Goal: Task Accomplishment & Management: Complete application form

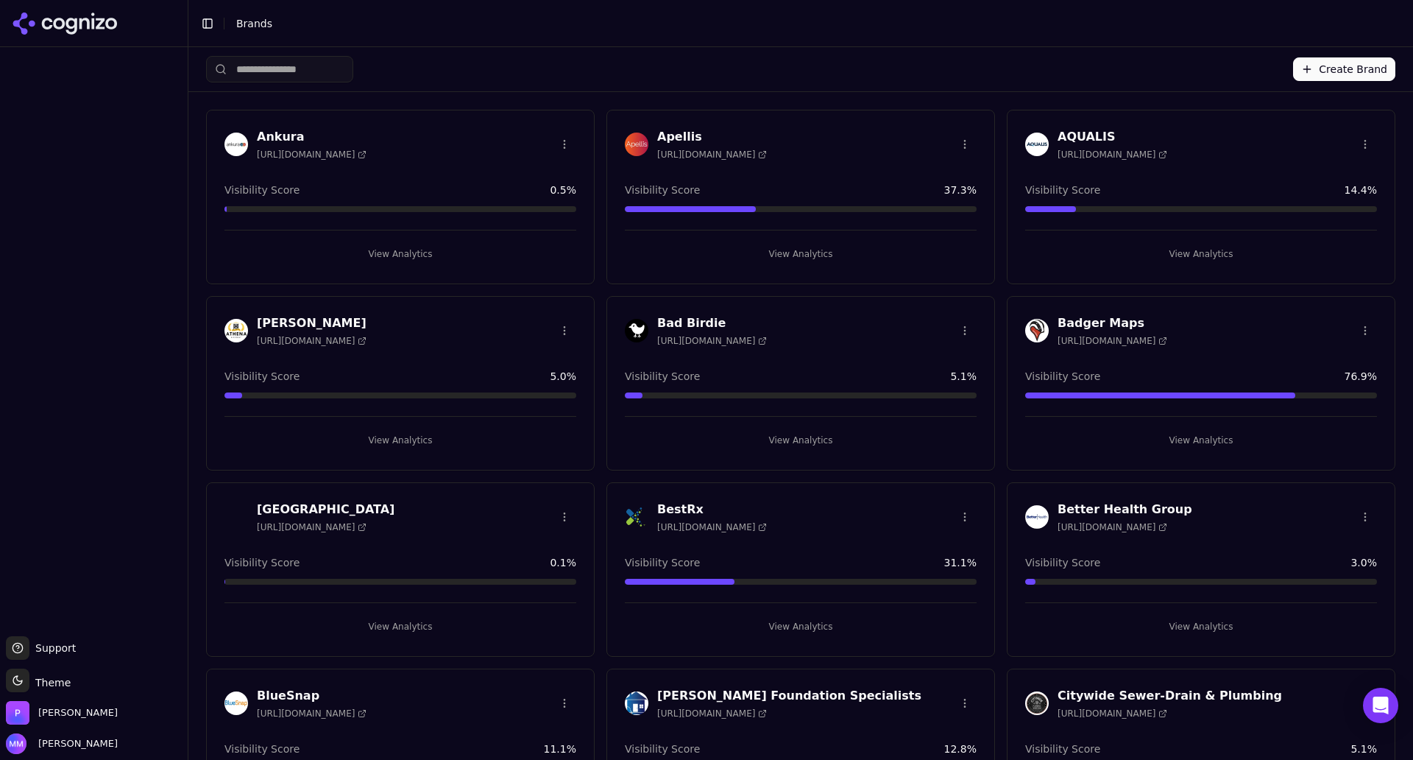
click at [1324, 71] on button "Create Brand" at bounding box center [1344, 69] width 102 height 24
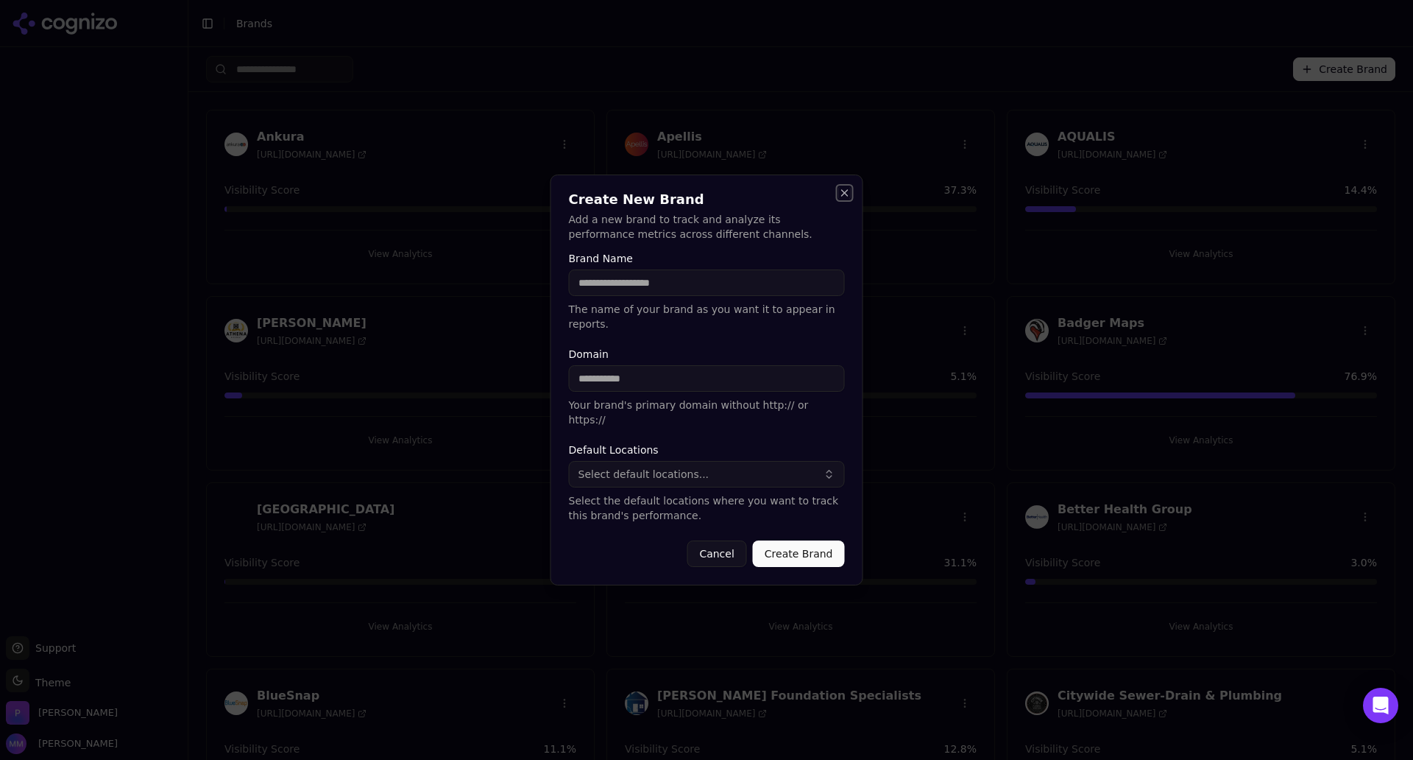
click at [843, 199] on button "Close" at bounding box center [845, 193] width 12 height 12
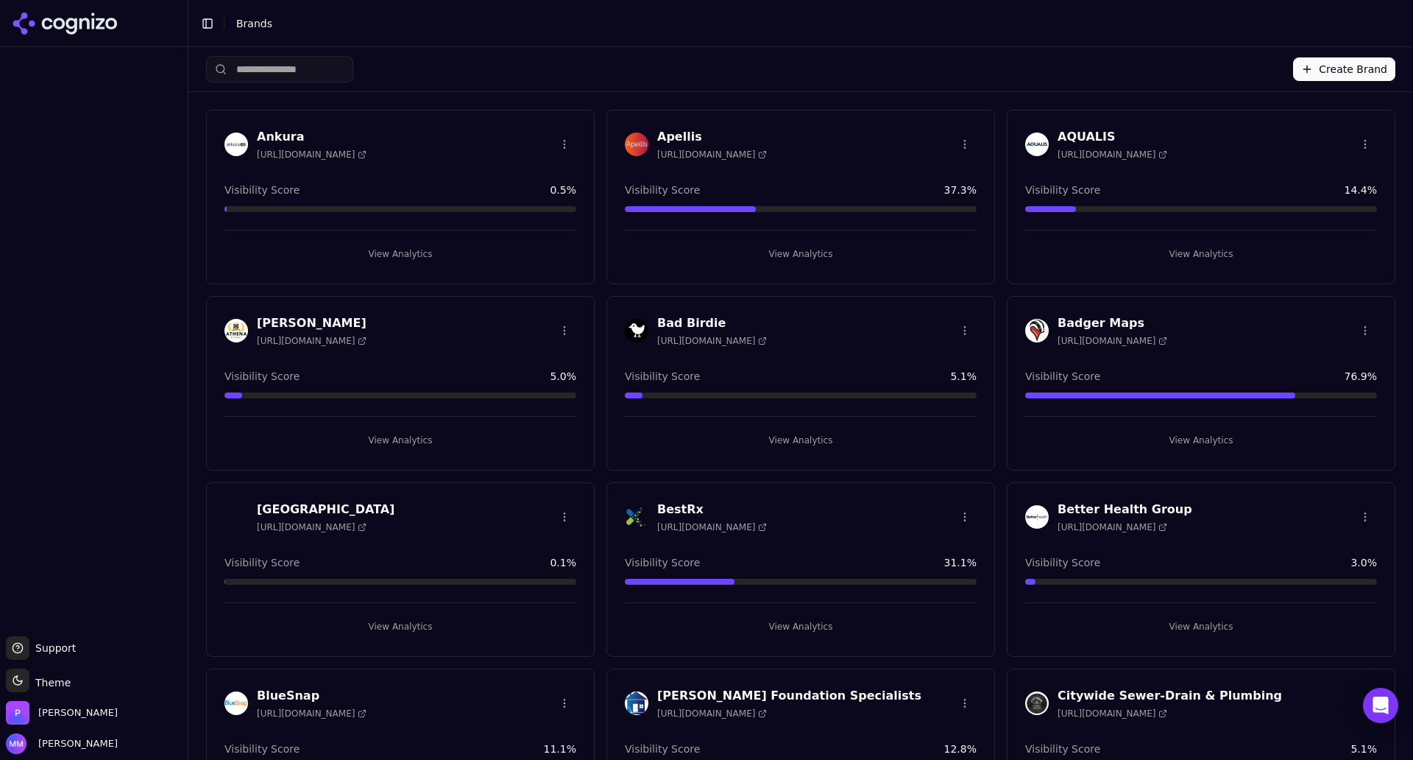
click at [1350, 68] on button "Create Brand" at bounding box center [1344, 69] width 102 height 24
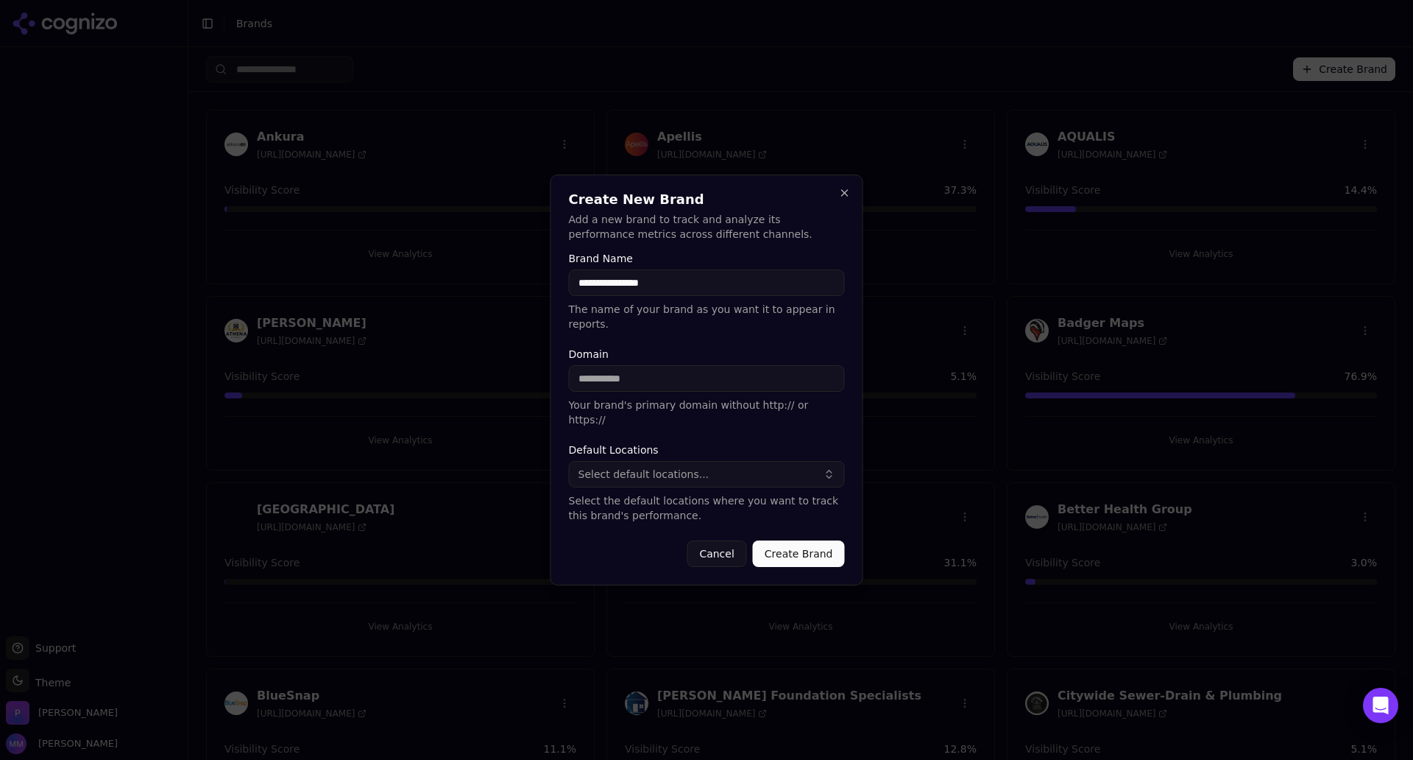
type input "**********"
click at [646, 383] on input "Domain" at bounding box center [707, 378] width 276 height 26
paste input "**********"
type input "**********"
click at [701, 426] on form "**********" at bounding box center [707, 410] width 276 height 314
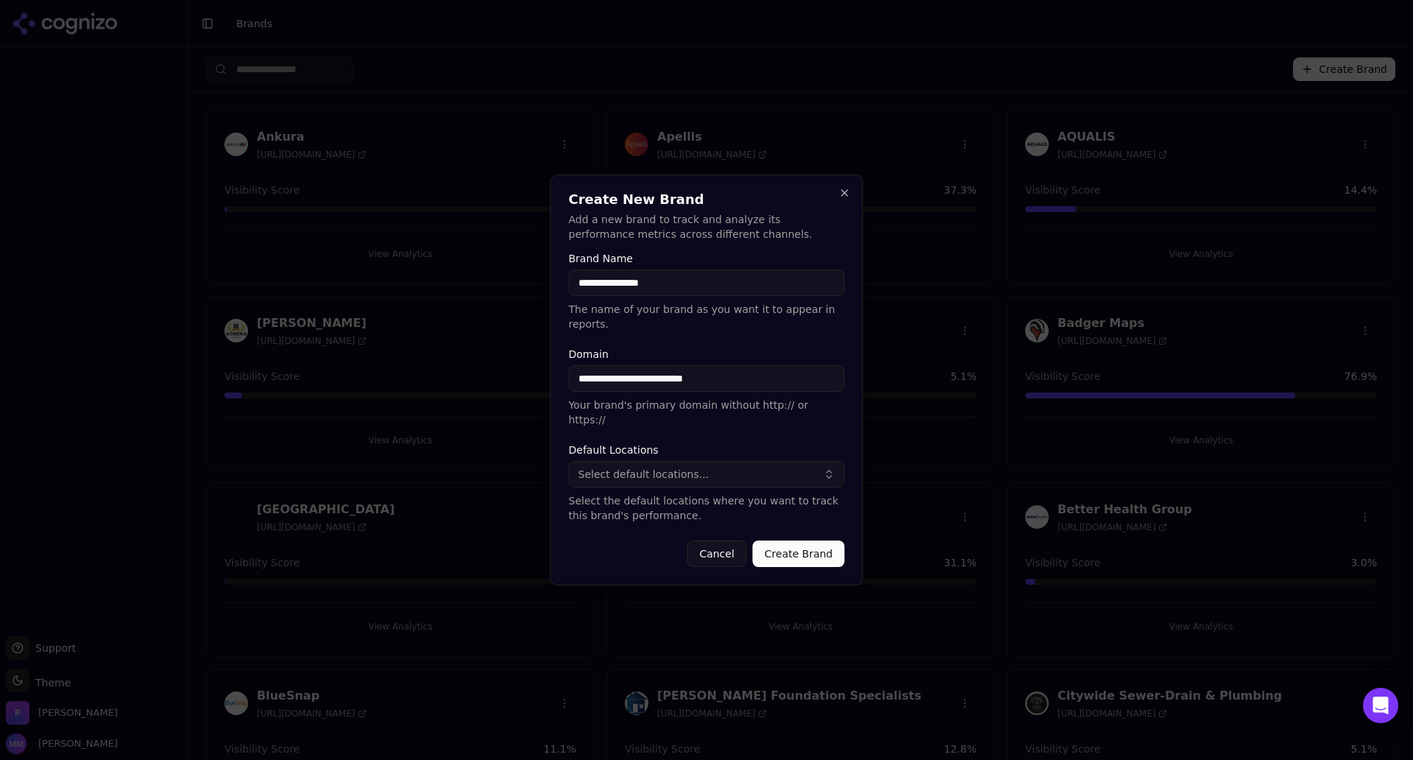
click at [732, 462] on button "Select default locations..." at bounding box center [707, 474] width 276 height 26
type input "*"
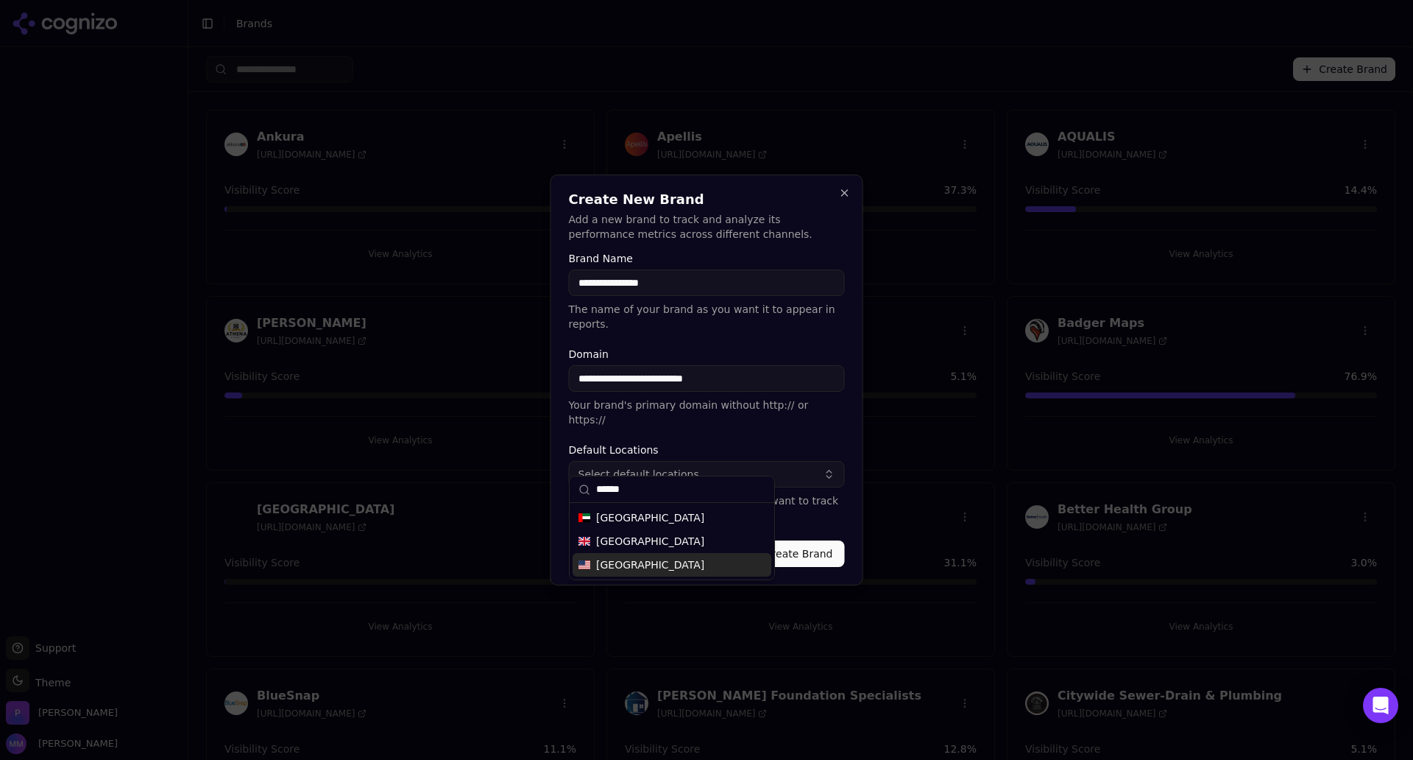
type input "******"
click at [654, 566] on span "[GEOGRAPHIC_DATA]" at bounding box center [650, 564] width 108 height 15
click at [832, 445] on label "Default Locations" at bounding box center [707, 450] width 276 height 10
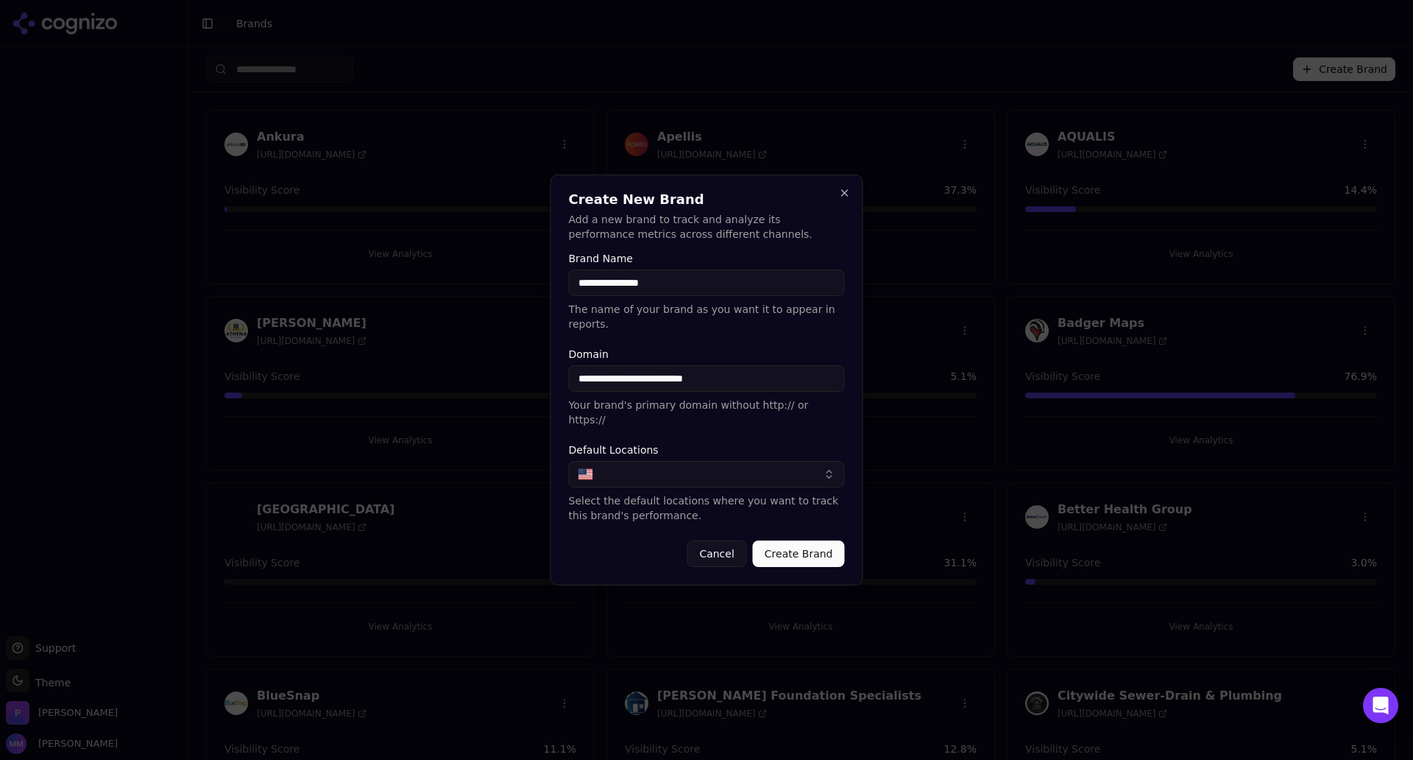
click at [803, 540] on button "Create Brand" at bounding box center [799, 553] width 92 height 26
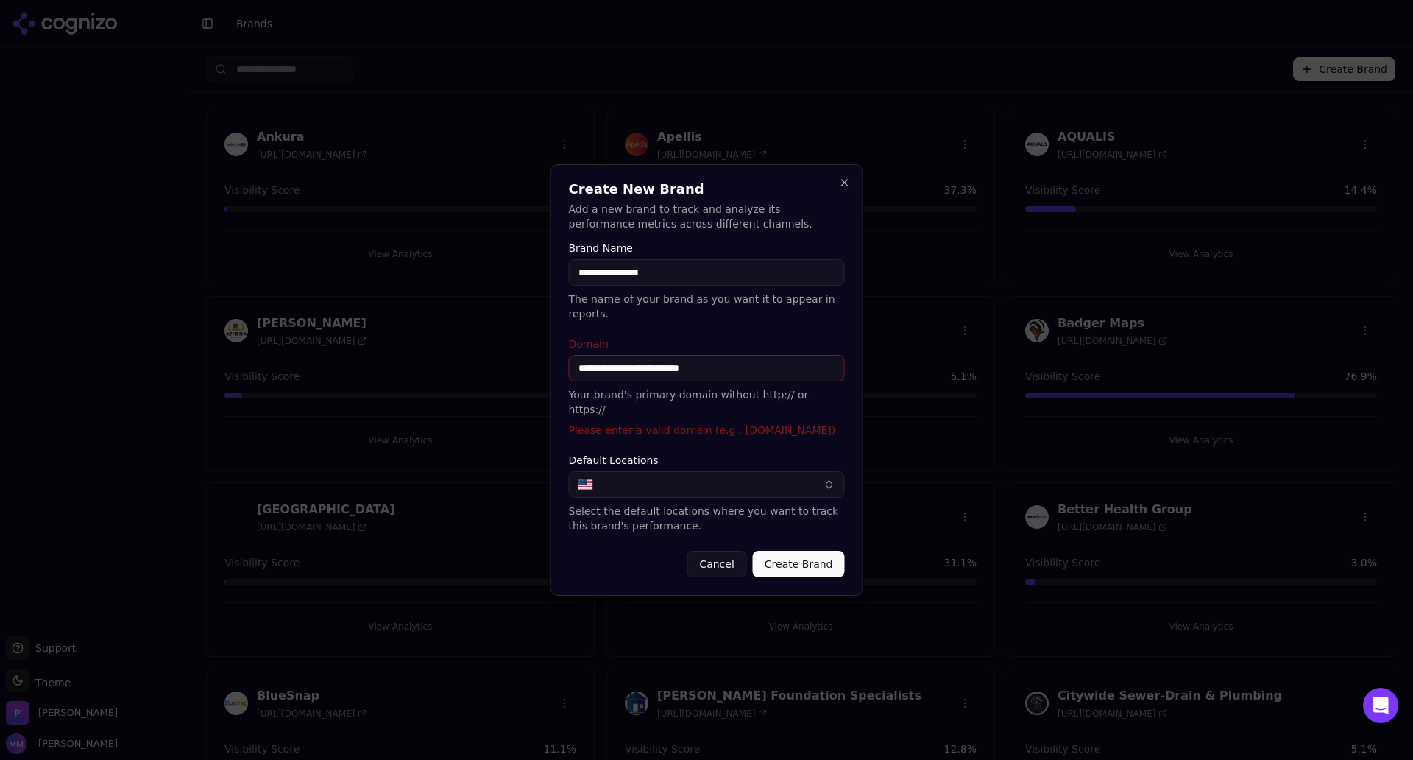
drag, startPoint x: 611, startPoint y: 370, endPoint x: 577, endPoint y: 370, distance: 33.9
click at [577, 370] on input "**********" at bounding box center [707, 368] width 276 height 26
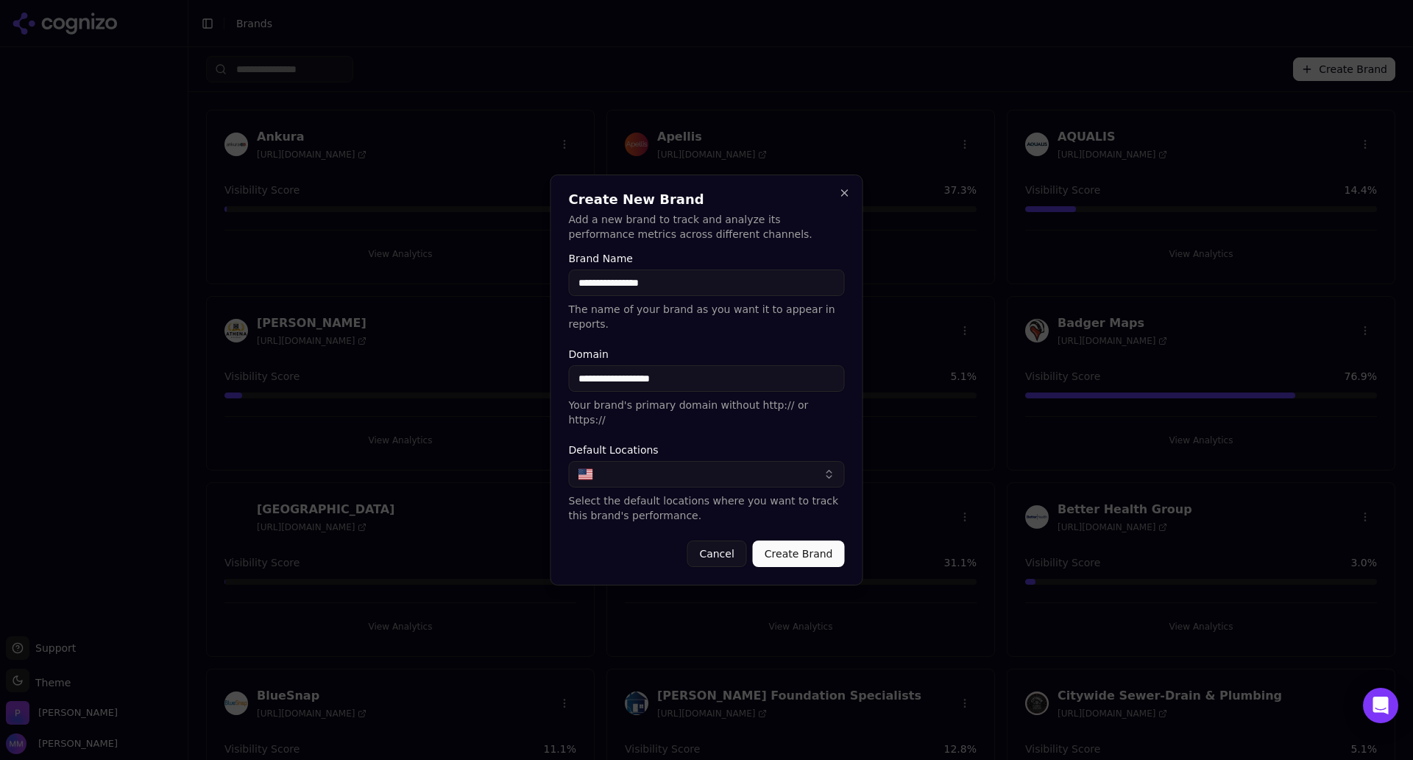
type input "**********"
click at [566, 412] on div "**********" at bounding box center [707, 379] width 313 height 411
click at [815, 545] on button "Create Brand" at bounding box center [799, 553] width 92 height 26
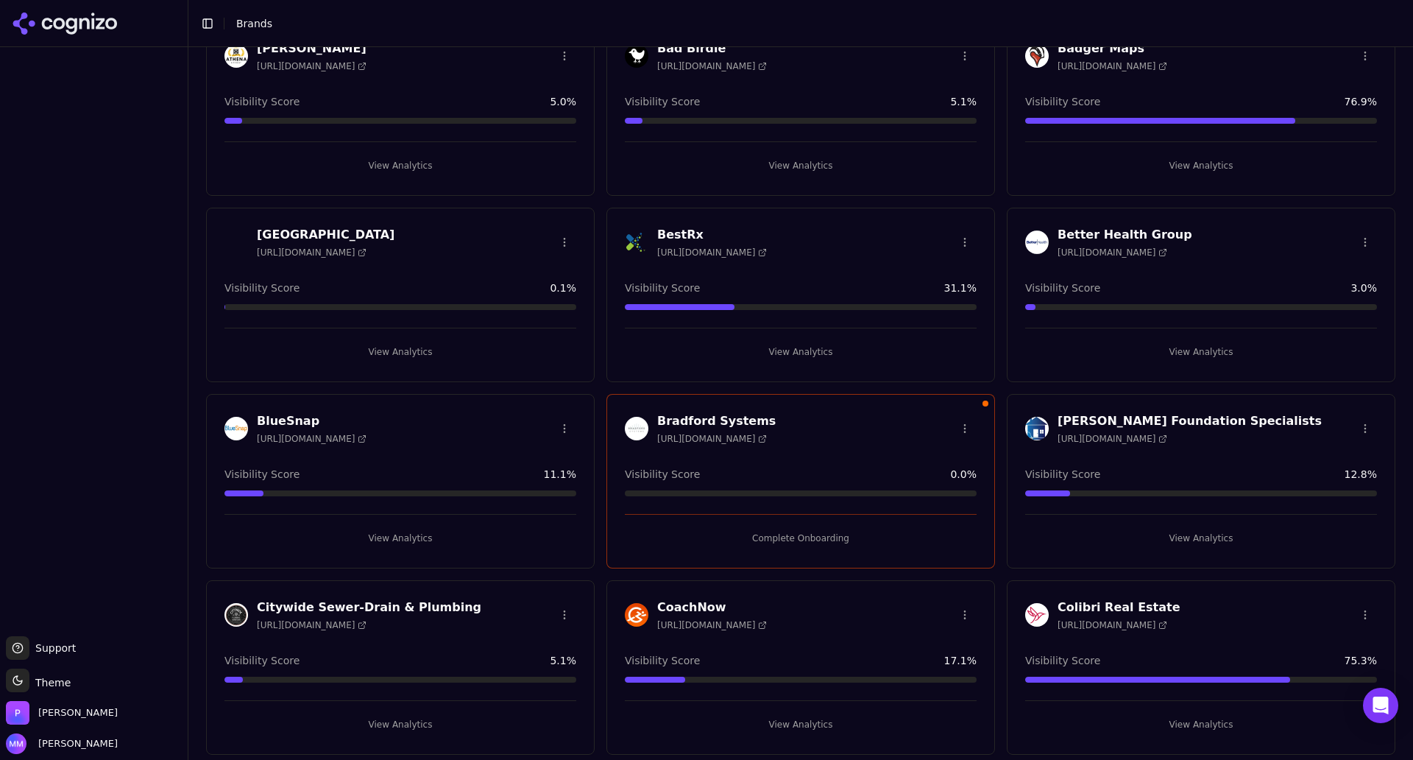
scroll to position [280, 0]
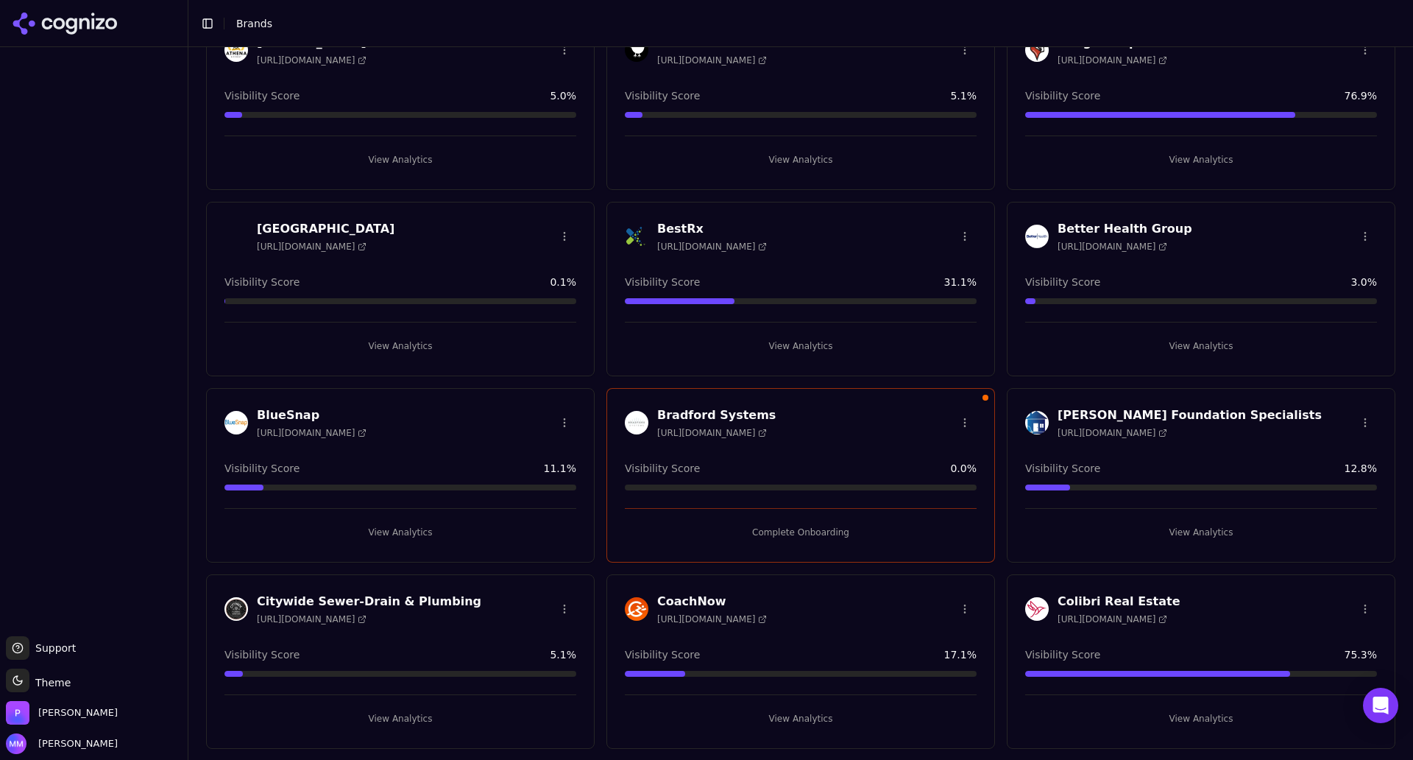
click at [791, 526] on button "Complete Onboarding" at bounding box center [801, 532] width 352 height 24
click at [777, 527] on button "Complete Onboarding" at bounding box center [801, 532] width 352 height 24
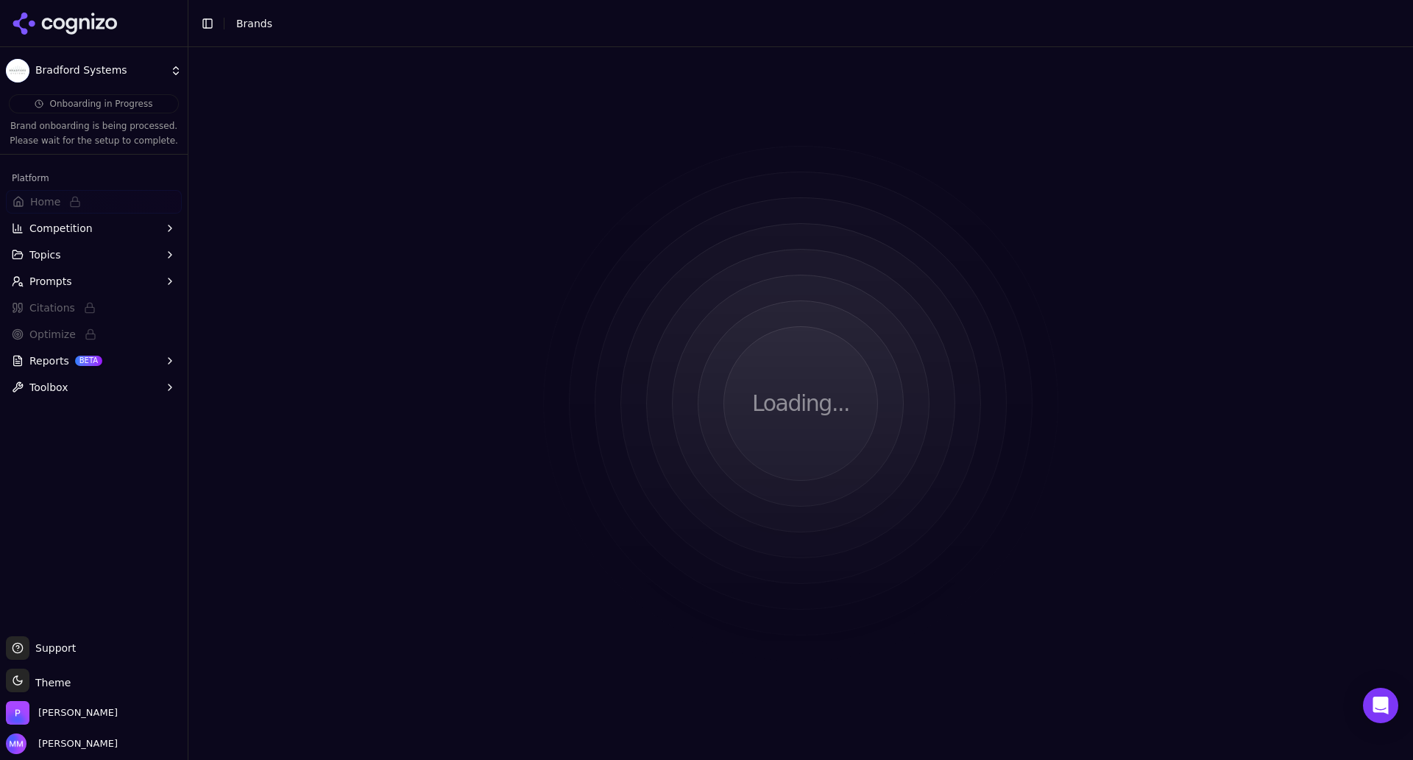
scroll to position [0, 0]
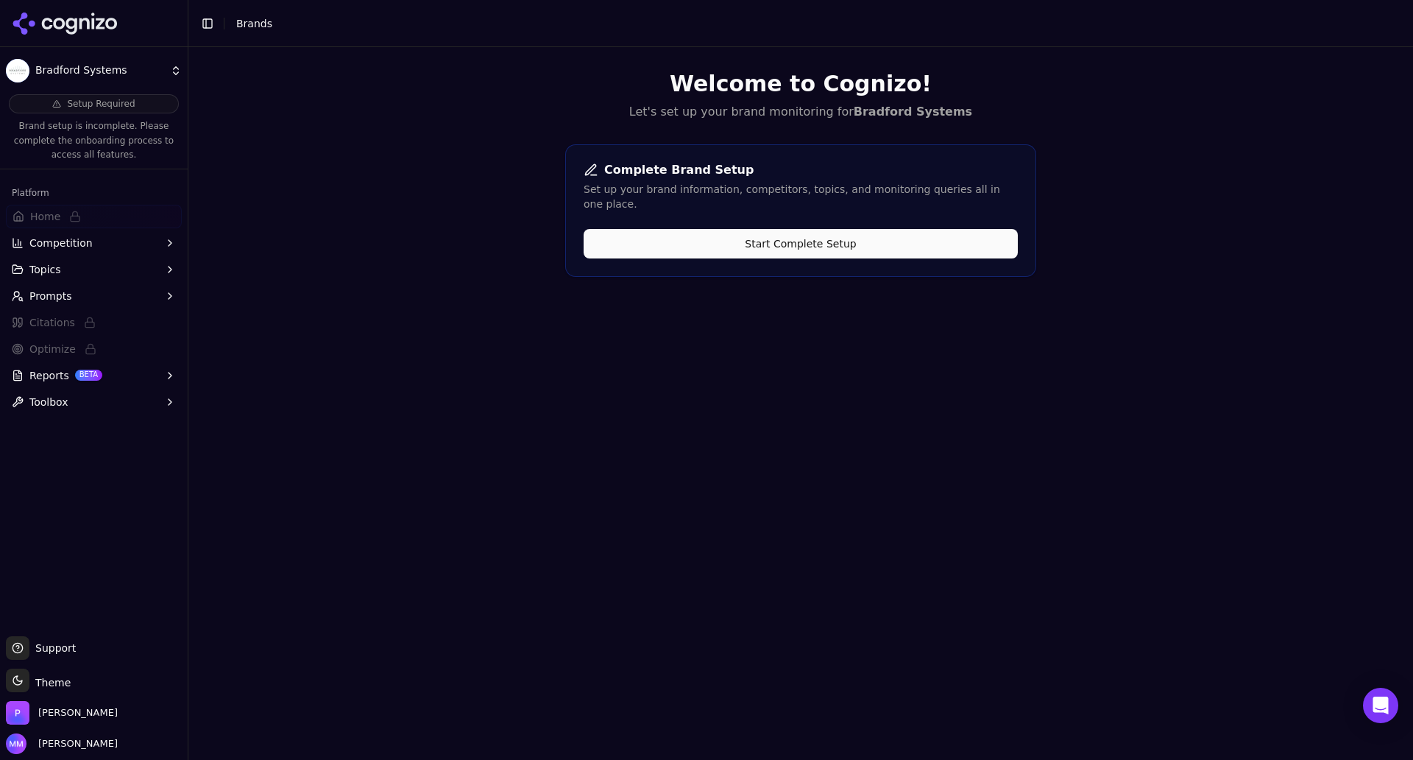
click at [823, 229] on button "Start Complete Setup" at bounding box center [801, 243] width 434 height 29
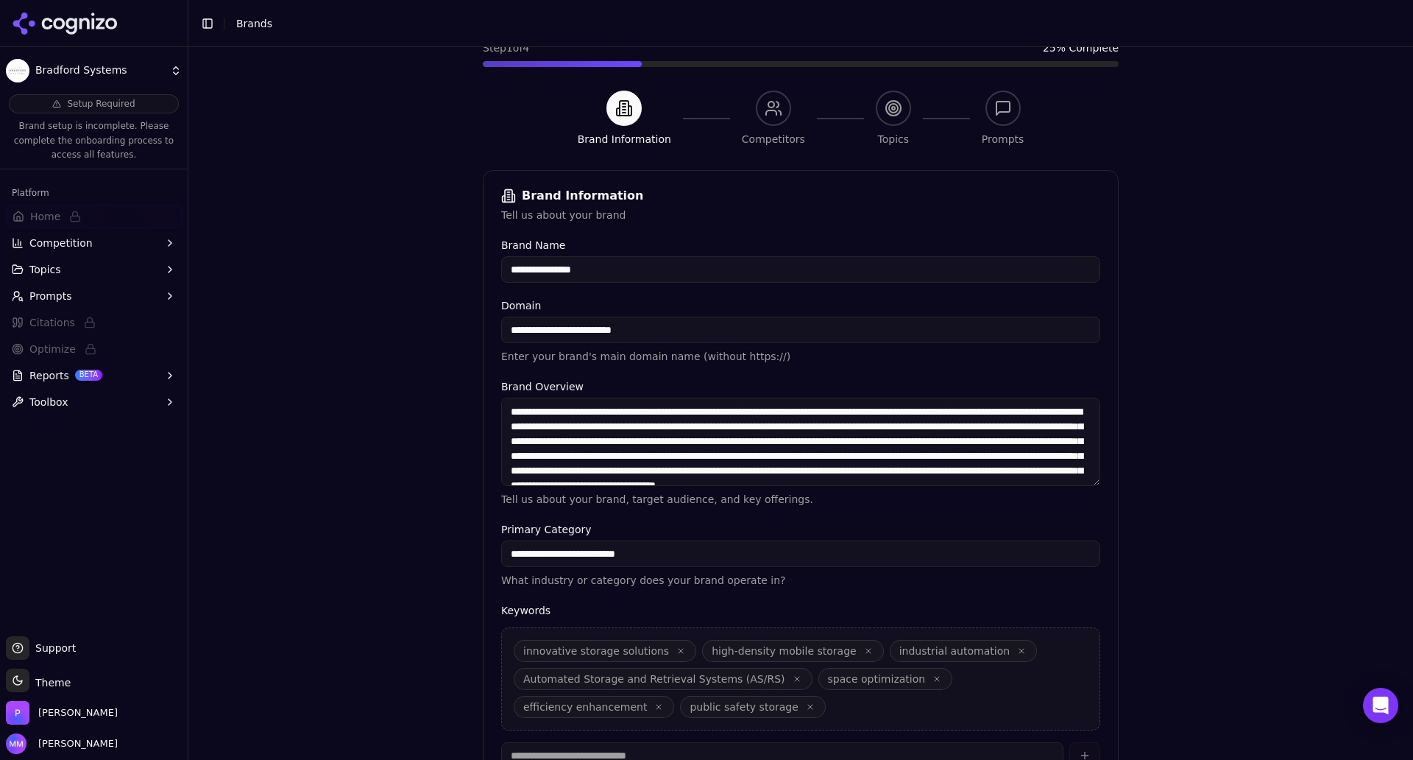
scroll to position [219, 0]
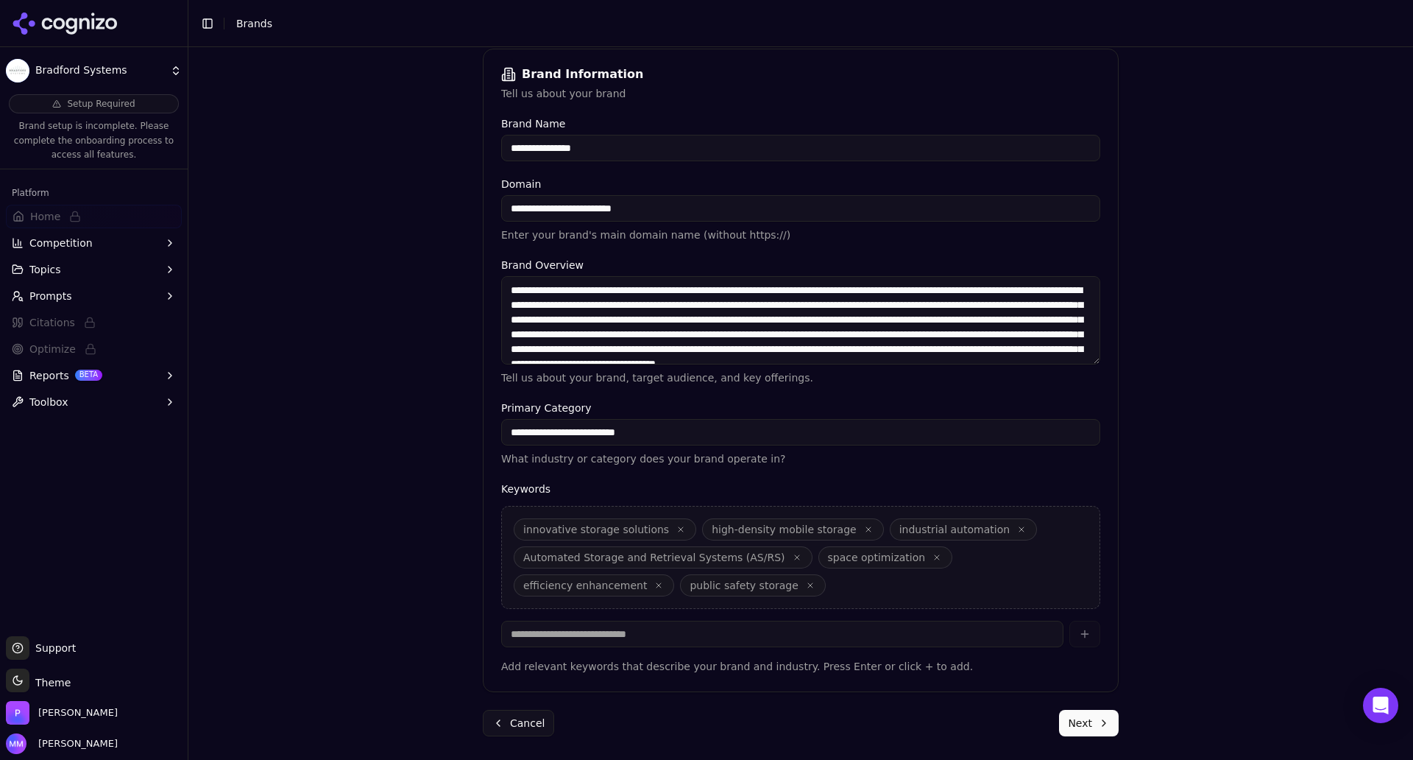
click at [1075, 724] on button "Next" at bounding box center [1089, 723] width 60 height 26
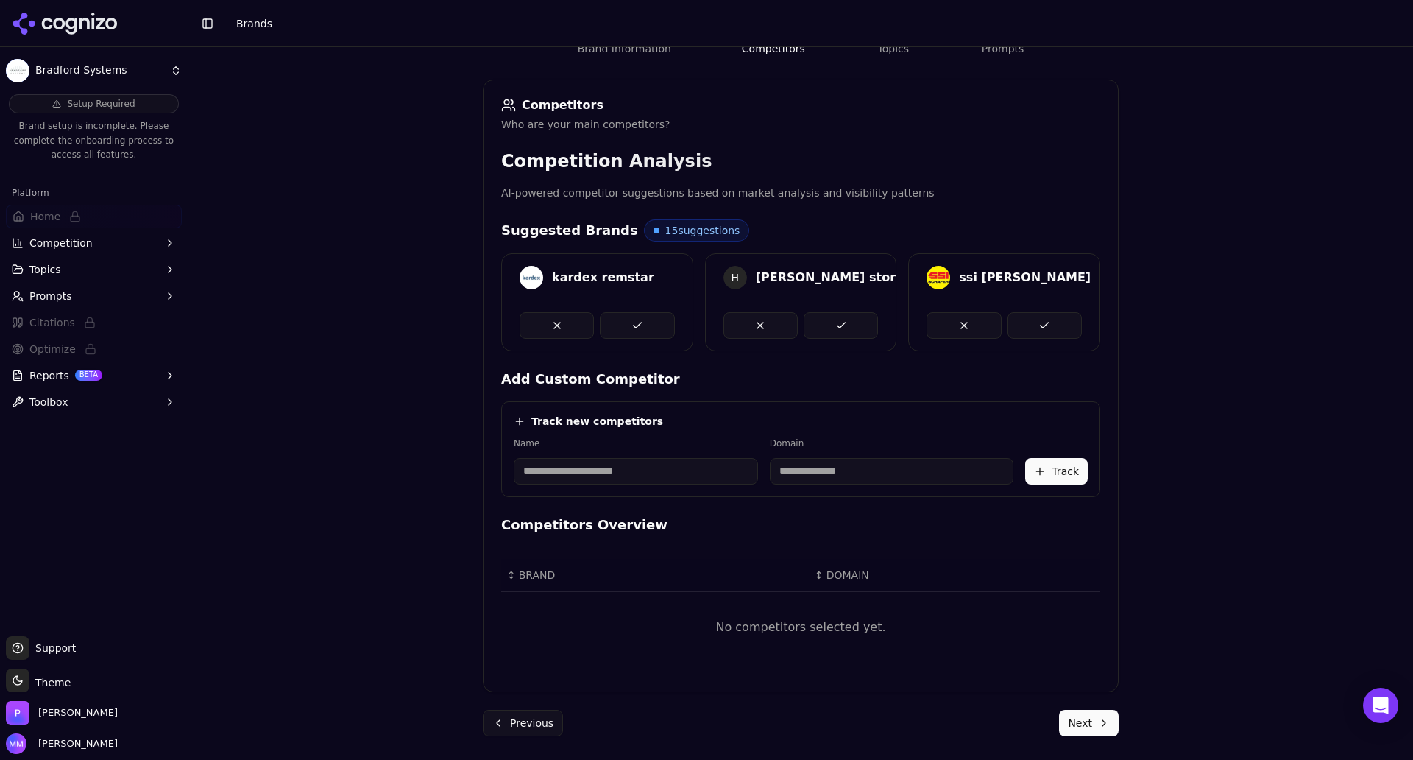
scroll to position [176, 0]
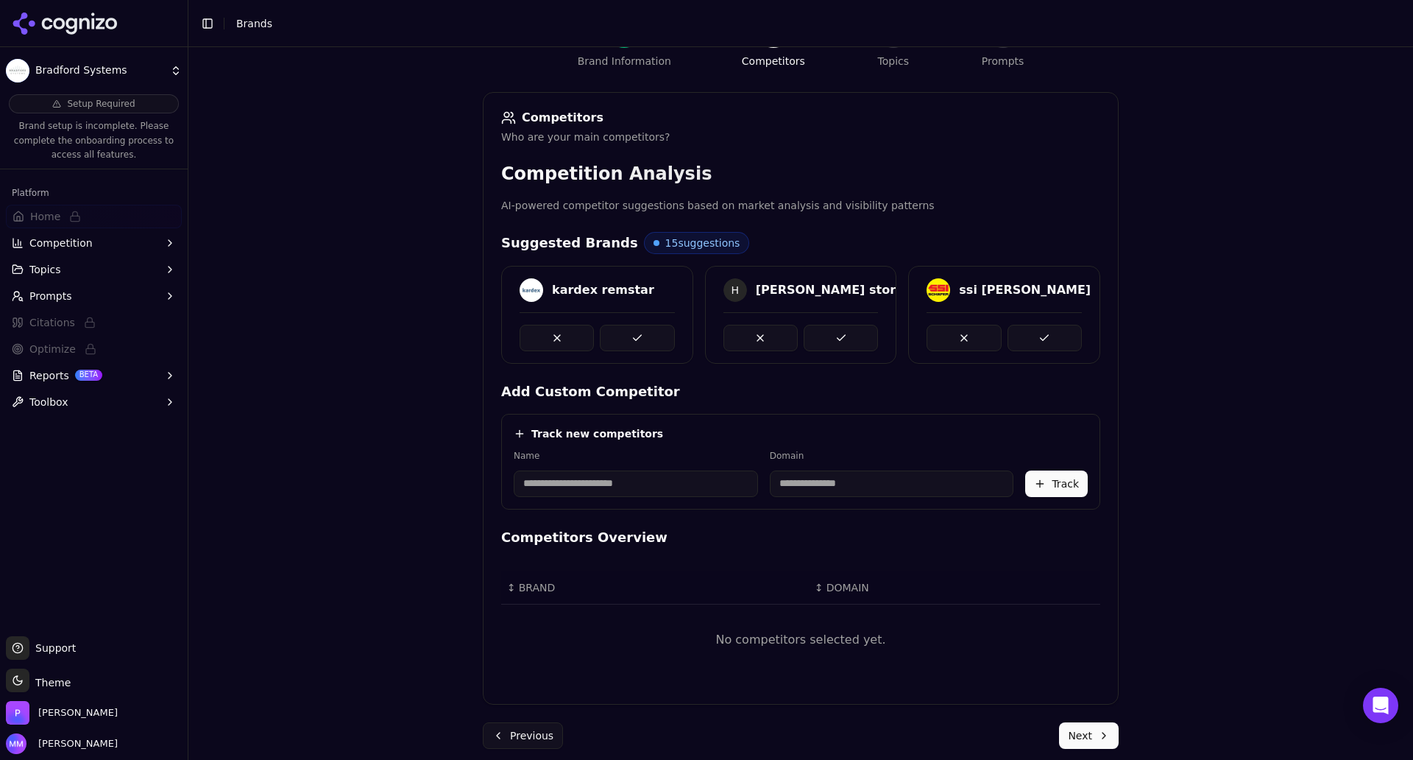
click at [575, 484] on input at bounding box center [636, 483] width 244 height 26
paste input "**********"
type input "**********"
click at [739, 489] on input at bounding box center [796, 483] width 180 height 26
paste input "**********"
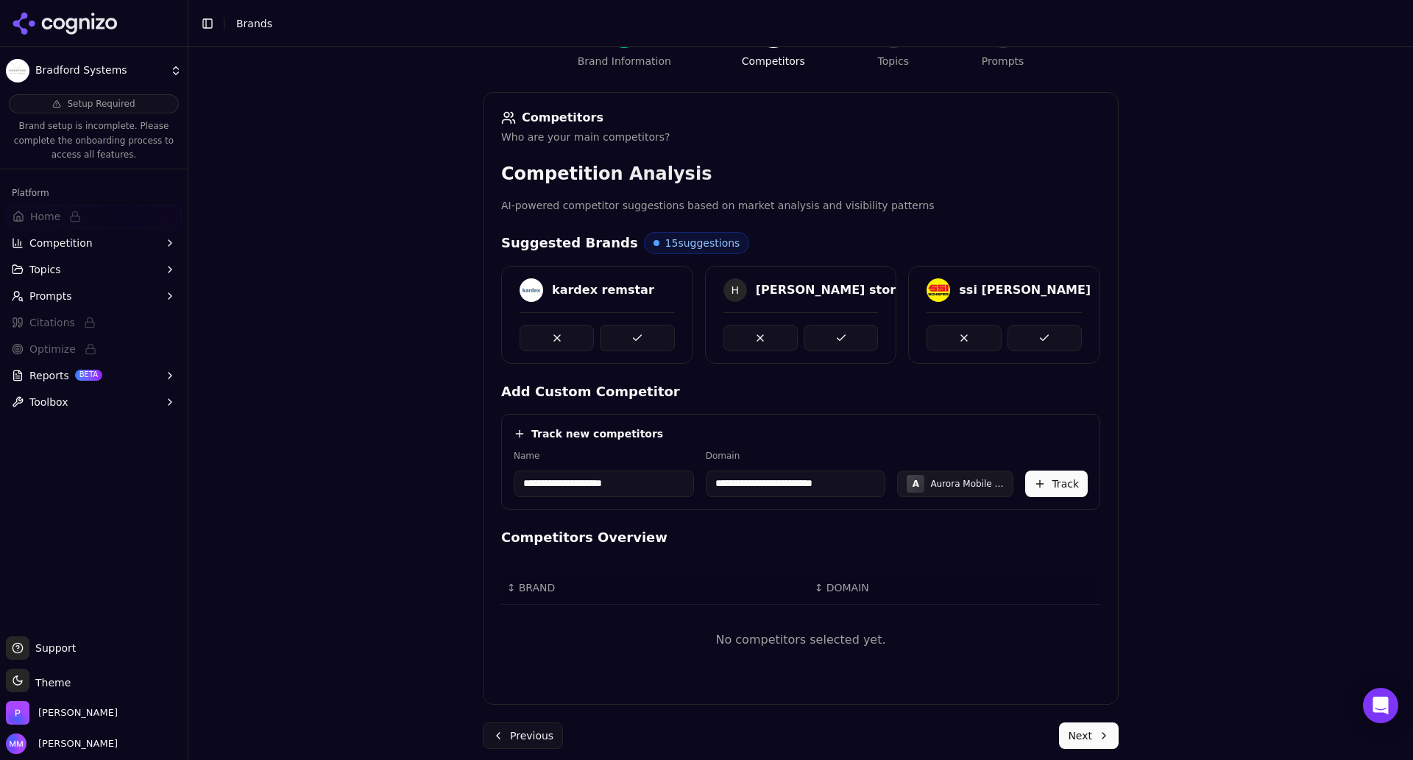
drag, startPoint x: 744, startPoint y: 485, endPoint x: 705, endPoint y: 486, distance: 39.0
click at [706, 486] on input "**********" at bounding box center [796, 483] width 180 height 26
click at [809, 486] on input "**********" at bounding box center [796, 483] width 180 height 26
type input "**********"
drag, startPoint x: 584, startPoint y: 483, endPoint x: 554, endPoint y: 484, distance: 30.2
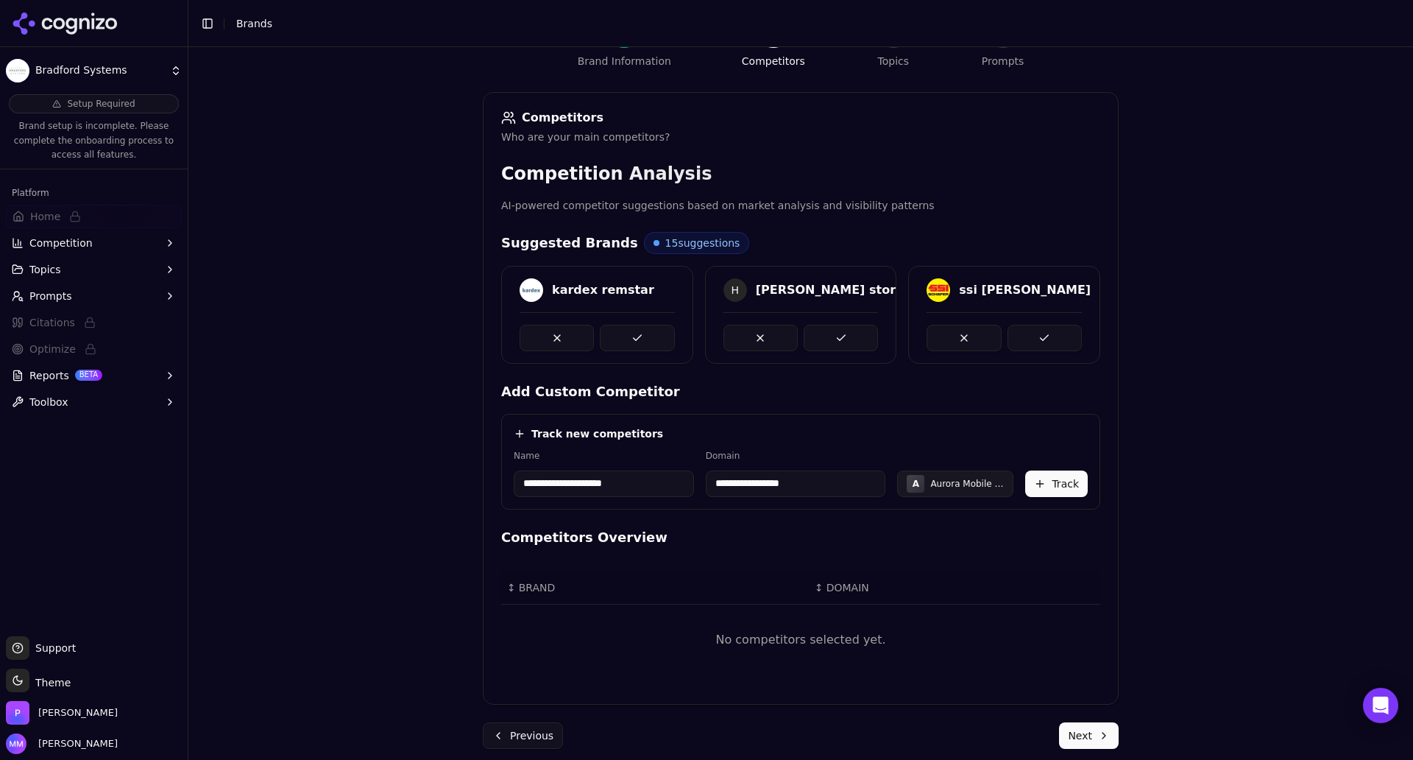
click at [554, 484] on input "**********" at bounding box center [604, 483] width 180 height 26
type input "**********"
click at [365, 507] on div "**********" at bounding box center [800, 251] width 1225 height 760
click at [1052, 481] on button "Track" at bounding box center [1056, 483] width 63 height 26
click at [635, 337] on button at bounding box center [637, 338] width 74 height 26
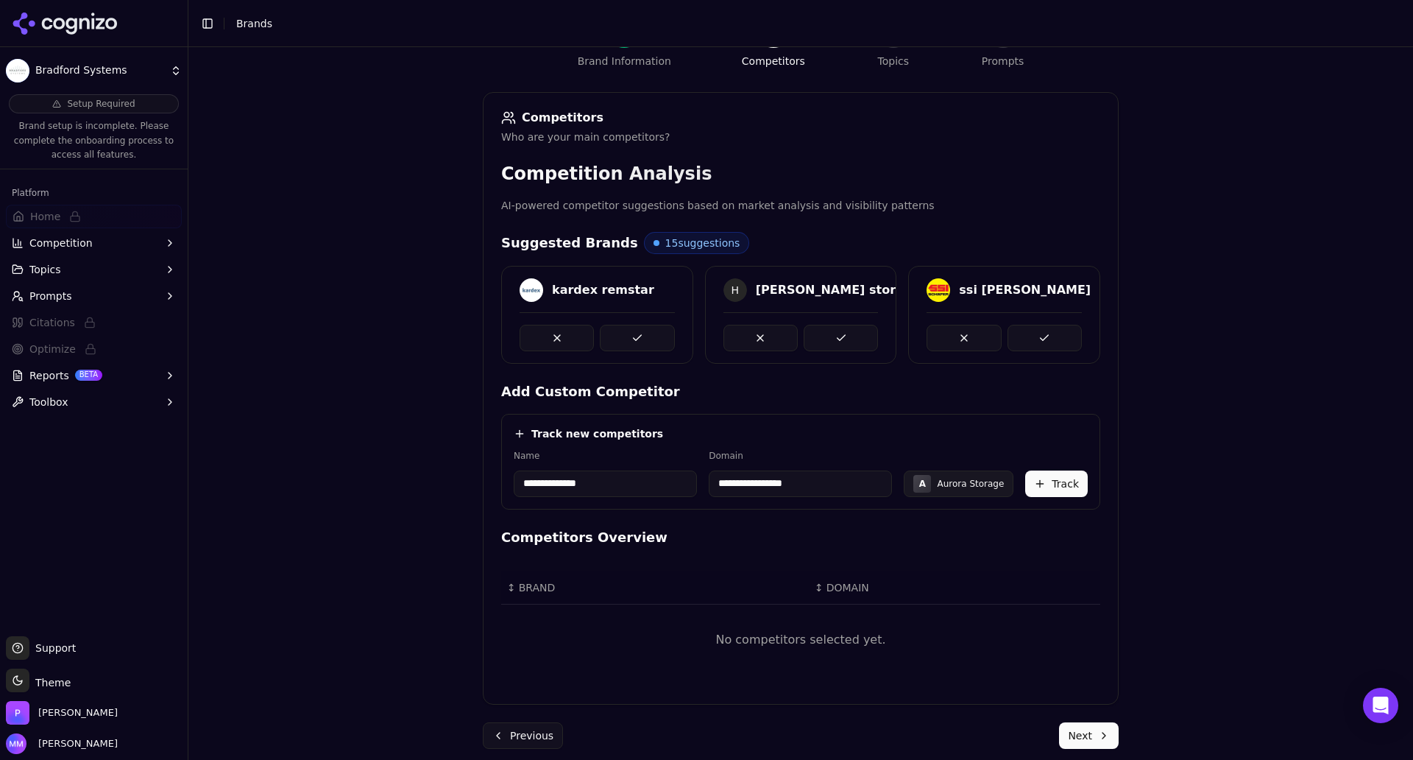
scroll to position [175, 0]
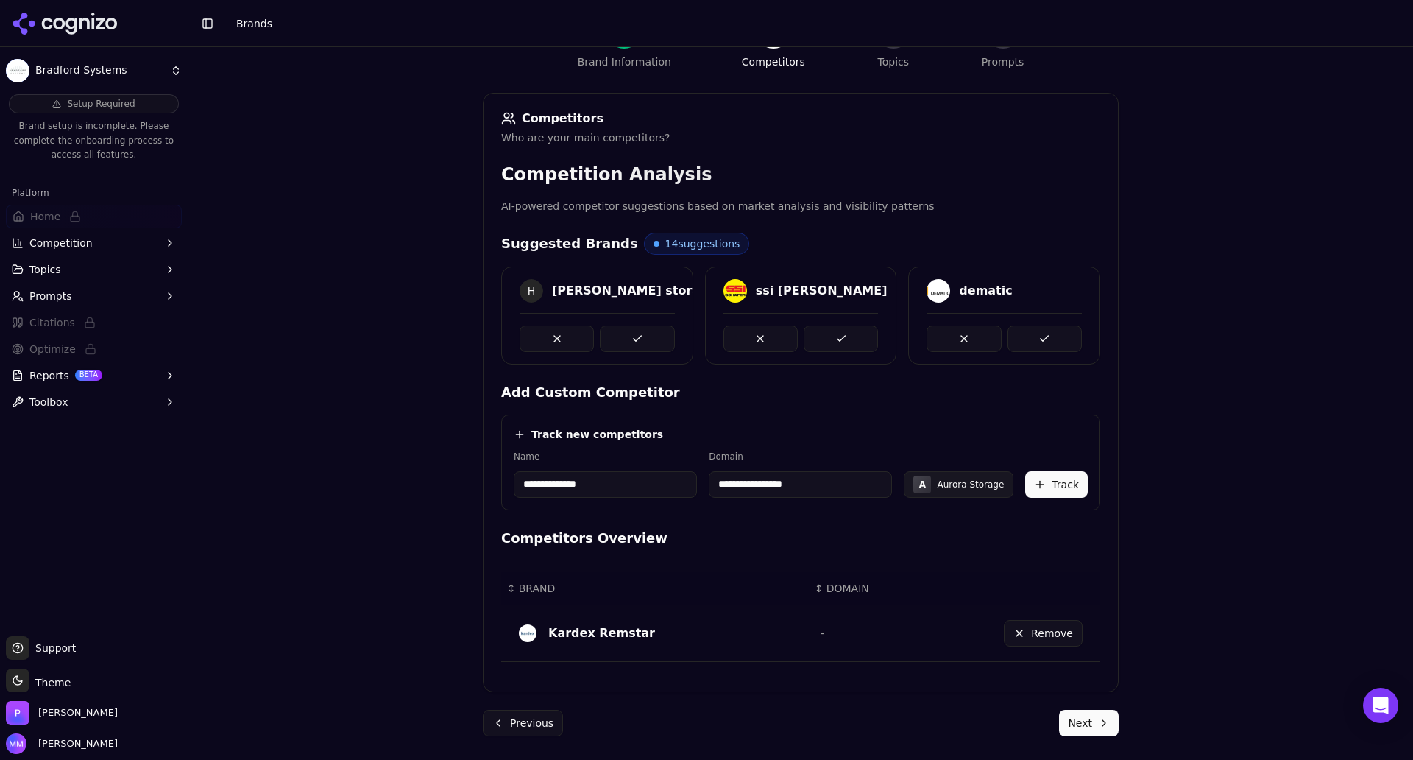
click at [665, 245] on span "14 suggestions" at bounding box center [702, 243] width 75 height 15
click at [1061, 485] on button "Track" at bounding box center [1056, 484] width 63 height 26
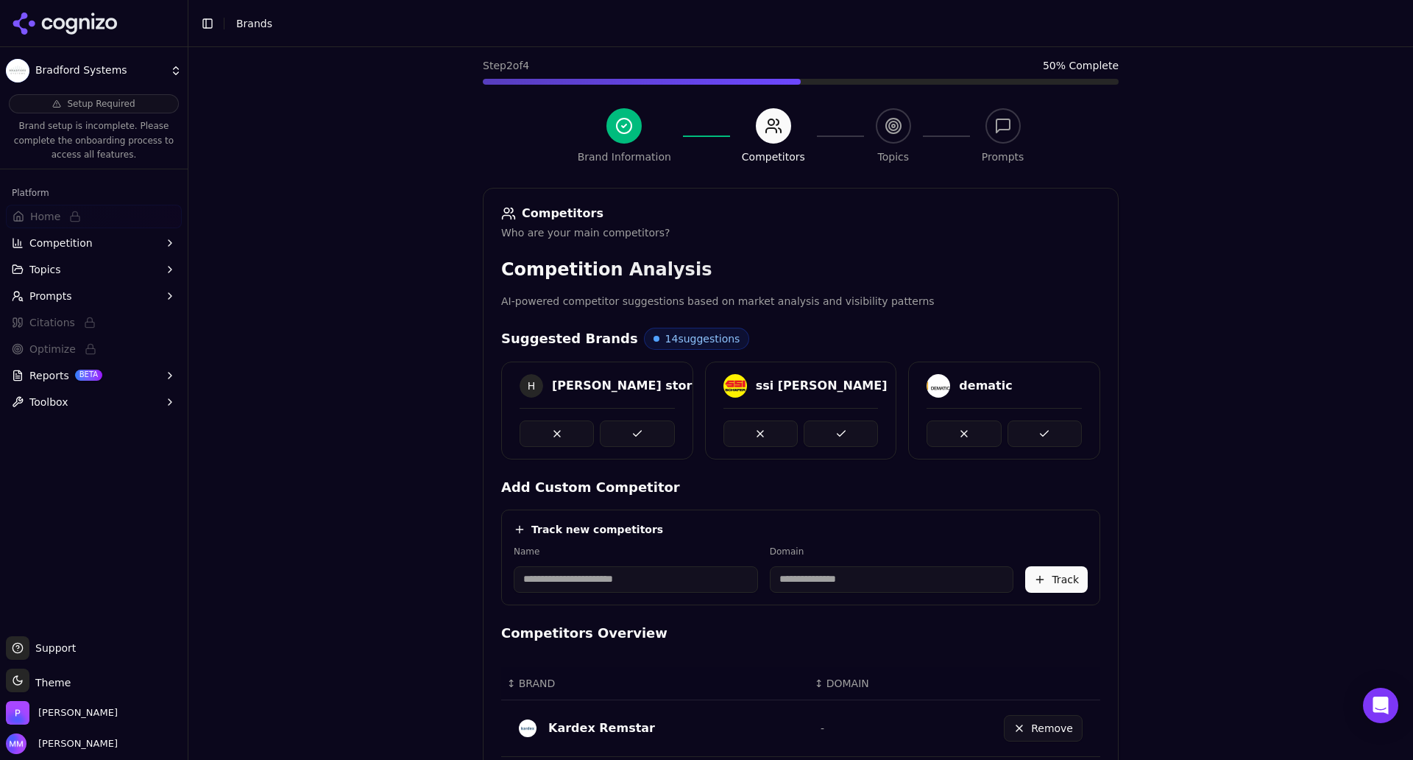
scroll to position [81, 0]
click at [566, 579] on input at bounding box center [636, 578] width 244 height 26
paste input "**********"
type input "**********"
click at [747, 573] on input at bounding box center [796, 578] width 180 height 26
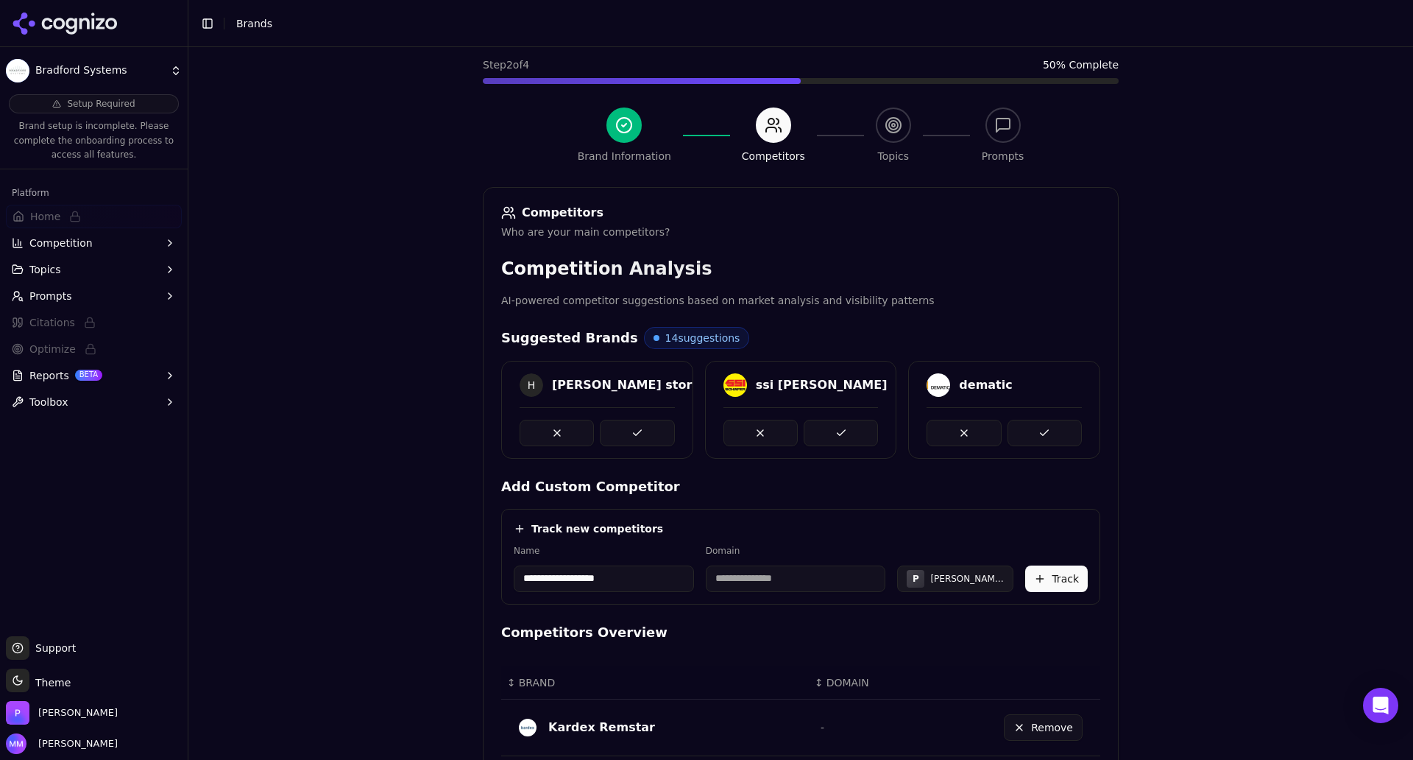
paste input "**********"
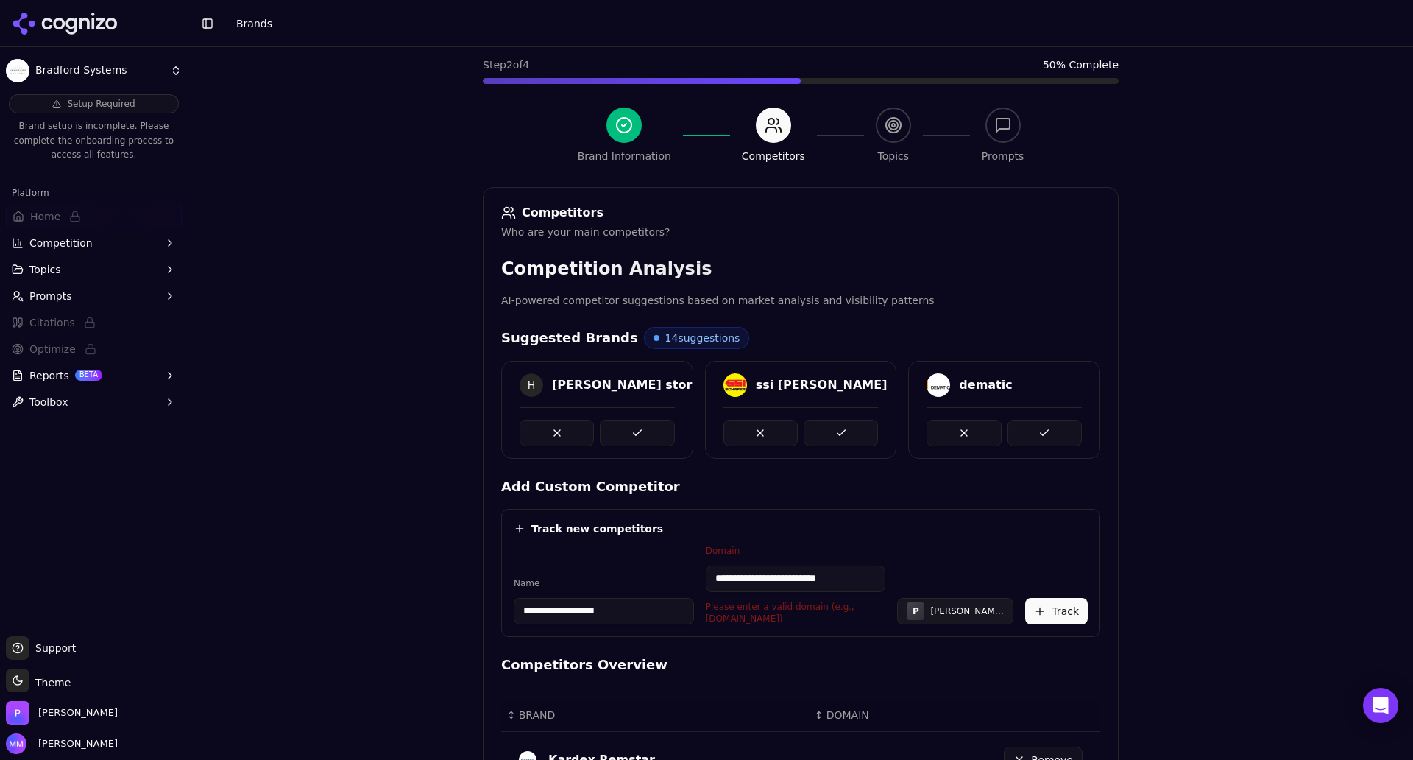
drag, startPoint x: 741, startPoint y: 579, endPoint x: 703, endPoint y: 580, distance: 38.3
click at [706, 580] on input "**********" at bounding box center [796, 578] width 180 height 26
click at [824, 579] on input "**********" at bounding box center [796, 578] width 180 height 26
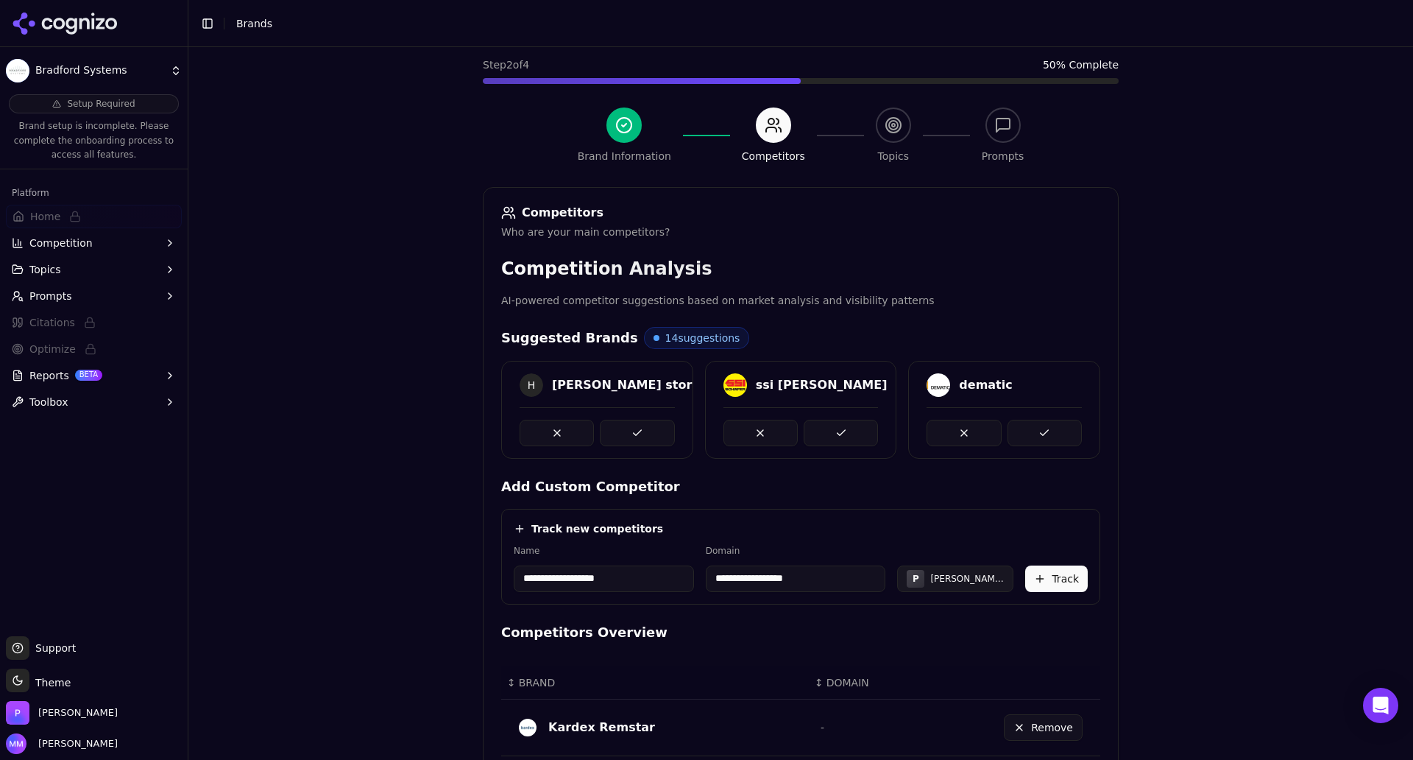
type input "**********"
click at [422, 586] on div "**********" at bounding box center [800, 346] width 1225 height 760
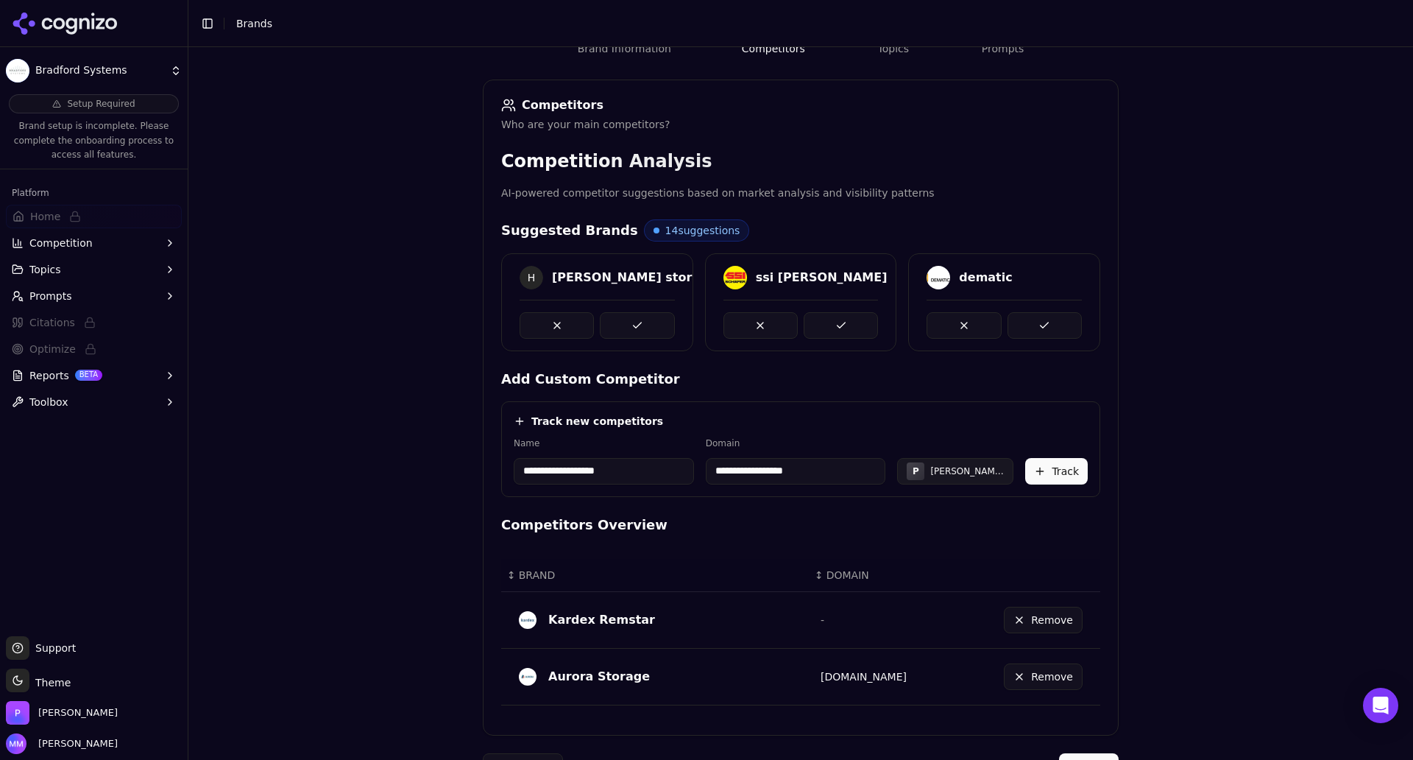
scroll to position [188, 0]
click at [1056, 473] on button "Track" at bounding box center [1056, 472] width 63 height 26
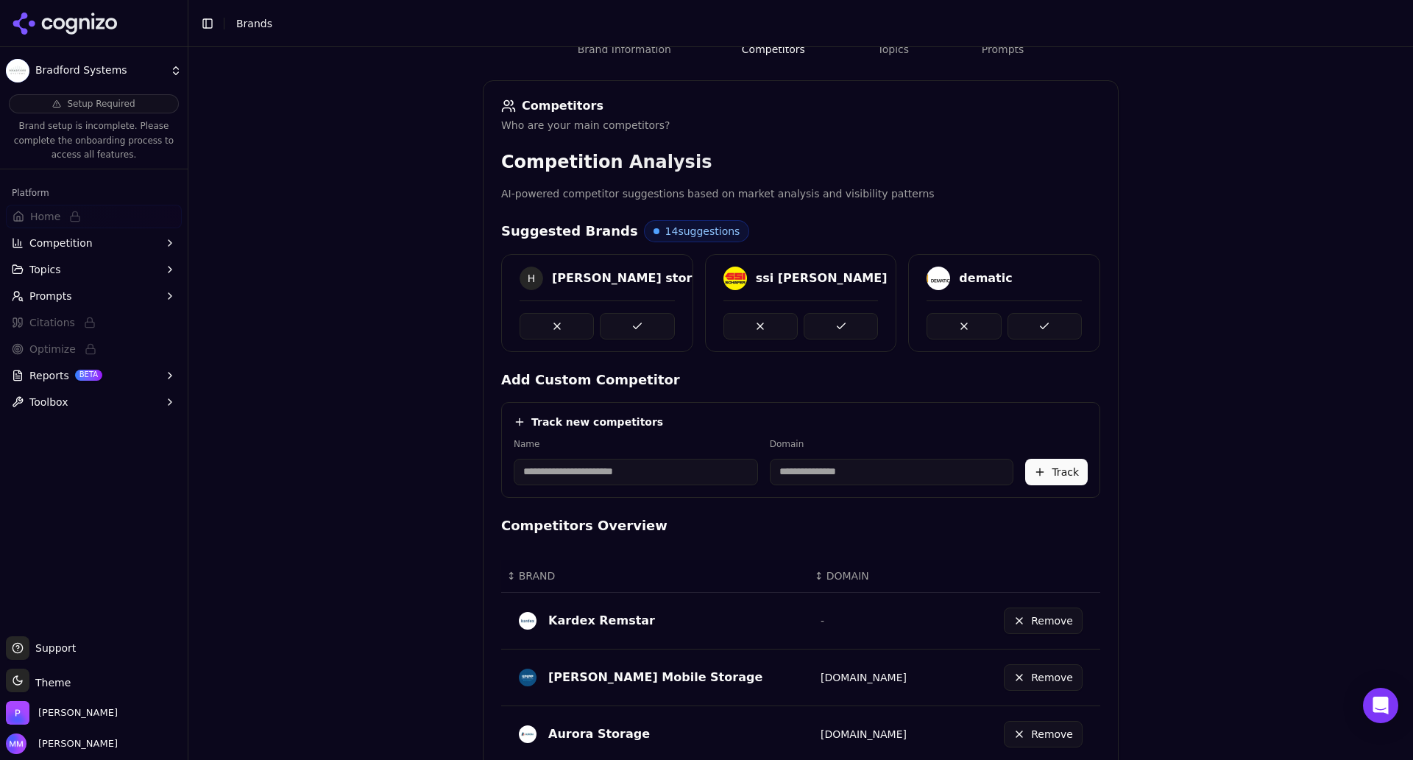
click at [584, 473] on input at bounding box center [636, 472] width 244 height 26
paste input "**********"
type input "**********"
click at [746, 476] on input at bounding box center [796, 472] width 180 height 26
type input "**********"
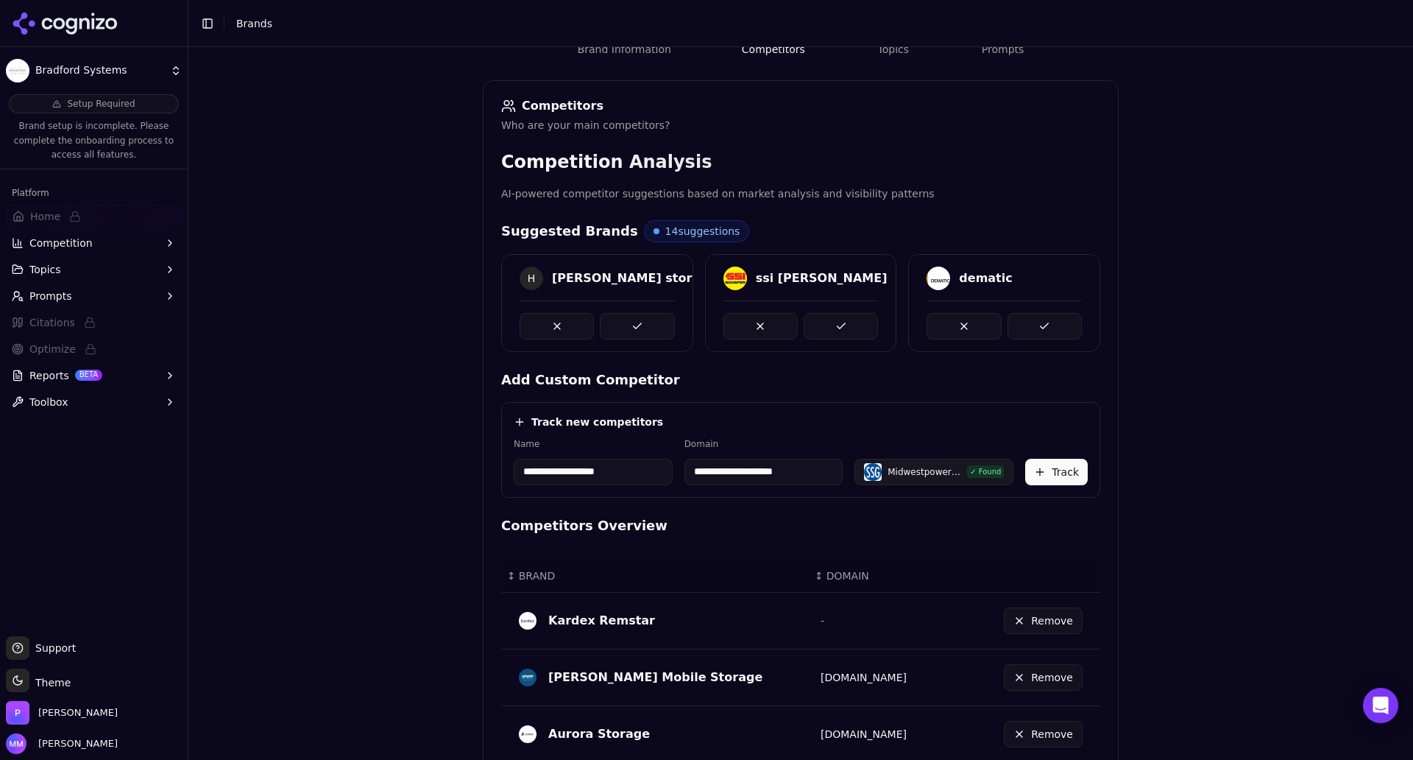
drag, startPoint x: 816, startPoint y: 470, endPoint x: 679, endPoint y: 474, distance: 137.0
click at [685, 474] on input "**********" at bounding box center [764, 472] width 159 height 26
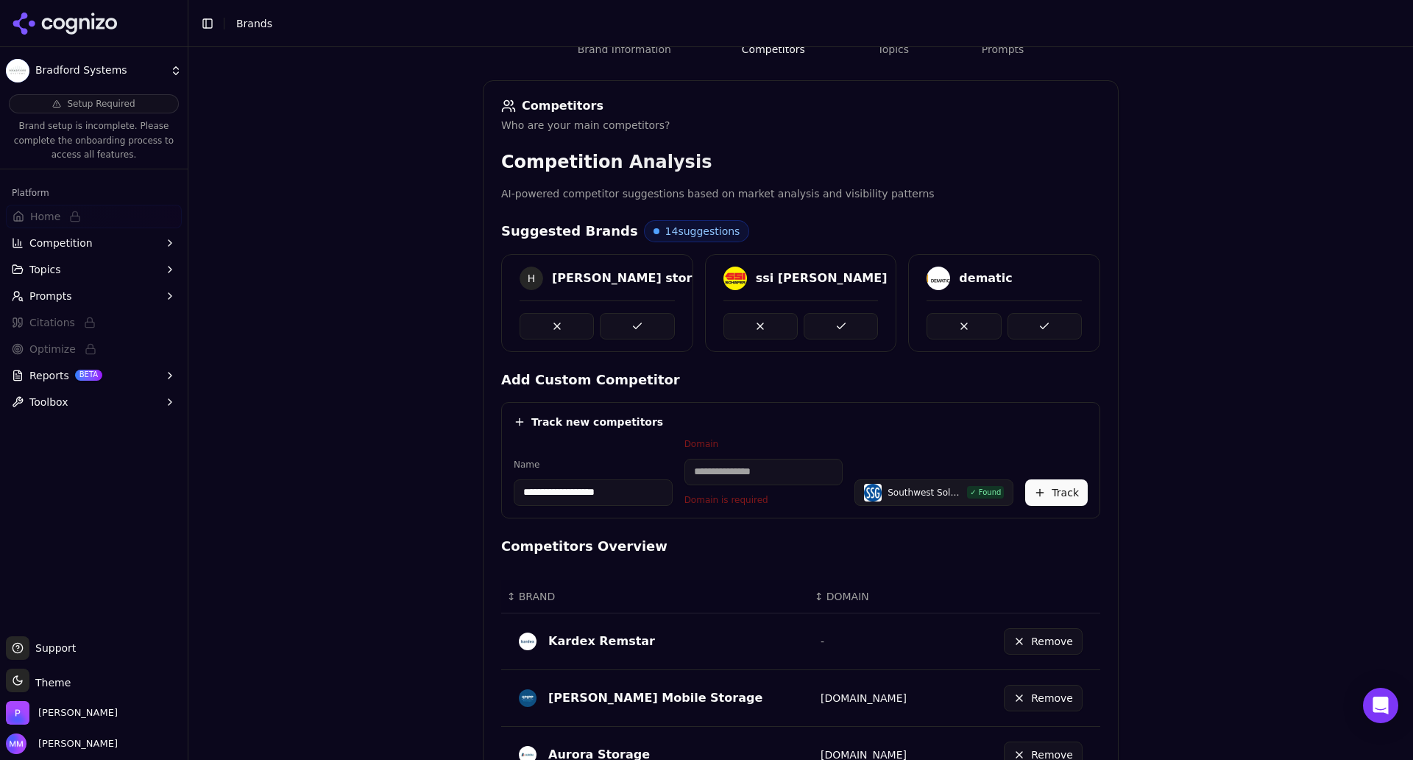
paste input "**********"
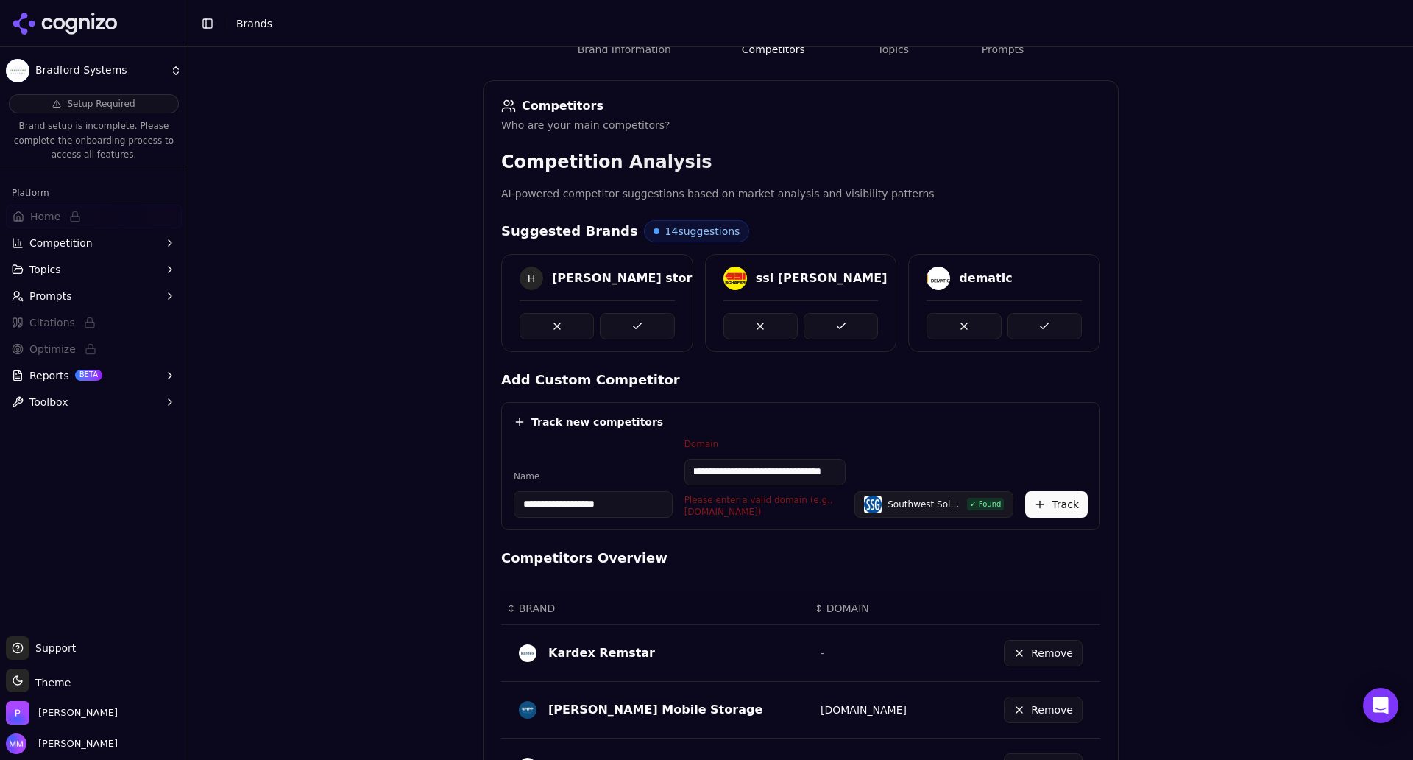
scroll to position [0, 24]
click at [719, 474] on input "**********" at bounding box center [797, 472] width 182 height 26
click at [860, 472] on input "**********" at bounding box center [797, 472] width 182 height 26
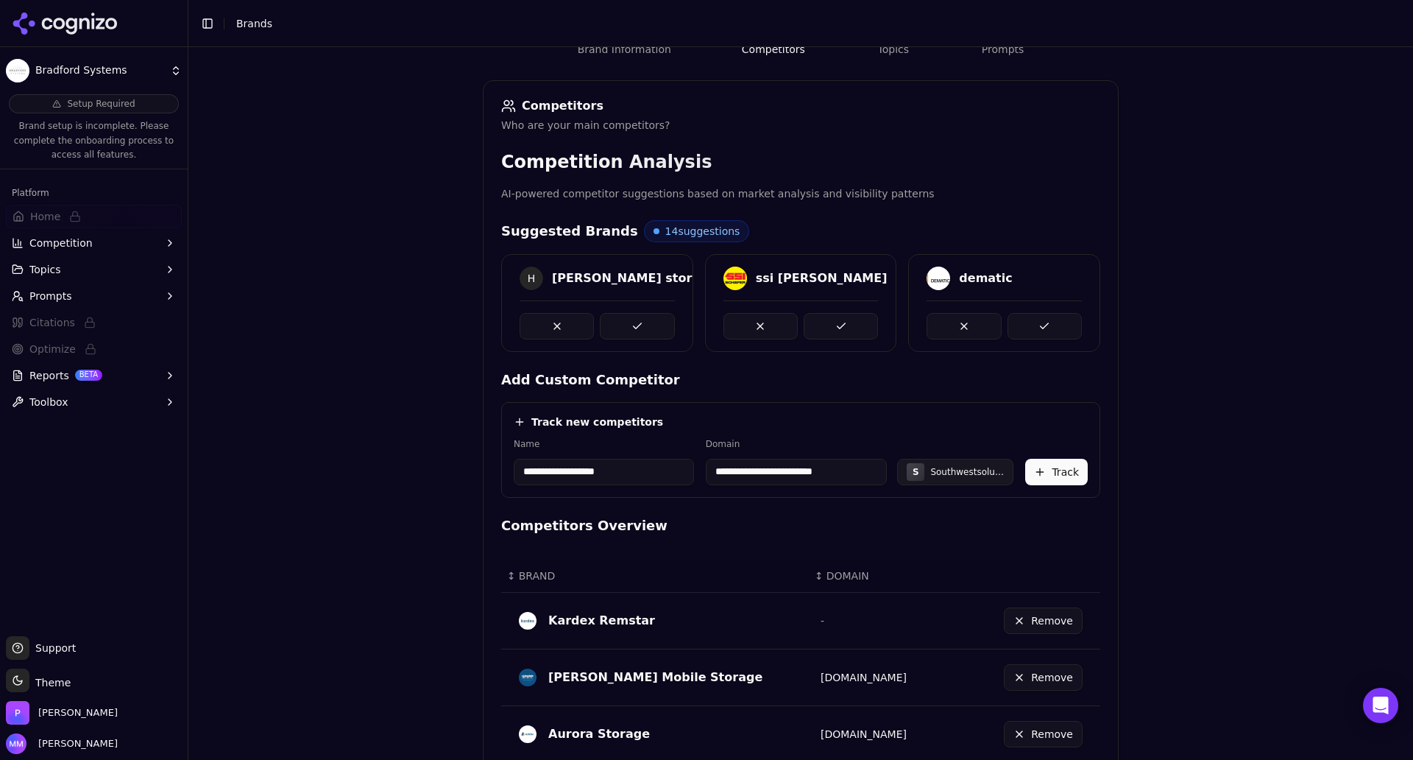
type input "**********"
click at [1064, 476] on button "Track" at bounding box center [1056, 472] width 63 height 26
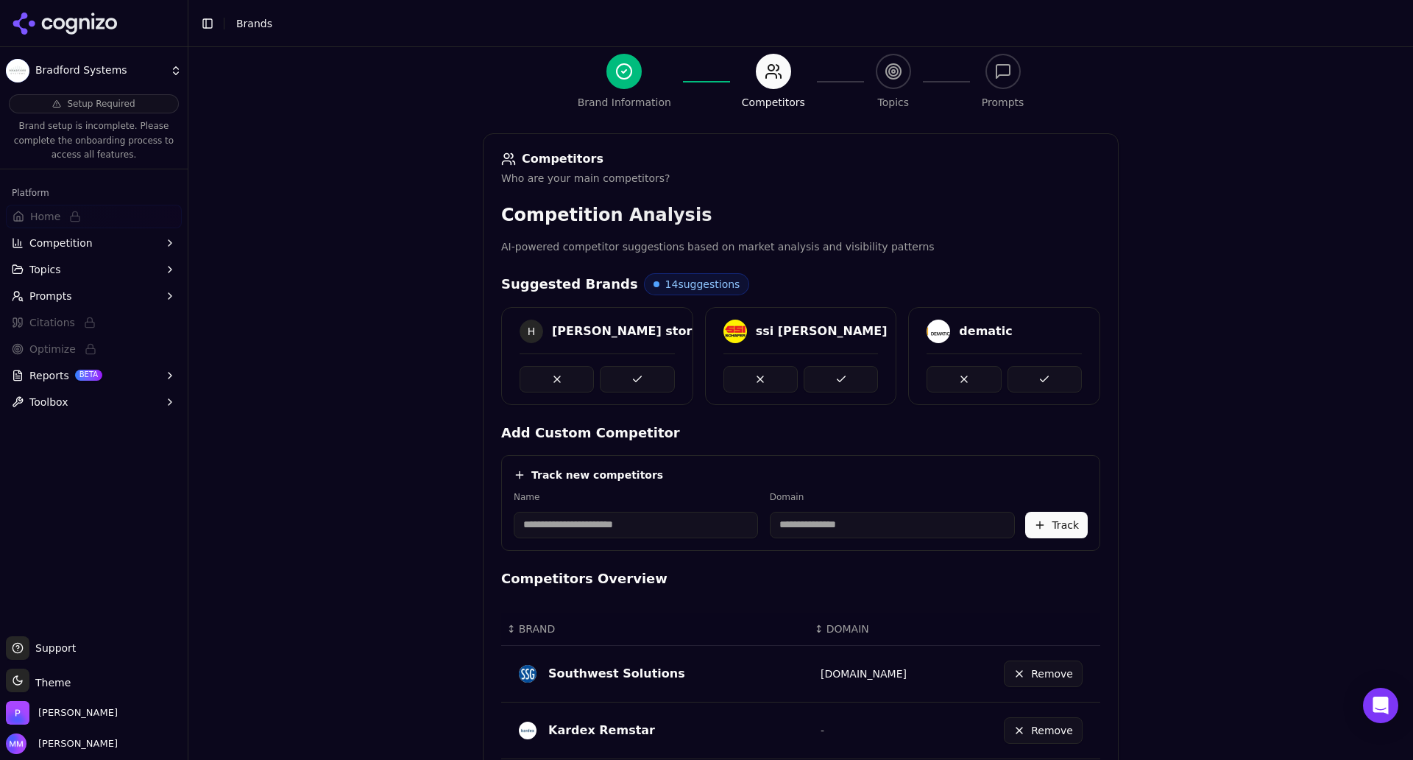
scroll to position [135, 0]
click at [645, 375] on button at bounding box center [637, 378] width 74 height 26
click at [634, 370] on button at bounding box center [637, 378] width 74 height 26
click at [635, 373] on button at bounding box center [637, 378] width 74 height 26
drag, startPoint x: 545, startPoint y: 328, endPoint x: 590, endPoint y: 328, distance: 44.9
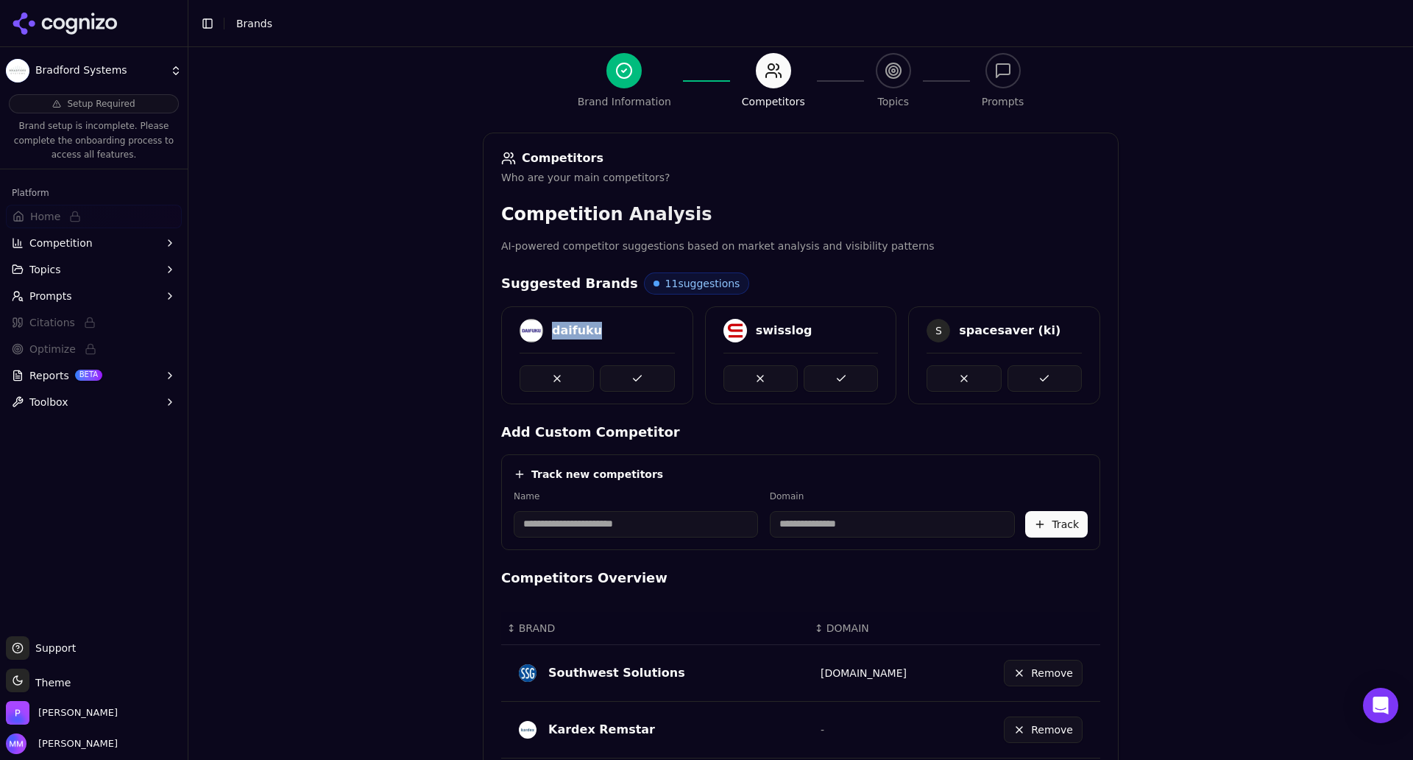
click at [590, 328] on div "daifuku" at bounding box center [597, 331] width 155 height 24
copy div "daifuku"
click at [602, 526] on input at bounding box center [636, 524] width 244 height 26
paste input "*****"
type input "*****"
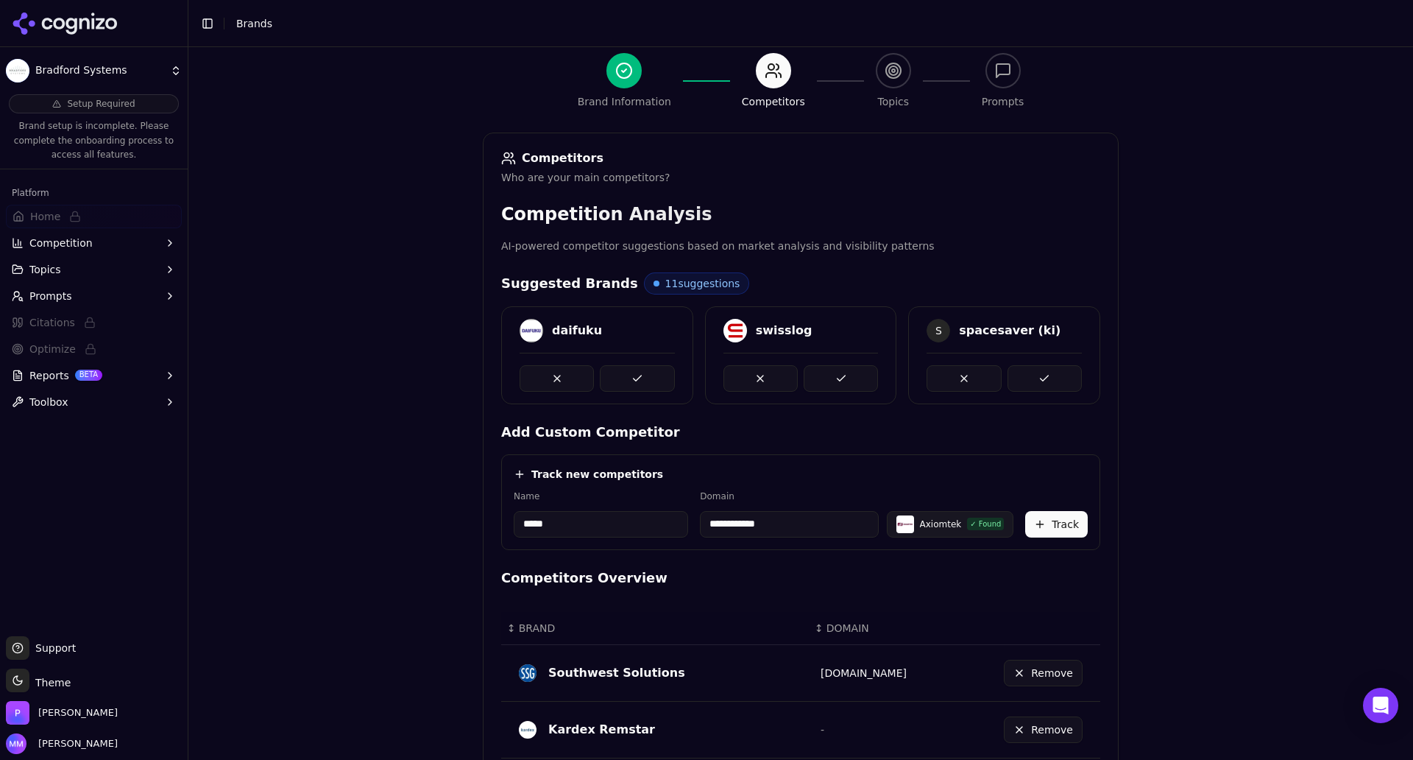
drag, startPoint x: 790, startPoint y: 526, endPoint x: 699, endPoint y: 521, distance: 91.4
click at [700, 521] on input "**********" at bounding box center [789, 524] width 179 height 26
click at [790, 520] on input "**********" at bounding box center [789, 524] width 179 height 26
drag, startPoint x: 783, startPoint y: 523, endPoint x: 701, endPoint y: 520, distance: 82.5
click at [701, 520] on input "**********" at bounding box center [789, 524] width 179 height 26
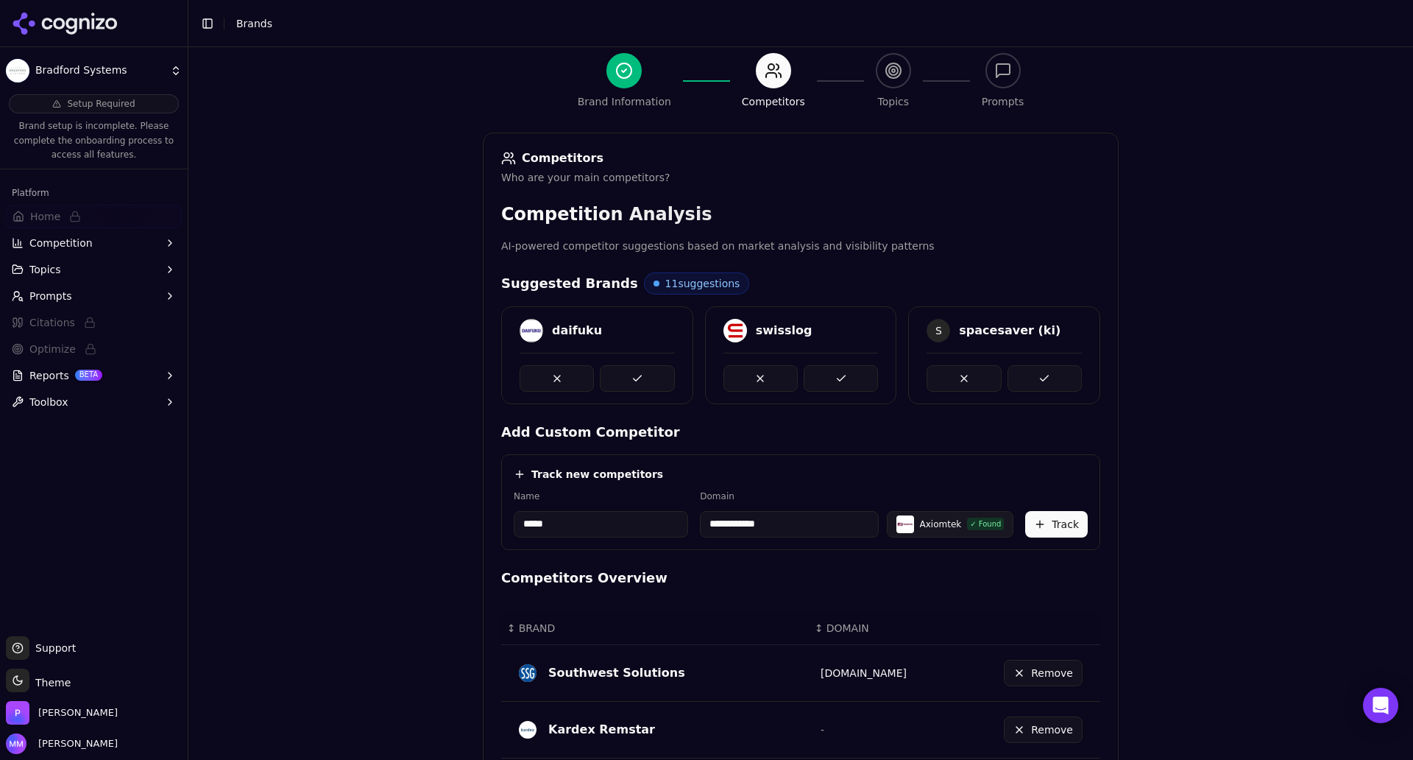
paste input "*********"
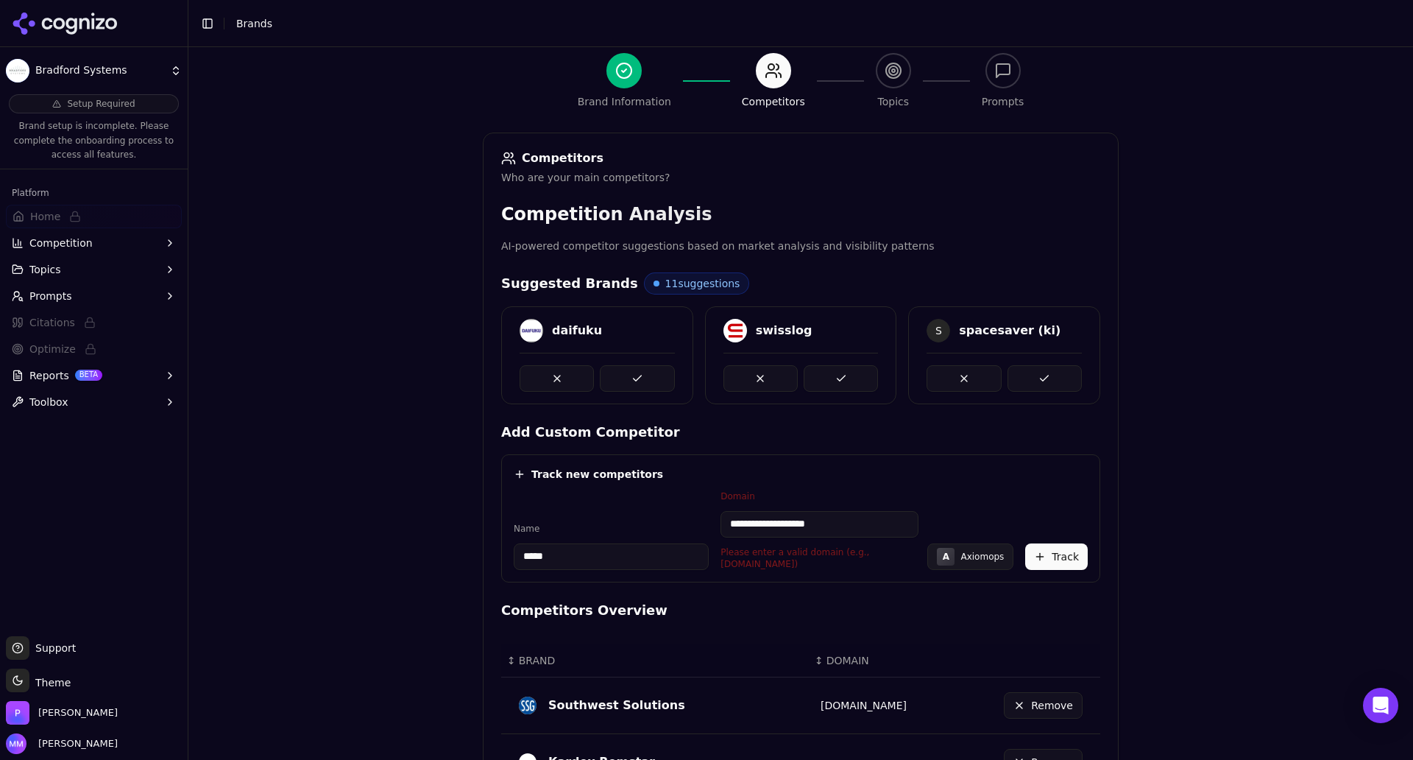
drag, startPoint x: 760, startPoint y: 527, endPoint x: 724, endPoint y: 527, distance: 36.1
click at [724, 527] on input "**********" at bounding box center [820, 524] width 198 height 26
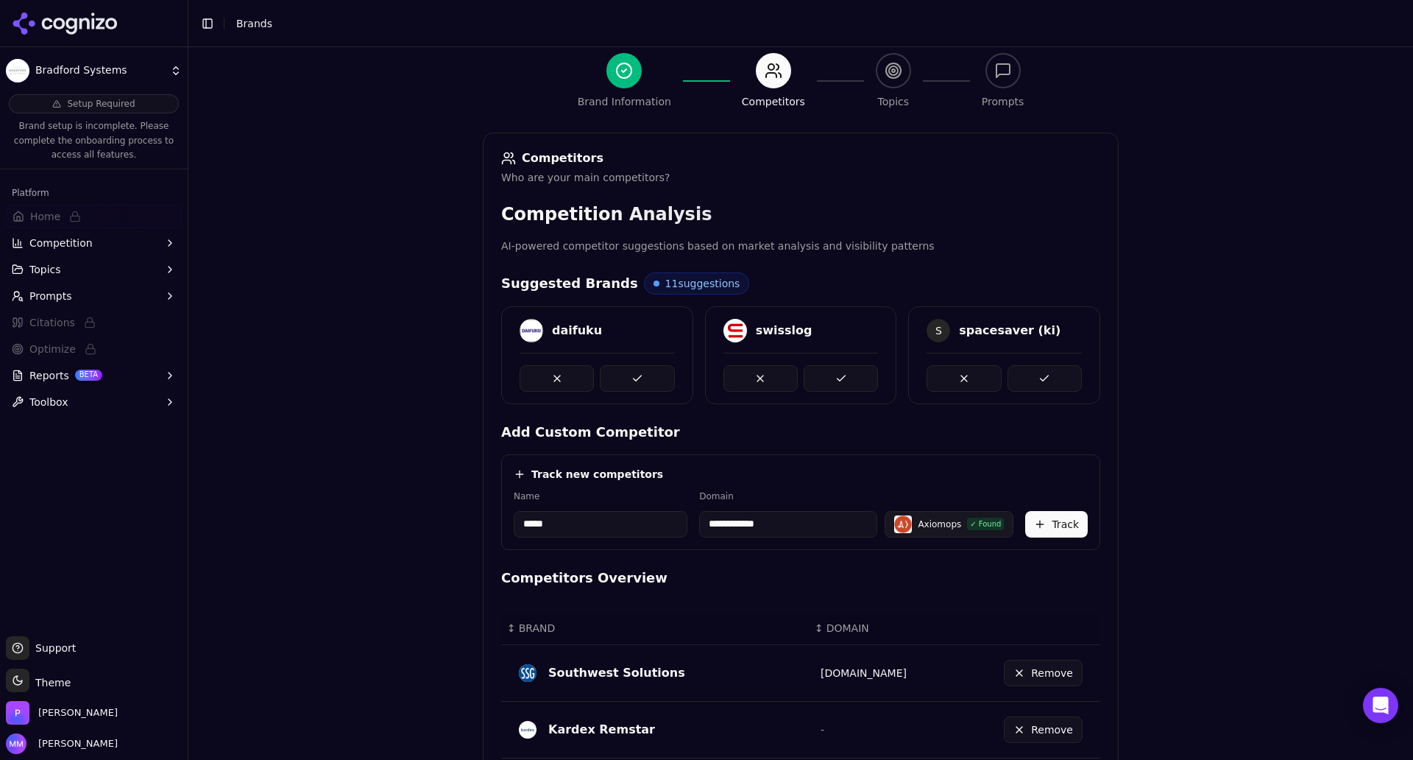
type input "**********"
click at [1051, 526] on button "Track" at bounding box center [1056, 524] width 63 height 26
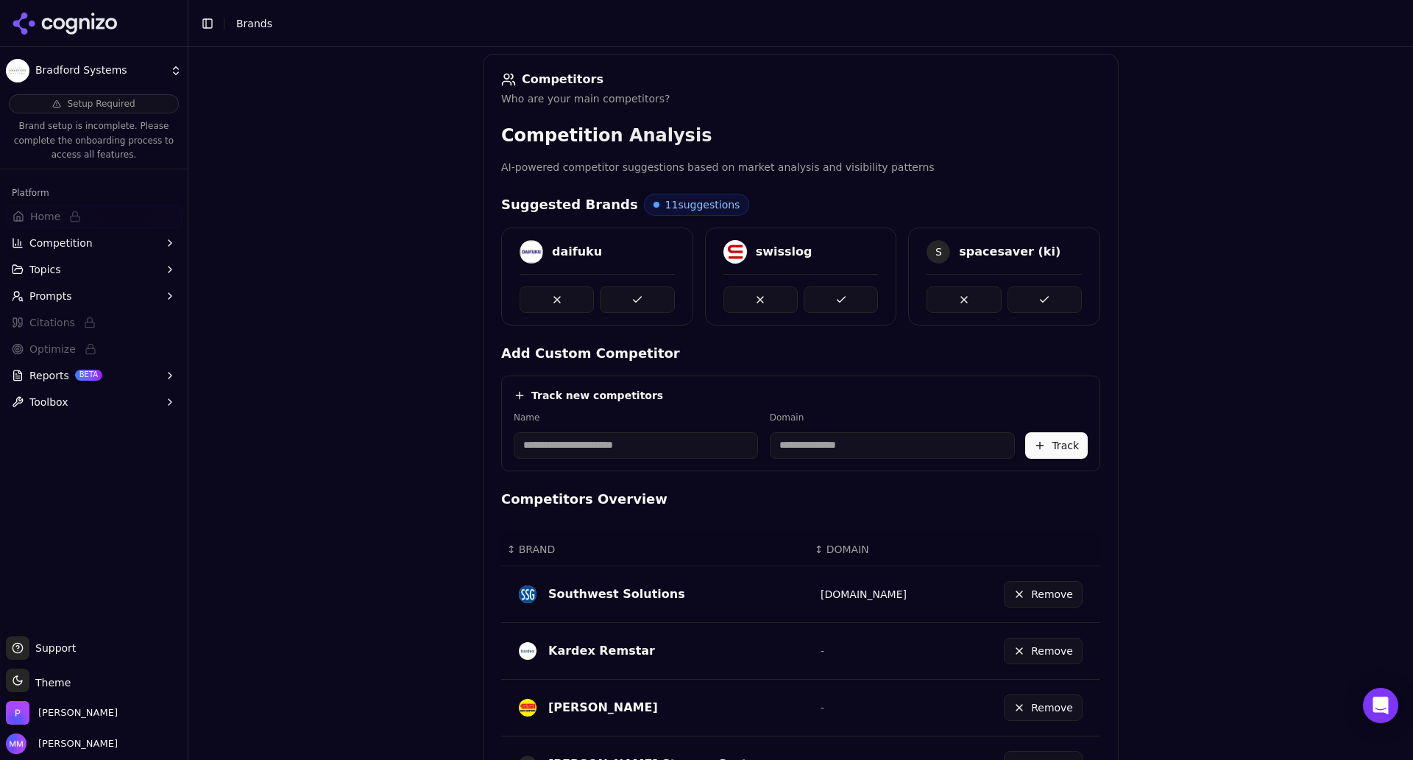
scroll to position [208, 0]
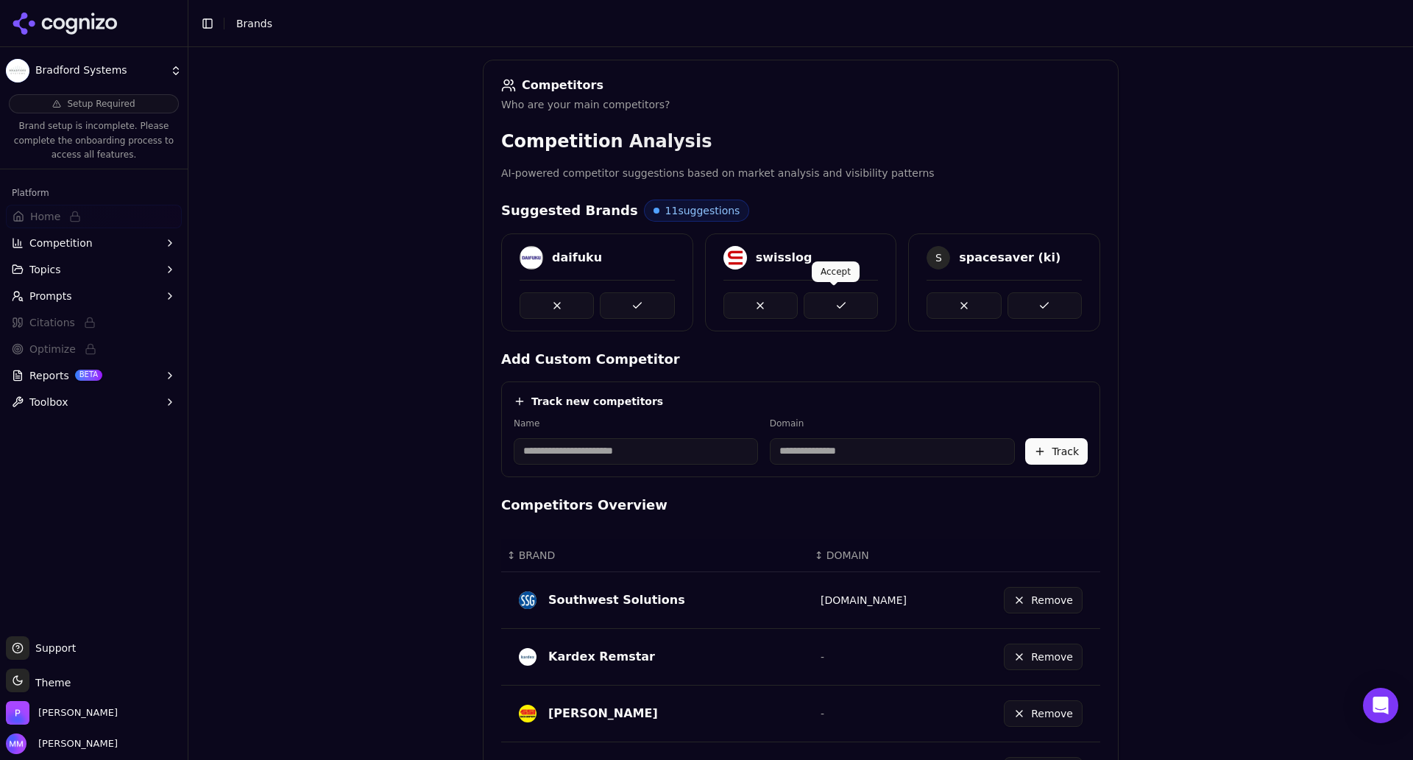
click at [844, 298] on button at bounding box center [841, 305] width 74 height 26
click at [831, 303] on button at bounding box center [841, 305] width 74 height 26
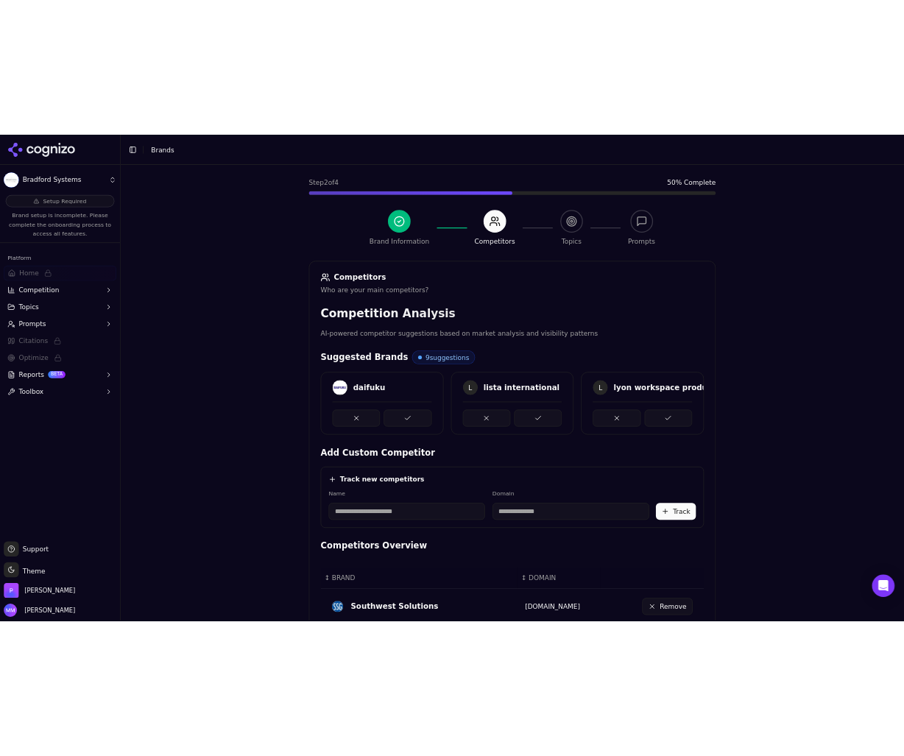
scroll to position [70, 0]
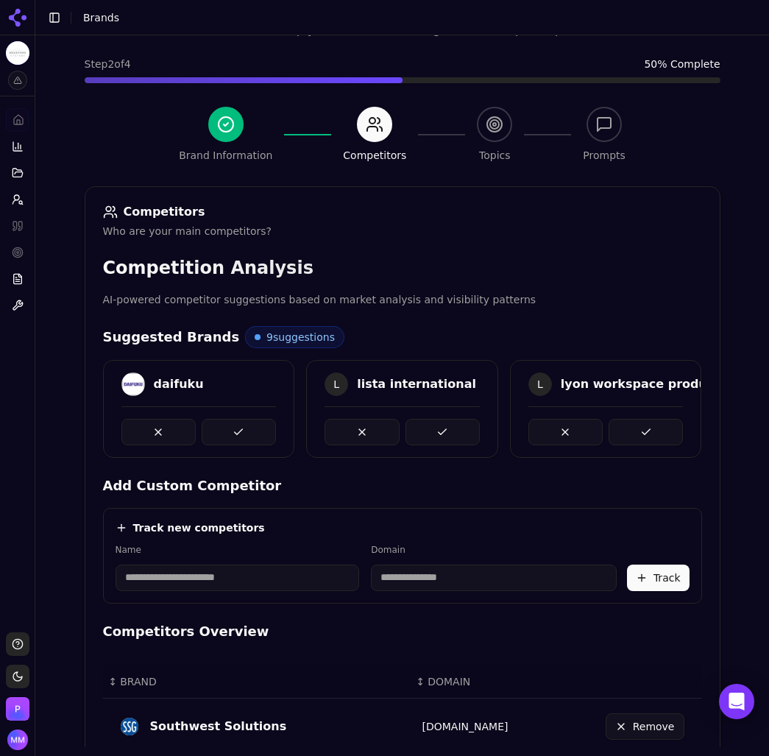
click at [4, 478] on div "Platform Home Competition Topics Prompts Citations Optimize Reports Toolbox" at bounding box center [17, 346] width 35 height 562
click at [25, 374] on div "Platform Home Competition Topics Prompts Citations Optimize Reports Toolbox" at bounding box center [17, 346] width 35 height 562
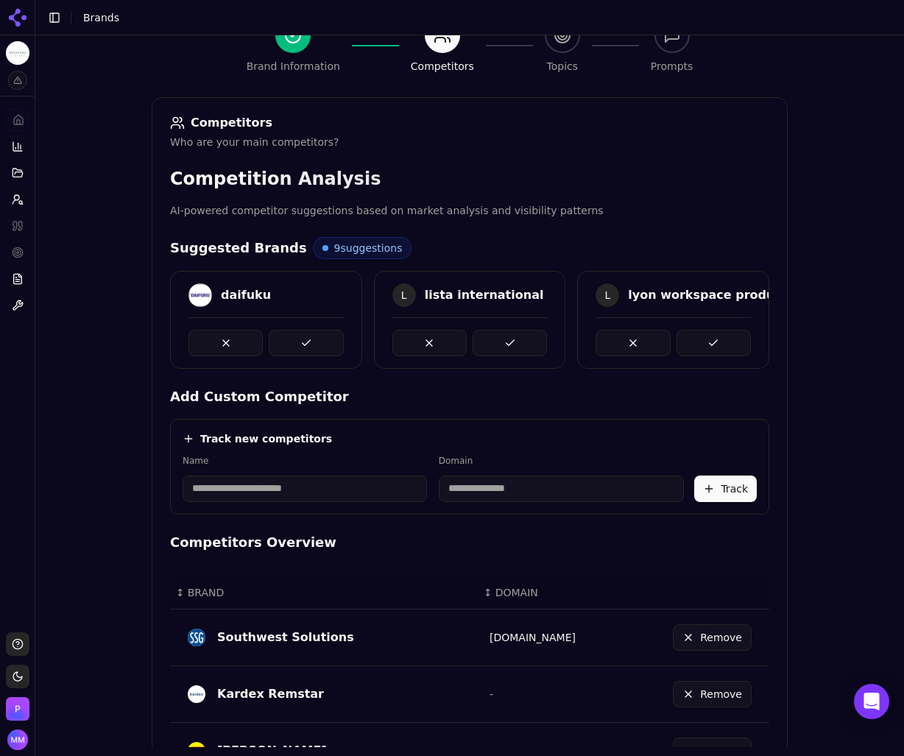
scroll to position [162, 0]
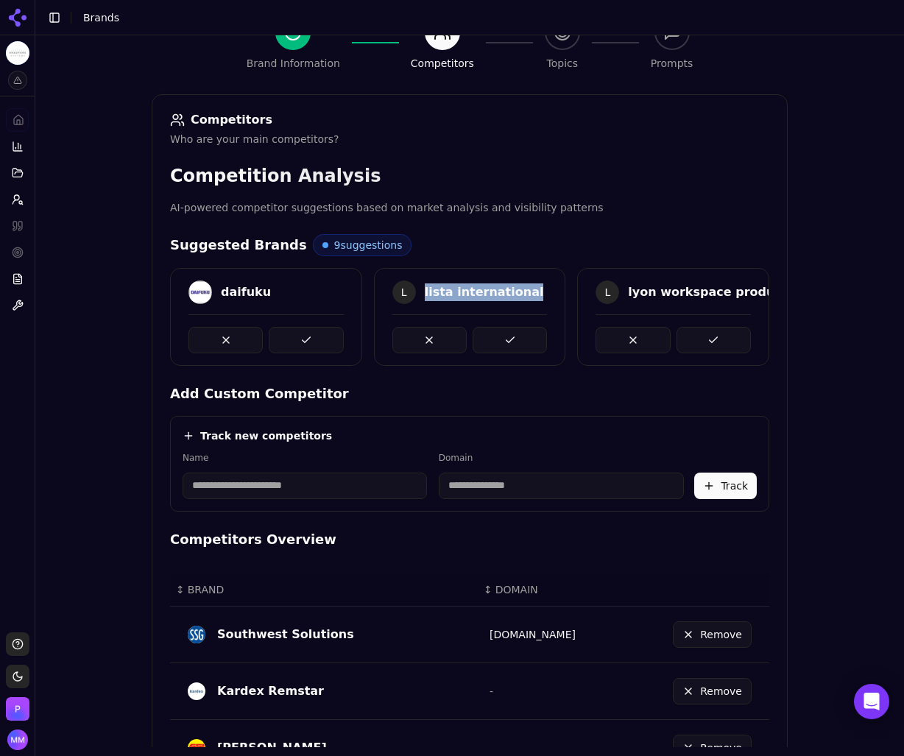
drag, startPoint x: 417, startPoint y: 290, endPoint x: 512, endPoint y: 288, distance: 95.0
click at [512, 288] on div "L lista international" at bounding box center [469, 292] width 155 height 24
copy div "lista international"
click at [506, 333] on button at bounding box center [510, 340] width 74 height 26
drag, startPoint x: 417, startPoint y: 291, endPoint x: 560, endPoint y: 284, distance: 143.0
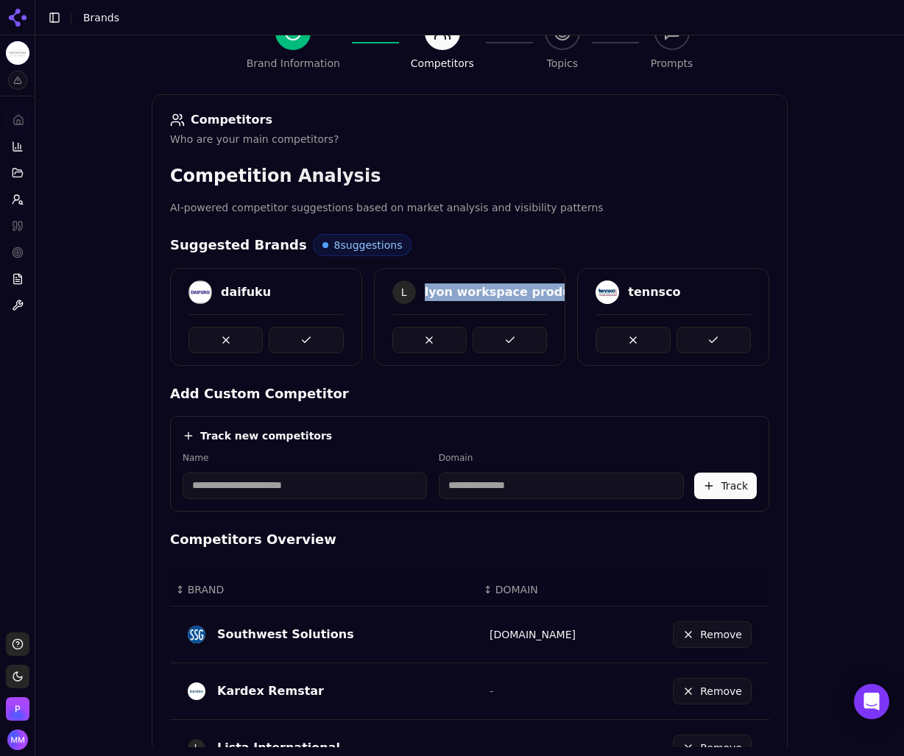
click at [560, 284] on div "daifuku L lyon workspace products tennsco" at bounding box center [469, 317] width 599 height 98
copy div "lyon workspace products"
click at [494, 344] on button at bounding box center [510, 340] width 74 height 26
drag, startPoint x: 418, startPoint y: 291, endPoint x: 473, endPoint y: 286, distance: 54.6
click at [473, 286] on div "tennsco" at bounding box center [469, 292] width 155 height 24
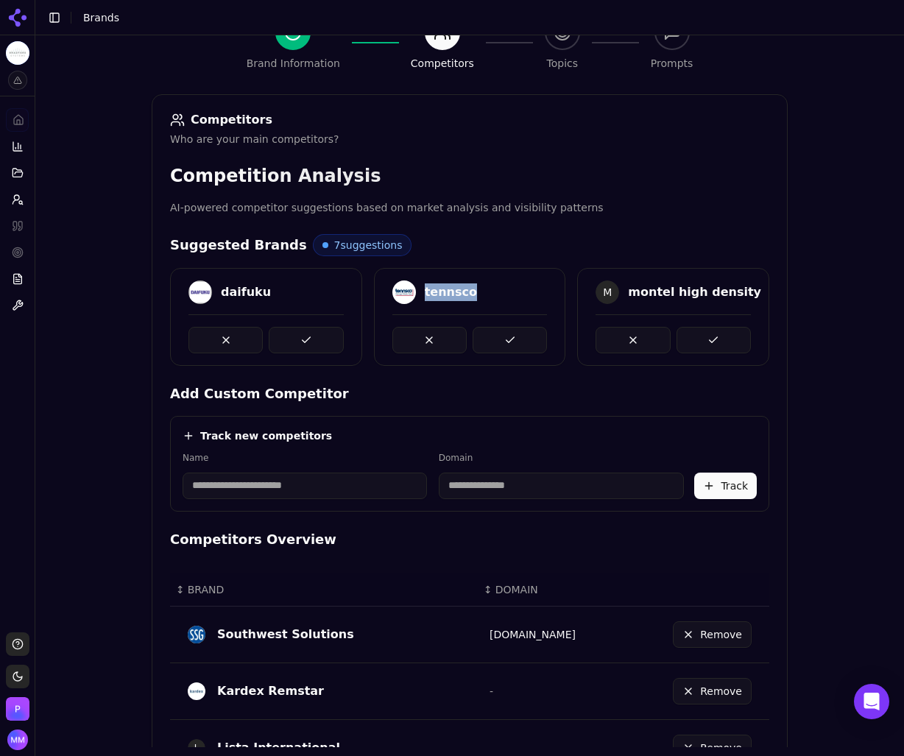
copy div "tennsco"
click at [498, 339] on button at bounding box center [510, 340] width 74 height 26
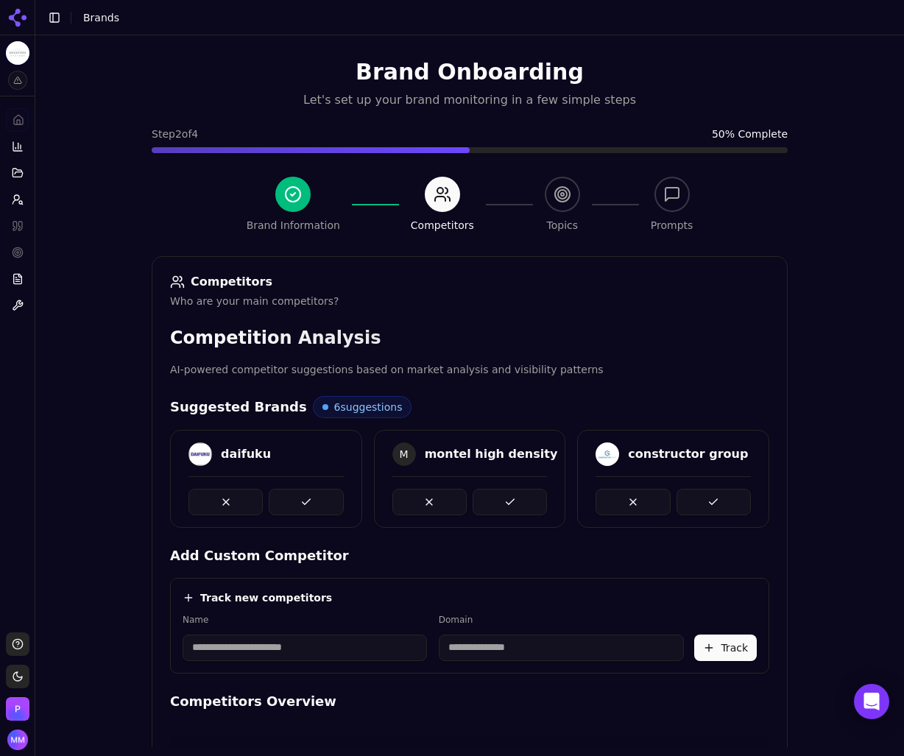
scroll to position [91, 0]
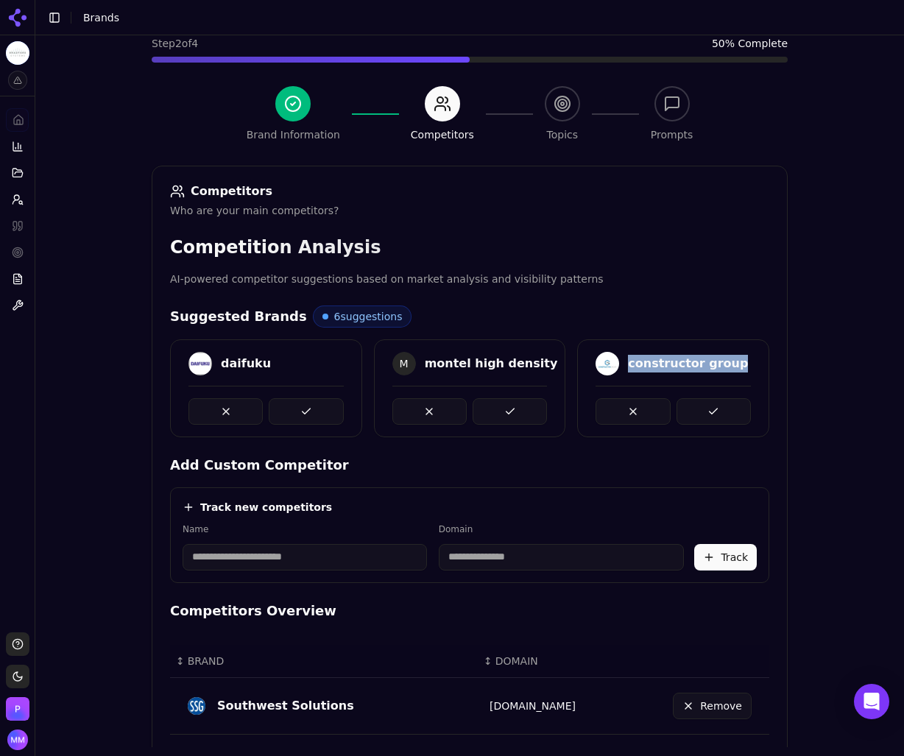
drag, startPoint x: 621, startPoint y: 362, endPoint x: 727, endPoint y: 357, distance: 105.4
click at [727, 357] on div "constructor group" at bounding box center [673, 364] width 155 height 24
copy div "constructor group"
click at [811, 497] on div "Brand Onboarding Let's set up your brand monitoring in a few simple steps Step …" at bounding box center [469, 323] width 869 height 756
drag, startPoint x: 420, startPoint y: 362, endPoint x: 522, endPoint y: 359, distance: 101.6
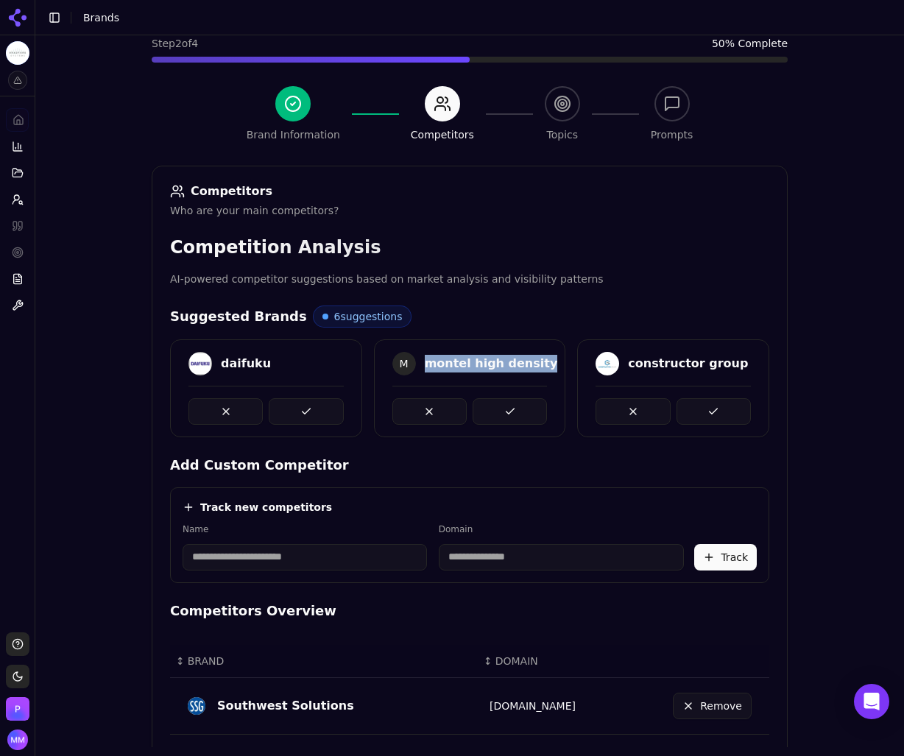
click at [522, 359] on div "montel high density" at bounding box center [491, 364] width 133 height 18
copy div "montel high density"
click at [497, 409] on button at bounding box center [510, 411] width 74 height 26
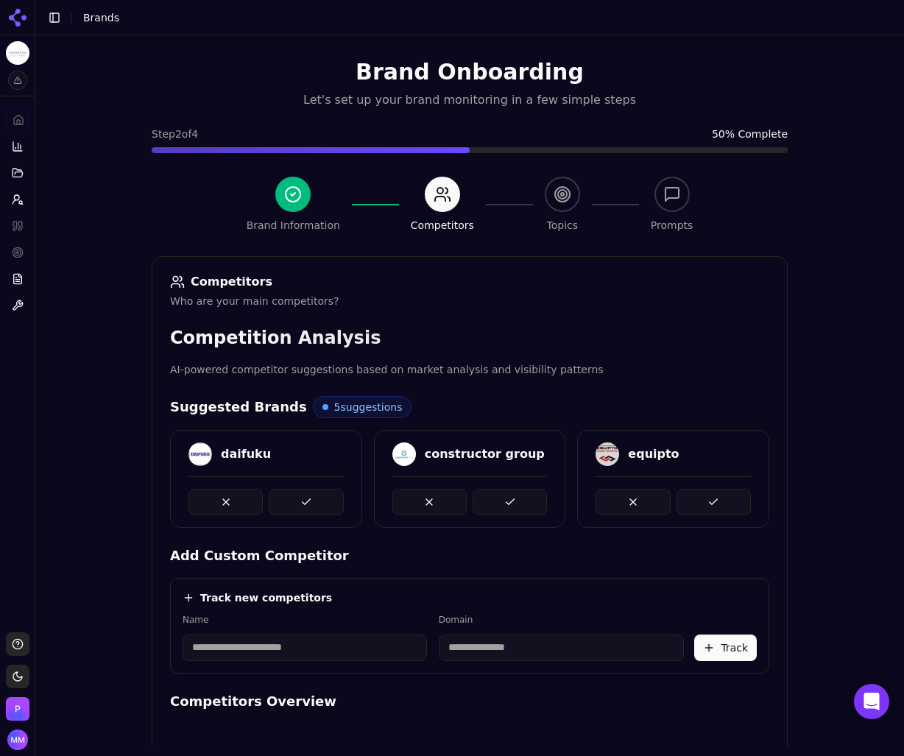
scroll to position [1, 0]
drag, startPoint x: 621, startPoint y: 450, endPoint x: 668, endPoint y: 449, distance: 46.4
click at [668, 449] on div "equipto" at bounding box center [673, 454] width 155 height 24
copy div "equipto"
click at [688, 500] on button at bounding box center [713, 501] width 74 height 26
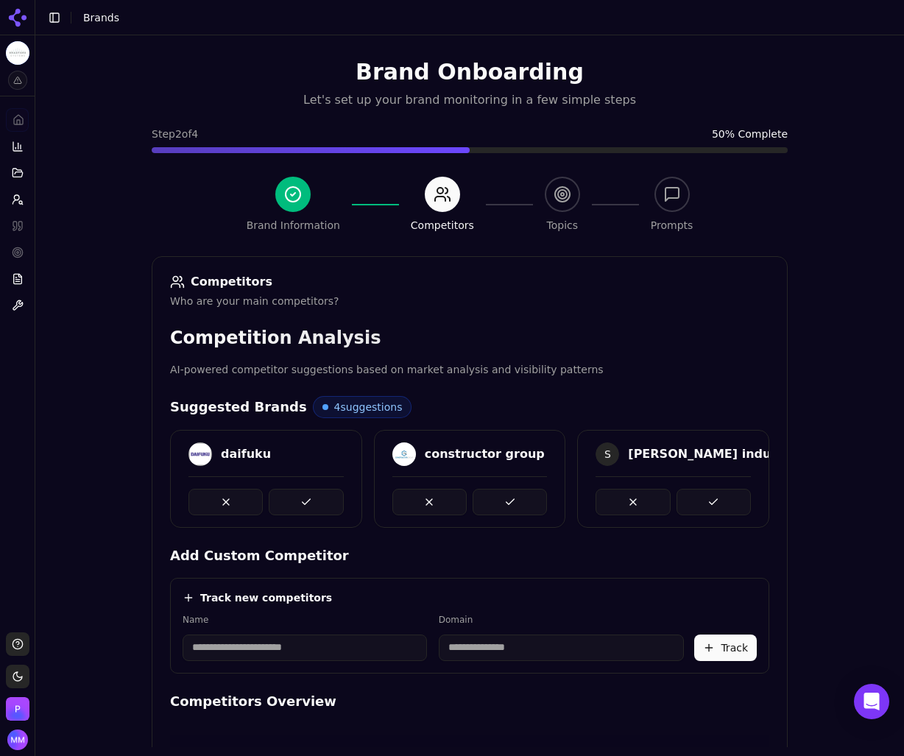
scroll to position [710, 0]
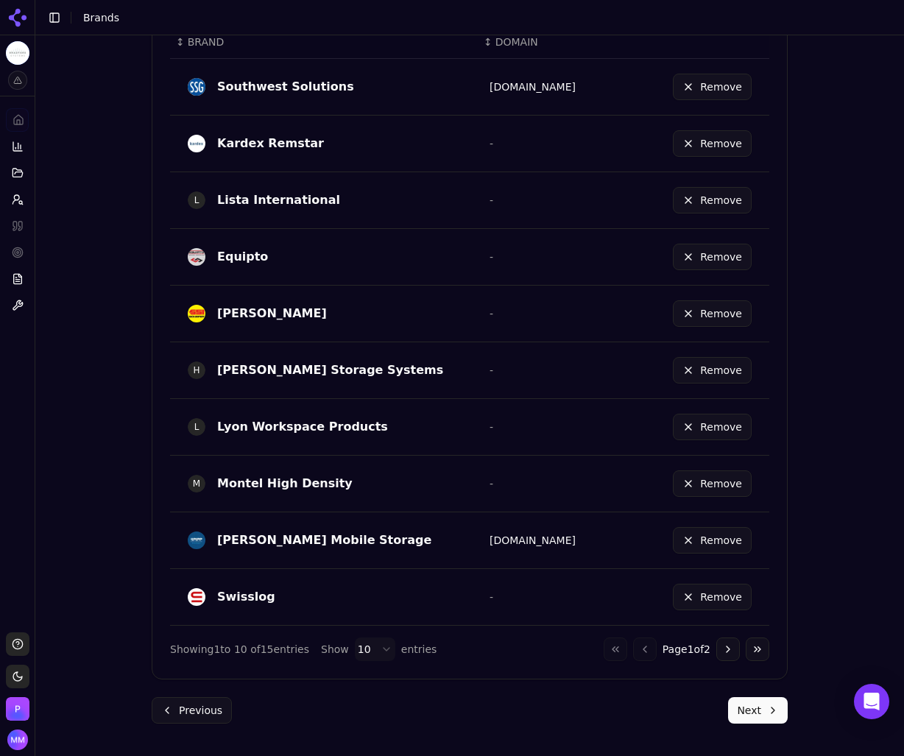
click at [752, 710] on button "Next" at bounding box center [758, 710] width 60 height 26
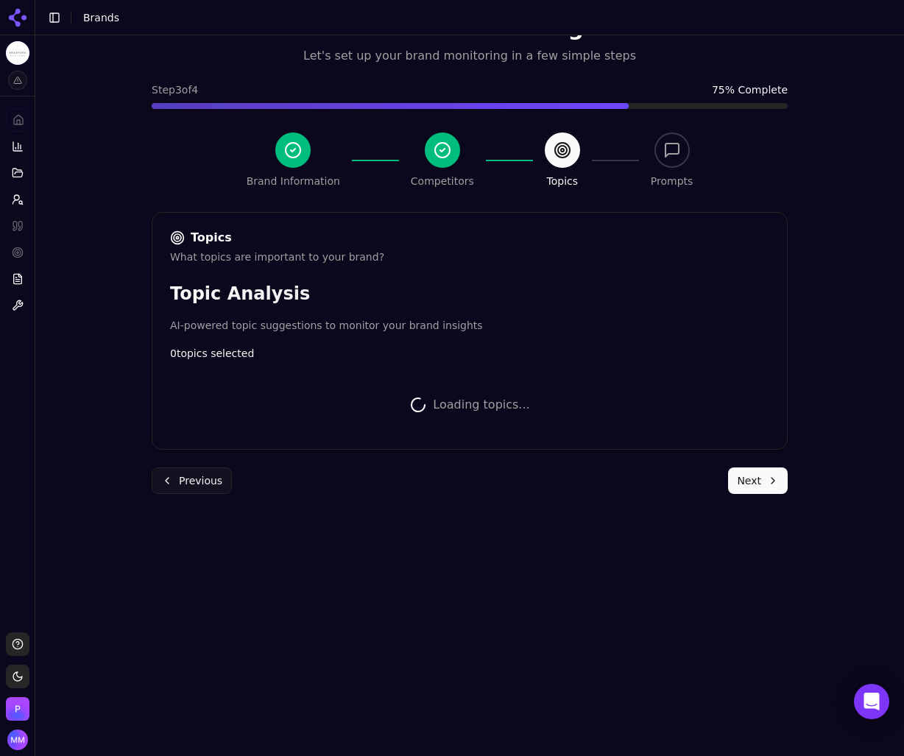
scroll to position [325, 0]
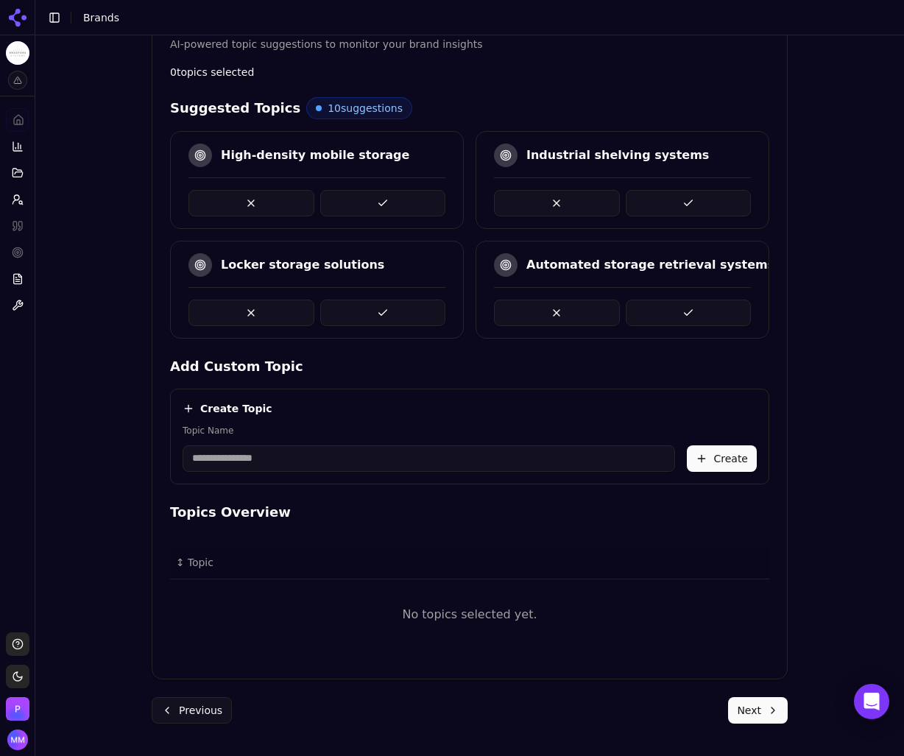
click at [682, 197] on button at bounding box center [689, 203] width 126 height 26
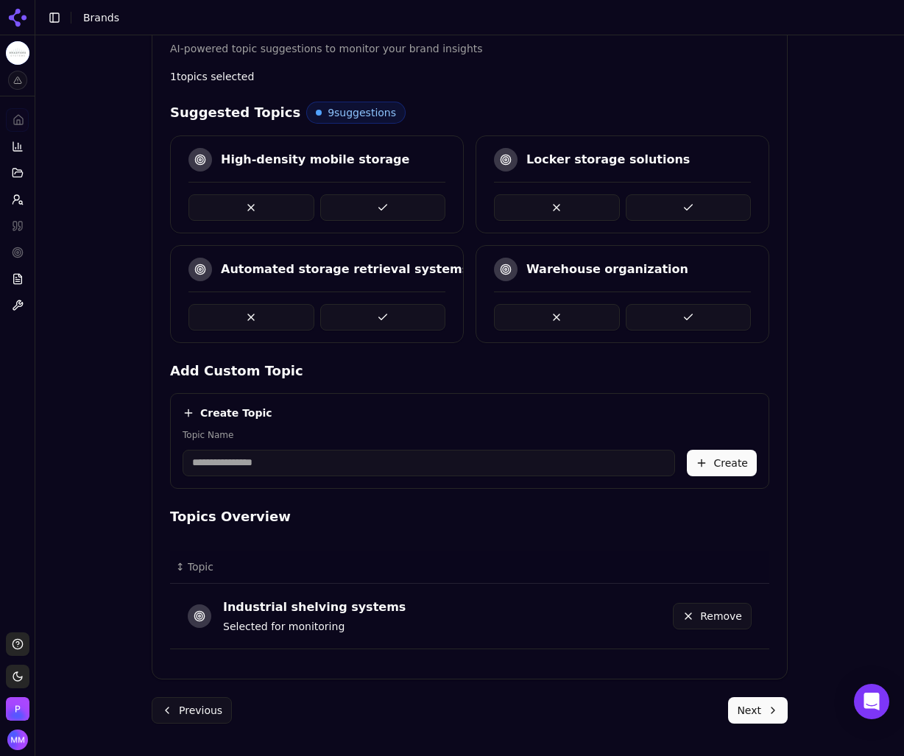
click at [674, 199] on button at bounding box center [689, 207] width 126 height 26
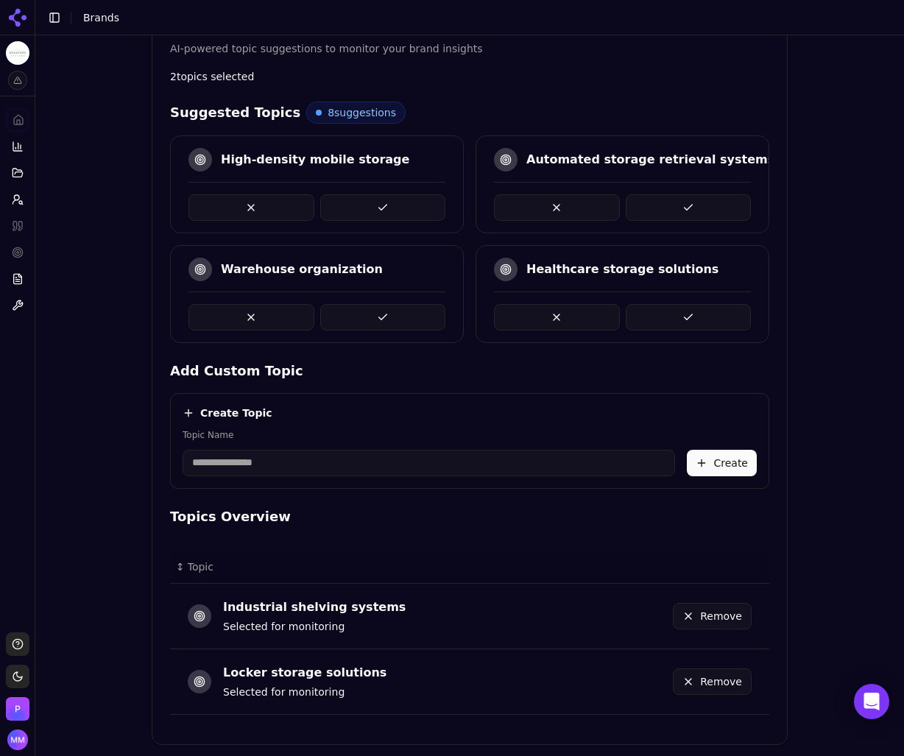
click at [367, 201] on button at bounding box center [383, 207] width 126 height 26
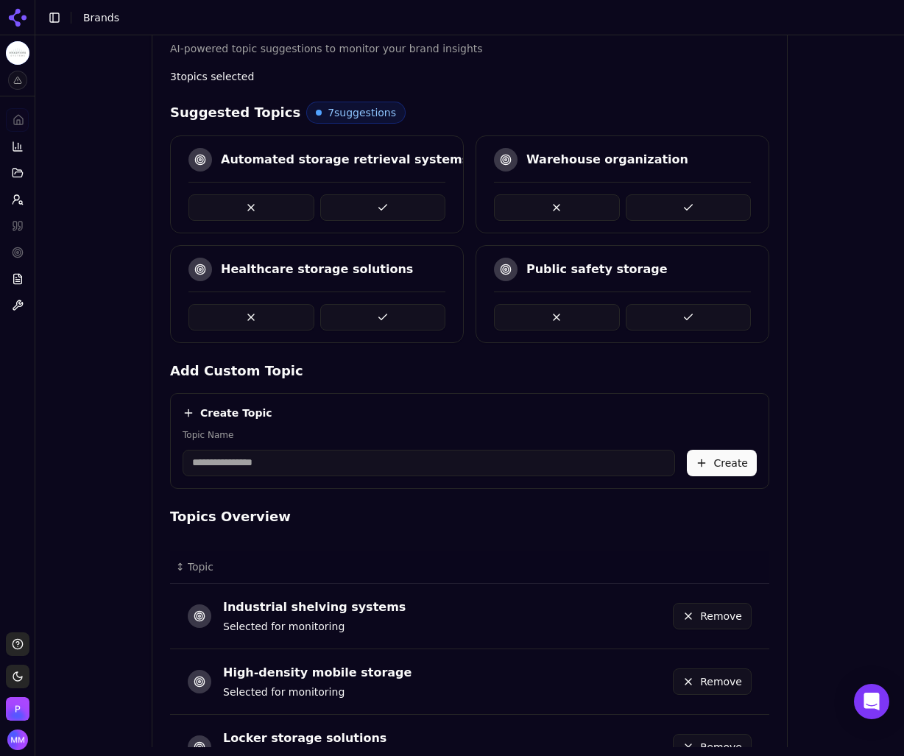
click at [386, 197] on button at bounding box center [383, 207] width 126 height 26
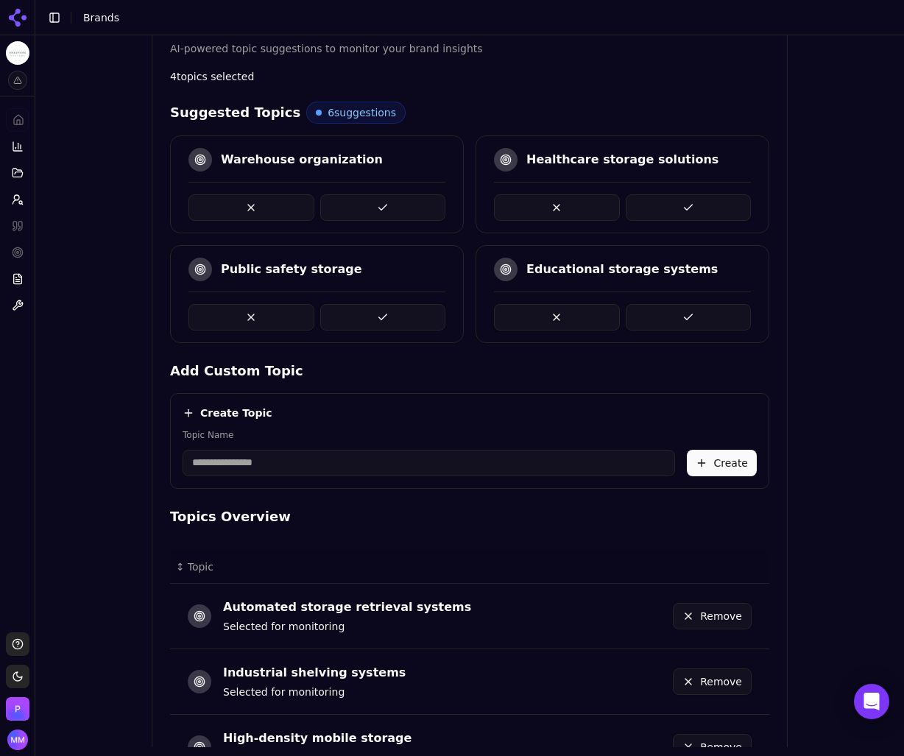
scroll to position [517, 0]
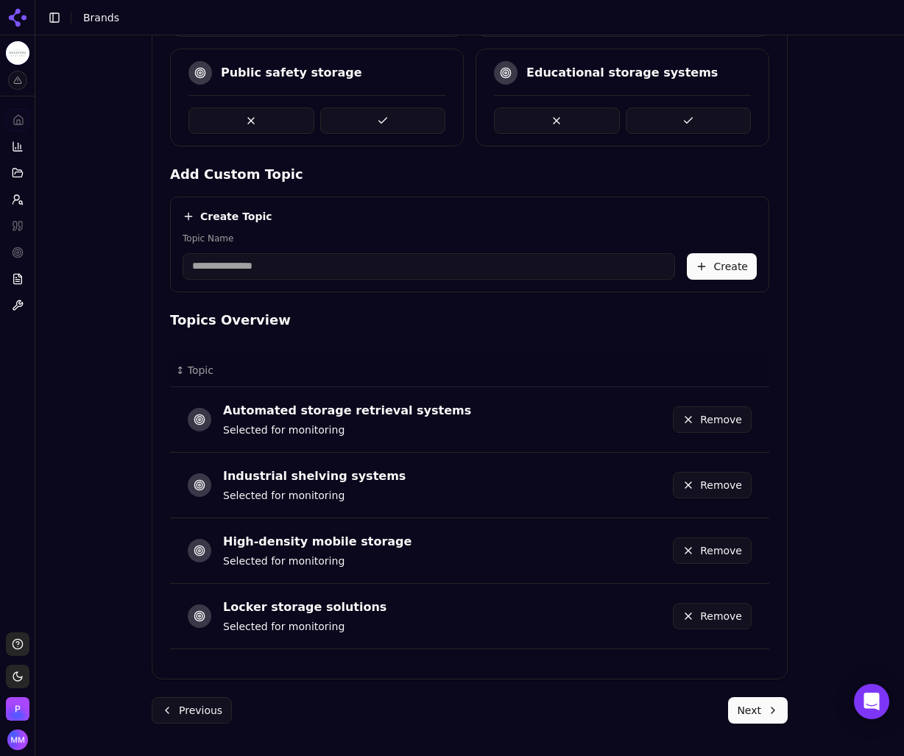
click at [760, 707] on button "Next" at bounding box center [758, 710] width 60 height 26
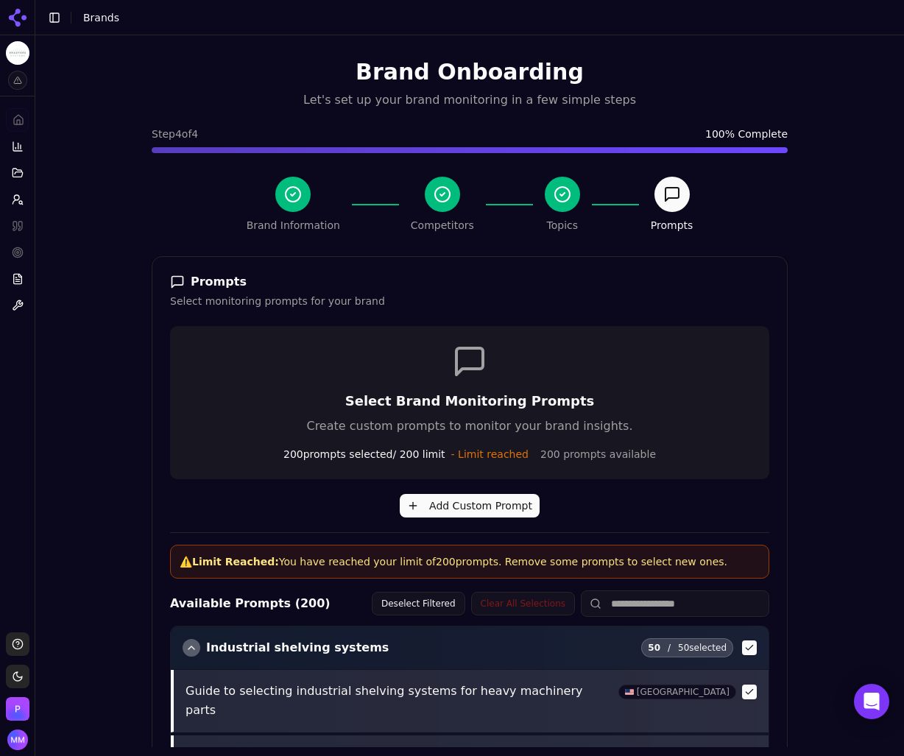
scroll to position [477, 0]
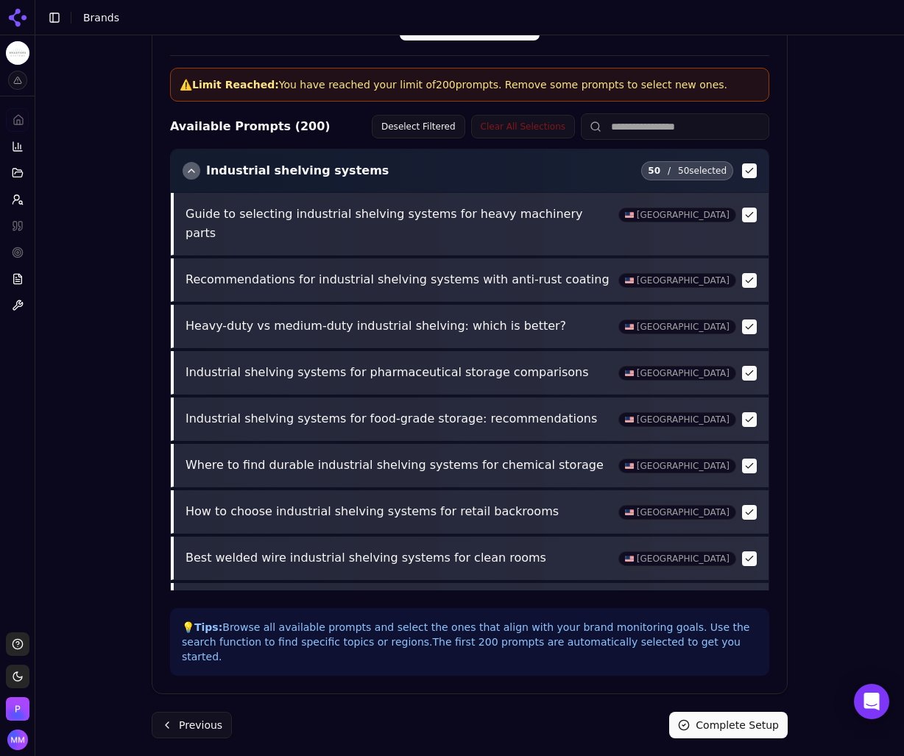
click at [727, 712] on button "Complete Setup" at bounding box center [728, 725] width 119 height 26
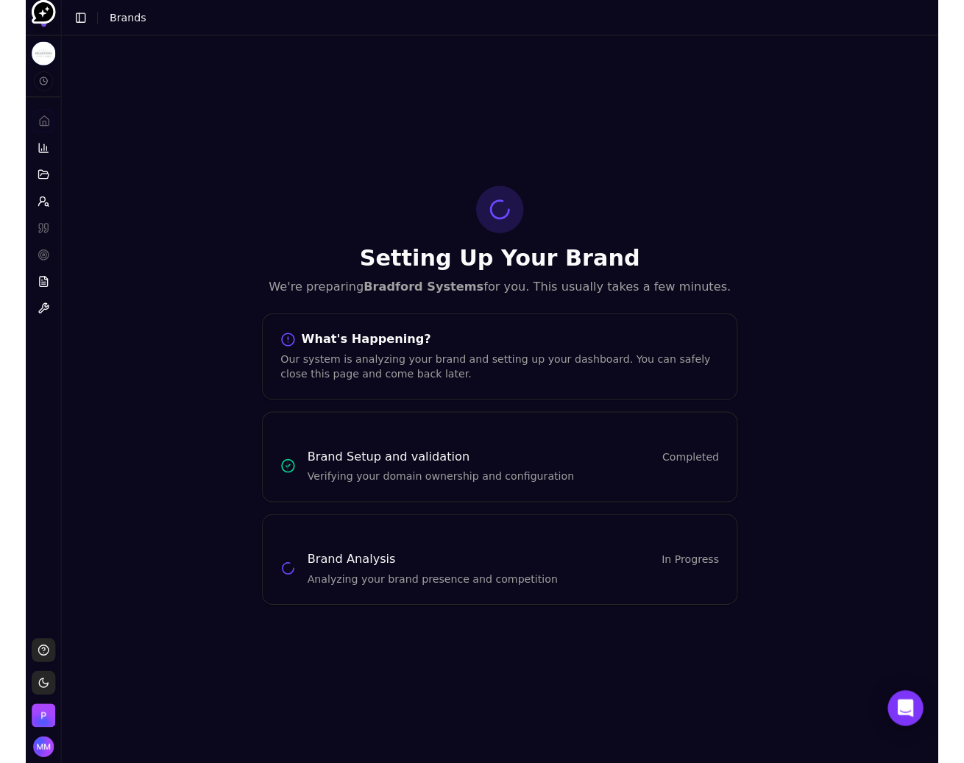
scroll to position [0, 0]
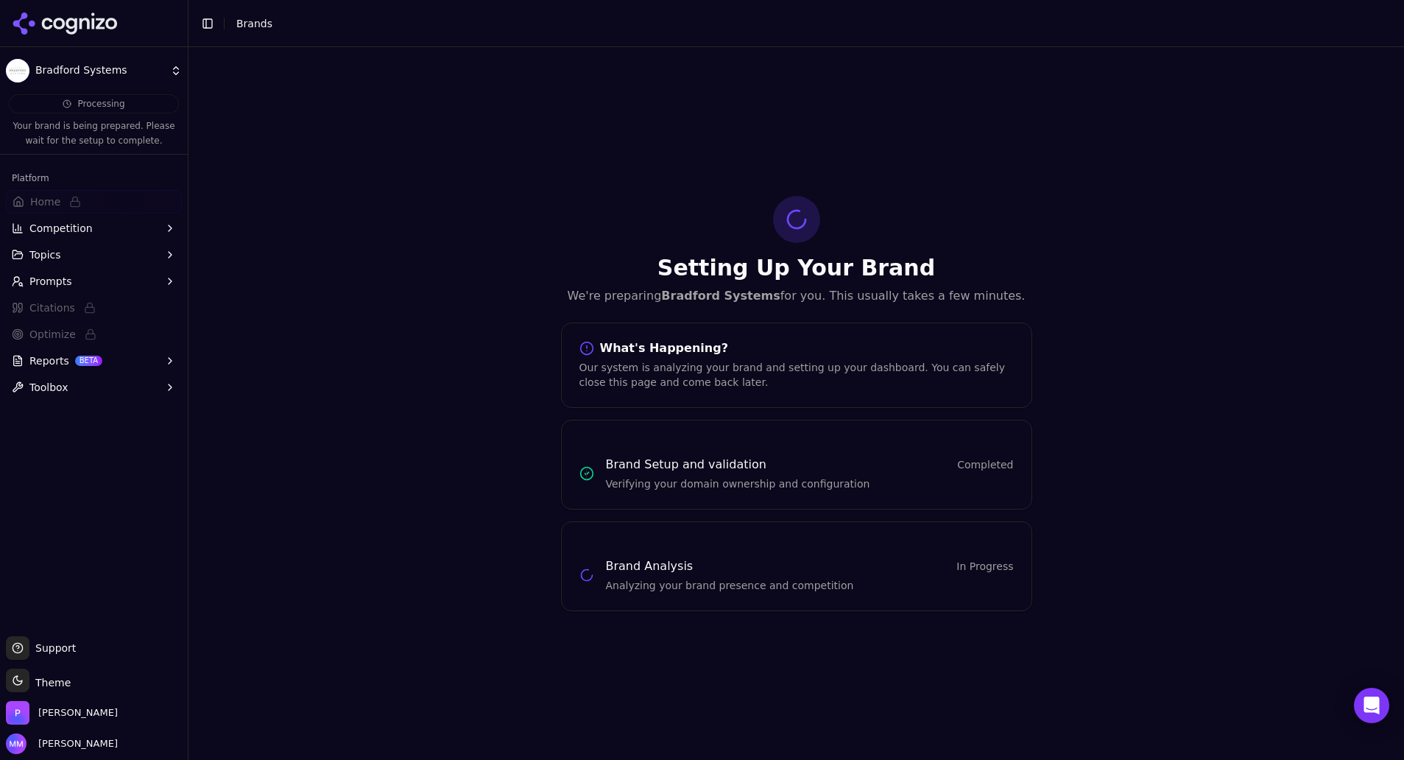
click at [500, 297] on div "Setting Up Your Brand We're preparing Bradford Systems for you. This usually ta…" at bounding box center [795, 403] width 1215 height 713
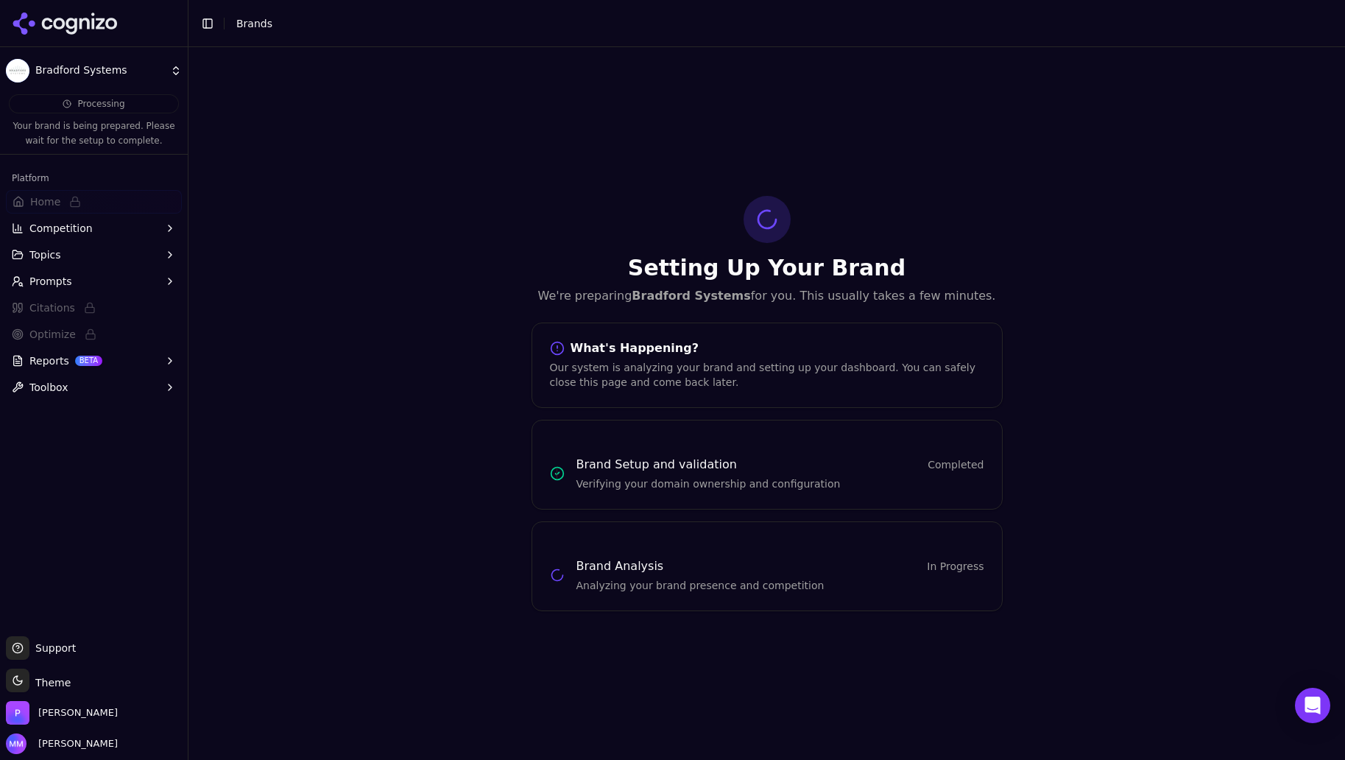
click at [499, 96] on div "Setting Up Your Brand We're preparing Bradford Systems for you. This usually ta…" at bounding box center [766, 403] width 1156 height 713
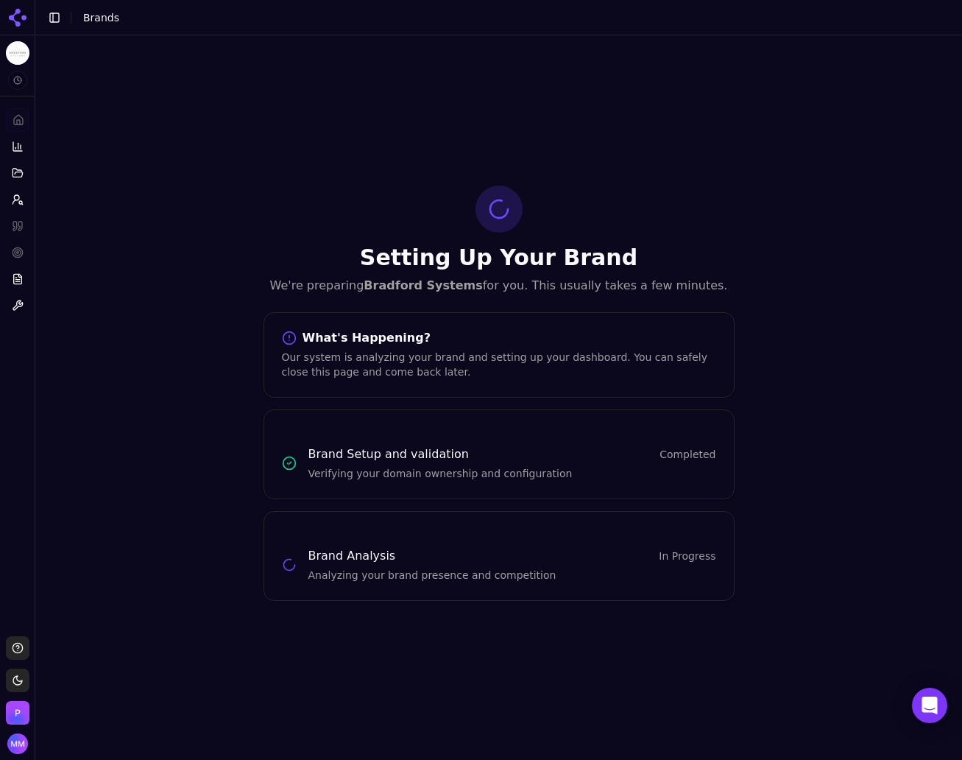
click at [111, 223] on div "Setting Up Your Brand We're preparing Bradford Systems for you. This usually ta…" at bounding box center [498, 392] width 927 height 715
click at [106, 82] on div "Setting Up Your Brand We're preparing Bradford Systems for you. This usually ta…" at bounding box center [498, 392] width 927 height 715
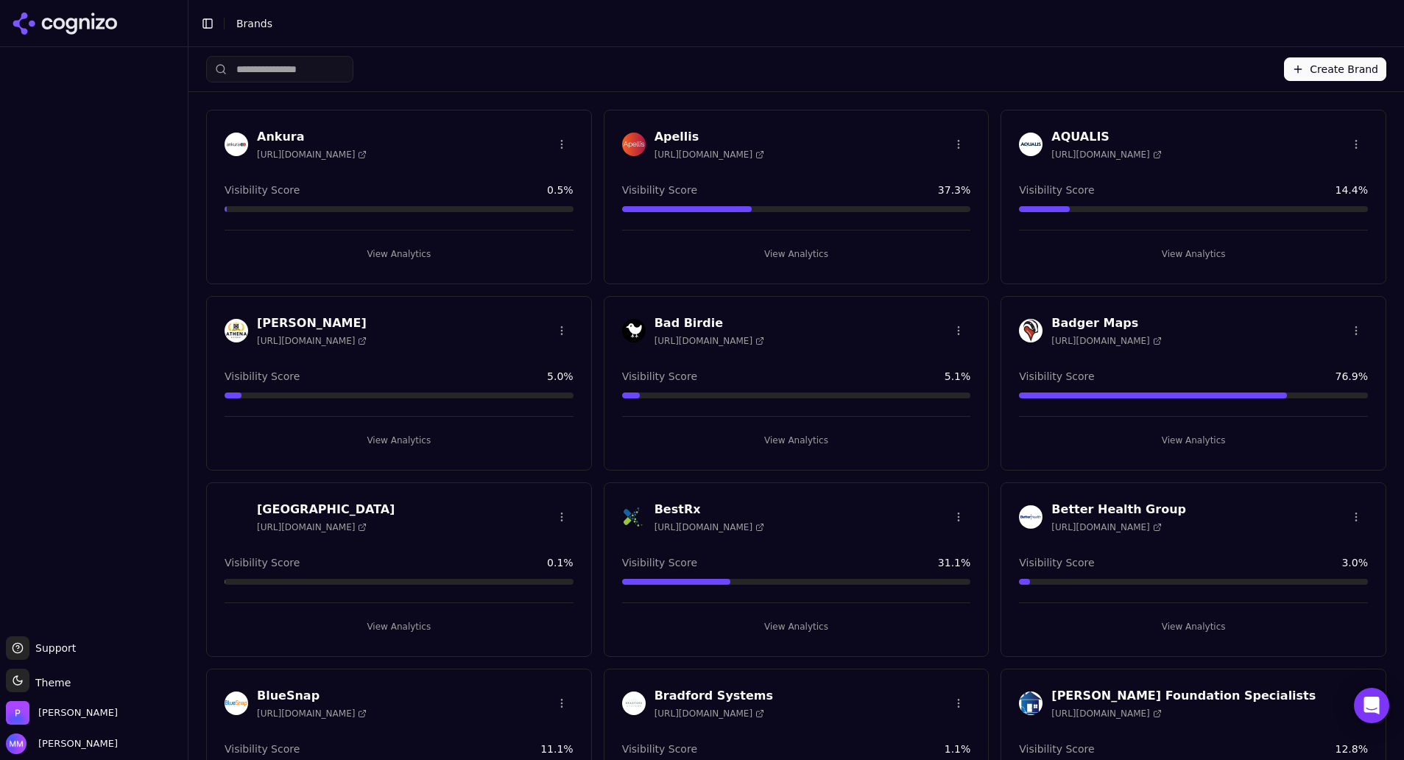
click at [387, 436] on button "View Analytics" at bounding box center [399, 440] width 349 height 24
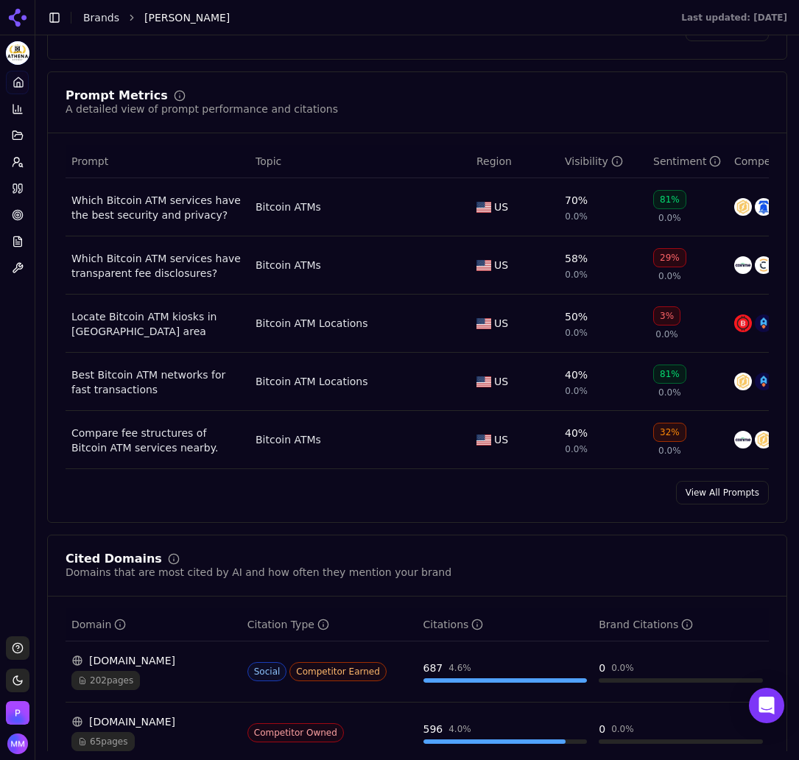
scroll to position [983, 0]
click at [719, 503] on link "View All Prompts" at bounding box center [722, 493] width 93 height 24
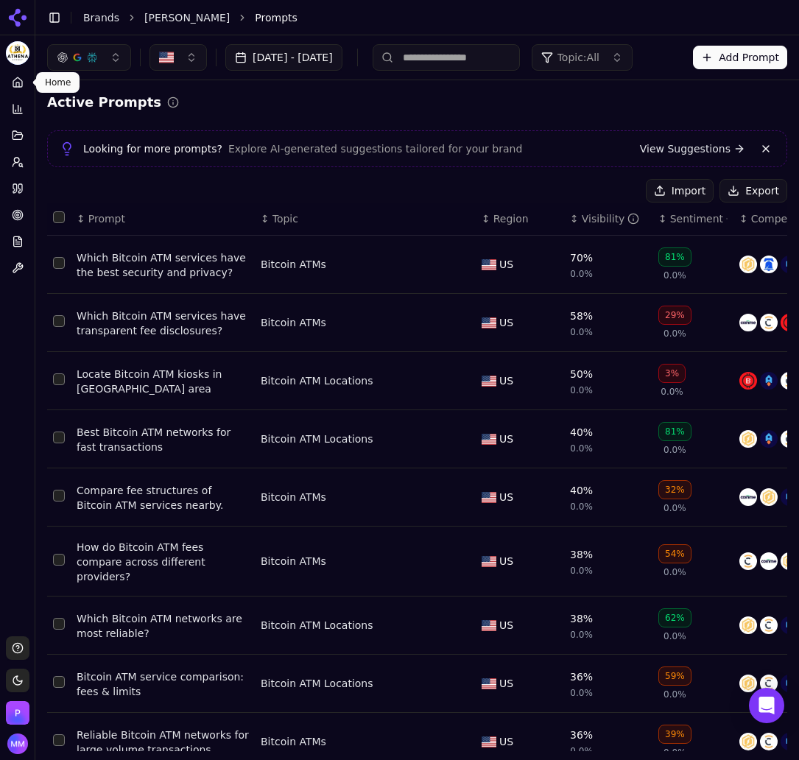
click at [21, 82] on icon at bounding box center [18, 83] width 12 height 12
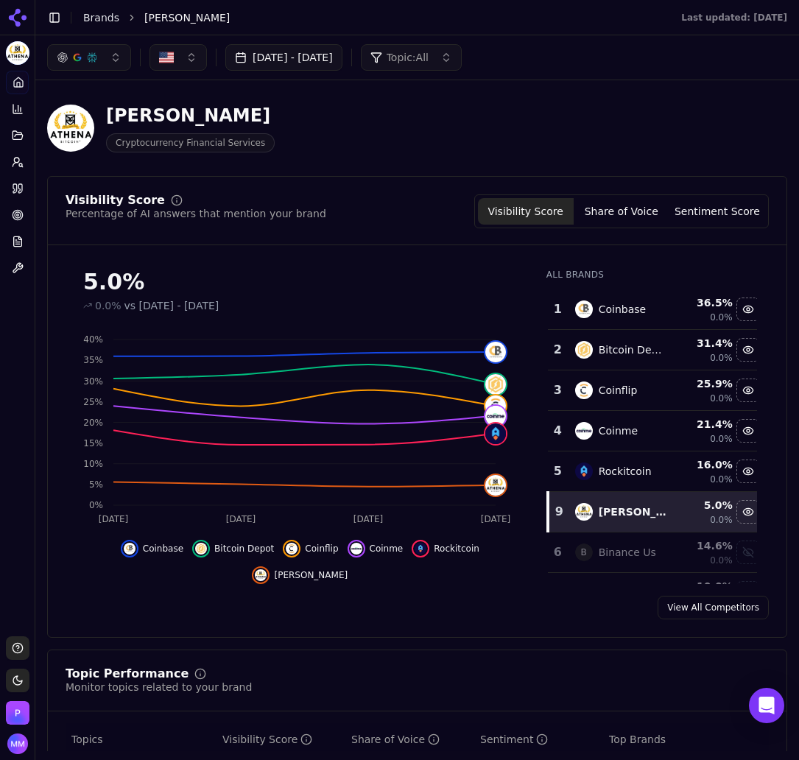
click at [607, 209] on button "Share of Voice" at bounding box center [621, 211] width 96 height 26
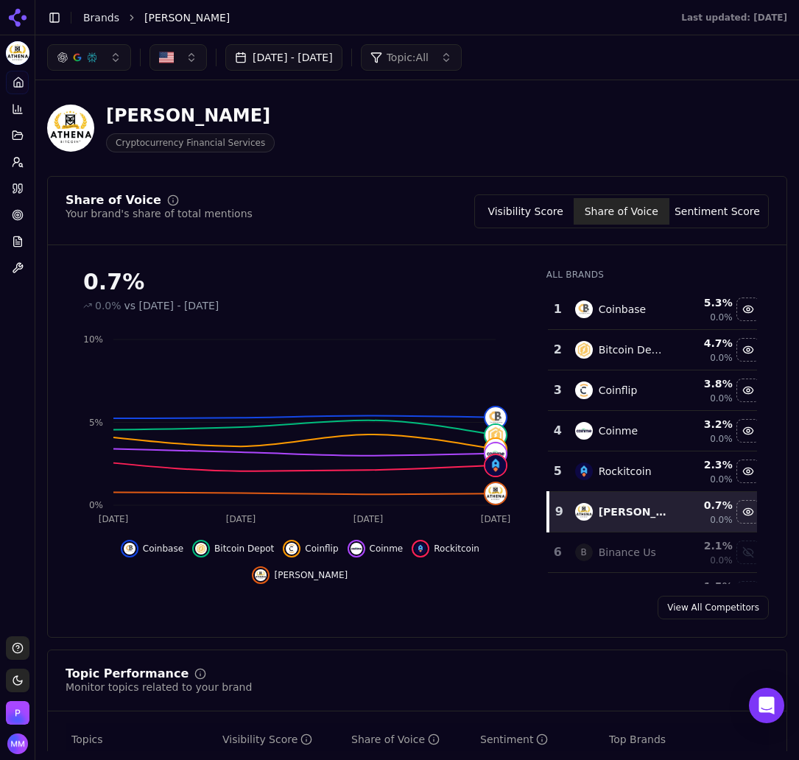
click at [615, 130] on div "Athena Bitcoin Cryptocurrency Financial Services" at bounding box center [377, 128] width 660 height 49
click at [526, 217] on button "Visibility Score" at bounding box center [526, 211] width 96 height 26
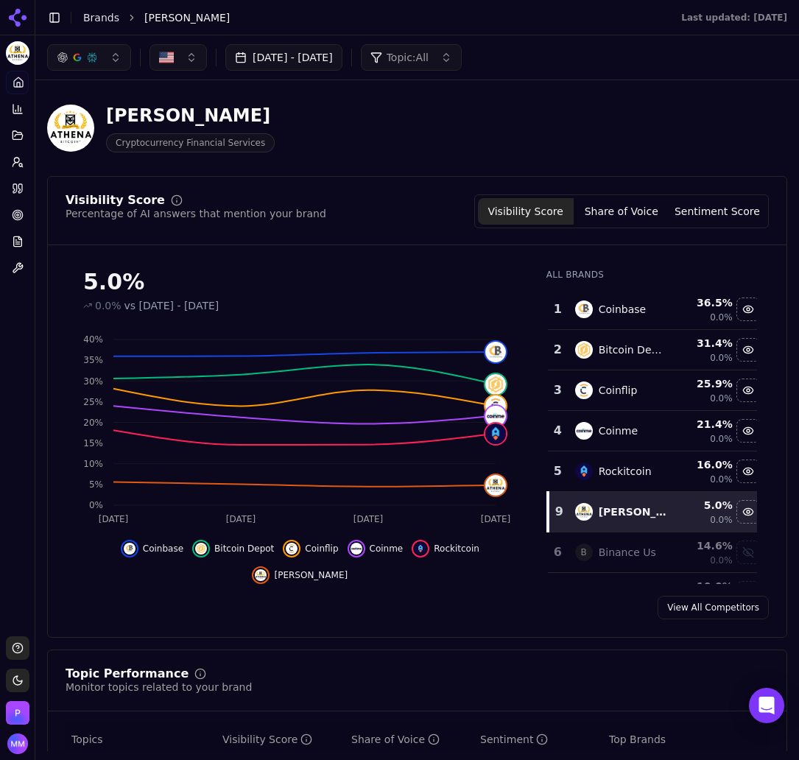
click at [701, 208] on button "Sentiment Score" at bounding box center [717, 211] width 96 height 26
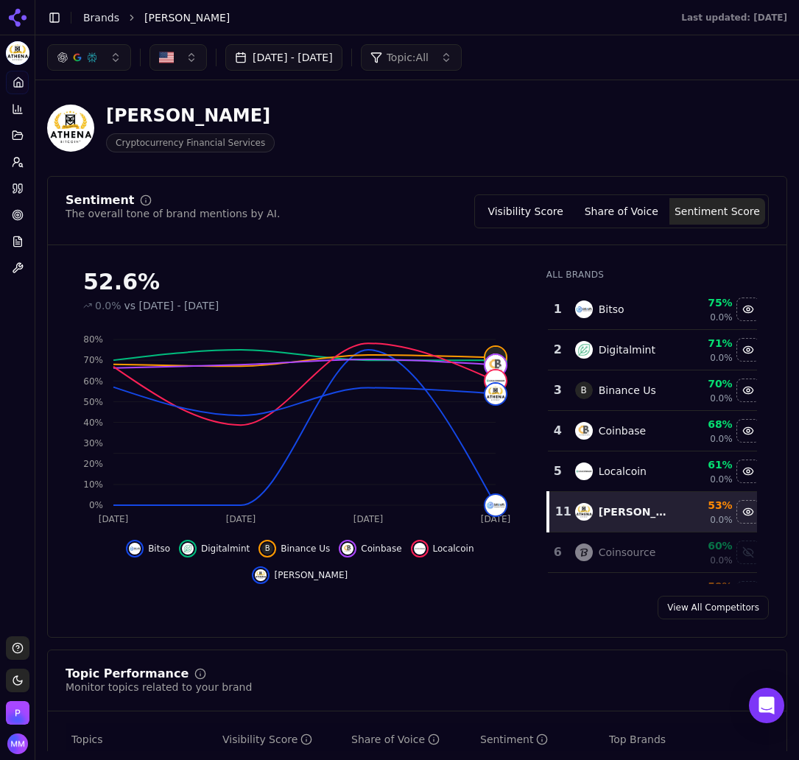
click at [513, 105] on div "Athena Bitcoin Cryptocurrency Financial Services" at bounding box center [377, 128] width 660 height 49
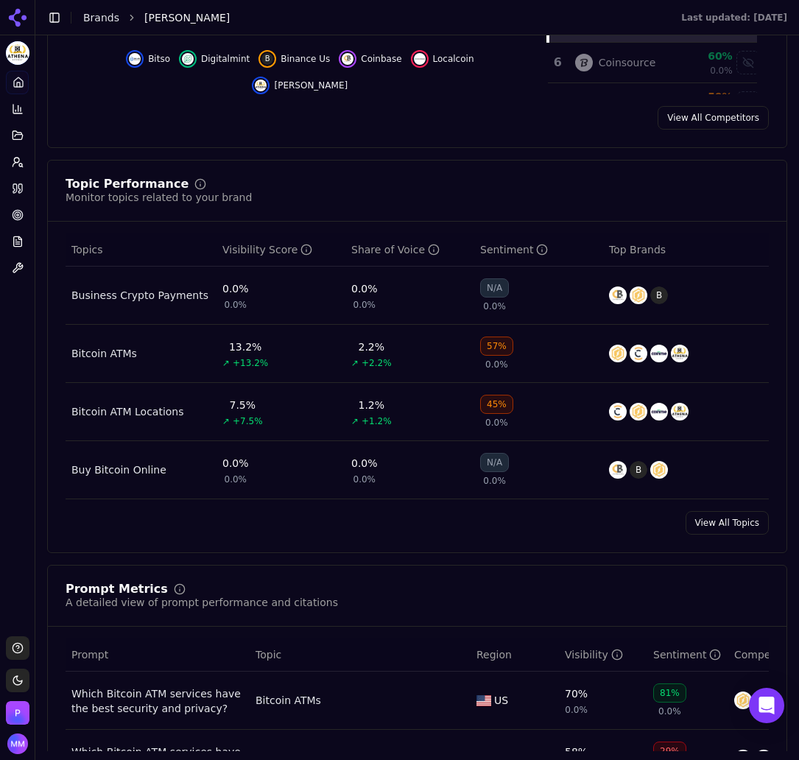
scroll to position [500, 0]
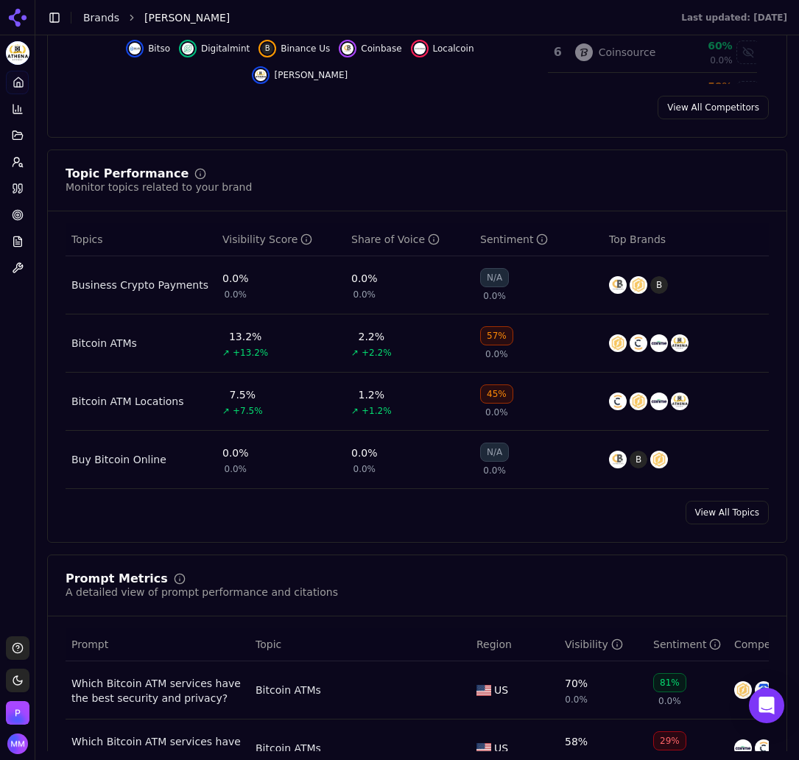
click at [711, 507] on link "View All Topics" at bounding box center [726, 513] width 83 height 24
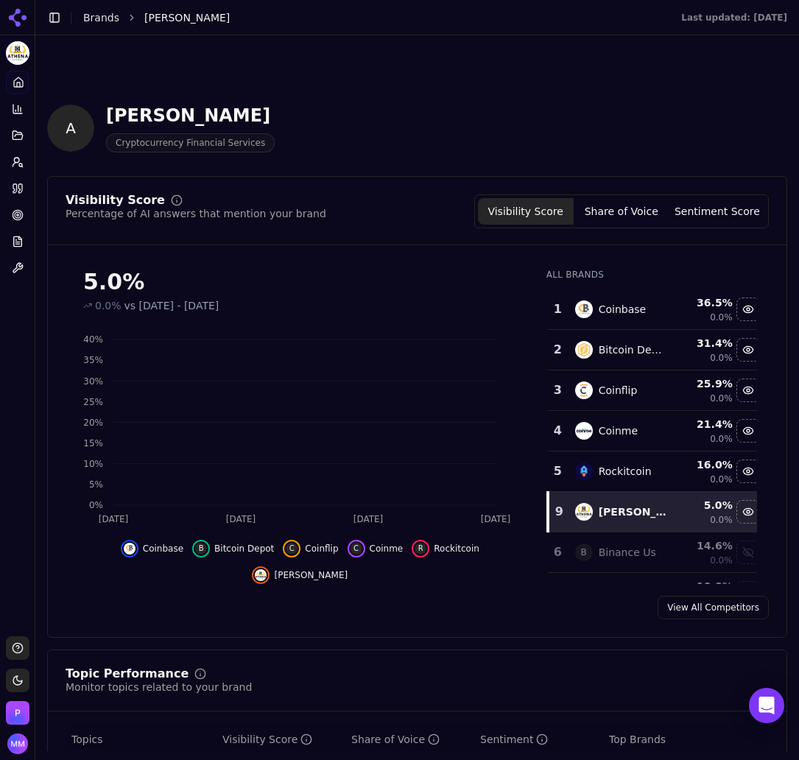
scroll to position [500, 0]
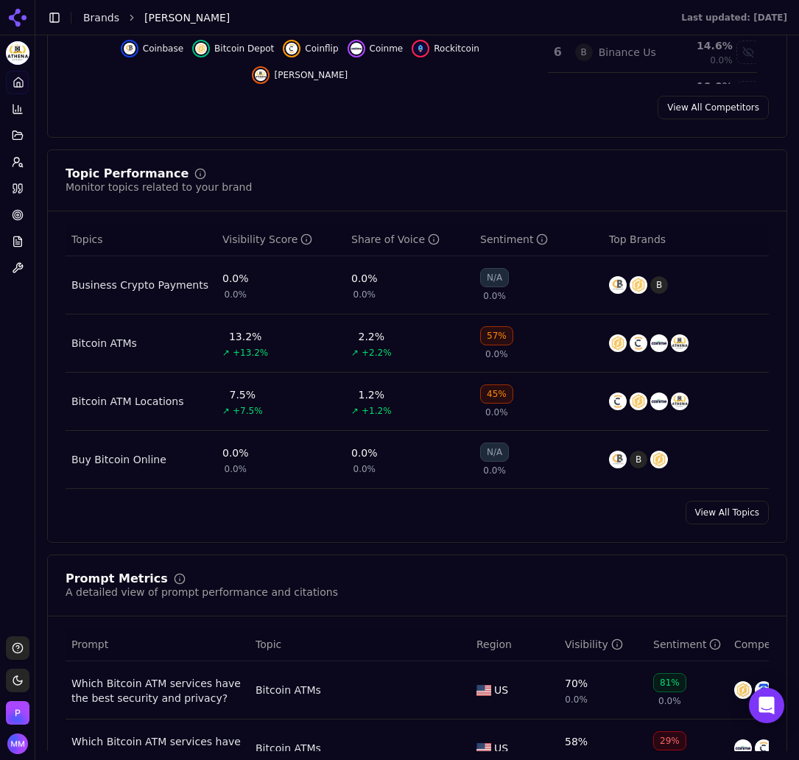
click at [510, 169] on div "Topic Performance Monitor topics related to your brand" at bounding box center [417, 181] width 703 height 26
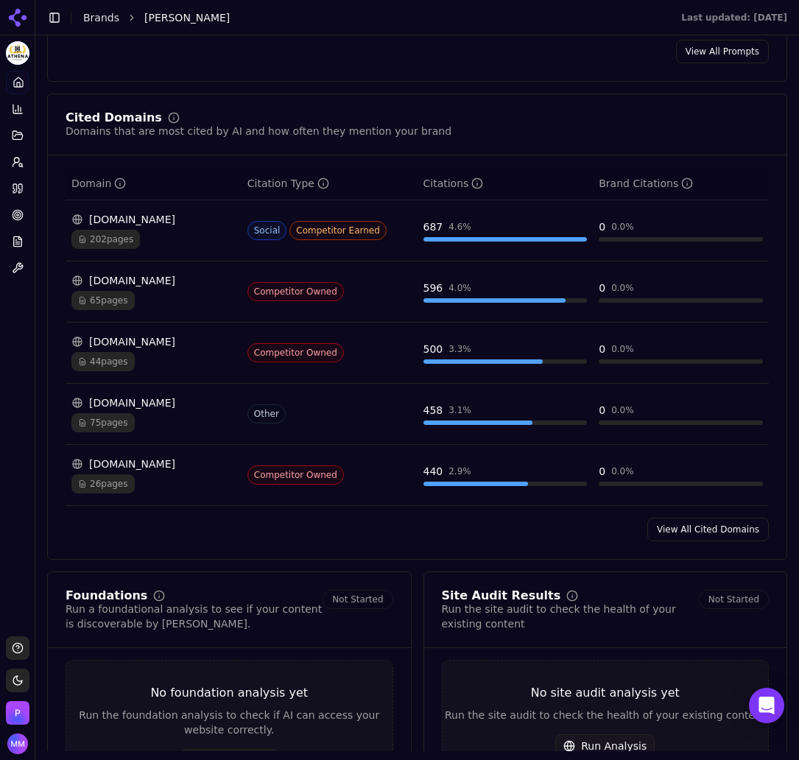
scroll to position [1424, 0]
click at [685, 540] on link "View All Cited Domains" at bounding box center [707, 529] width 121 height 24
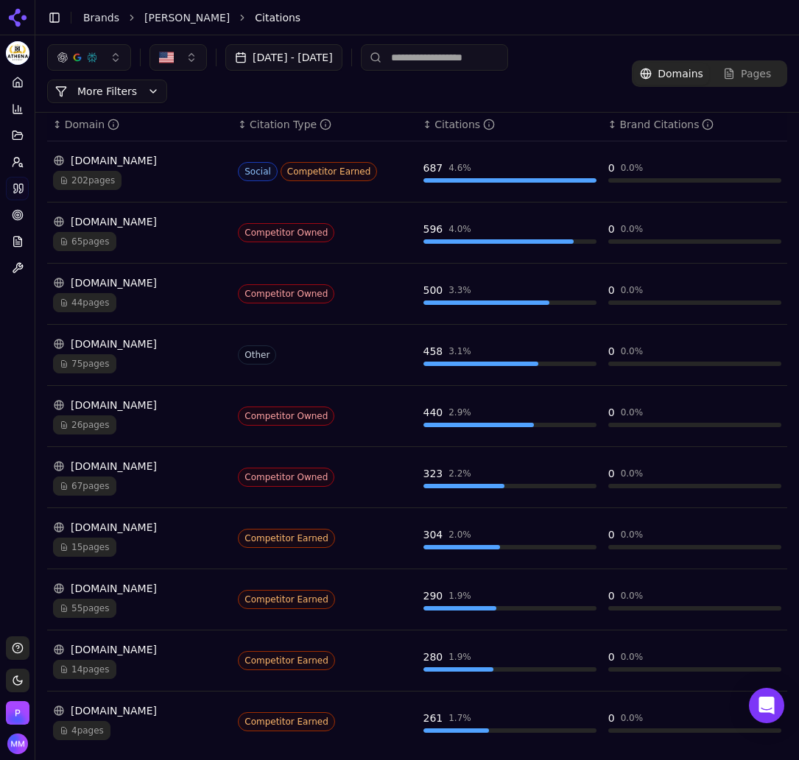
scroll to position [207, 0]
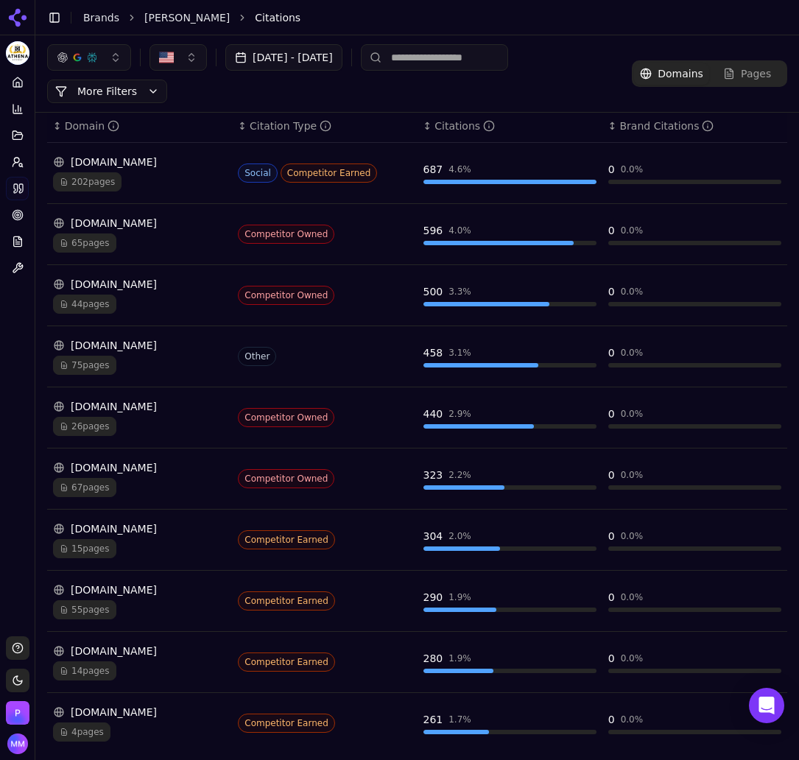
click at [602, 91] on div "Sep 13, 2025 - Oct 13, 2025 More More Filters" at bounding box center [339, 73] width 584 height 59
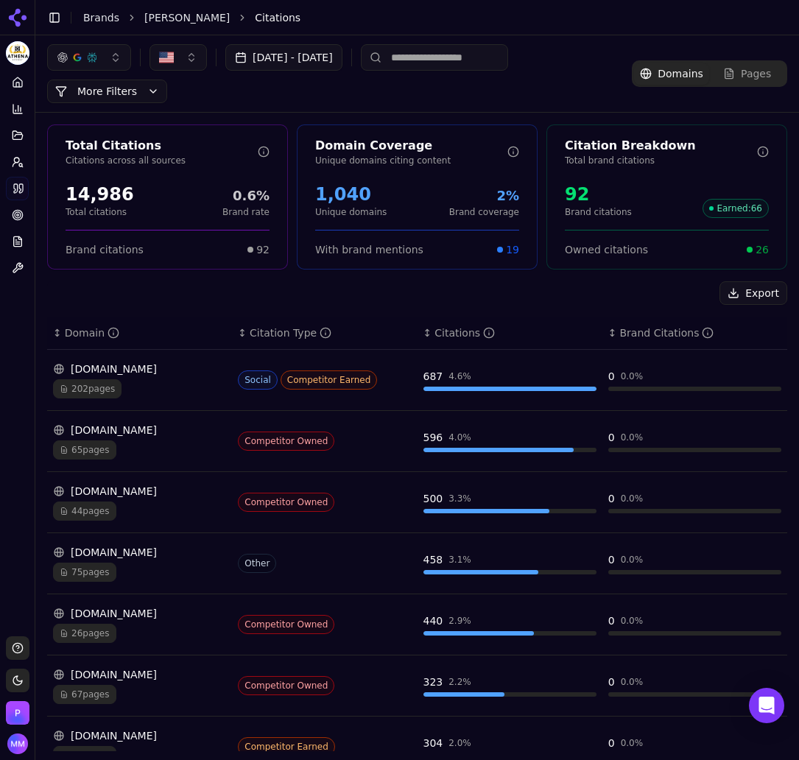
click at [741, 297] on button "Export" at bounding box center [753, 293] width 68 height 24
click at [543, 299] on div "Export" at bounding box center [417, 293] width 740 height 24
click at [21, 190] on icon at bounding box center [19, 189] width 12 height 12
click at [14, 158] on icon at bounding box center [18, 162] width 12 height 12
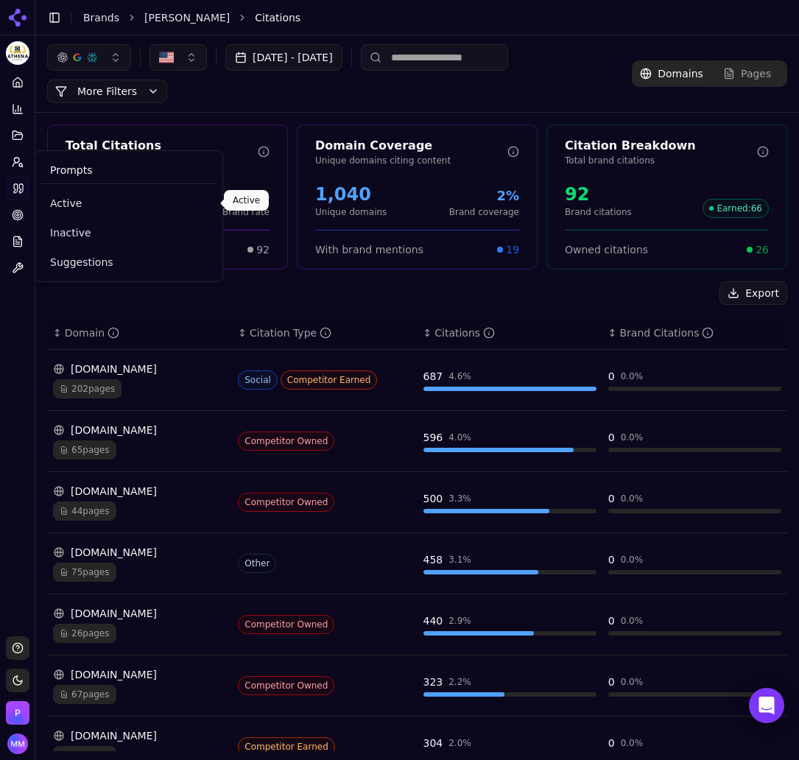
click at [68, 204] on span "Active" at bounding box center [129, 203] width 158 height 15
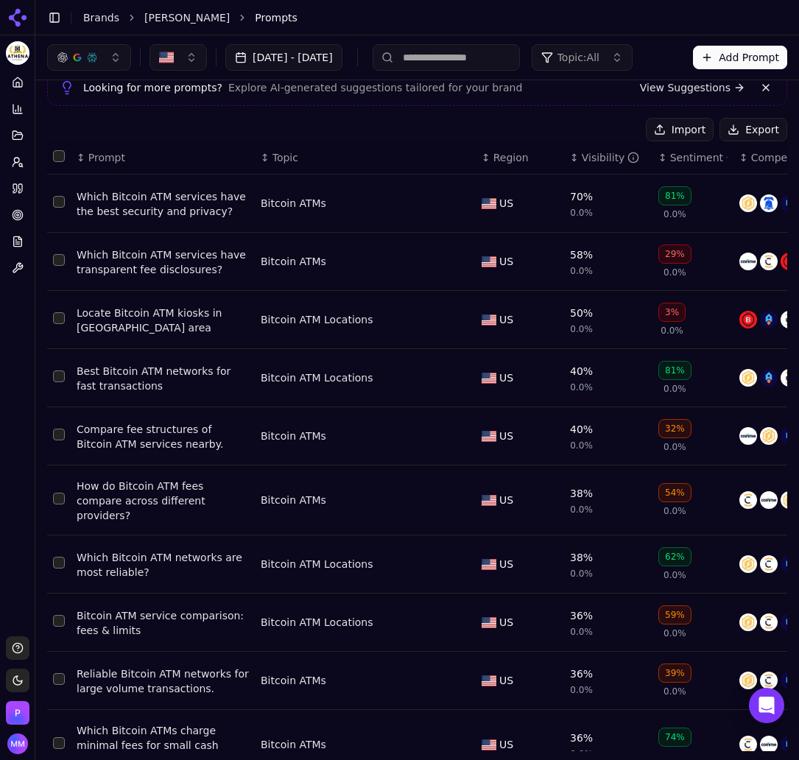
scroll to position [59, 0]
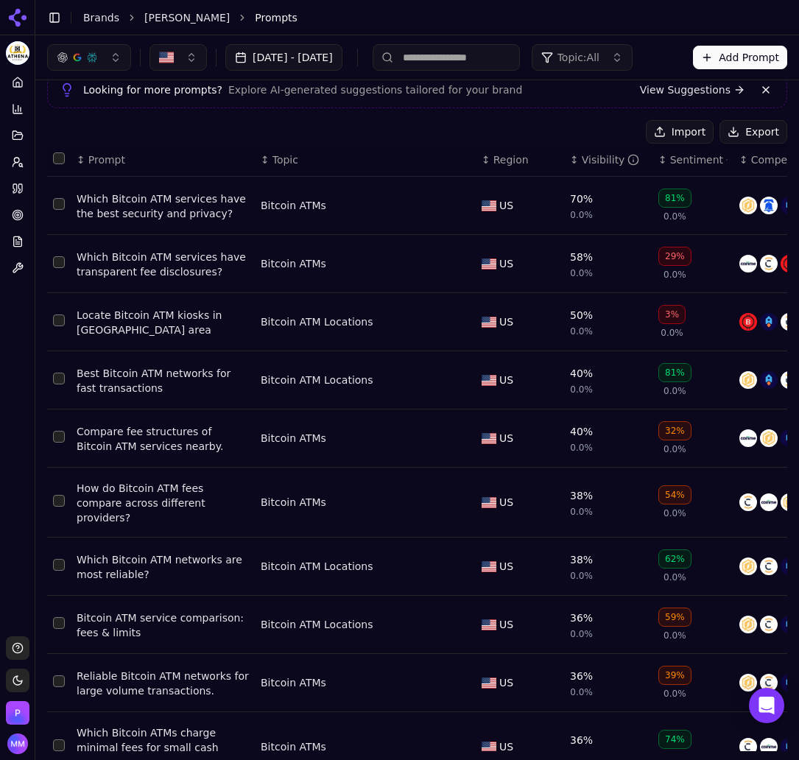
click at [727, 132] on button "Export" at bounding box center [753, 132] width 68 height 24
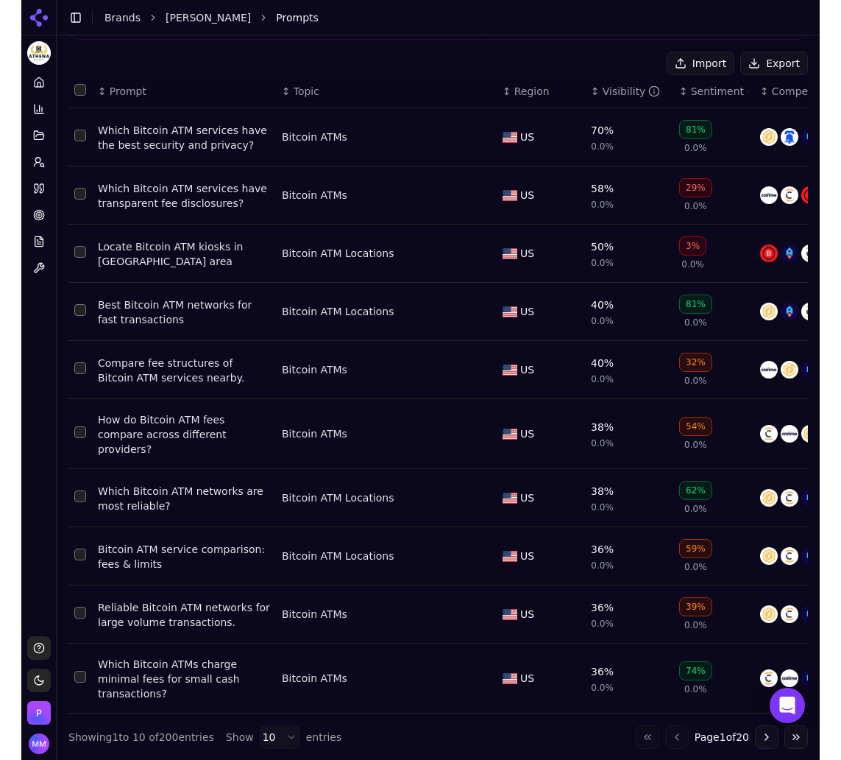
scroll to position [127, 0]
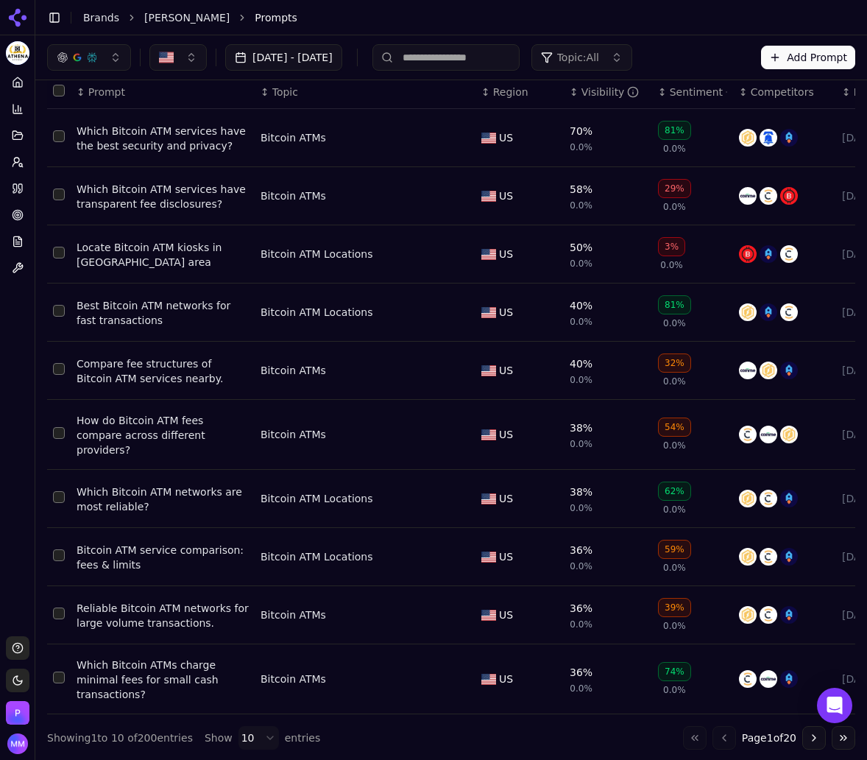
click at [648, 15] on li "Prompts" at bounding box center [540, 17] width 571 height 15
click at [498, 19] on li "Prompts" at bounding box center [540, 17] width 571 height 15
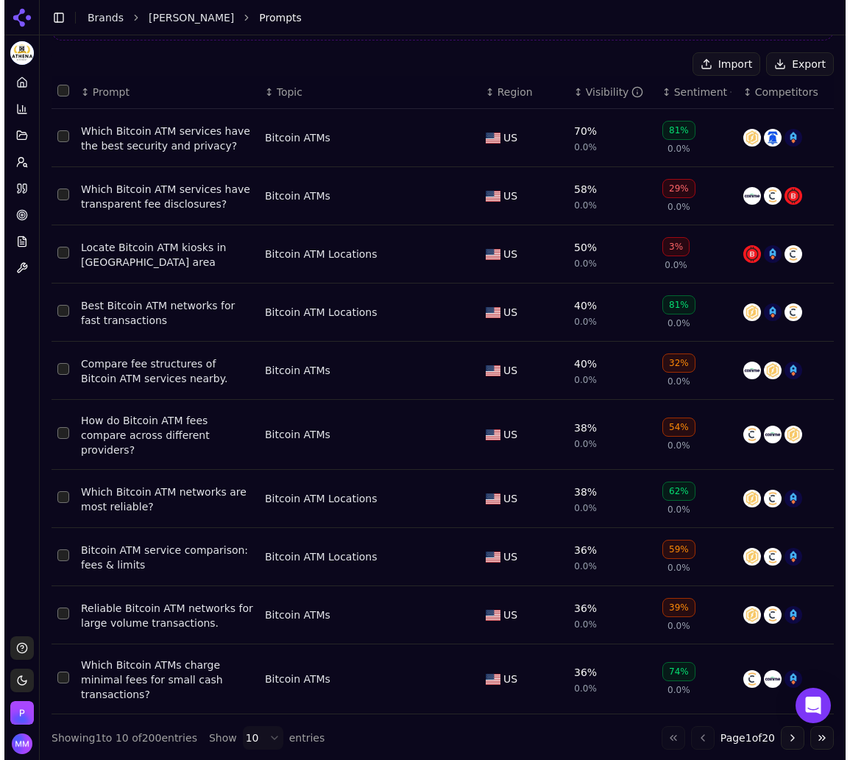
scroll to position [127, 0]
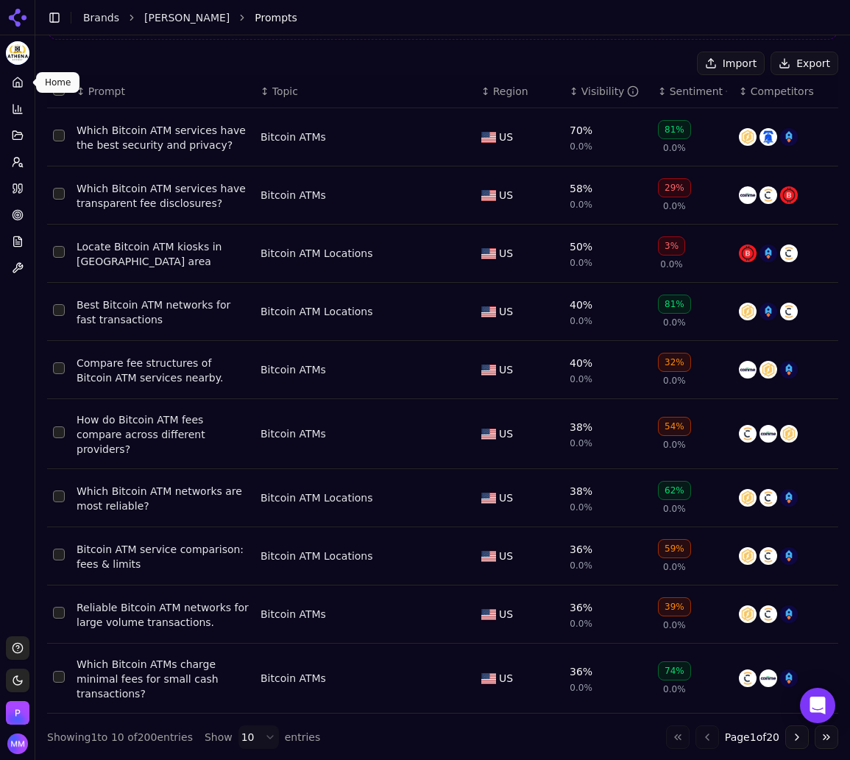
click at [18, 77] on icon at bounding box center [18, 83] width 12 height 12
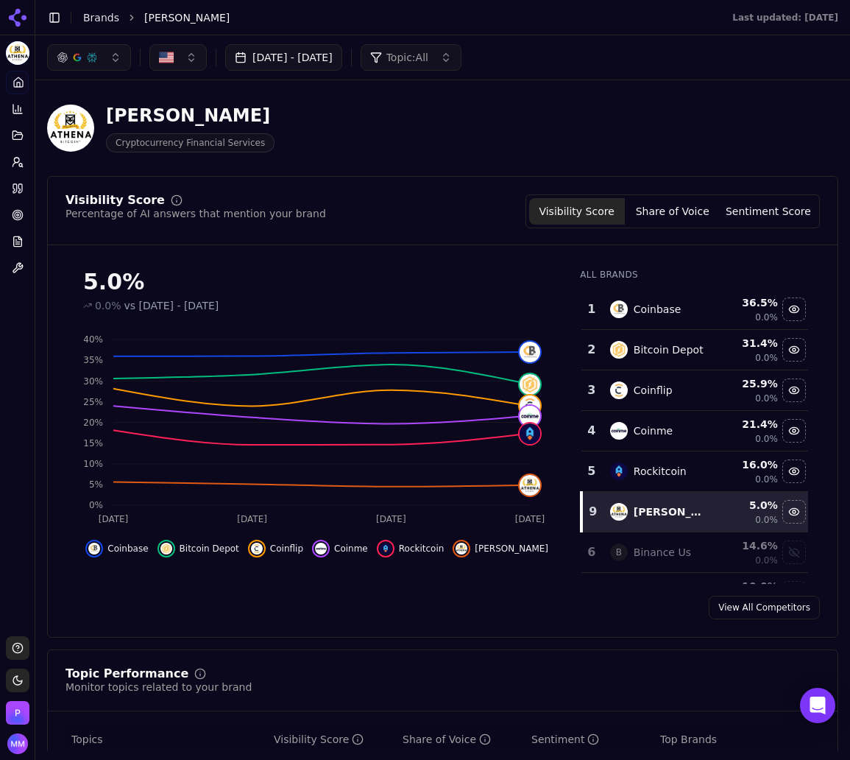
click at [18, 15] on icon at bounding box center [18, 18] width 24 height 24
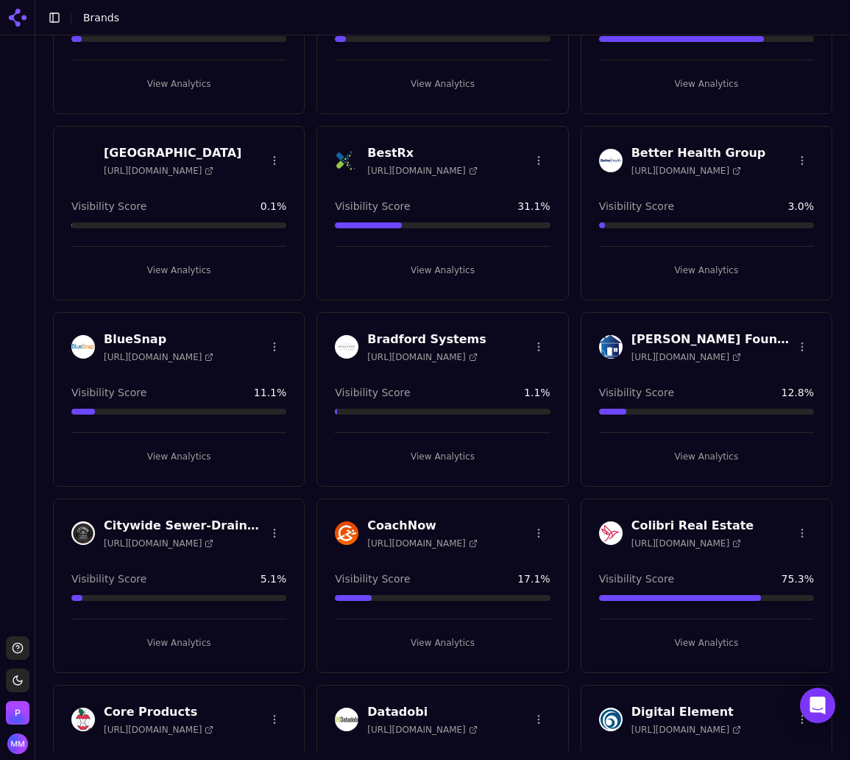
scroll to position [345, 0]
click at [442, 449] on button "View Analytics" at bounding box center [442, 456] width 215 height 24
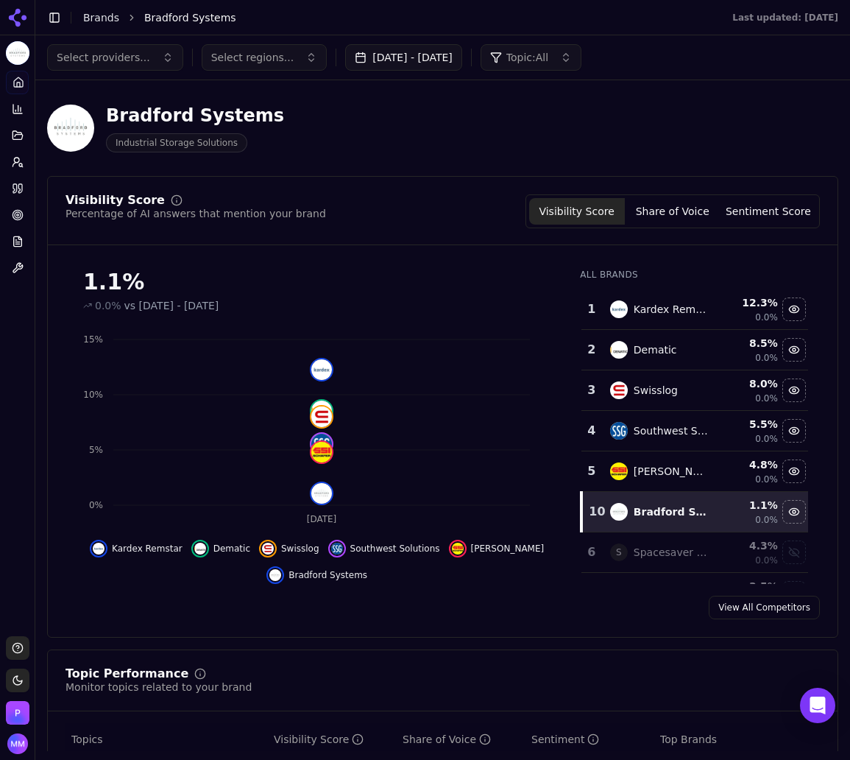
click at [18, 16] on icon at bounding box center [18, 18] width 24 height 24
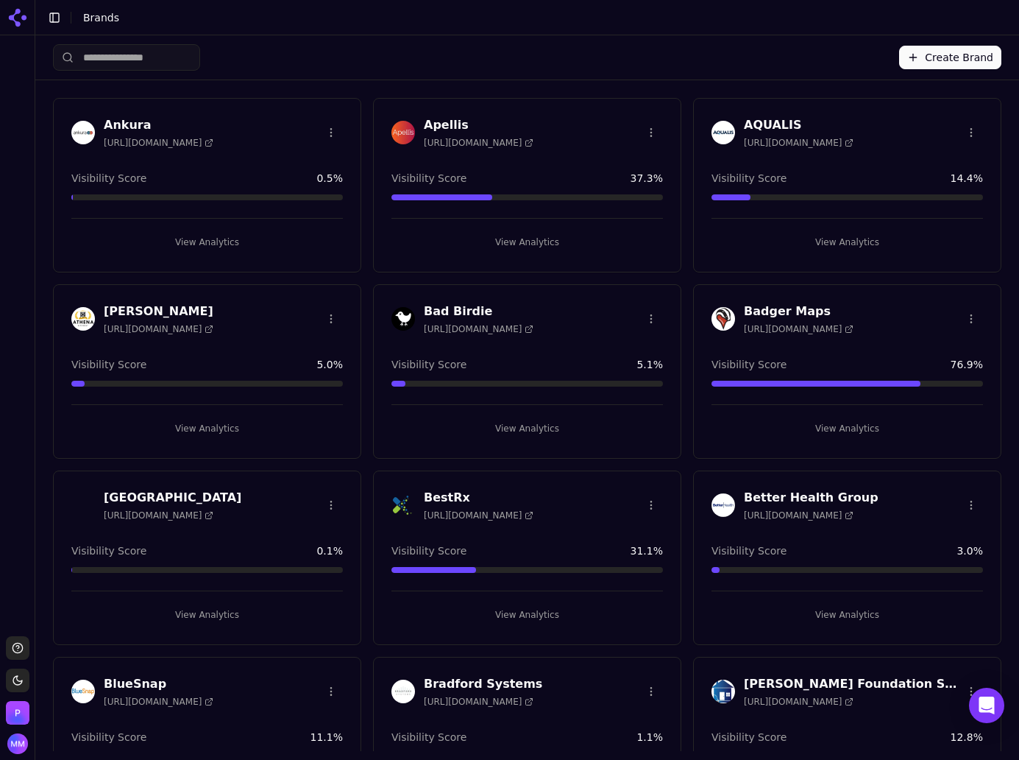
click at [111, 64] on input "search" at bounding box center [126, 57] width 147 height 26
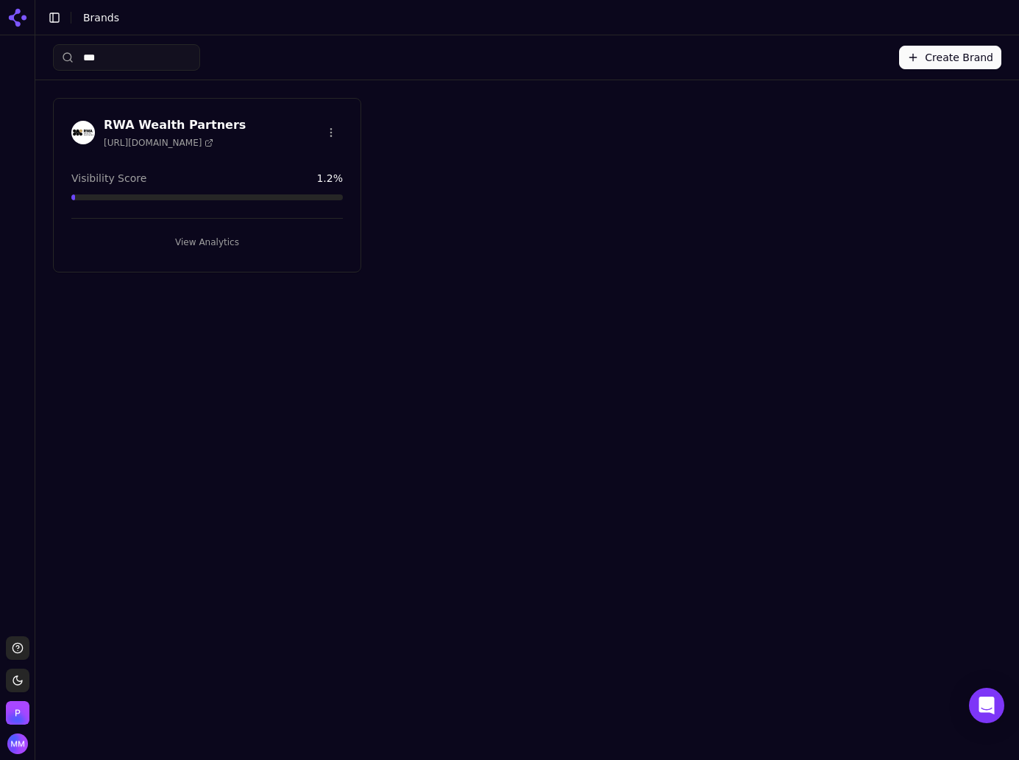
type input "***"
click at [150, 128] on h3 "RWA Wealth Partners" at bounding box center [175, 125] width 142 height 18
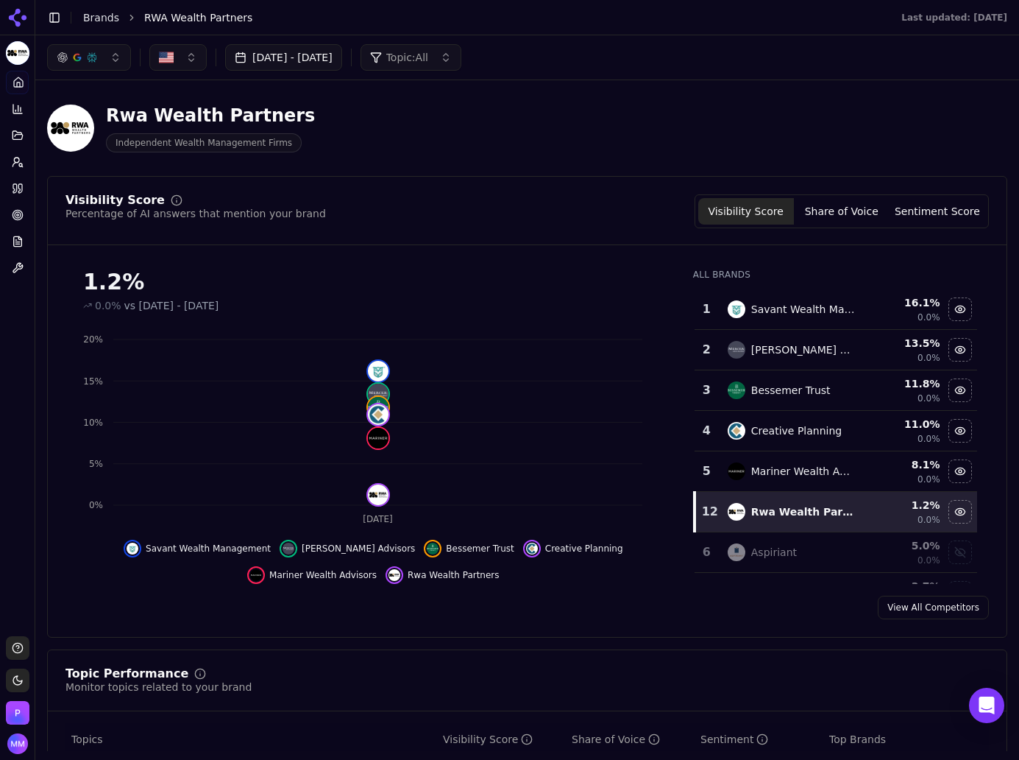
click at [850, 202] on button "Share of Voice" at bounding box center [842, 211] width 96 height 26
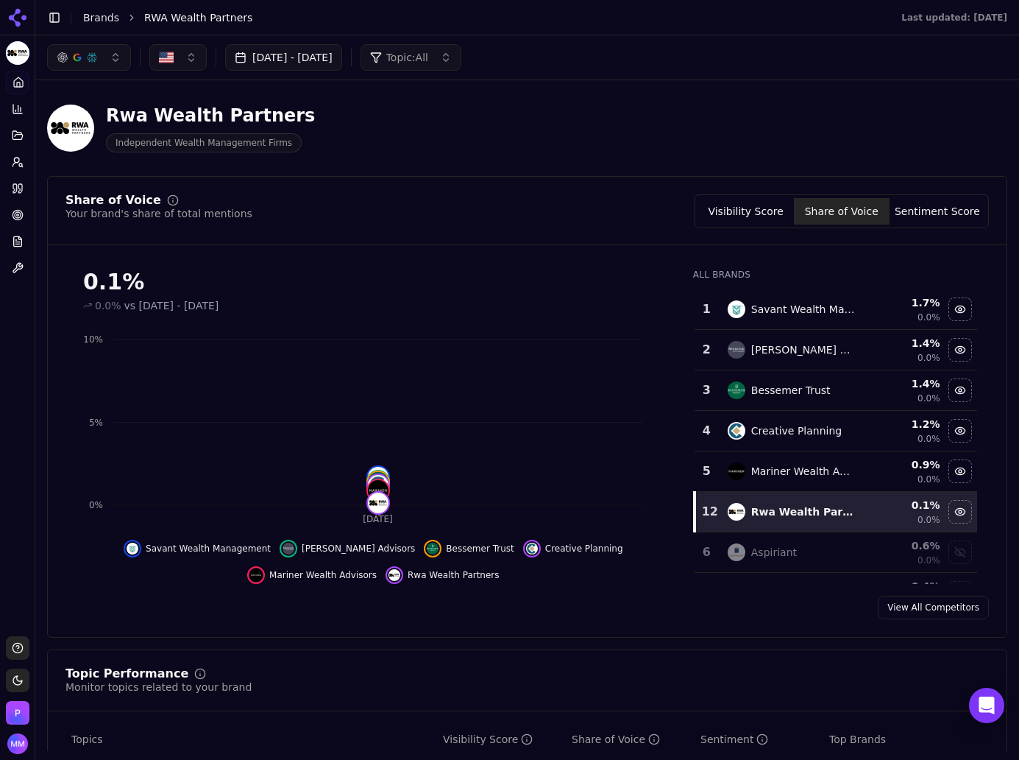
click at [749, 204] on button "Visibility Score" at bounding box center [747, 211] width 96 height 26
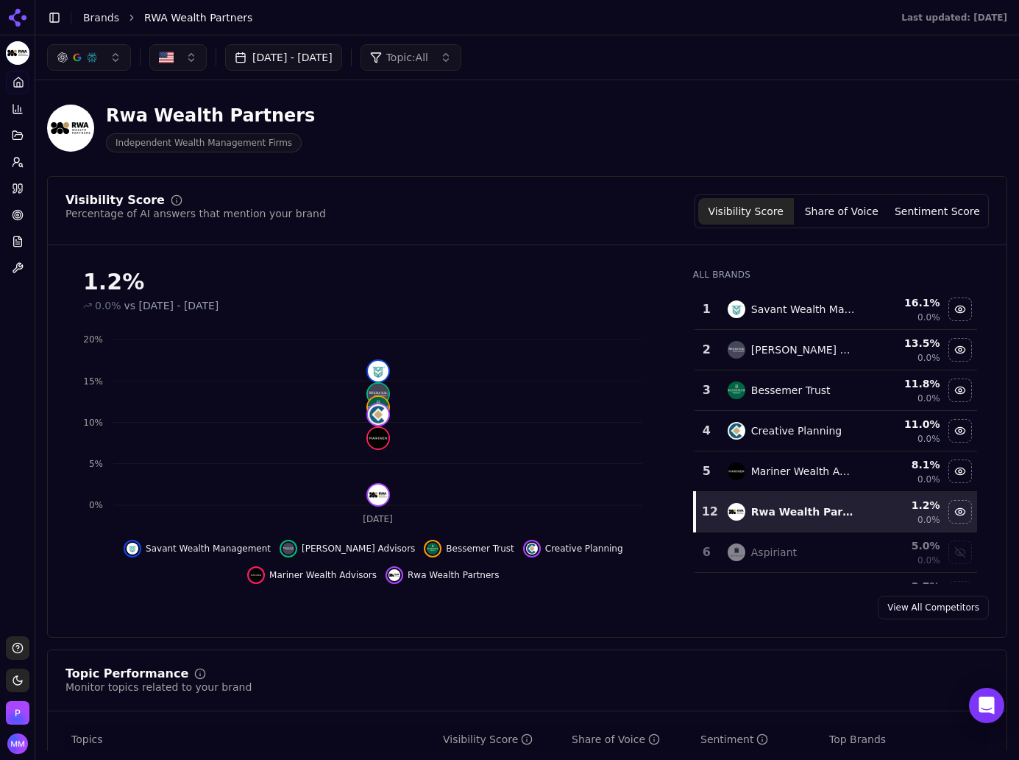
click at [292, 57] on button "Sep 13, 2025 - Oct 13, 2025" at bounding box center [283, 57] width 117 height 26
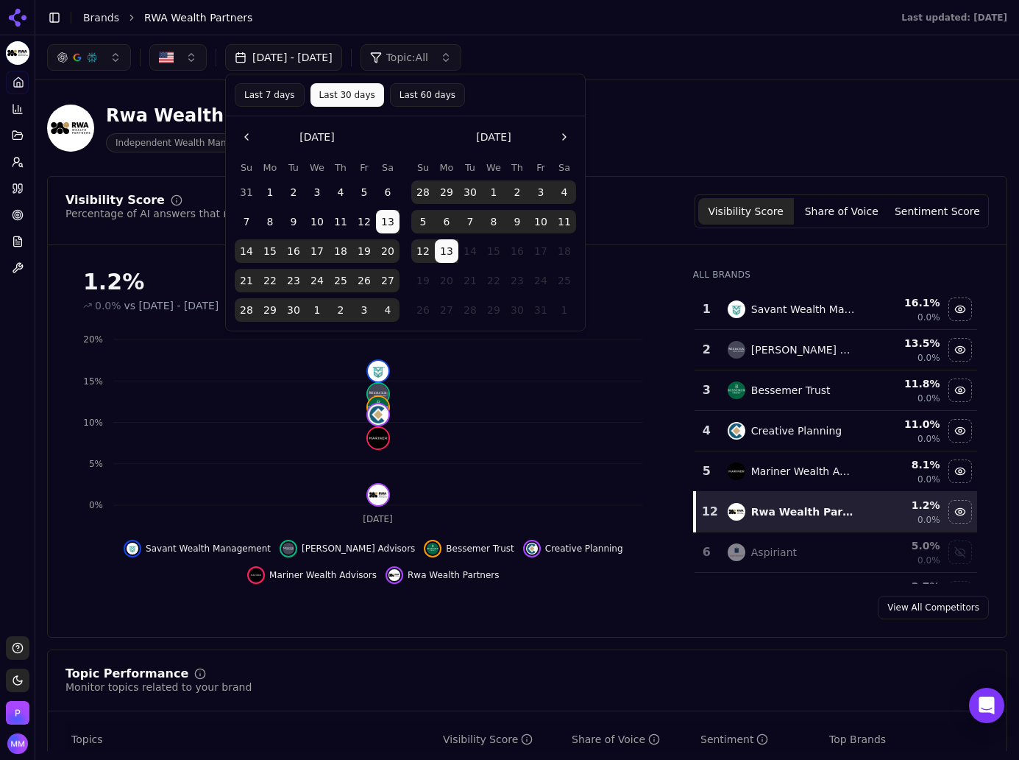
click at [342, 86] on button "Last 30 days" at bounding box center [348, 95] width 74 height 24
click at [741, 131] on div "Rwa Wealth Partners Independent Wealth Management Firms" at bounding box center [527, 128] width 961 height 72
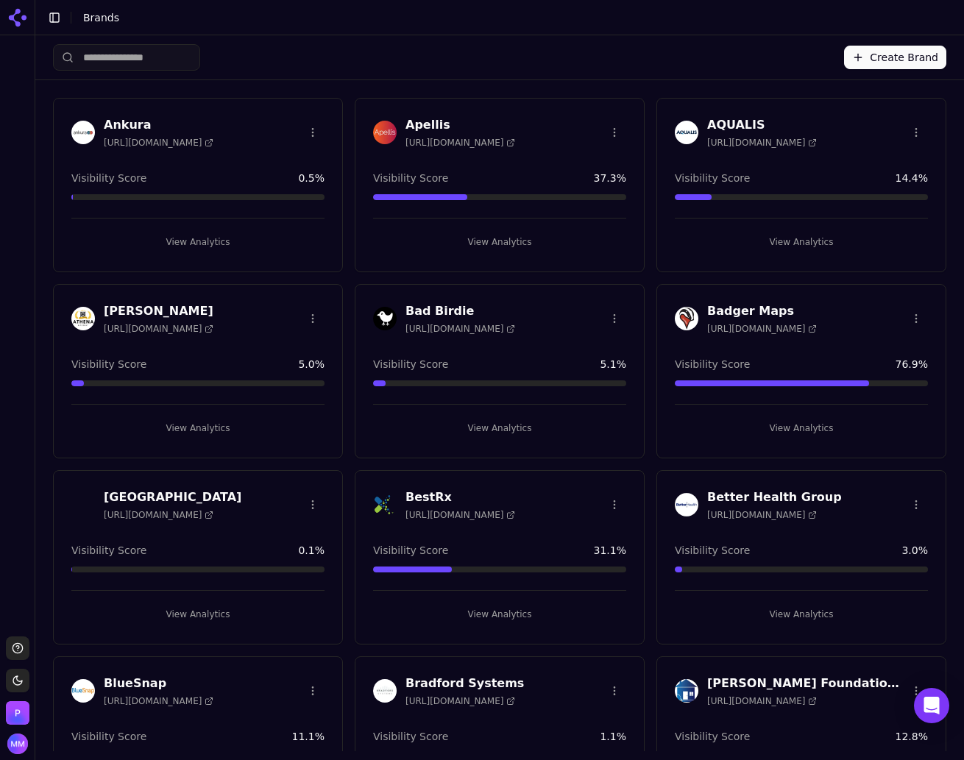
drag, startPoint x: 1, startPoint y: 230, endPoint x: 14, endPoint y: 164, distance: 67.6
click at [14, 164] on div at bounding box center [17, 336] width 35 height 590
drag, startPoint x: 0, startPoint y: 163, endPoint x: -212, endPoint y: 150, distance: 212.4
click at [0, 150] on html "Support Toggle theme Perrill Toggle Sidebar Brands Create Brand Ankura https://…" at bounding box center [482, 435] width 964 height 871
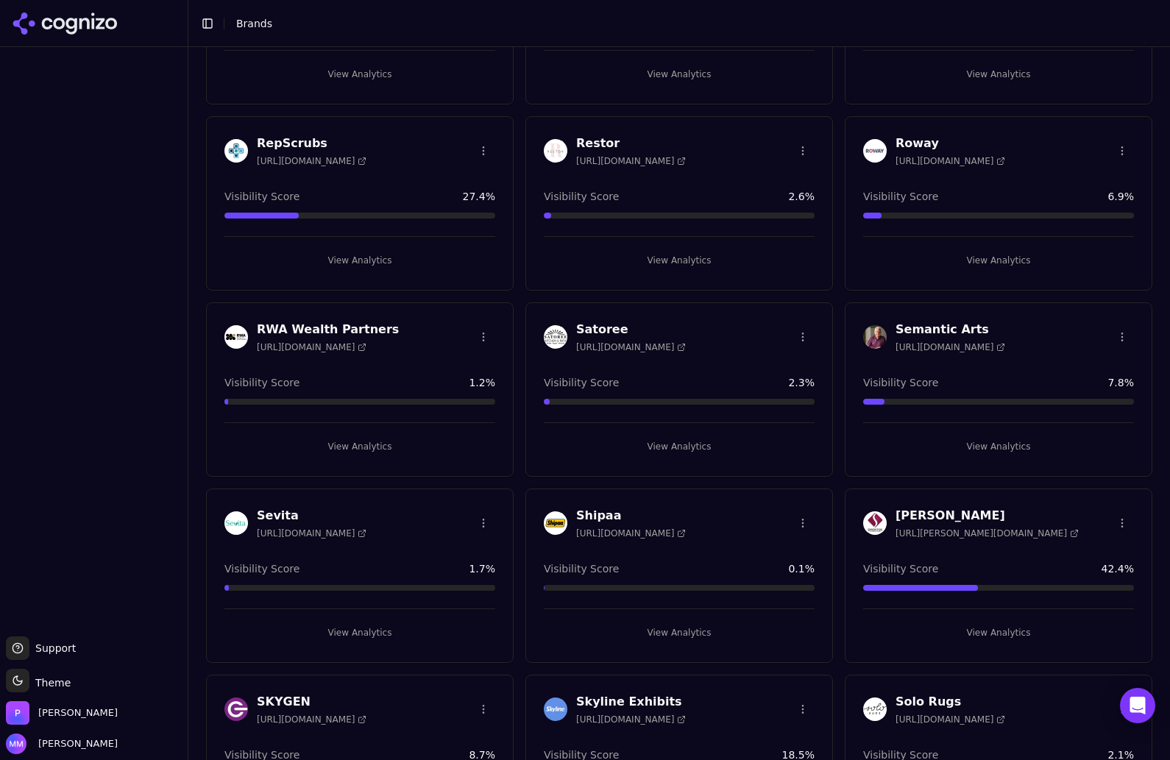
scroll to position [2974, 0]
click at [304, 320] on h3 "RWA Wealth Partners" at bounding box center [328, 329] width 142 height 18
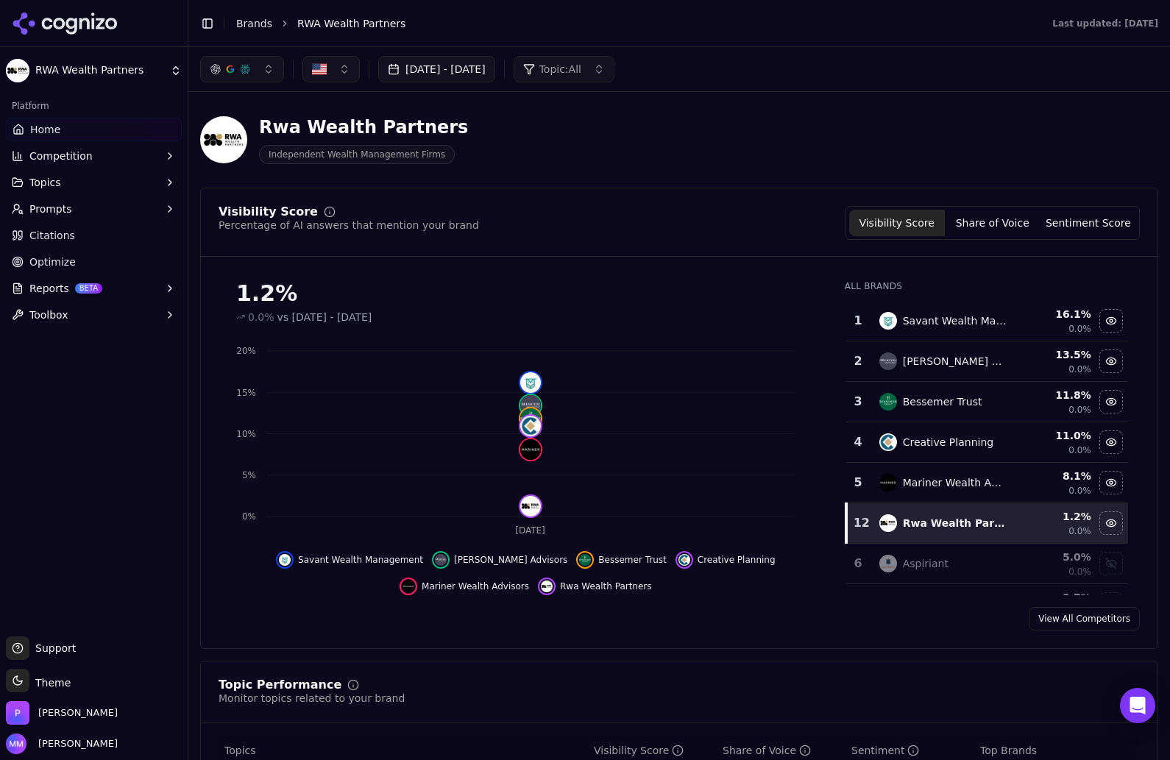
click at [961, 222] on button "Share of Voice" at bounding box center [993, 223] width 96 height 26
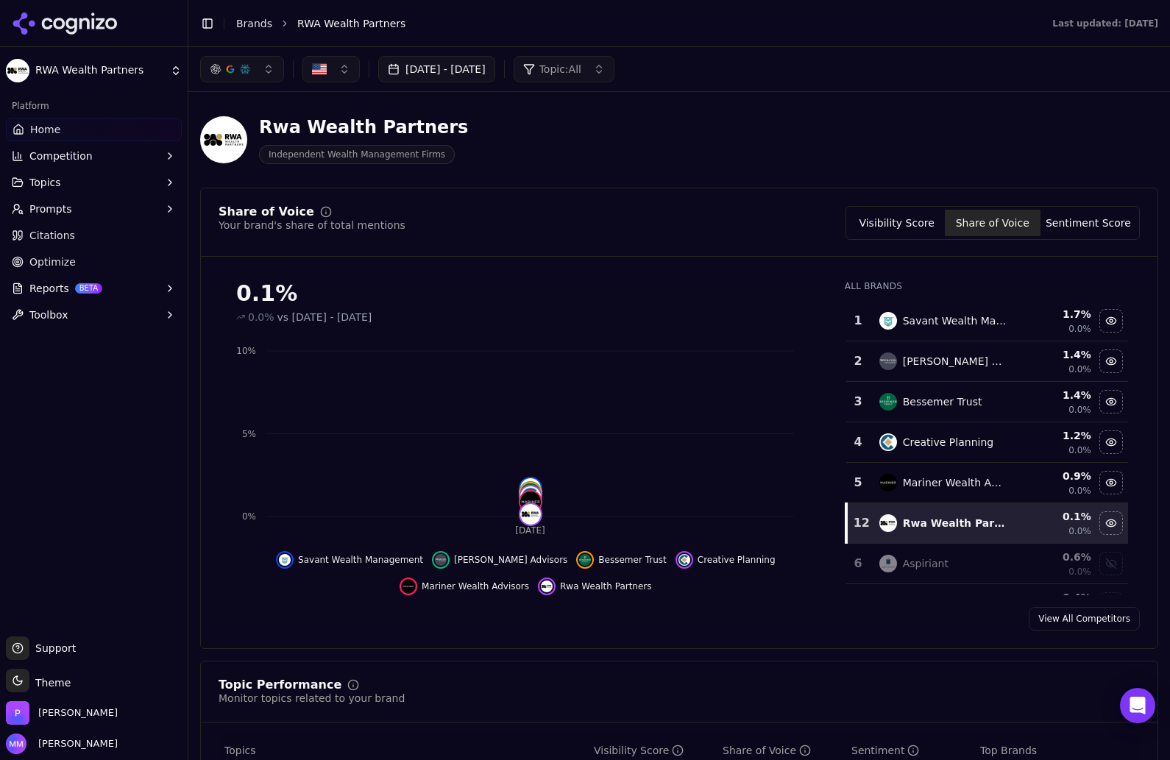
click at [961, 621] on link "View All Competitors" at bounding box center [1084, 619] width 111 height 24
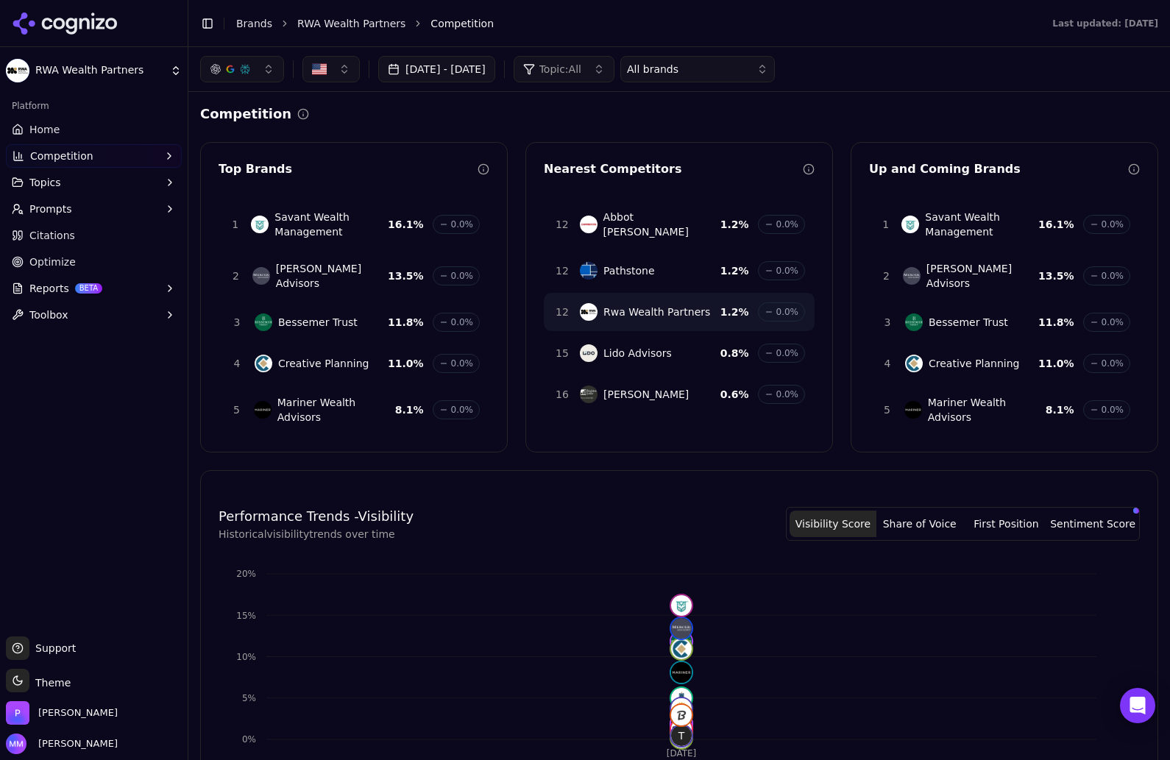
click at [62, 130] on link "Home" at bounding box center [94, 130] width 176 height 24
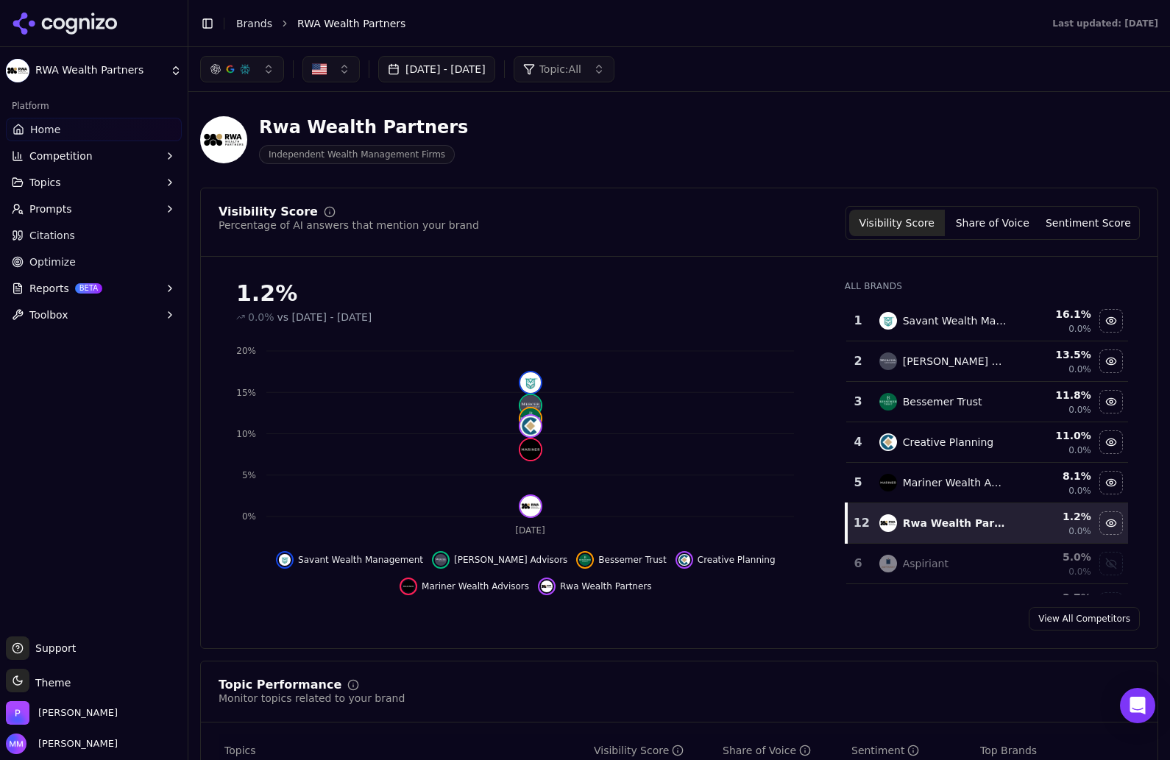
click at [961, 110] on div "Rwa Wealth Partners Independent Wealth Management Firms" at bounding box center [679, 140] width 958 height 72
click at [61, 19] on icon at bounding box center [59, 24] width 12 height 12
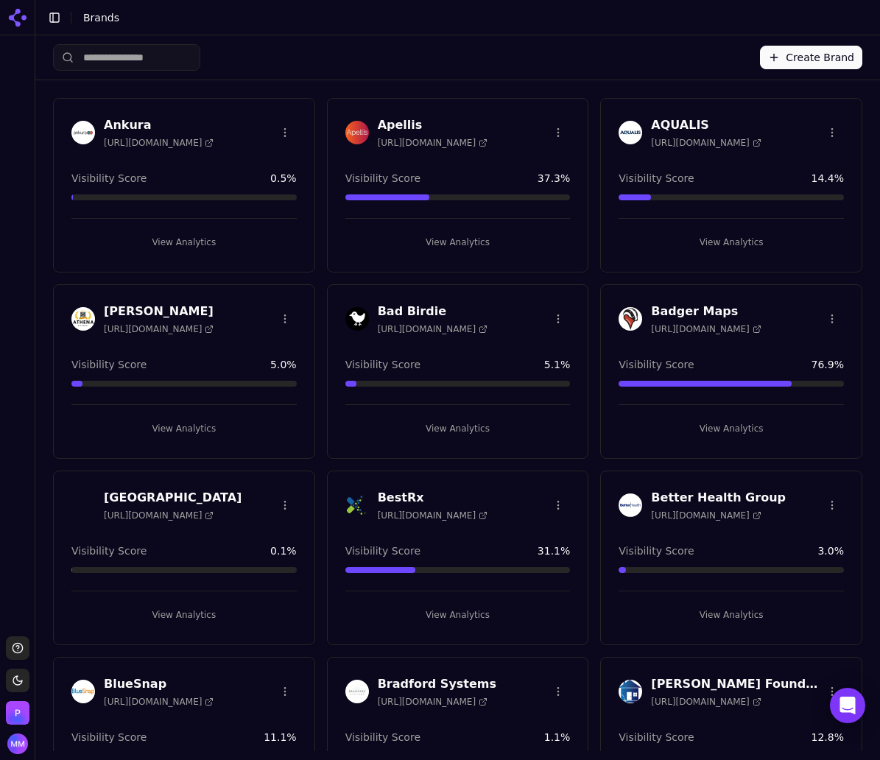
click at [772, 61] on button "Create Brand" at bounding box center [811, 58] width 102 height 24
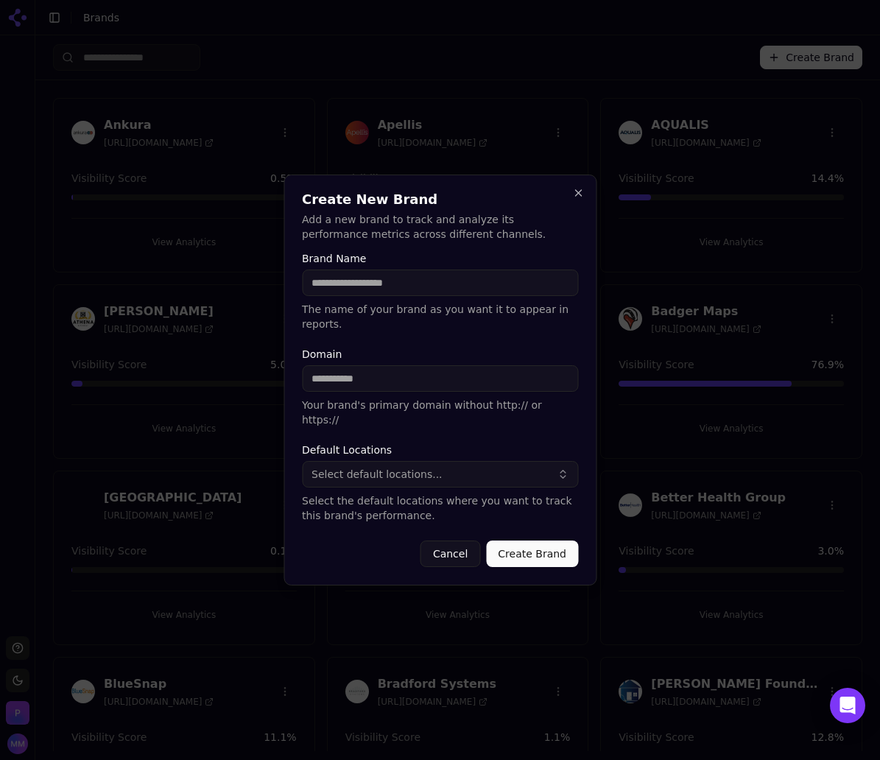
click at [707, 202] on div at bounding box center [440, 380] width 880 height 760
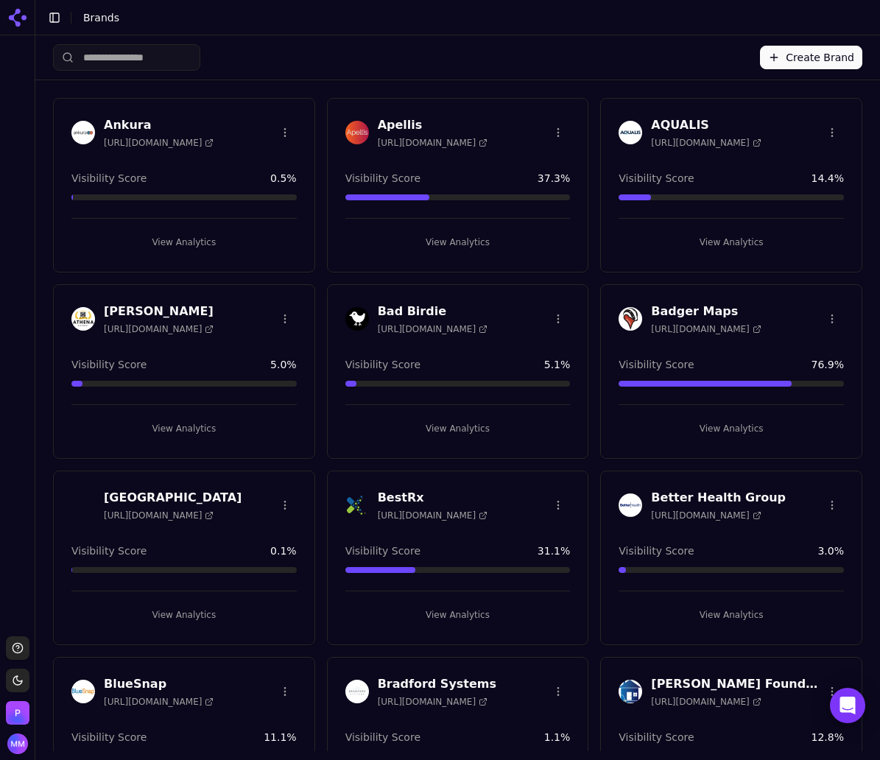
click at [788, 56] on button "Create Brand" at bounding box center [811, 58] width 102 height 24
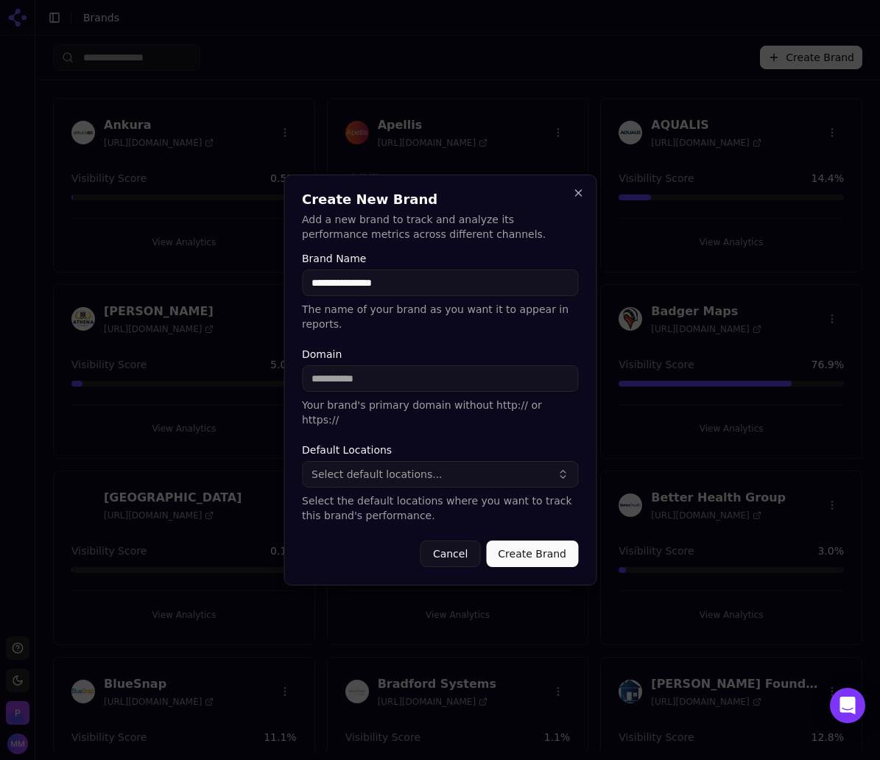
type input "**********"
click at [375, 380] on input "Domain" at bounding box center [440, 378] width 276 height 26
paste input "**********"
click at [346, 384] on input "**********" at bounding box center [440, 378] width 276 height 26
click at [316, 383] on input "**********" at bounding box center [440, 378] width 276 height 26
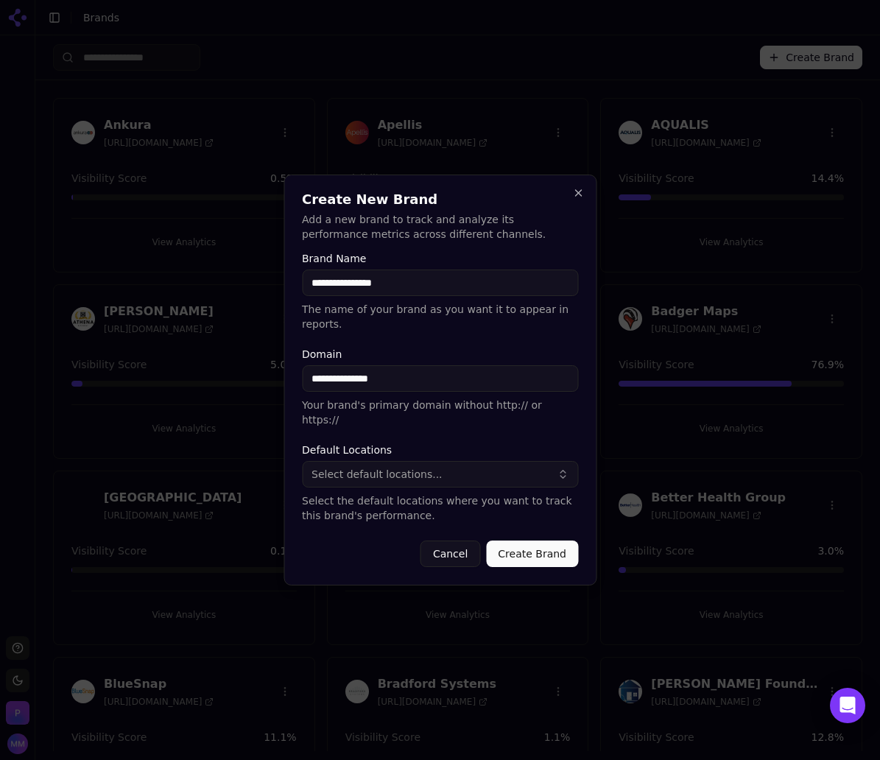
click at [377, 382] on input "**********" at bounding box center [440, 378] width 276 height 26
type input "**********"
click at [411, 420] on form "**********" at bounding box center [440, 410] width 276 height 314
click at [530, 461] on button "Select default locations..." at bounding box center [440, 474] width 276 height 26
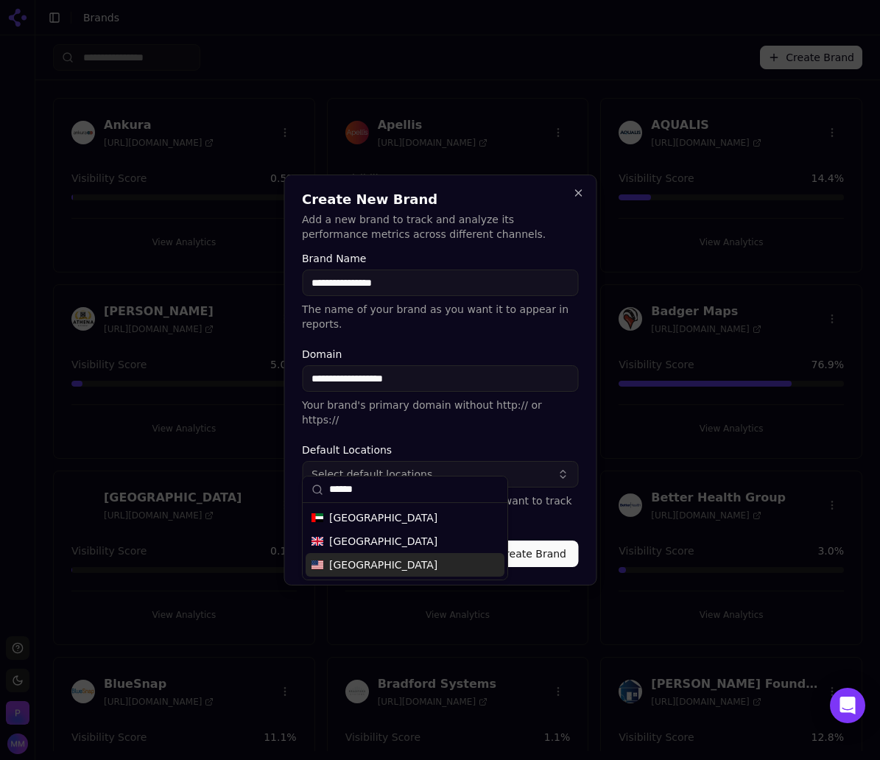
click at [403, 565] on div "[GEOGRAPHIC_DATA]" at bounding box center [404, 565] width 199 height 24
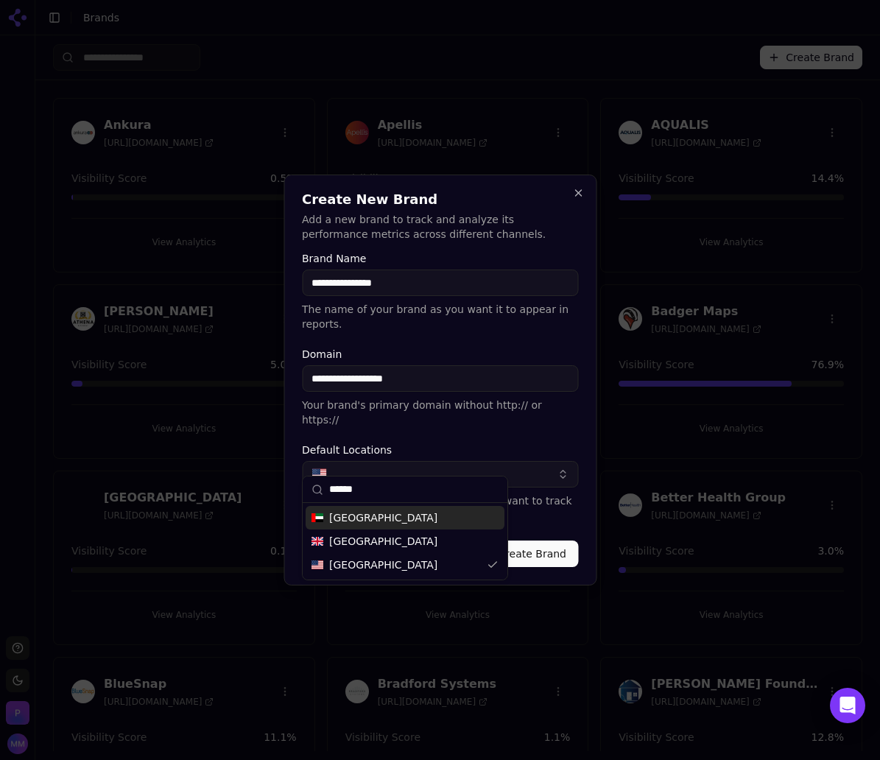
drag, startPoint x: 335, startPoint y: 485, endPoint x: 314, endPoint y: 485, distance: 21.3
click at [314, 485] on div "******" at bounding box center [405, 489] width 205 height 26
type input "***"
click at [336, 517] on span "[GEOGRAPHIC_DATA]" at bounding box center [383, 517] width 108 height 15
click at [439, 445] on label "Default Locations" at bounding box center [440, 450] width 276 height 10
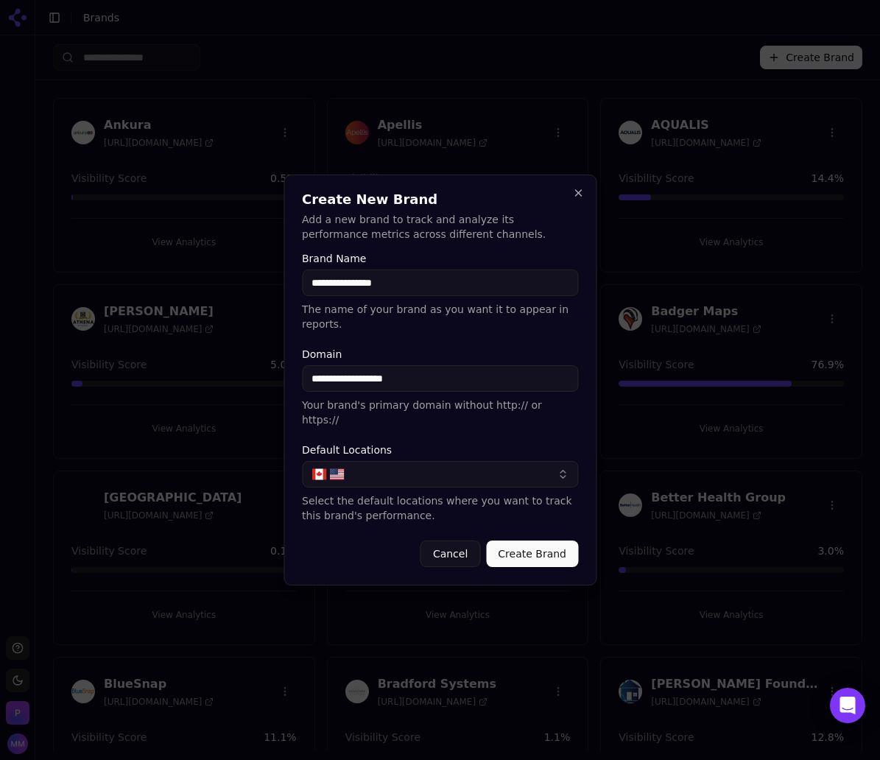
click at [411, 461] on button "button" at bounding box center [440, 474] width 276 height 26
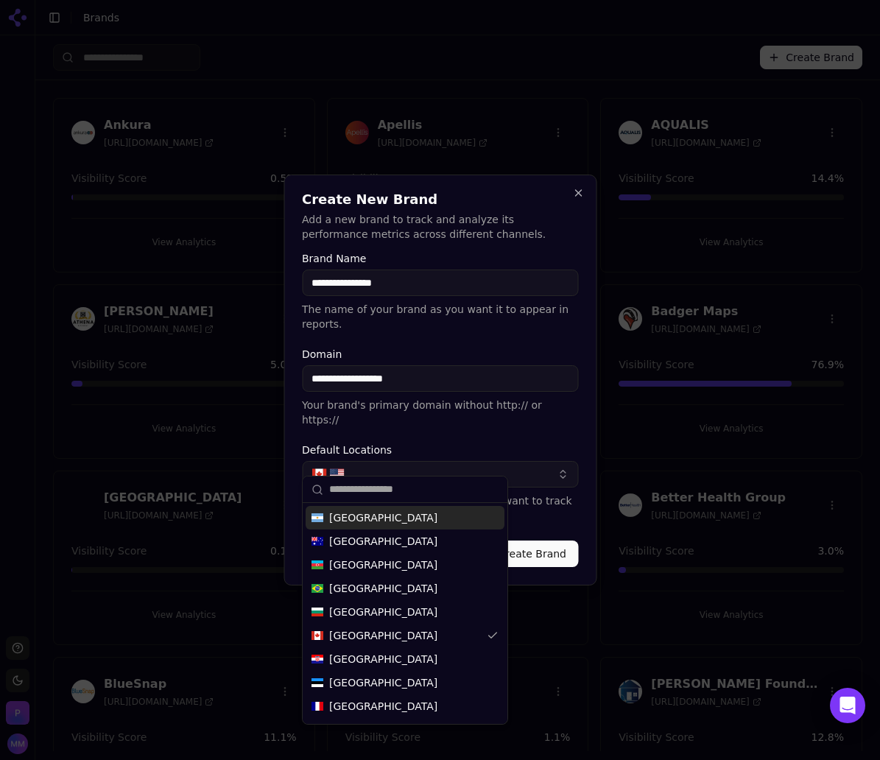
click at [319, 467] on img "button" at bounding box center [318, 474] width 15 height 15
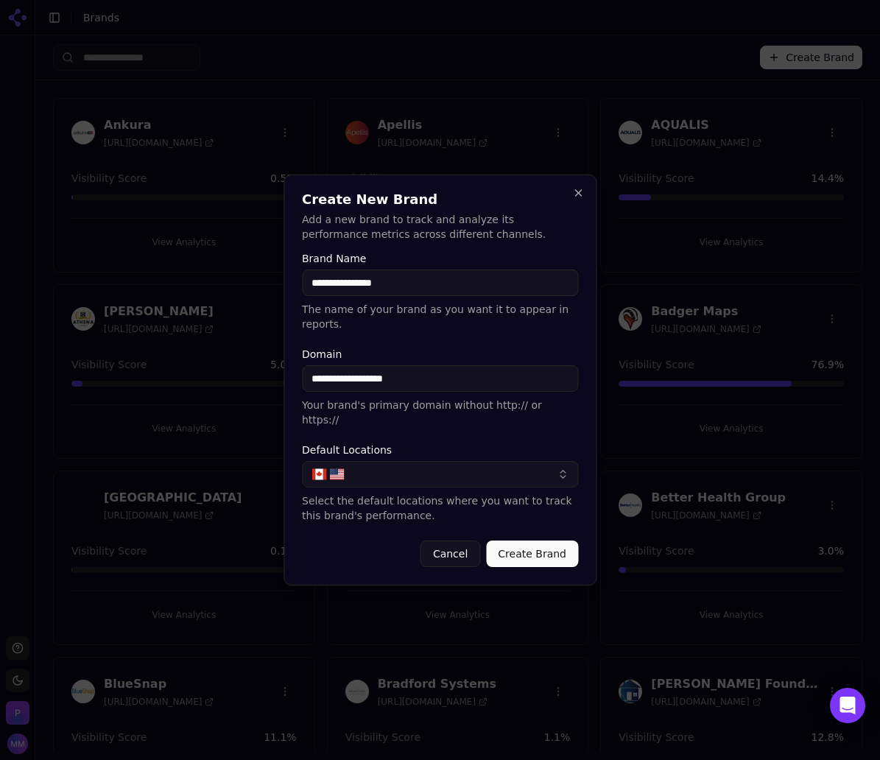
click at [508, 461] on button "button" at bounding box center [440, 474] width 276 height 26
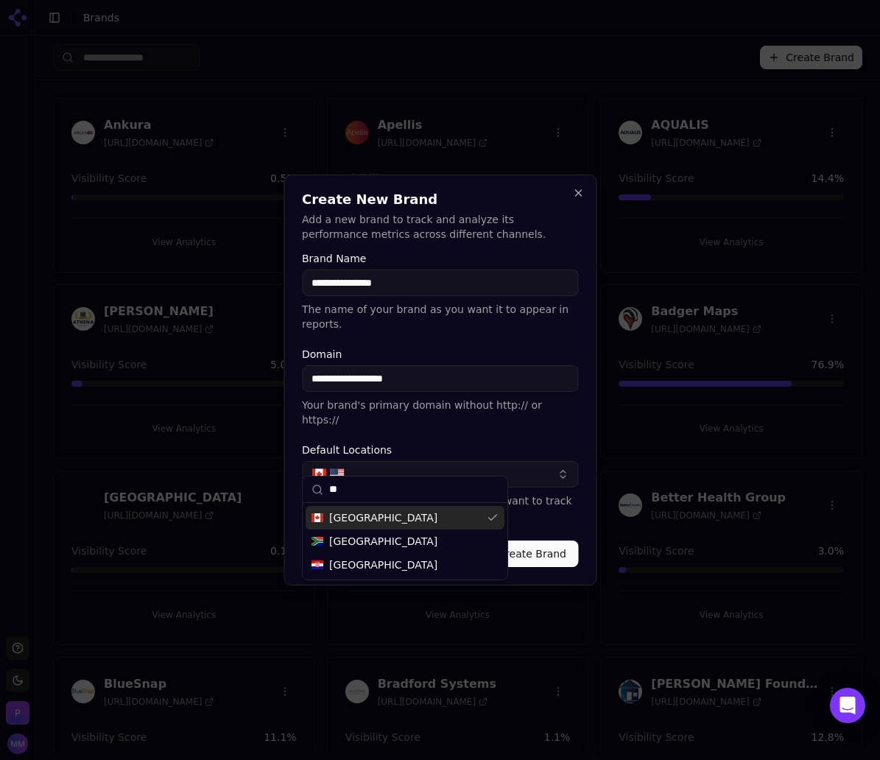
type input "**"
click at [417, 519] on div "[GEOGRAPHIC_DATA]" at bounding box center [404, 518] width 199 height 24
click at [456, 445] on label "Default Locations" at bounding box center [440, 450] width 276 height 10
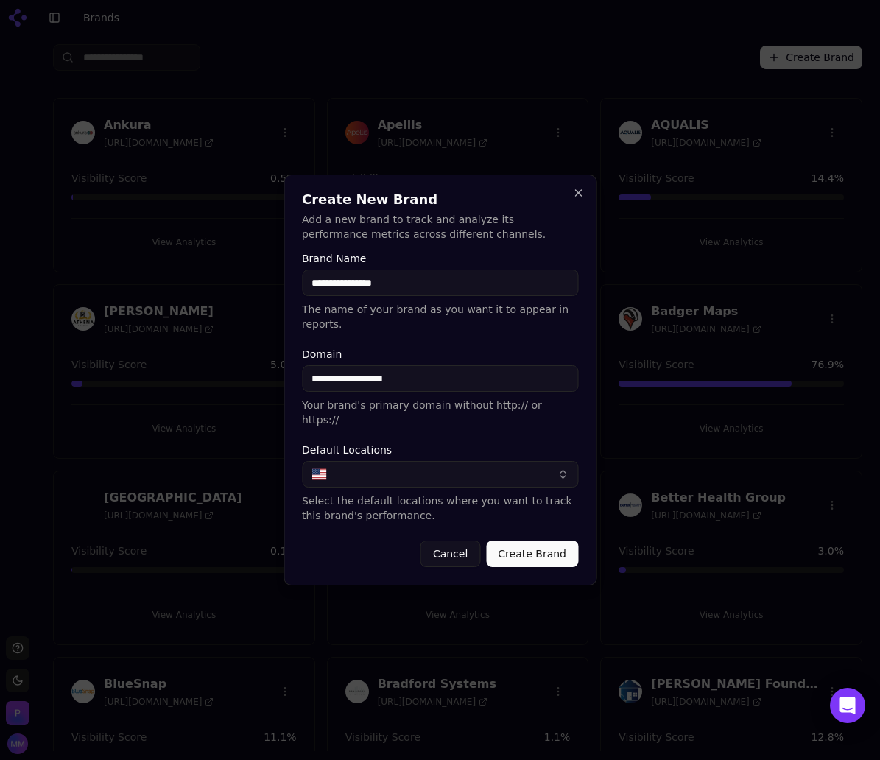
click at [556, 540] on button "Create Brand" at bounding box center [532, 553] width 92 height 26
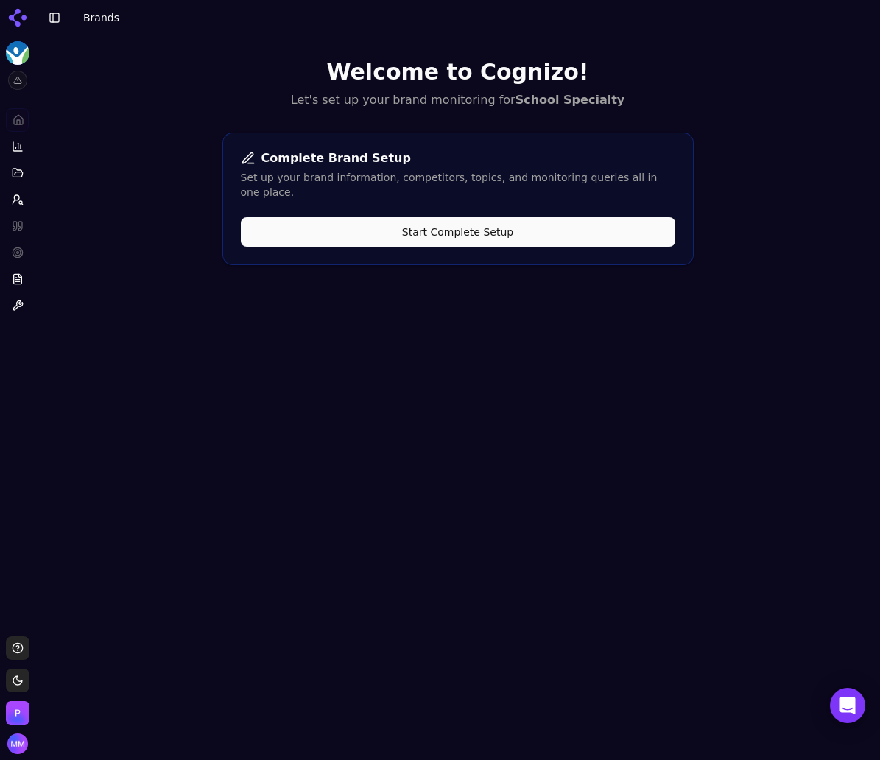
click at [781, 43] on div "Welcome to Cognizo! Let's set up your brand monitoring for School Specialty Com…" at bounding box center [457, 415] width 844 height 760
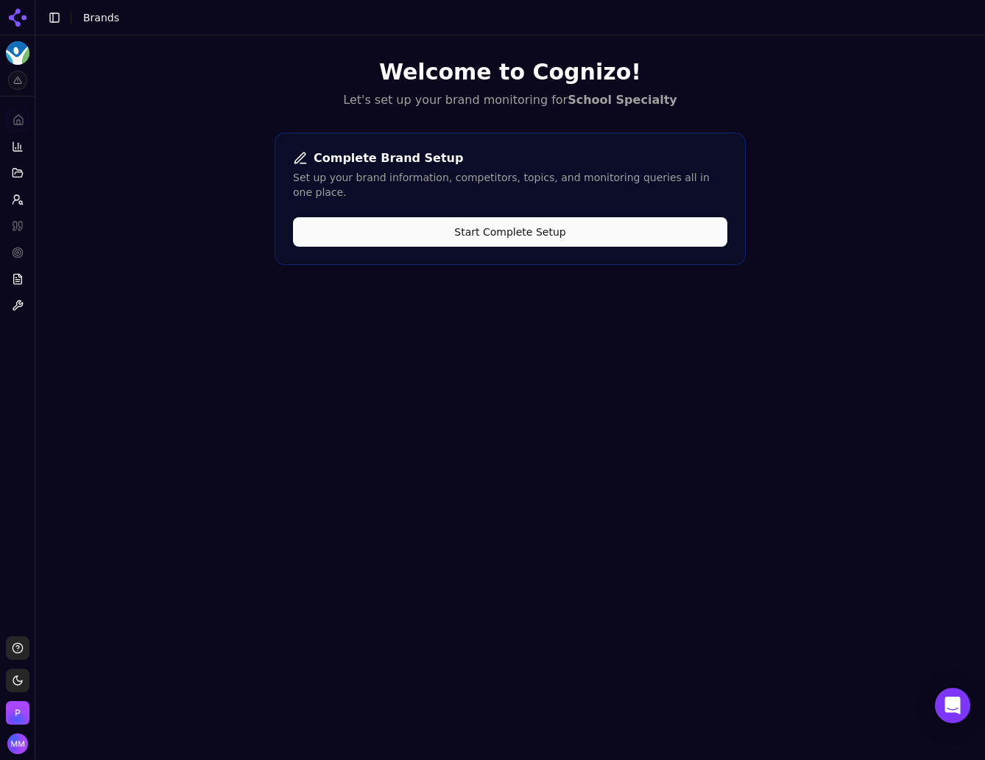
click at [481, 219] on button "Start Complete Setup" at bounding box center [510, 231] width 434 height 29
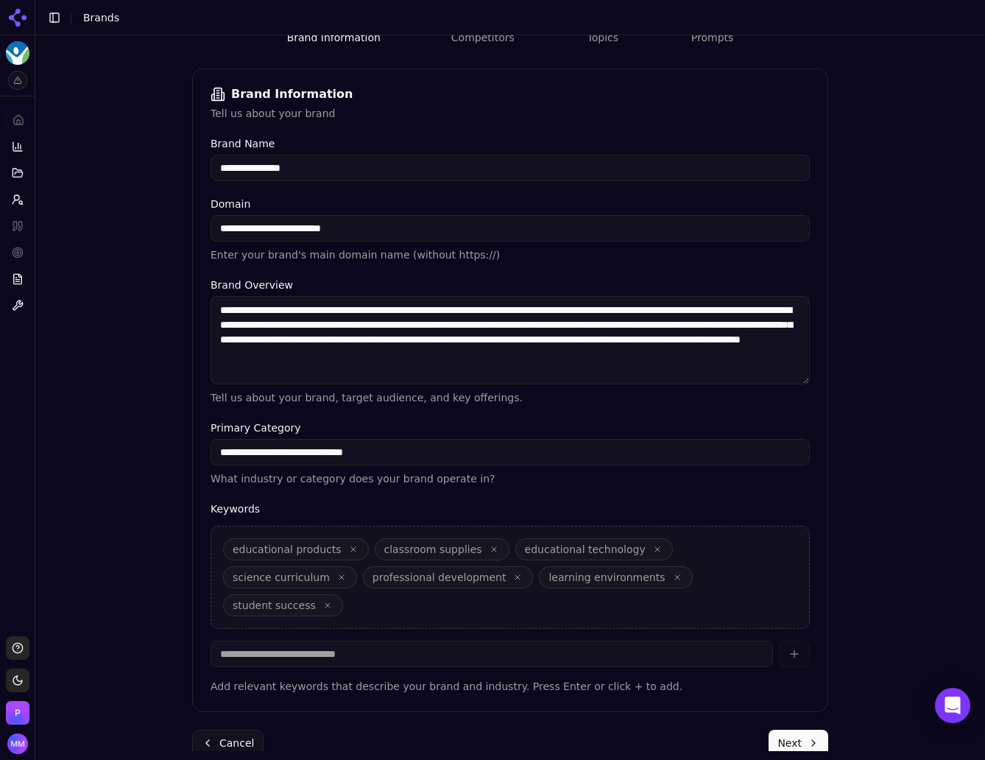
scroll to position [188, 0]
click at [789, 729] on button "Next" at bounding box center [798, 742] width 60 height 26
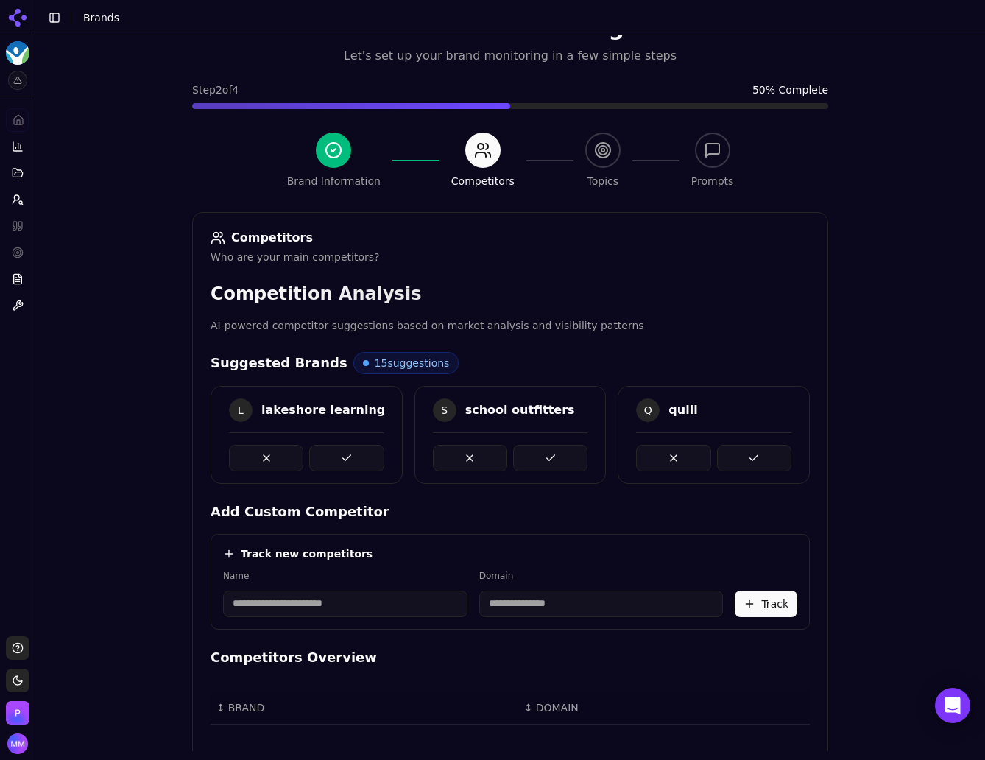
scroll to position [185, 0]
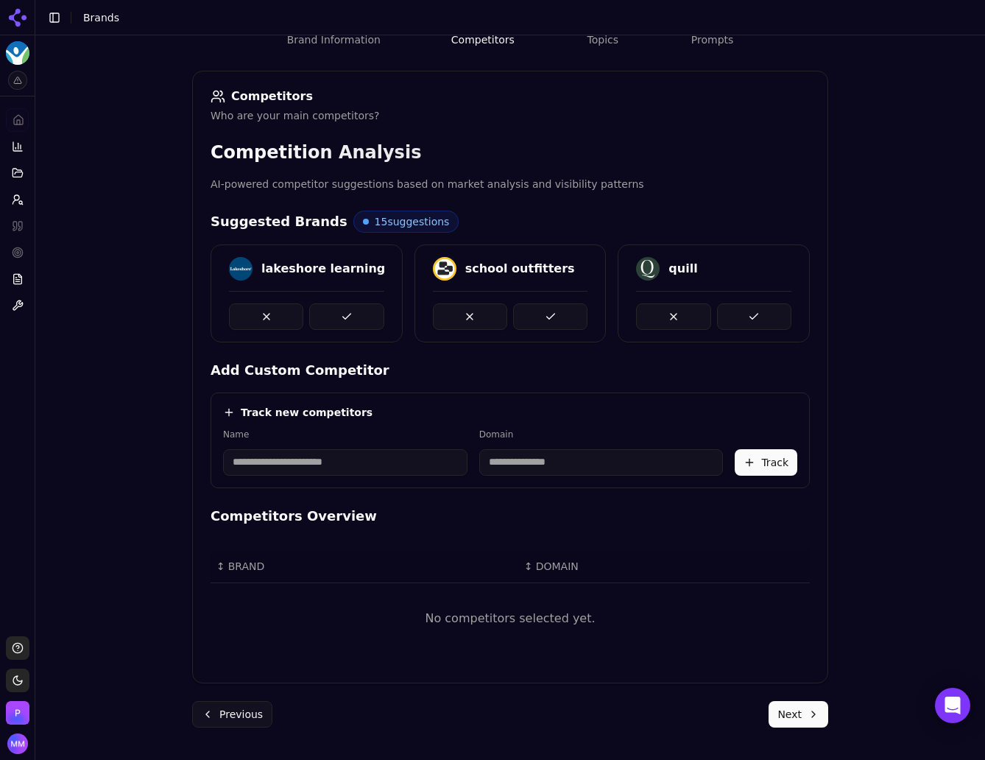
click at [908, 279] on div "Brand Onboarding Let's set up your brand monitoring in a few simple steps Step …" at bounding box center [510, 230] width 950 height 760
click at [897, 311] on div "Brand Onboarding Let's set up your brand monitoring in a few simple steps Step …" at bounding box center [510, 230] width 950 height 760
click at [304, 467] on input at bounding box center [345, 462] width 244 height 26
type input "**"
click at [848, 329] on div "Brand Onboarding Let's set up your brand monitoring in a few simple steps Step …" at bounding box center [510, 230] width 950 height 760
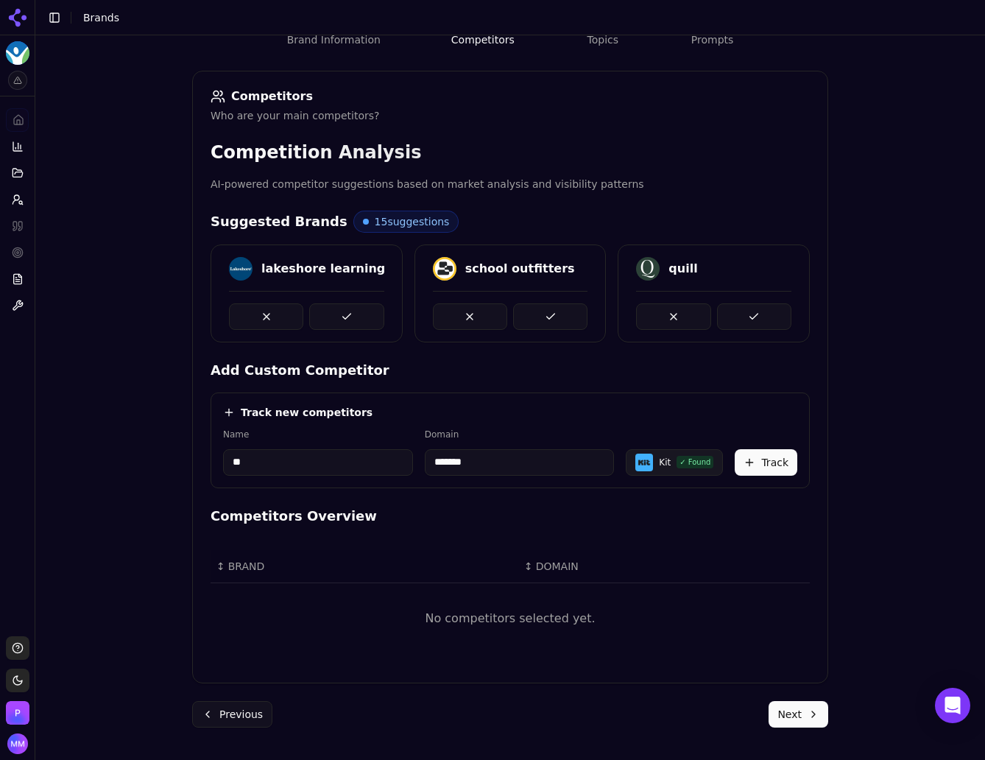
drag, startPoint x: 470, startPoint y: 462, endPoint x: 424, endPoint y: 466, distance: 46.6
click at [425, 466] on input "*******" at bounding box center [520, 462] width 190 height 26
paste input "**********"
drag, startPoint x: 485, startPoint y: 462, endPoint x: 442, endPoint y: 466, distance: 43.7
click at [448, 466] on input "**********" at bounding box center [554, 462] width 213 height 26
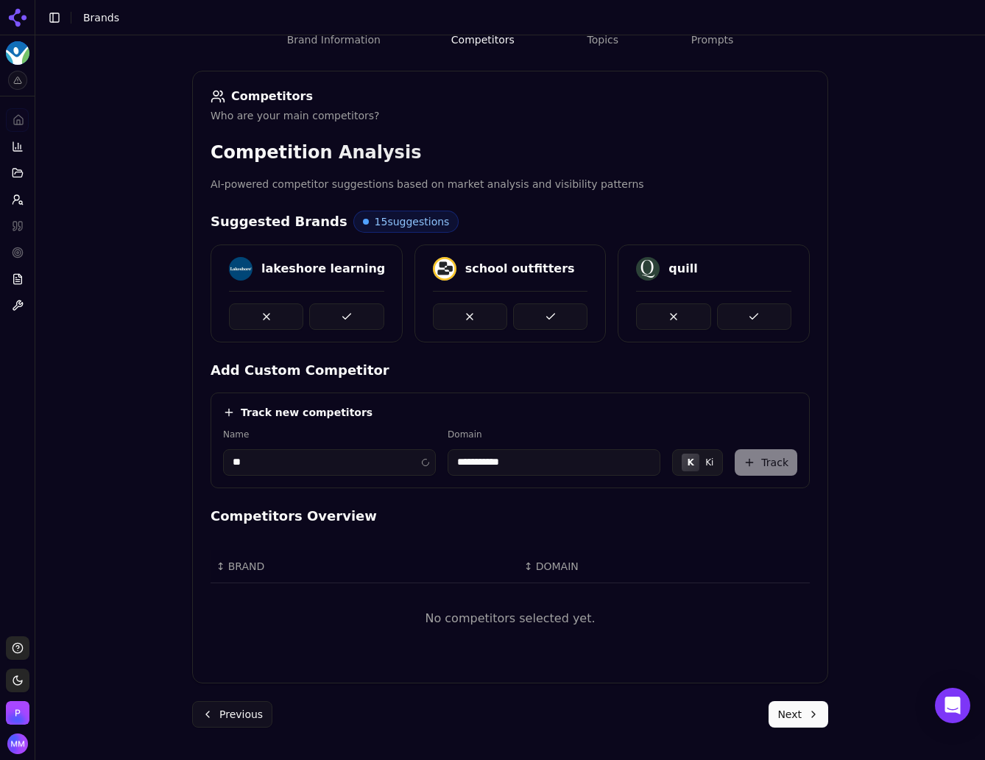
click at [515, 462] on input "**********" at bounding box center [554, 462] width 213 height 26
type input "**********"
click at [759, 460] on button "Track" at bounding box center [766, 462] width 63 height 26
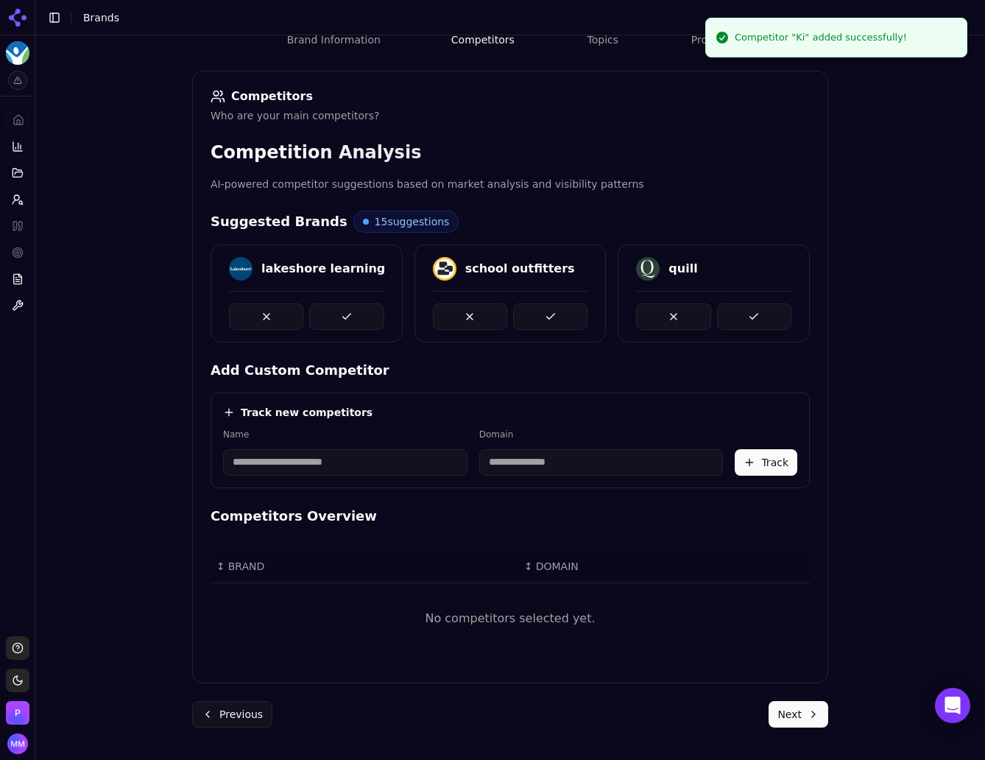
scroll to position [172, 0]
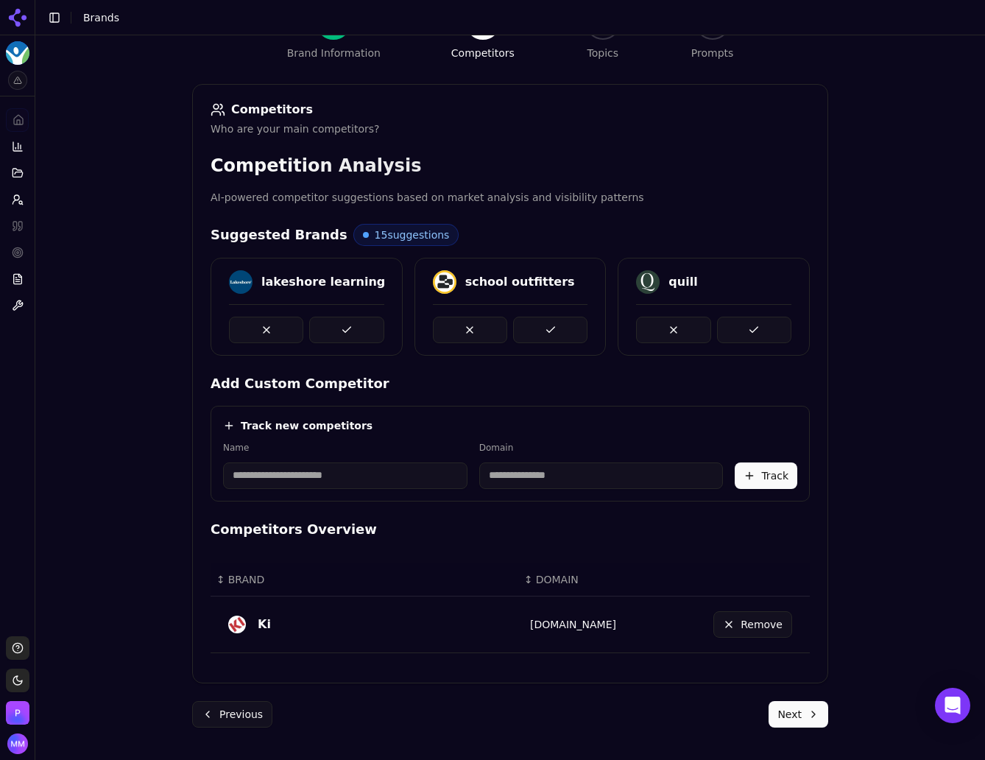
click at [898, 441] on div "Brand Onboarding Let's set up your brand monitoring in a few simple steps Step …" at bounding box center [510, 243] width 950 height 760
click at [519, 476] on input at bounding box center [601, 475] width 244 height 26
paste input "**********"
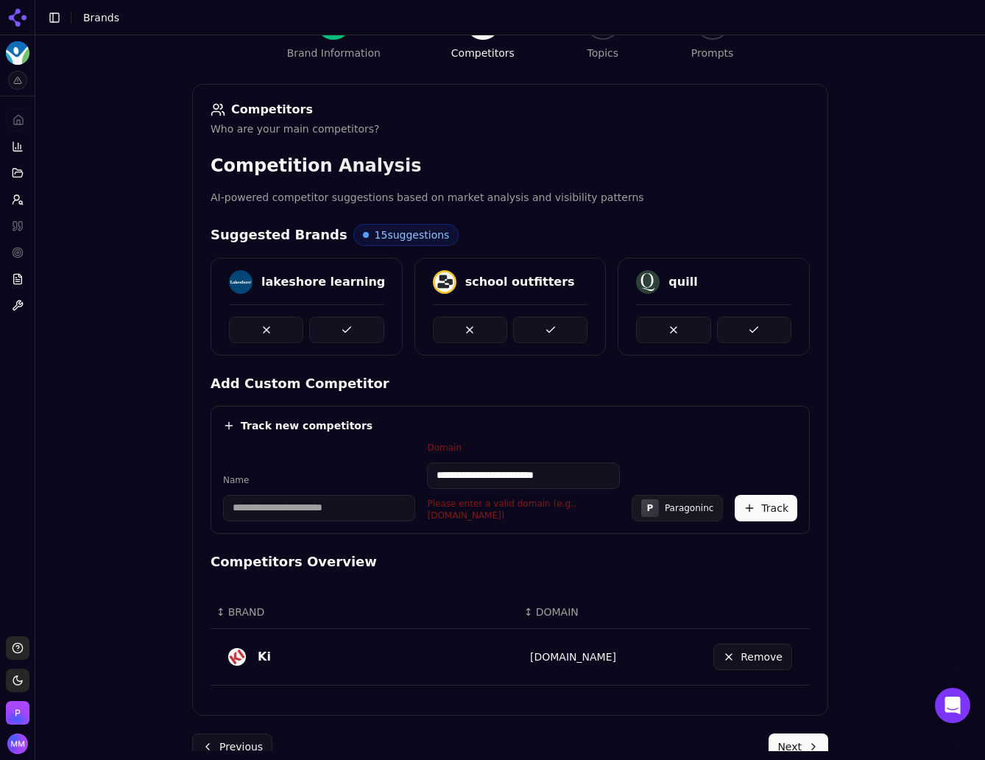
drag, startPoint x: 464, startPoint y: 478, endPoint x: 428, endPoint y: 479, distance: 36.8
click at [428, 479] on input "**********" at bounding box center [523, 475] width 192 height 26
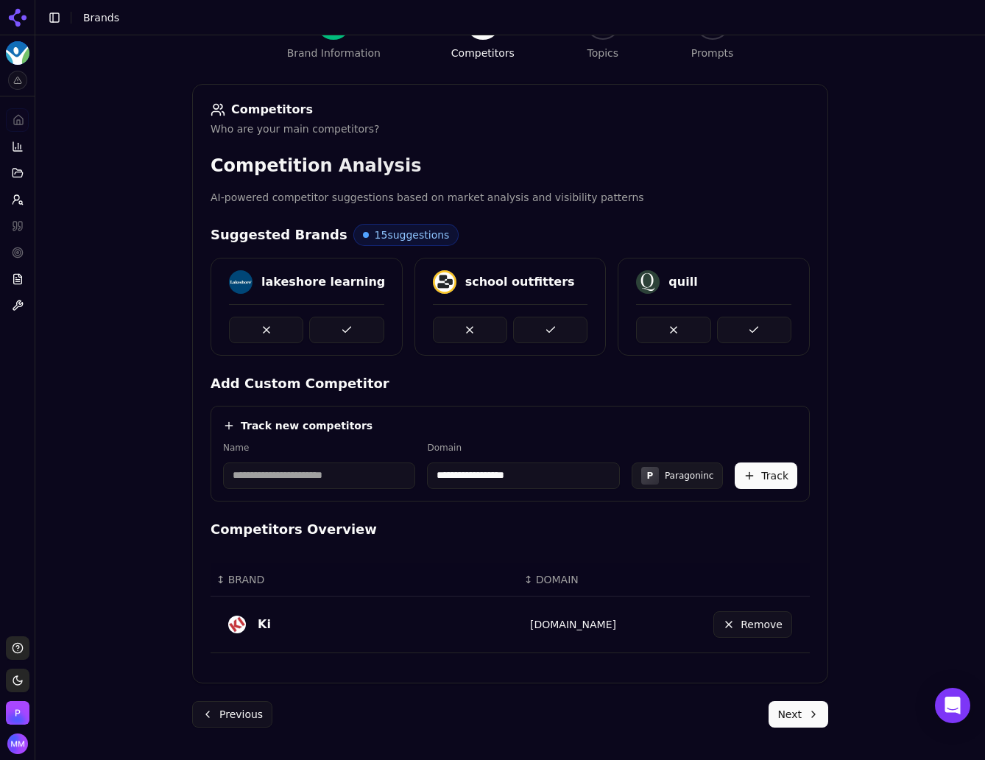
type input "**********"
click at [353, 481] on input at bounding box center [319, 475] width 192 height 26
type input "**********"
click at [753, 469] on button "Track" at bounding box center [766, 475] width 63 height 26
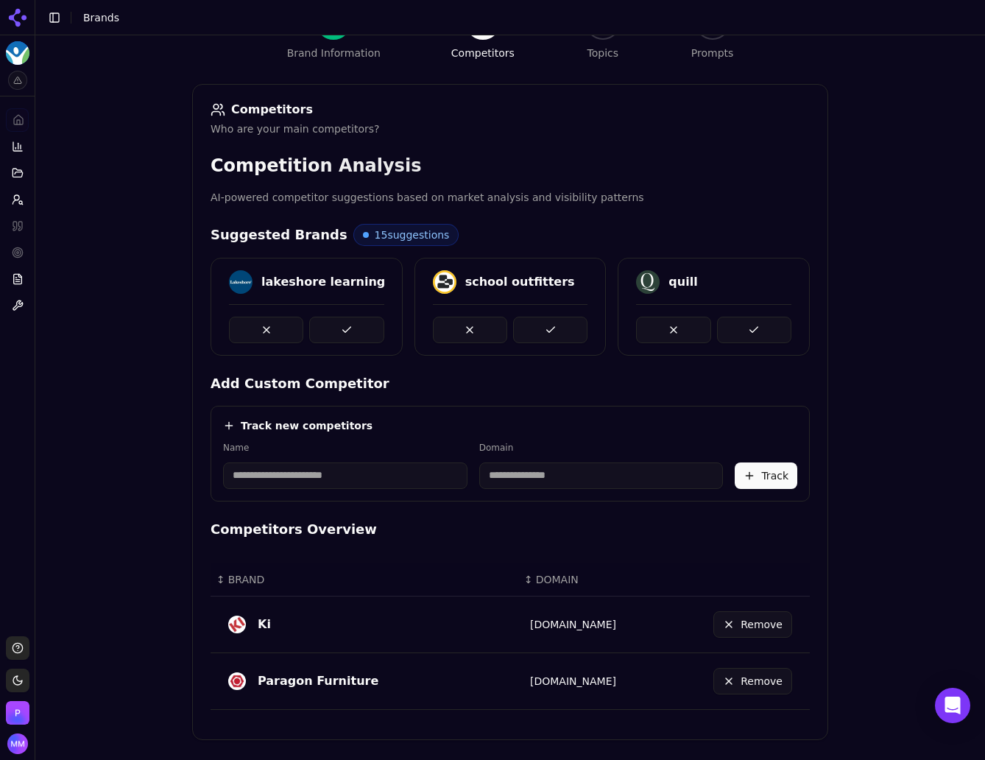
click at [908, 415] on div "Brand Onboarding Let's set up your brand monitoring in a few simple steps Step …" at bounding box center [510, 243] width 950 height 760
drag, startPoint x: 255, startPoint y: 281, endPoint x: 353, endPoint y: 276, distance: 98.0
click at [353, 276] on div "lakeshore learning" at bounding box center [306, 282] width 155 height 24
copy div "lakeshore learning"
click at [892, 285] on div "Brand Onboarding Let's set up your brand monitoring in a few simple steps Step …" at bounding box center [510, 243] width 950 height 760
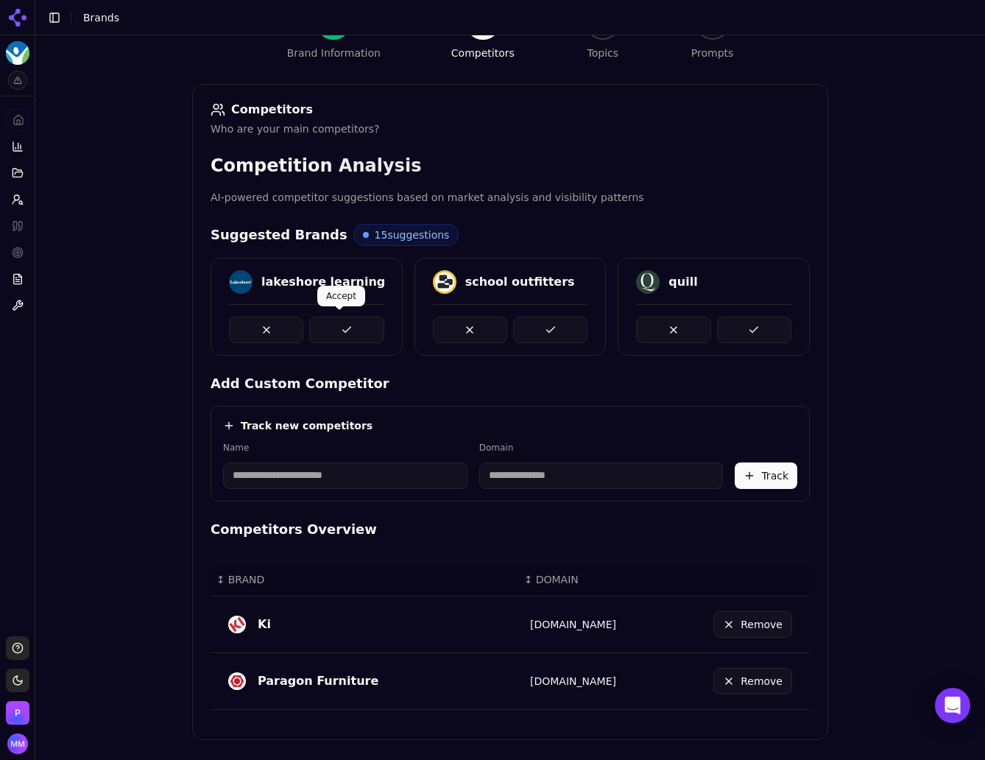
click at [354, 327] on button at bounding box center [346, 330] width 74 height 26
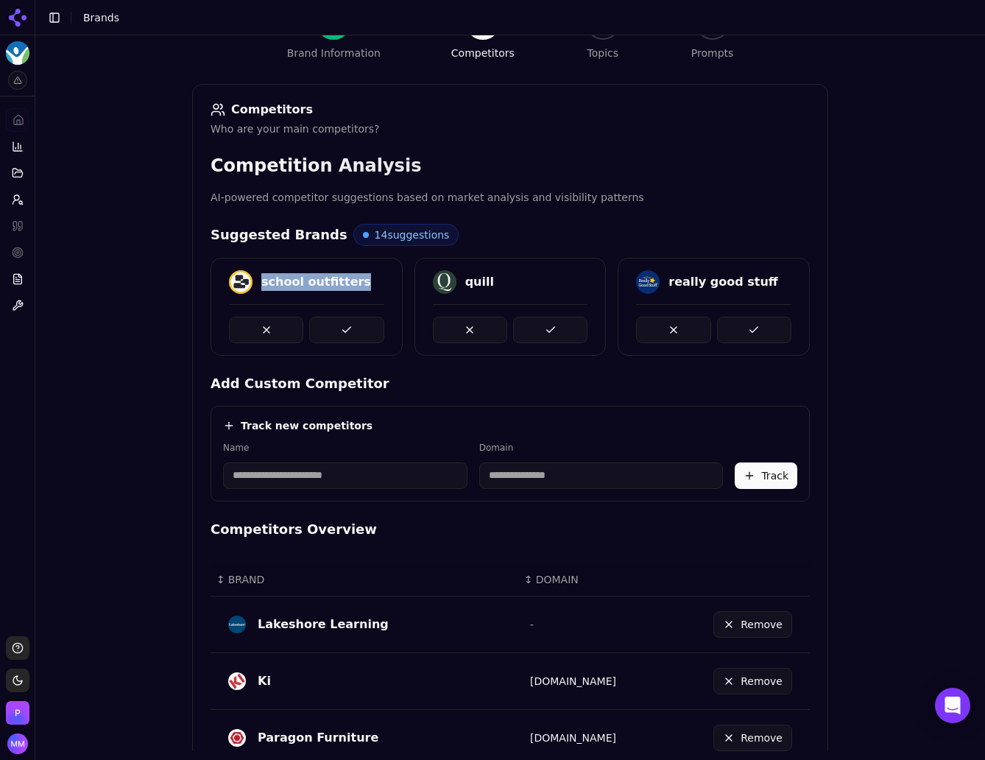
drag, startPoint x: 255, startPoint y: 282, endPoint x: 353, endPoint y: 282, distance: 98.6
click at [353, 282] on div "school outfitters" at bounding box center [306, 282] width 155 height 24
copy div "school outfitters"
click at [886, 324] on div "Brand Onboarding Let's set up your brand monitoring in a few simple steps Step …" at bounding box center [510, 243] width 950 height 760
click at [874, 272] on div "Brand Onboarding Let's set up your brand monitoring in a few simple steps Step …" at bounding box center [510, 243] width 950 height 760
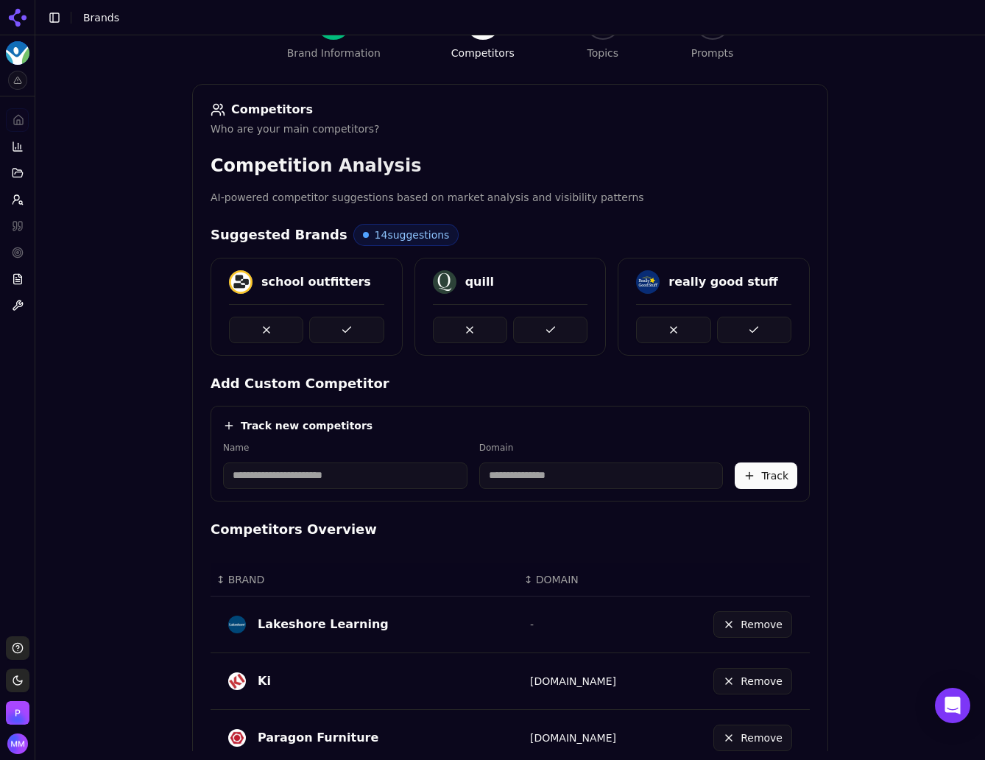
click at [533, 329] on button at bounding box center [550, 330] width 74 height 26
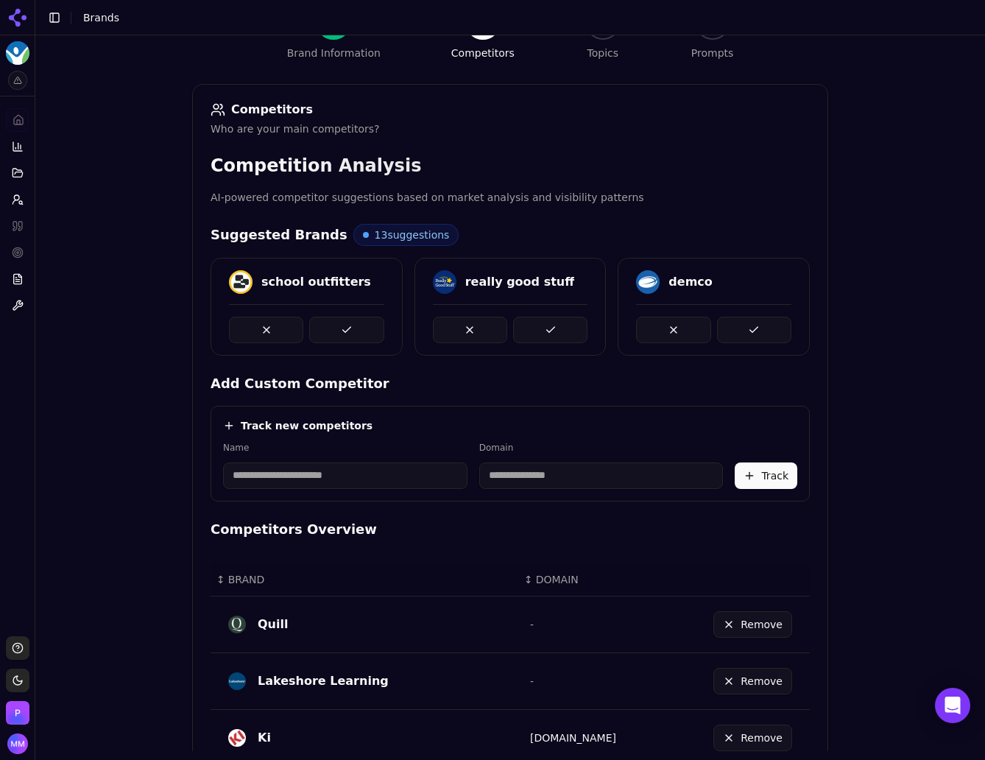
click at [866, 476] on div "Brand Onboarding Let's set up your brand monitoring in a few simple steps Step …" at bounding box center [510, 243] width 950 height 760
click at [368, 476] on input at bounding box center [345, 475] width 244 height 26
paste input "**********"
type input "**********"
drag, startPoint x: 368, startPoint y: 476, endPoint x: 174, endPoint y: 492, distance: 195.0
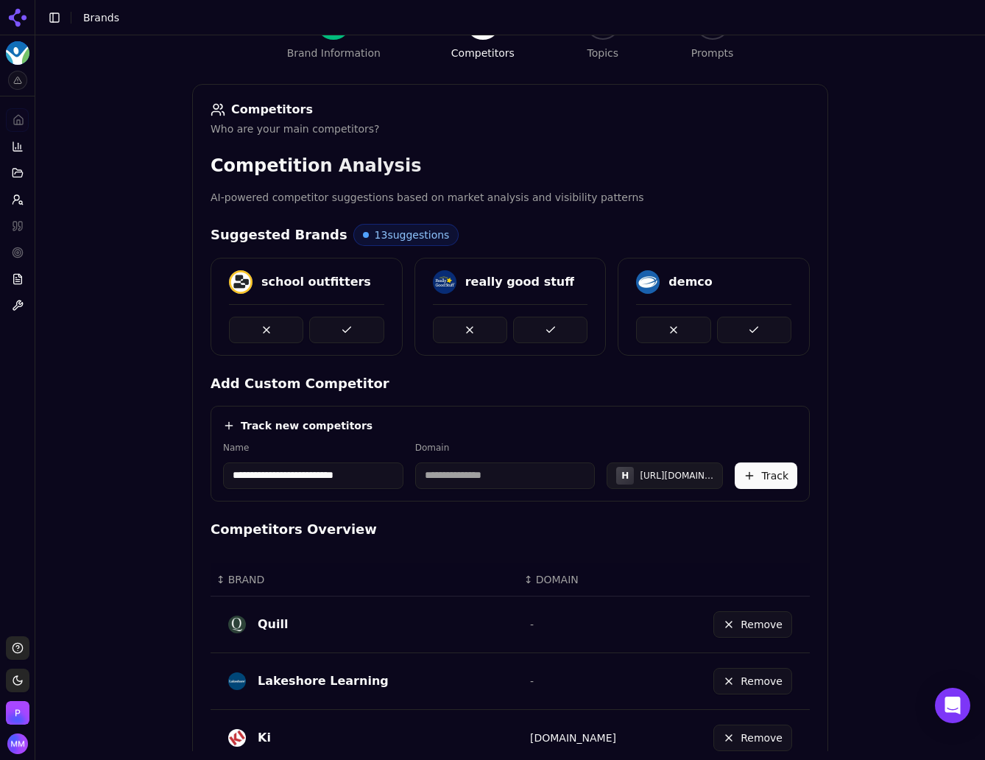
click at [180, 492] on div "**********" at bounding box center [510, 392] width 660 height 1058
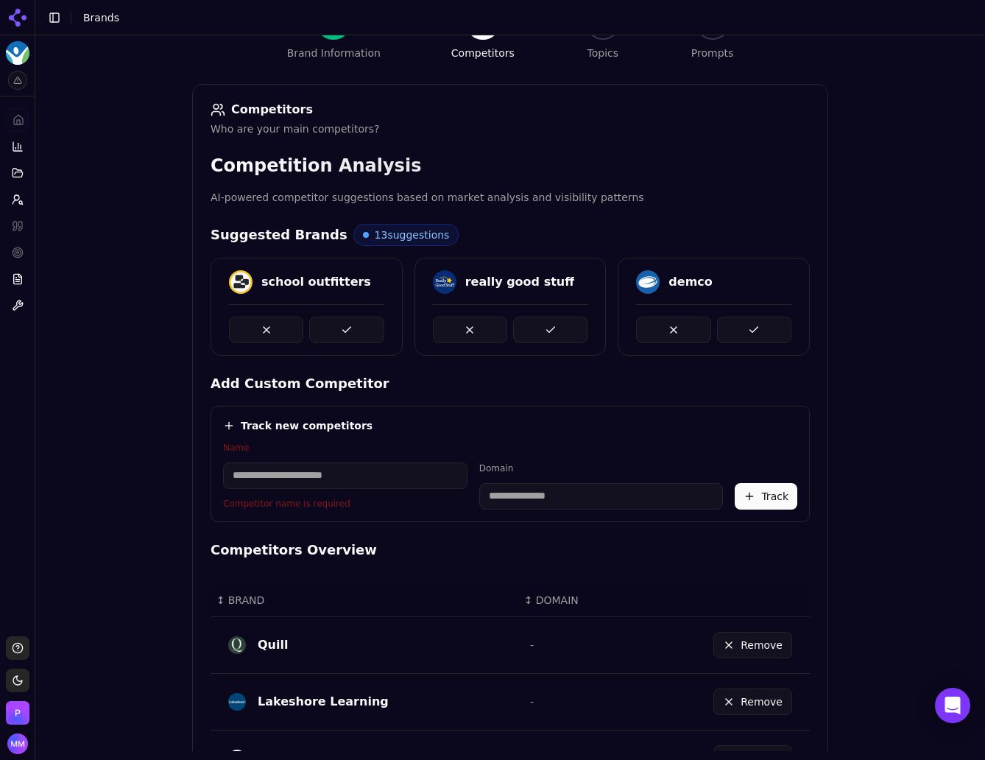
click at [529, 501] on input at bounding box center [601, 496] width 244 height 26
paste input "**********"
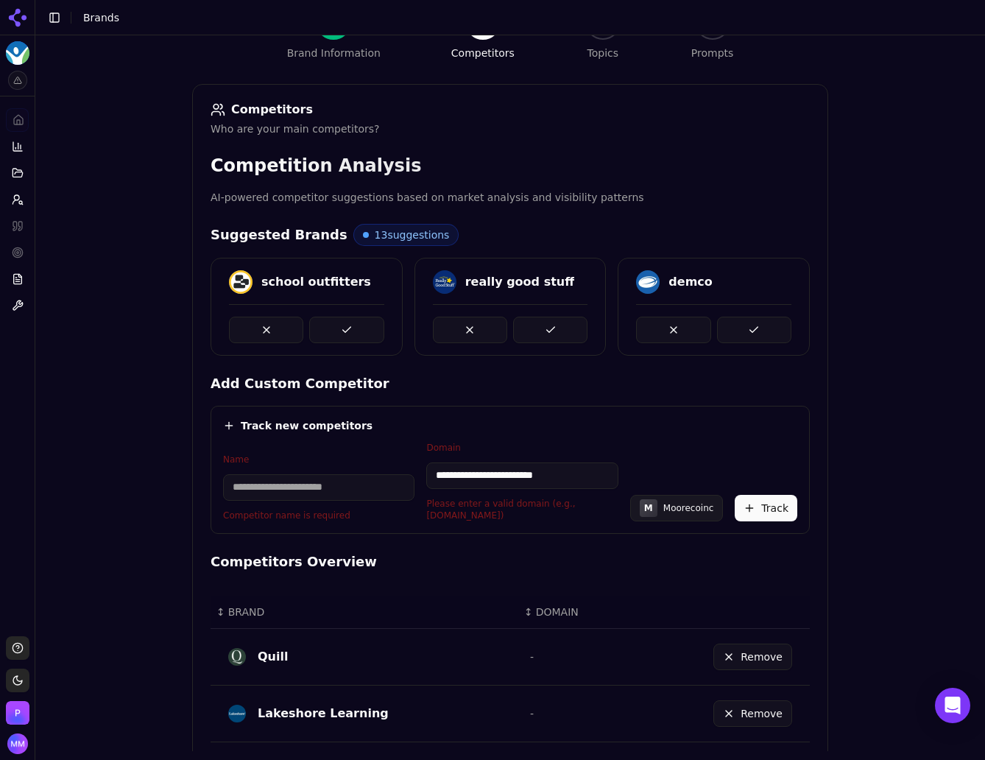
drag, startPoint x: 465, startPoint y: 478, endPoint x: 428, endPoint y: 478, distance: 37.5
click at [428, 478] on input "**********" at bounding box center [521, 475] width 191 height 26
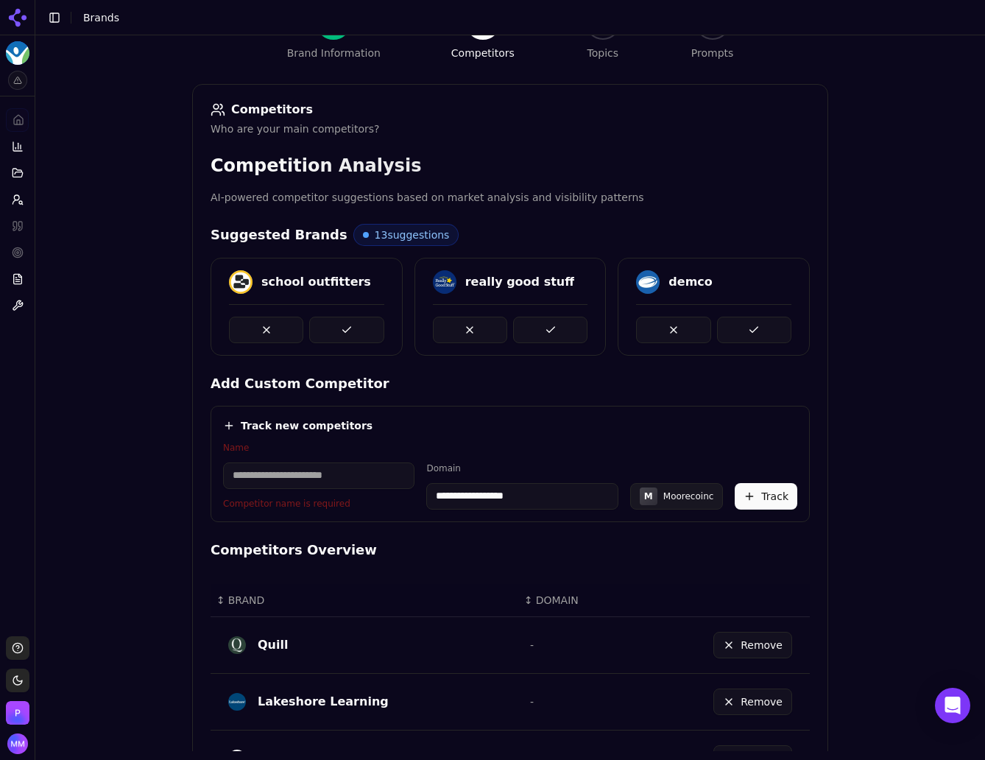
type input "**********"
click at [365, 480] on input at bounding box center [318, 475] width 191 height 26
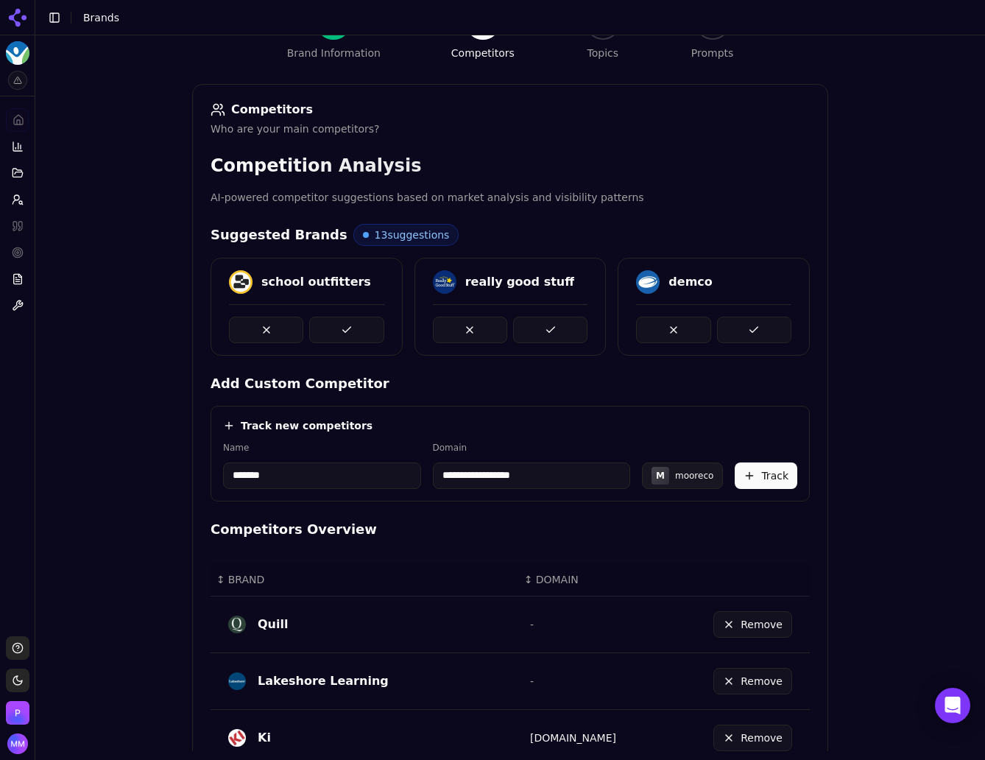
type input "*******"
click at [154, 516] on div "**********" at bounding box center [510, 243] width 950 height 760
click at [760, 477] on button "Track" at bounding box center [766, 475] width 63 height 26
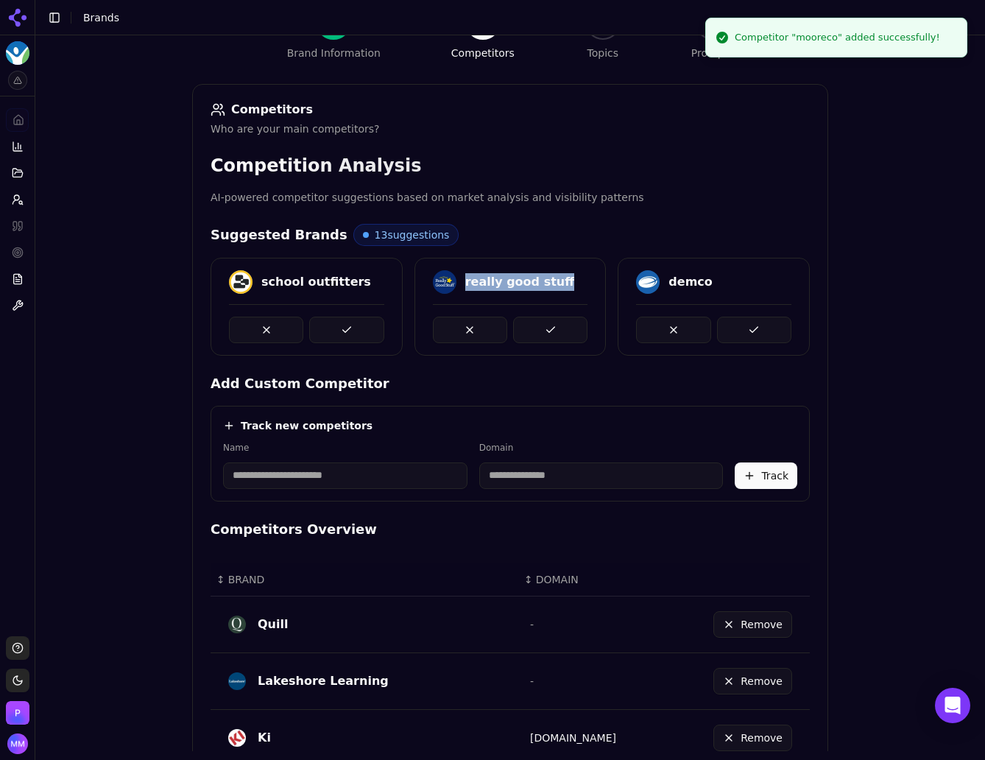
drag, startPoint x: 458, startPoint y: 281, endPoint x: 551, endPoint y: 278, distance: 93.5
click at [551, 278] on div "really good stuff" at bounding box center [510, 282] width 155 height 24
copy div "really good stuff"
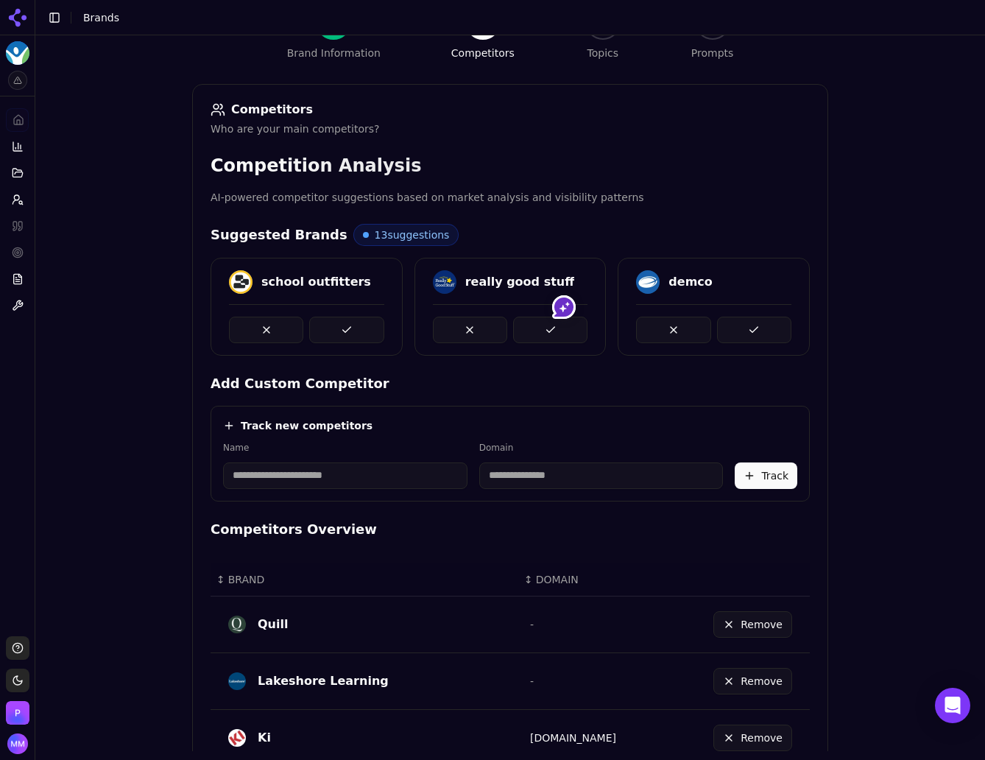
click at [922, 369] on div "Brand Onboarding Let's set up your brand monitoring in a few simple steps Step …" at bounding box center [510, 243] width 950 height 760
click at [562, 331] on button at bounding box center [550, 330] width 74 height 26
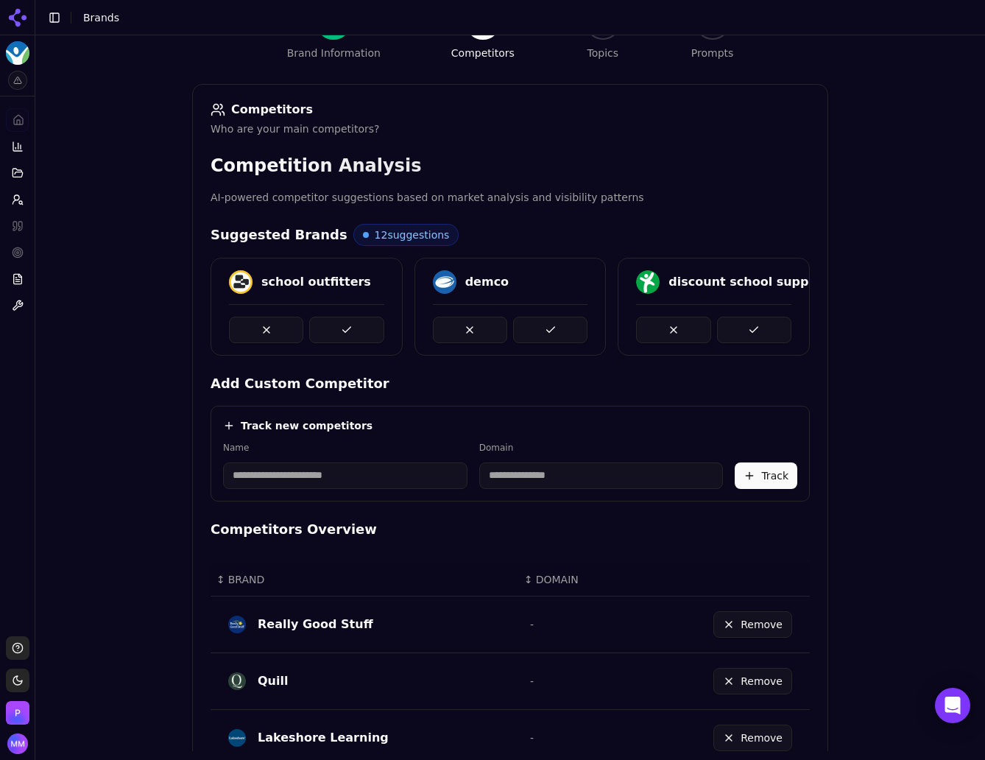
click at [930, 387] on div "Brand Onboarding Let's set up your brand monitoring in a few simple steps Step …" at bounding box center [510, 243] width 950 height 760
click at [556, 331] on button at bounding box center [550, 330] width 74 height 26
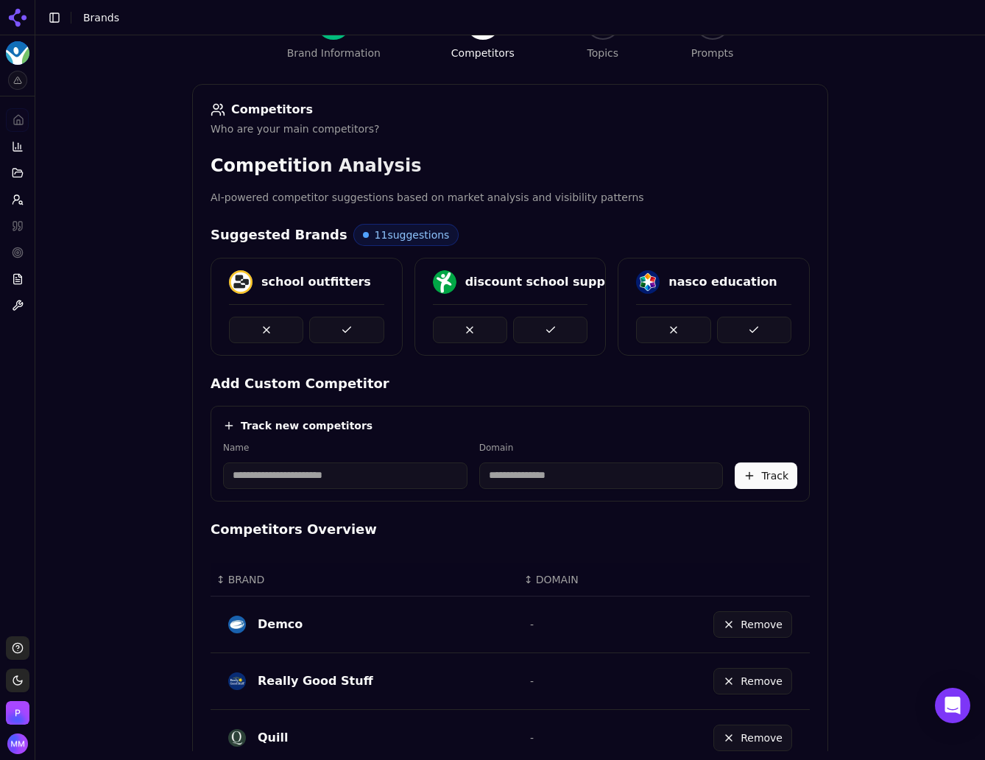
click at [882, 354] on div "Brand Onboarding Let's set up your brand monitoring in a few simple steps Step …" at bounding box center [510, 243] width 950 height 760
click at [551, 321] on button at bounding box center [550, 330] width 74 height 26
click at [266, 330] on button at bounding box center [266, 330] width 74 height 26
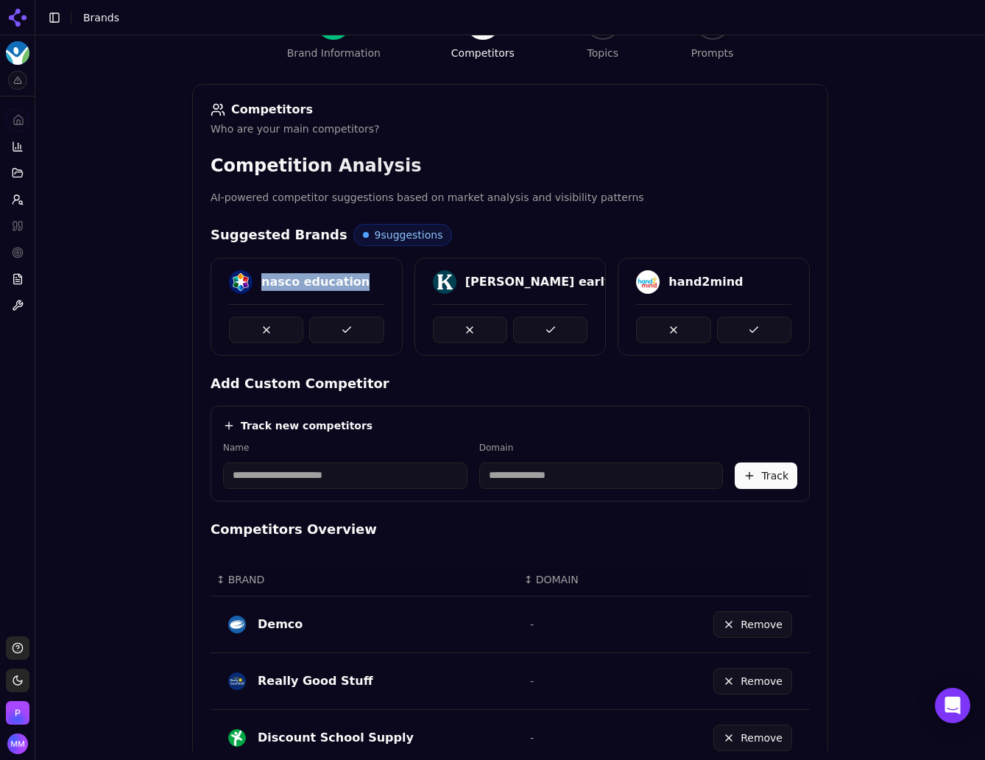
drag, startPoint x: 255, startPoint y: 281, endPoint x: 356, endPoint y: 280, distance: 101.6
click at [356, 280] on div "nasco education" at bounding box center [306, 282] width 155 height 24
copy div "nasco education"
click at [911, 378] on div "Brand Onboarding Let's set up your brand monitoring in a few simple steps Step …" at bounding box center [510, 243] width 950 height 760
click at [350, 324] on button at bounding box center [346, 330] width 74 height 26
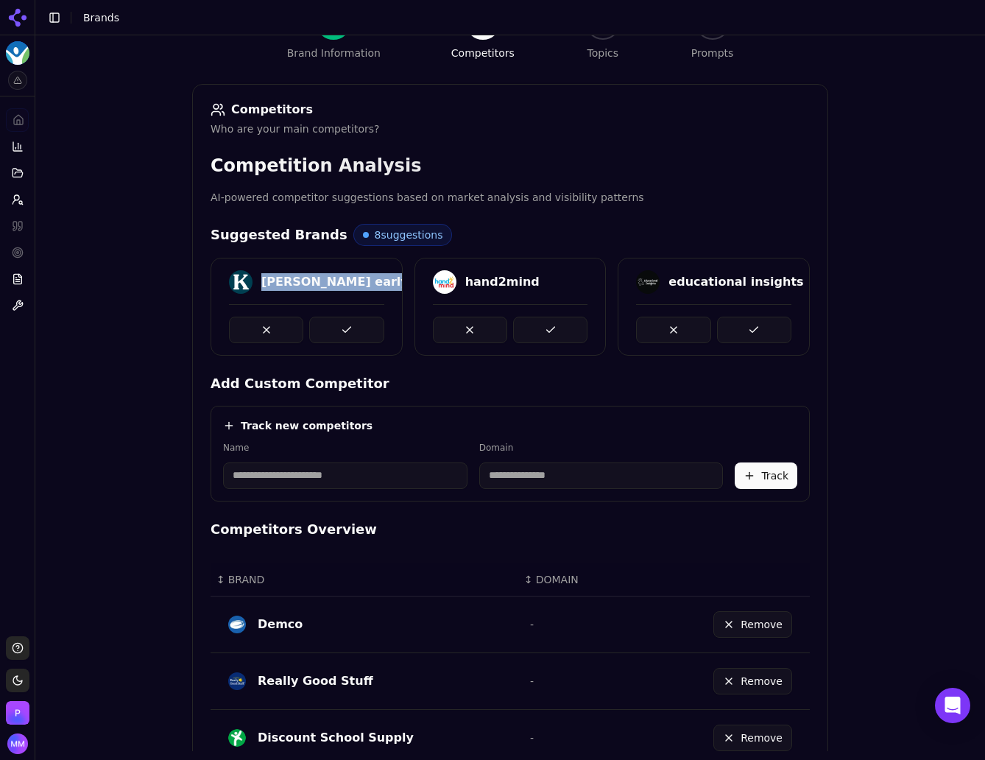
drag, startPoint x: 255, startPoint y: 279, endPoint x: 397, endPoint y: 280, distance: 142.1
click at [397, 280] on div "kaplan early learning company hand2mind educational insights" at bounding box center [510, 307] width 599 height 98
copy div "kaplan early learning comp"
click at [885, 344] on div "Brand Onboarding Let's set up your brand monitoring in a few simple steps Step …" at bounding box center [510, 243] width 950 height 760
click at [342, 324] on button at bounding box center [346, 330] width 74 height 26
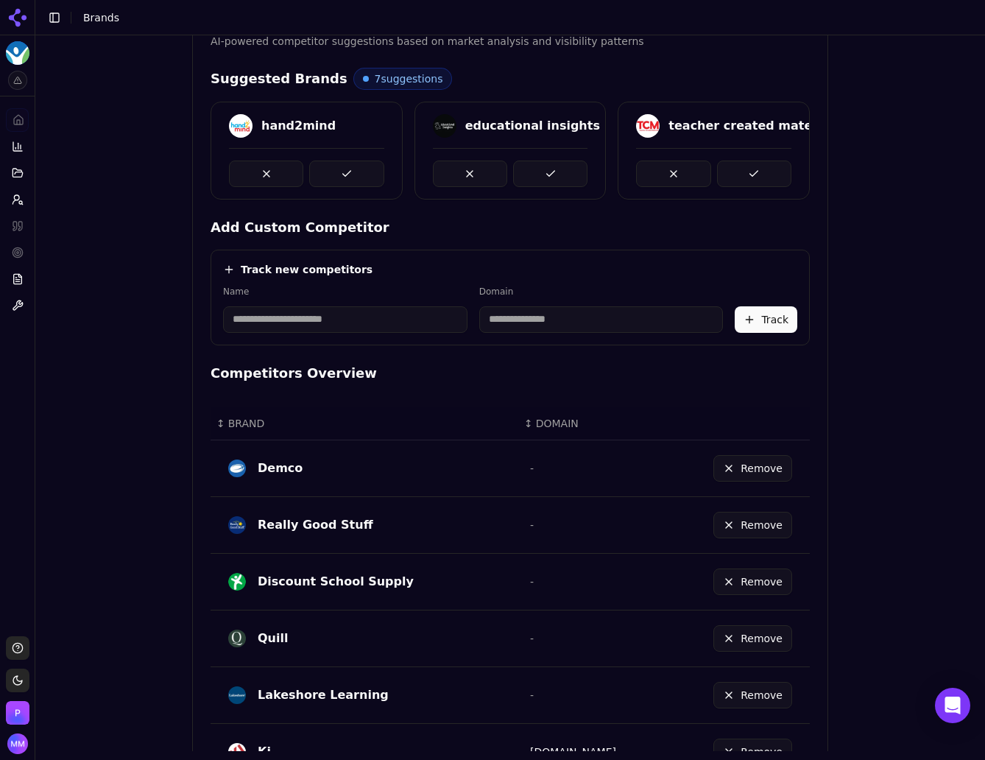
scroll to position [239, 0]
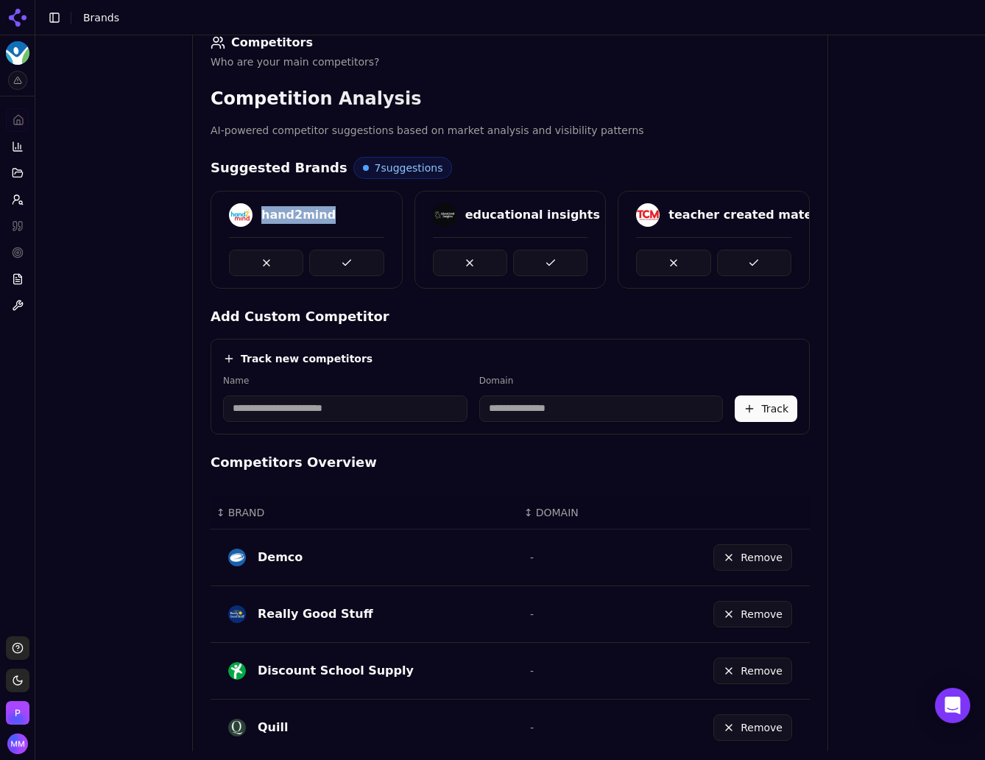
drag, startPoint x: 255, startPoint y: 212, endPoint x: 318, endPoint y: 213, distance: 62.6
click at [318, 213] on div "hand2mind" at bounding box center [306, 215] width 155 height 24
copy div "hand2mind"
click at [861, 303] on div "Brand Onboarding Let's set up your brand monitoring in a few simple steps Step …" at bounding box center [510, 176] width 950 height 760
click at [344, 250] on button at bounding box center [346, 263] width 74 height 26
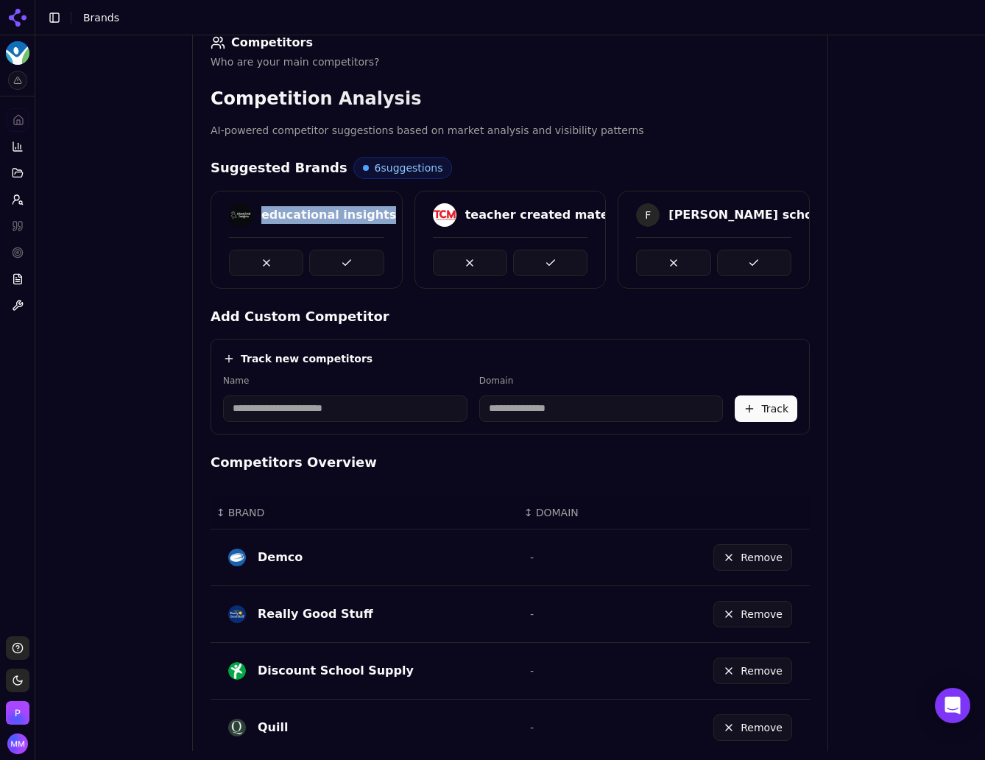
drag, startPoint x: 255, startPoint y: 213, endPoint x: 381, endPoint y: 211, distance: 125.9
click at [381, 211] on div "educational insights" at bounding box center [306, 217] width 191 height 28
copy div "educational insights"
click at [910, 403] on div "Brand Onboarding Let's set up your brand monitoring in a few simple steps Step …" at bounding box center [510, 176] width 950 height 760
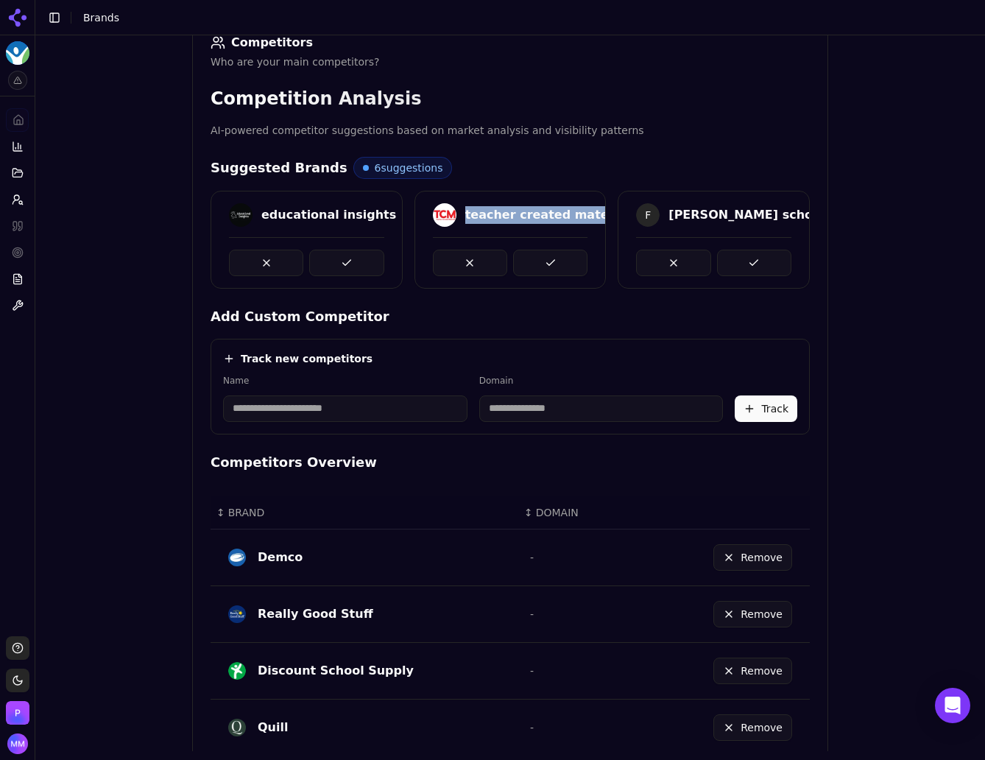
drag, startPoint x: 459, startPoint y: 212, endPoint x: 595, endPoint y: 210, distance: 136.2
click at [595, 210] on div "teacher created materials" at bounding box center [510, 217] width 191 height 28
copy div "teacher created materials"
click at [861, 314] on div "Brand Onboarding Let's set up your brand monitoring in a few simple steps Step …" at bounding box center [510, 176] width 950 height 760
click at [538, 256] on button at bounding box center [550, 263] width 74 height 26
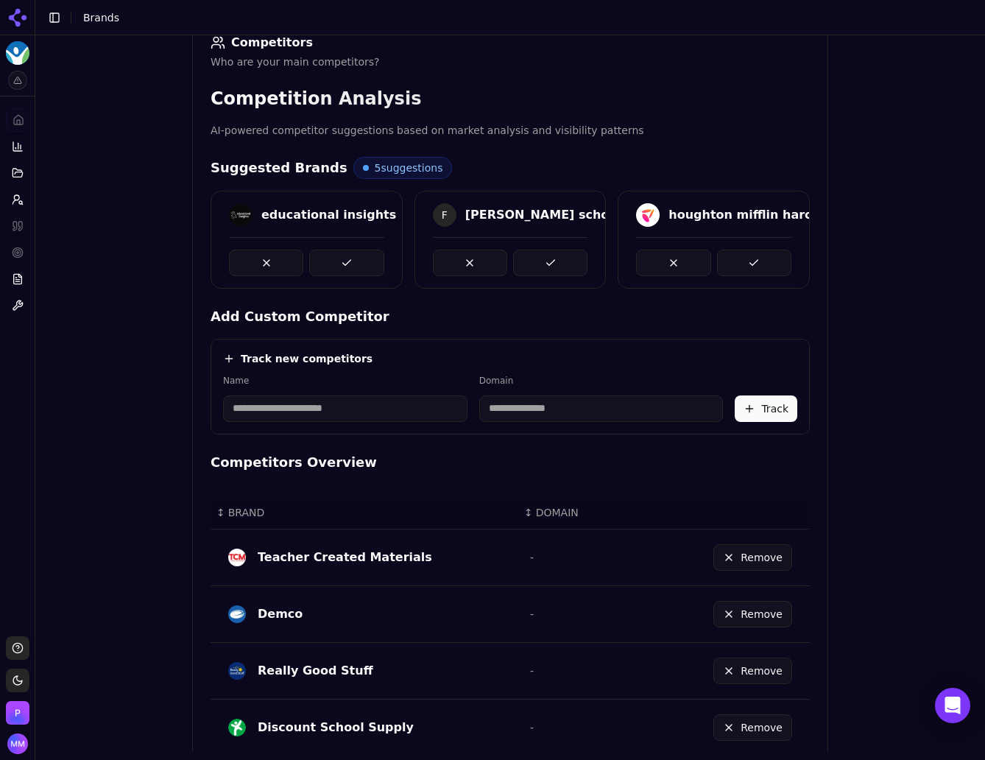
click at [900, 291] on div "Brand Onboarding Let's set up your brand monitoring in a few simple steps Step …" at bounding box center [510, 176] width 950 height 760
click at [350, 260] on button at bounding box center [346, 263] width 74 height 26
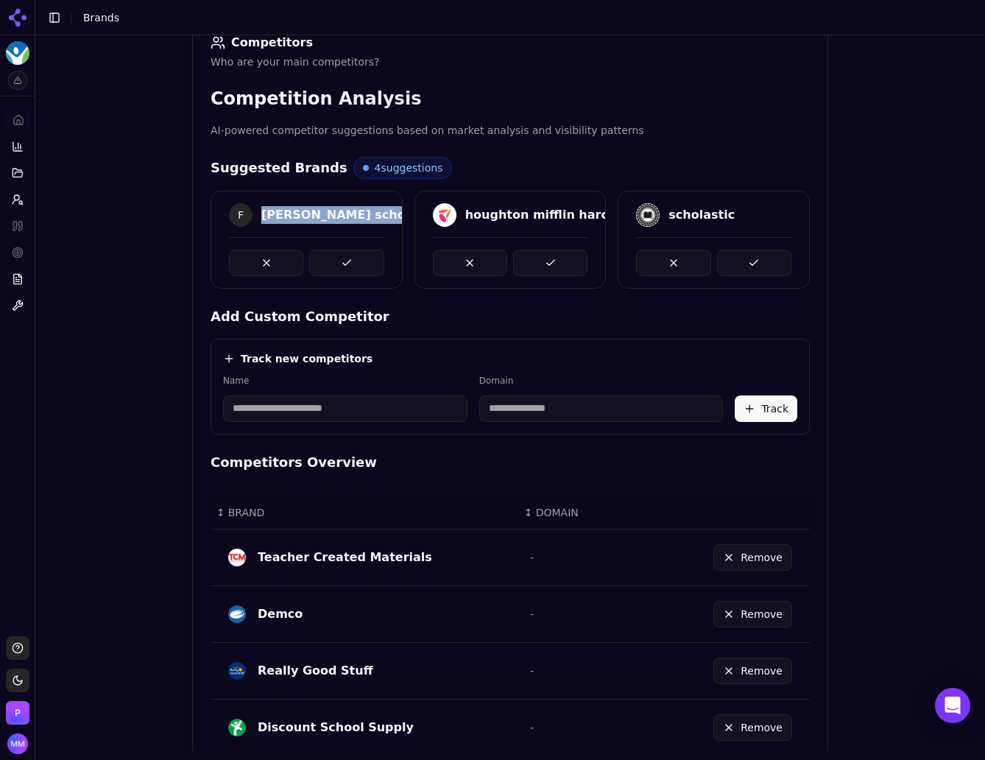
drag, startPoint x: 255, startPoint y: 211, endPoint x: 391, endPoint y: 205, distance: 135.5
click at [391, 205] on div "F follett school solutions" at bounding box center [306, 217] width 191 height 28
copy div "follett school solutions"
drag, startPoint x: 878, startPoint y: 367, endPoint x: 874, endPoint y: 374, distance: 8.2
click at [878, 367] on div "Brand Onboarding Let's set up your brand monitoring in a few simple steps Step …" at bounding box center [510, 176] width 950 height 760
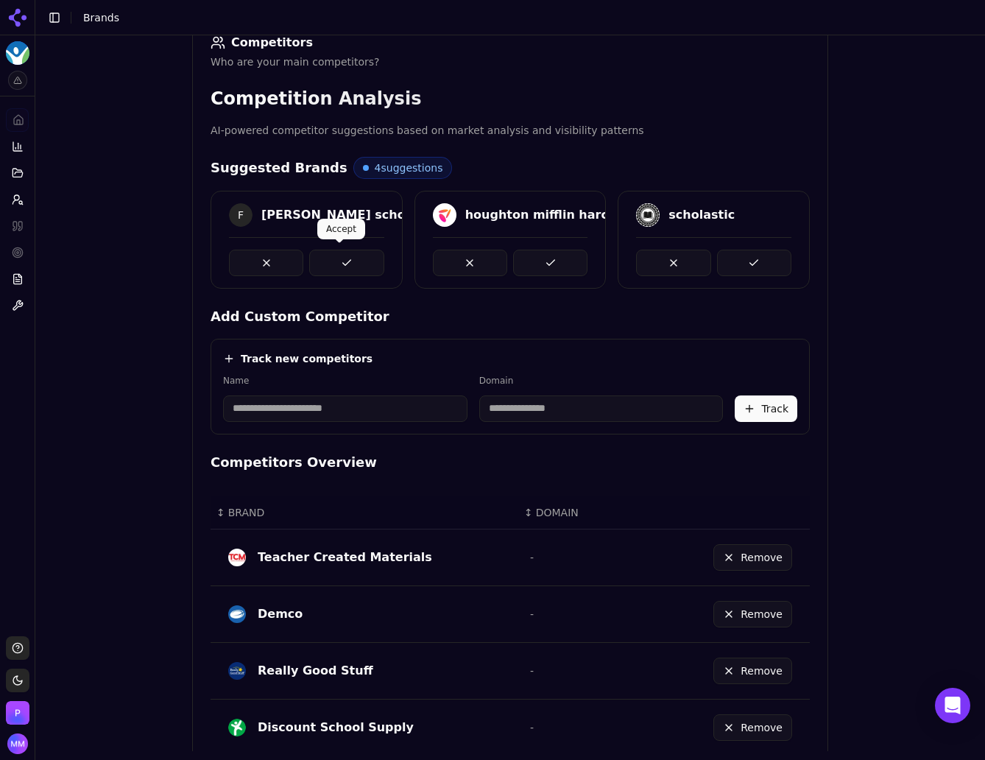
click at [355, 261] on button at bounding box center [346, 263] width 74 height 26
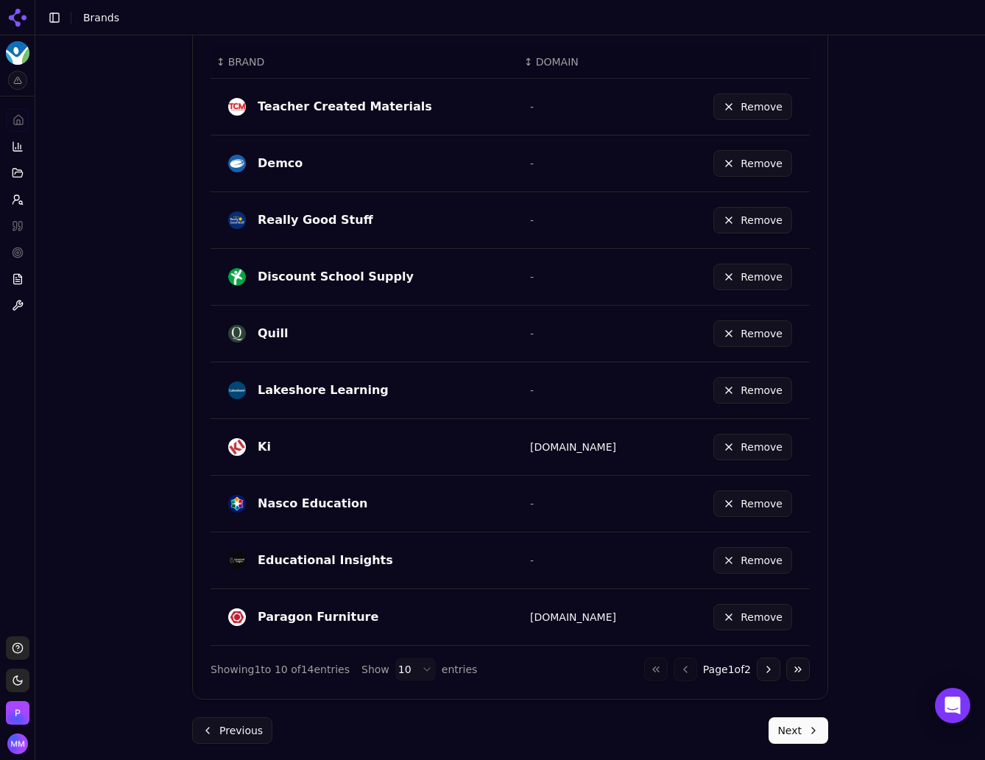
scroll to position [0, 0]
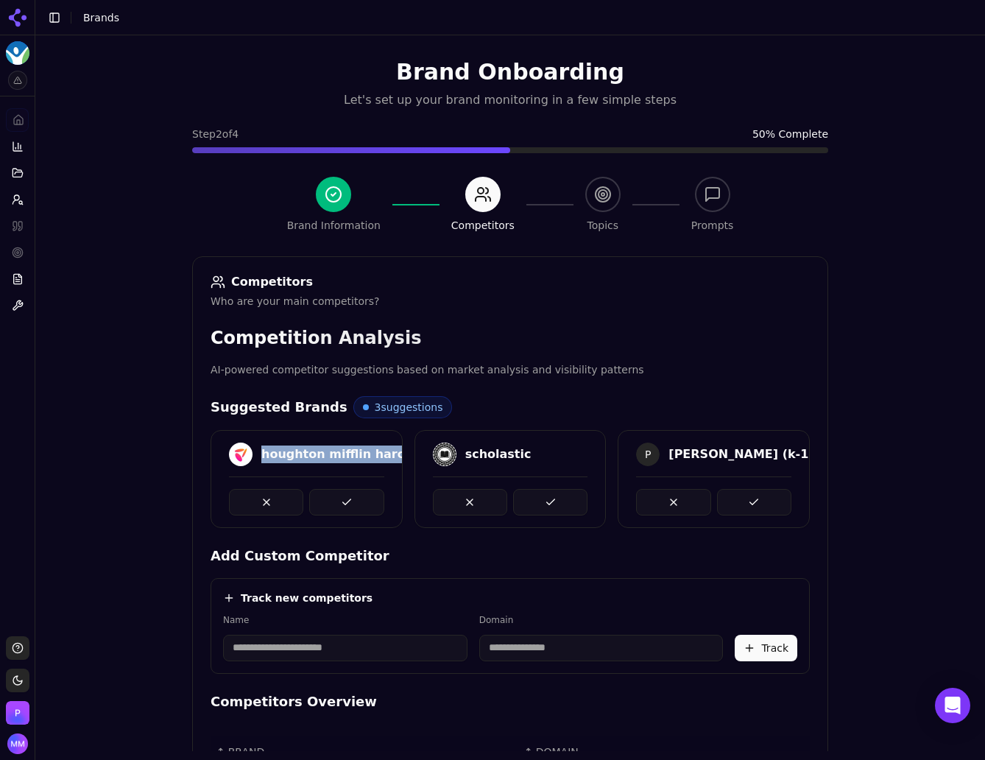
drag, startPoint x: 255, startPoint y: 450, endPoint x: 398, endPoint y: 448, distance: 143.6
click at [398, 448] on div "houghton mifflin harcourt scholastic P pearson (k-12)" at bounding box center [510, 479] width 599 height 98
copy div "houghton mifflin harcourt"
click at [927, 462] on div "Brand Onboarding Let's set up your brand monitoring in a few simple steps Step …" at bounding box center [510, 415] width 950 height 760
click at [350, 500] on button at bounding box center [346, 502] width 74 height 26
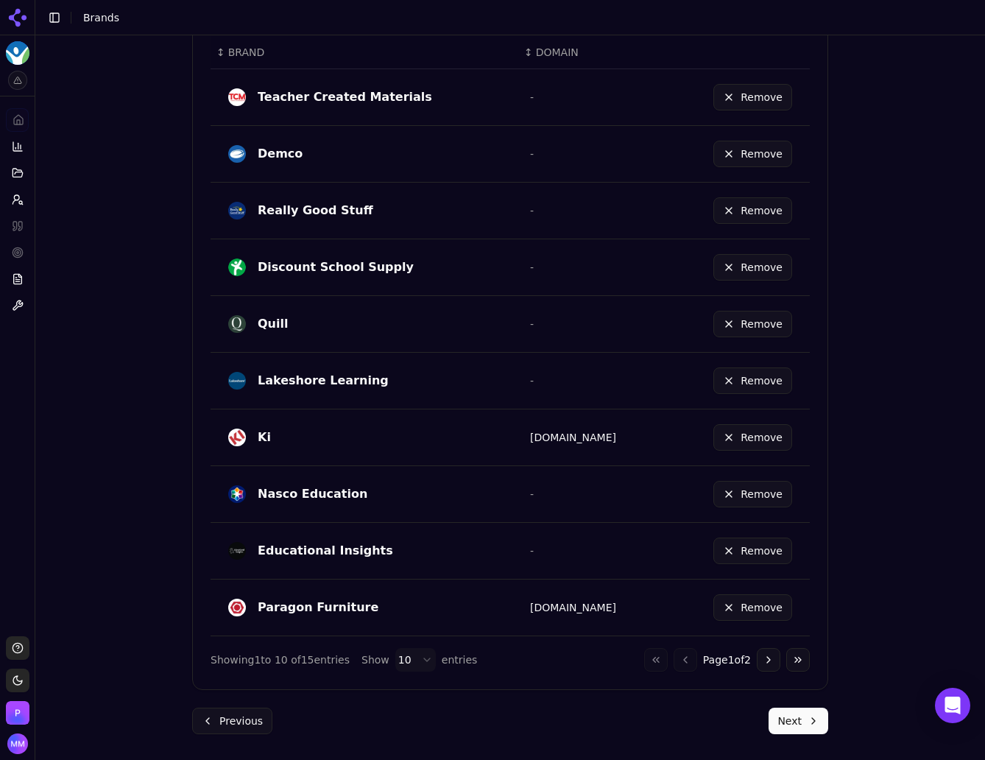
scroll to position [706, 0]
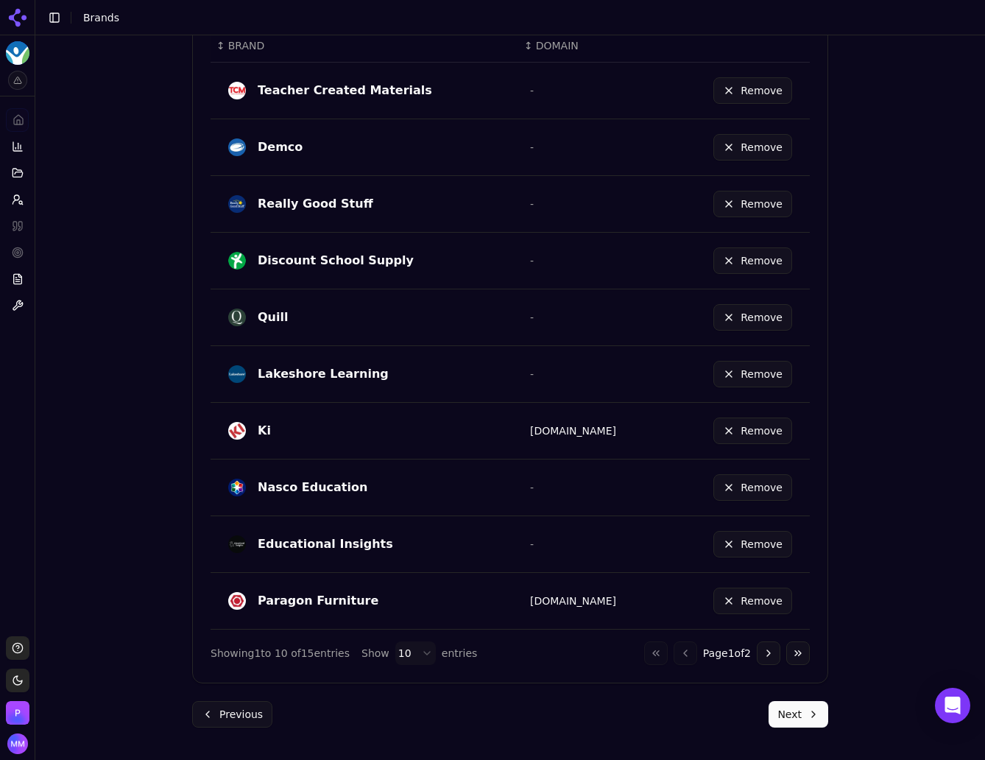
click at [784, 712] on button "Next" at bounding box center [798, 714] width 60 height 26
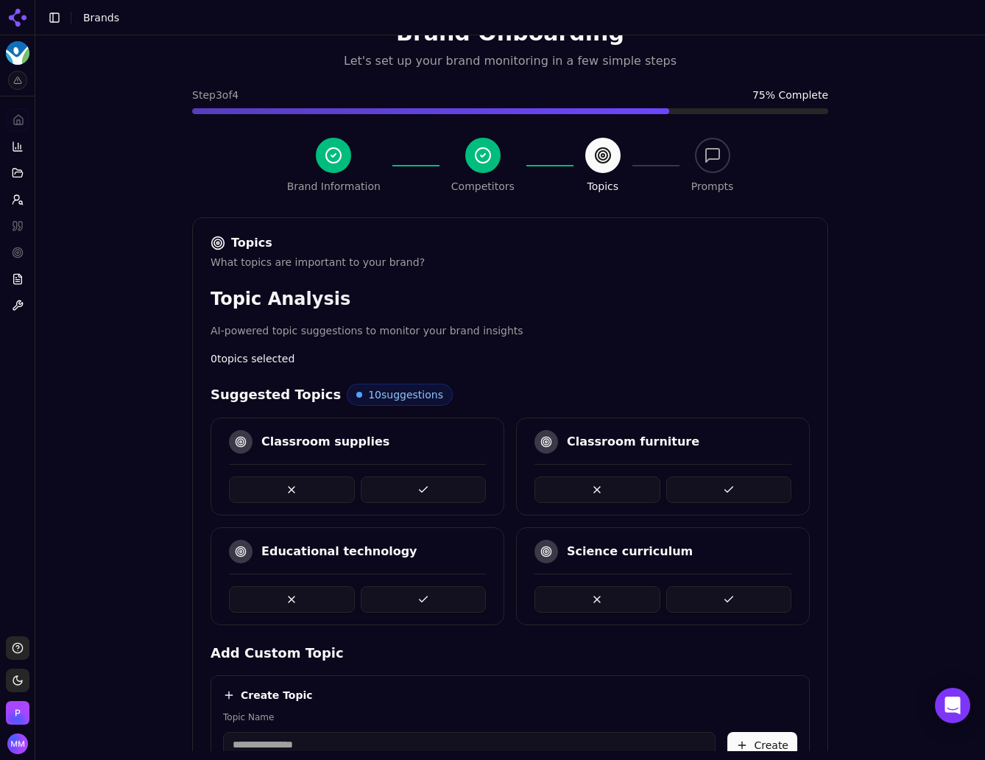
scroll to position [37, 0]
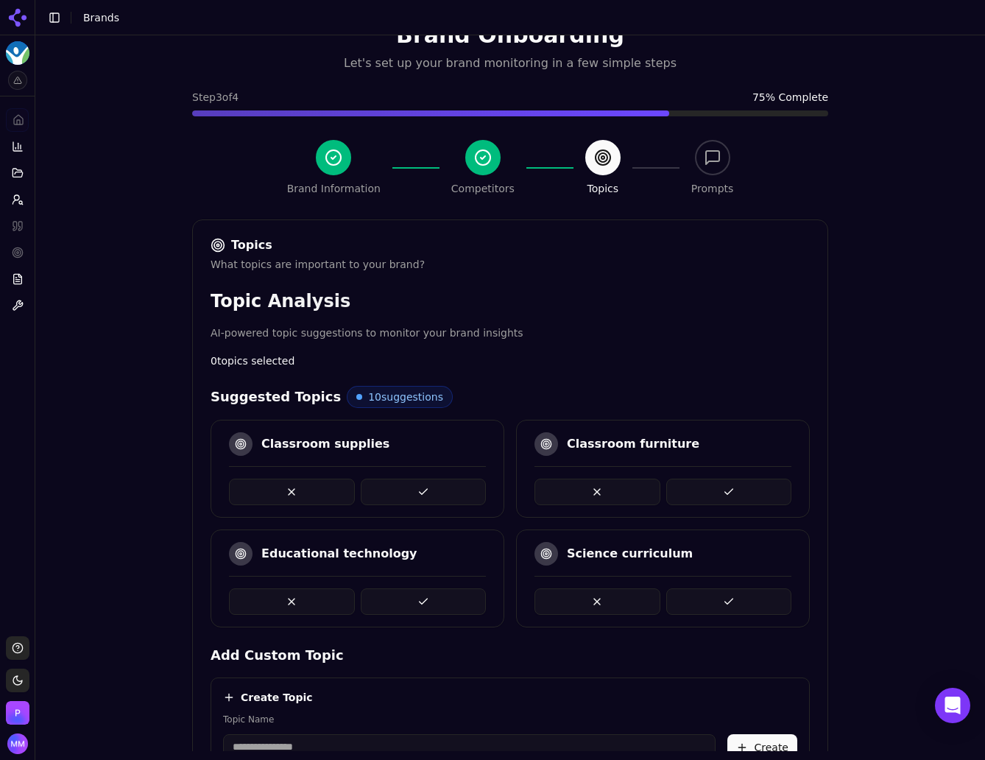
click at [926, 411] on div "Brand Onboarding Let's set up your brand monitoring in a few simple steps Step …" at bounding box center [510, 379] width 950 height 760
click at [707, 487] on button at bounding box center [729, 491] width 126 height 26
click at [404, 487] on button at bounding box center [424, 491] width 126 height 26
click at [900, 442] on div "Brand Onboarding Let's set up your brand monitoring in a few simple steps Step …" at bounding box center [510, 379] width 950 height 760
click at [886, 401] on div "Brand Onboarding Let's set up your brand monitoring in a few simple steps Step …" at bounding box center [510, 379] width 950 height 760
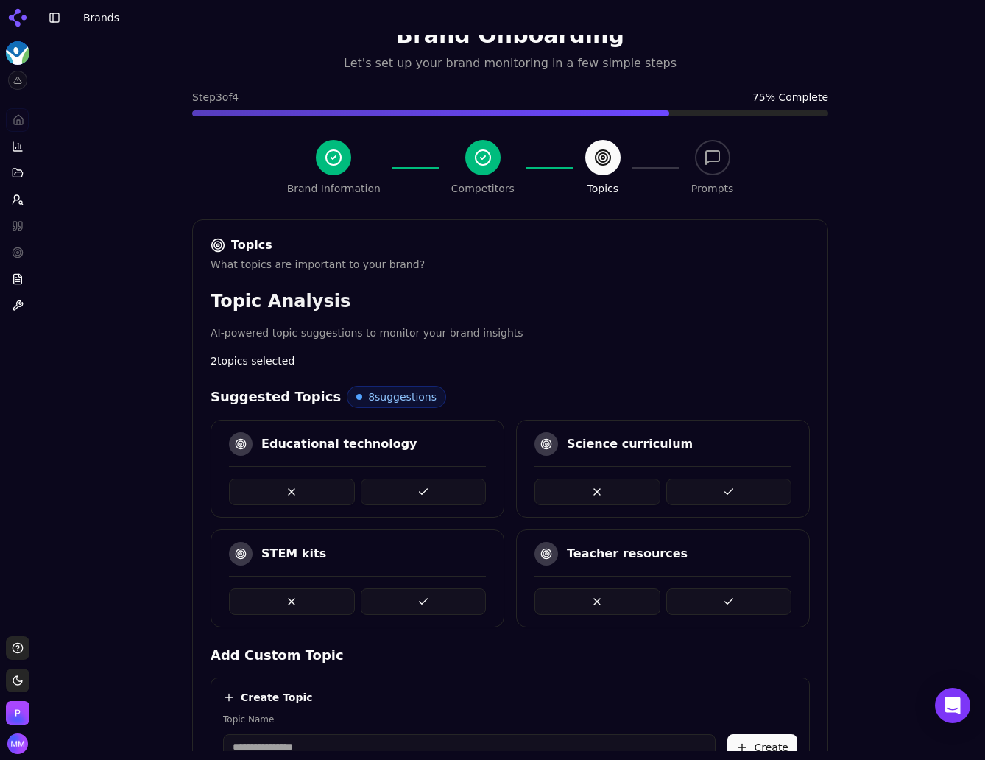
click at [884, 404] on div "Brand Onboarding Let's set up your brand monitoring in a few simple steps Step …" at bounding box center [510, 379] width 950 height 760
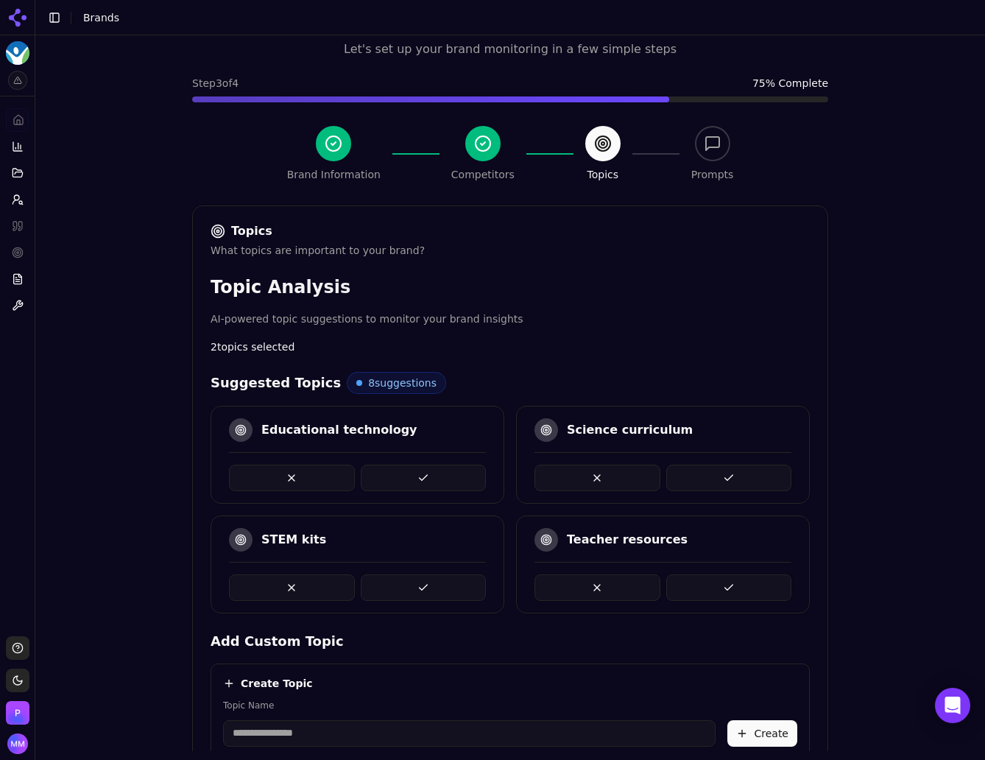
scroll to position [52, 0]
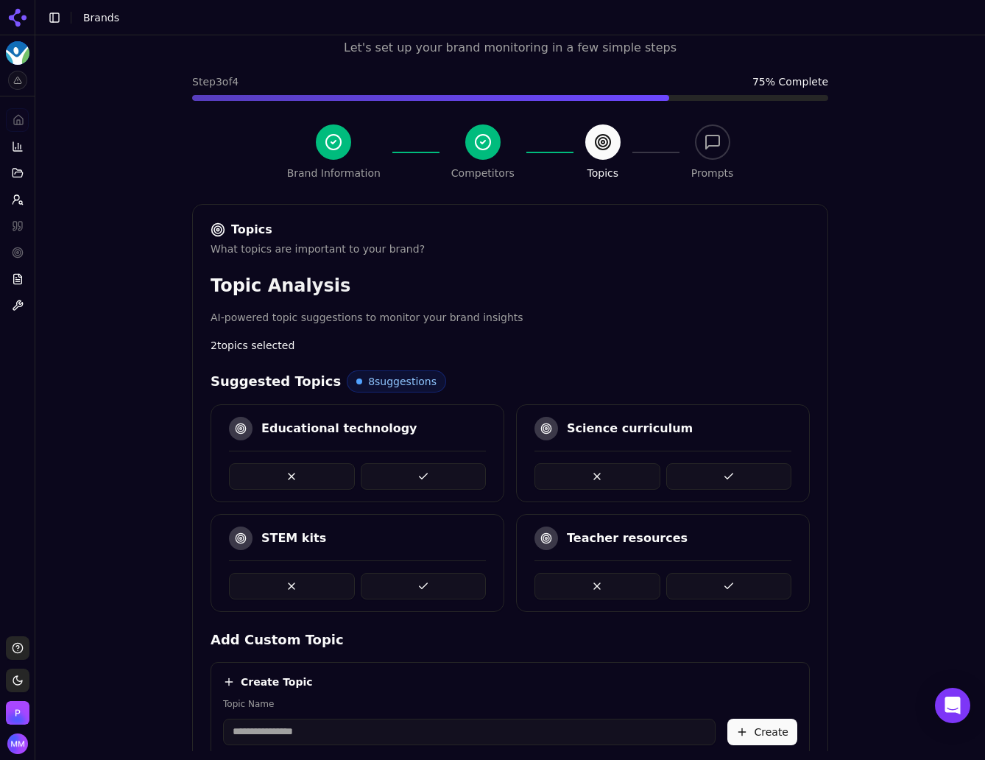
click at [859, 515] on div "Brand Onboarding Let's set up your brand monitoring in a few simple steps Step …" at bounding box center [510, 363] width 950 height 760
click at [442, 470] on button at bounding box center [424, 476] width 126 height 26
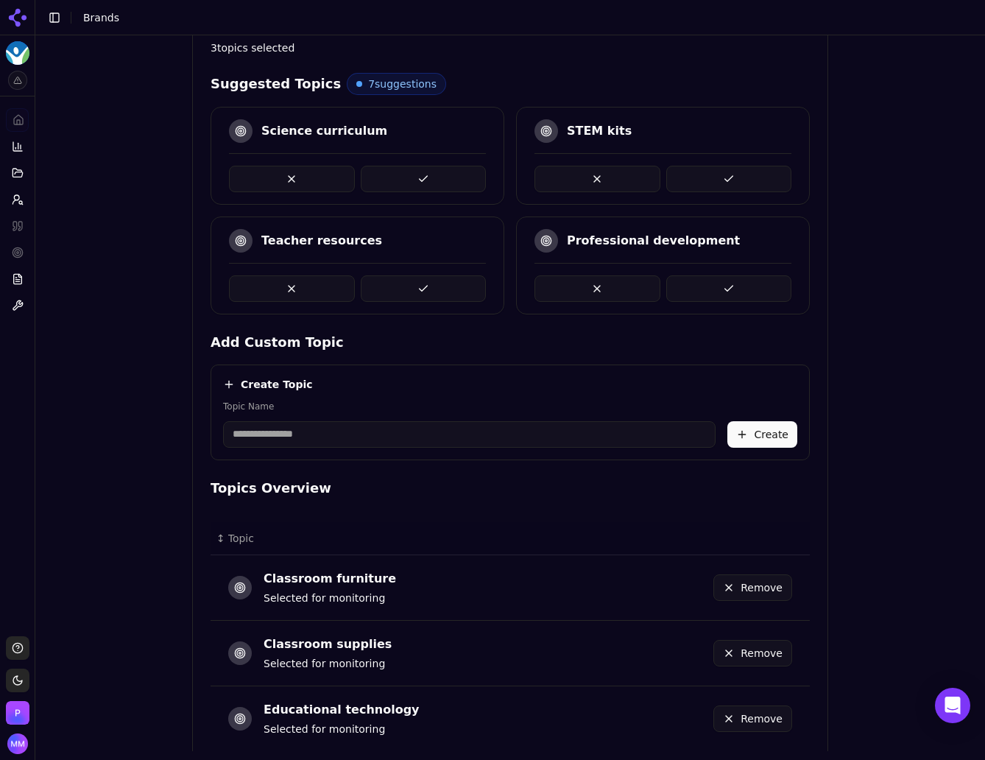
scroll to position [121, 0]
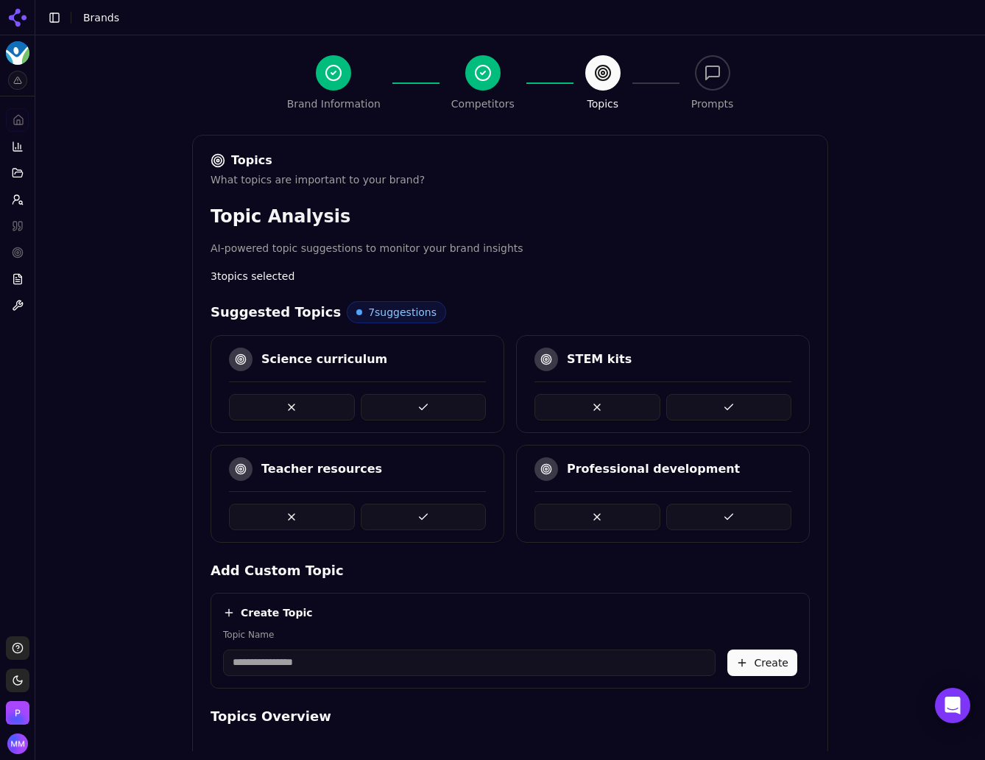
click at [571, 506] on button at bounding box center [597, 516] width 126 height 26
click at [294, 513] on button at bounding box center [292, 516] width 126 height 26
click at [928, 293] on div "Brand Onboarding Let's set up your brand monitoring in a few simple steps Step …" at bounding box center [510, 294] width 950 height 760
click at [417, 514] on button at bounding box center [424, 516] width 126 height 26
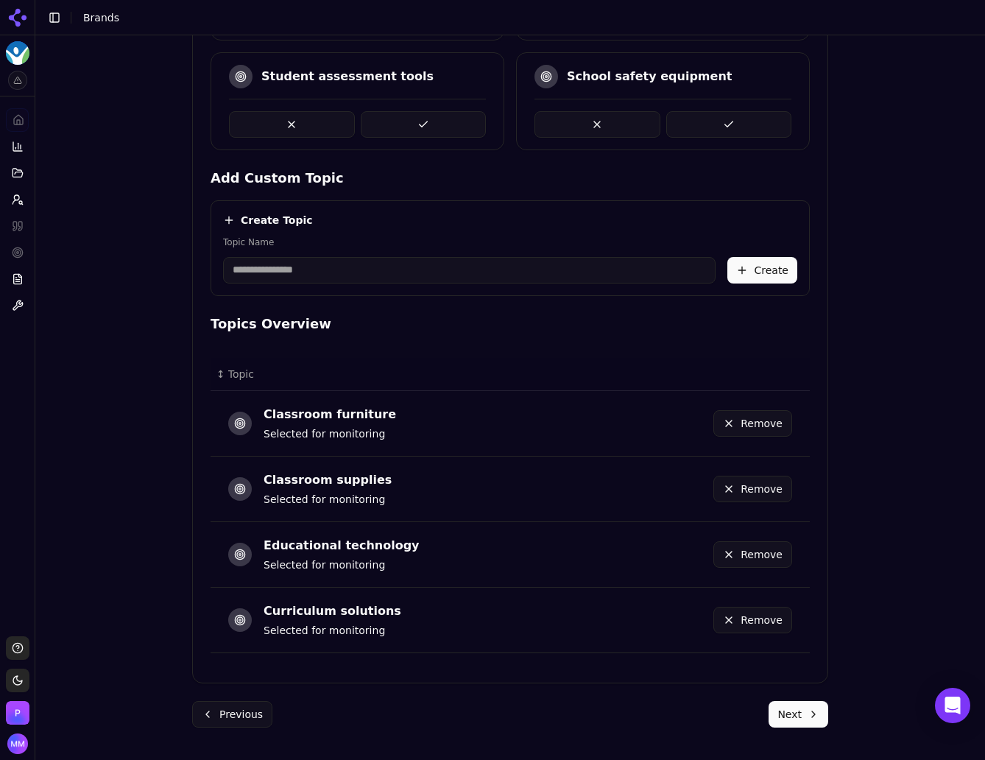
scroll to position [513, 0]
click at [791, 715] on button "Next" at bounding box center [798, 714] width 60 height 26
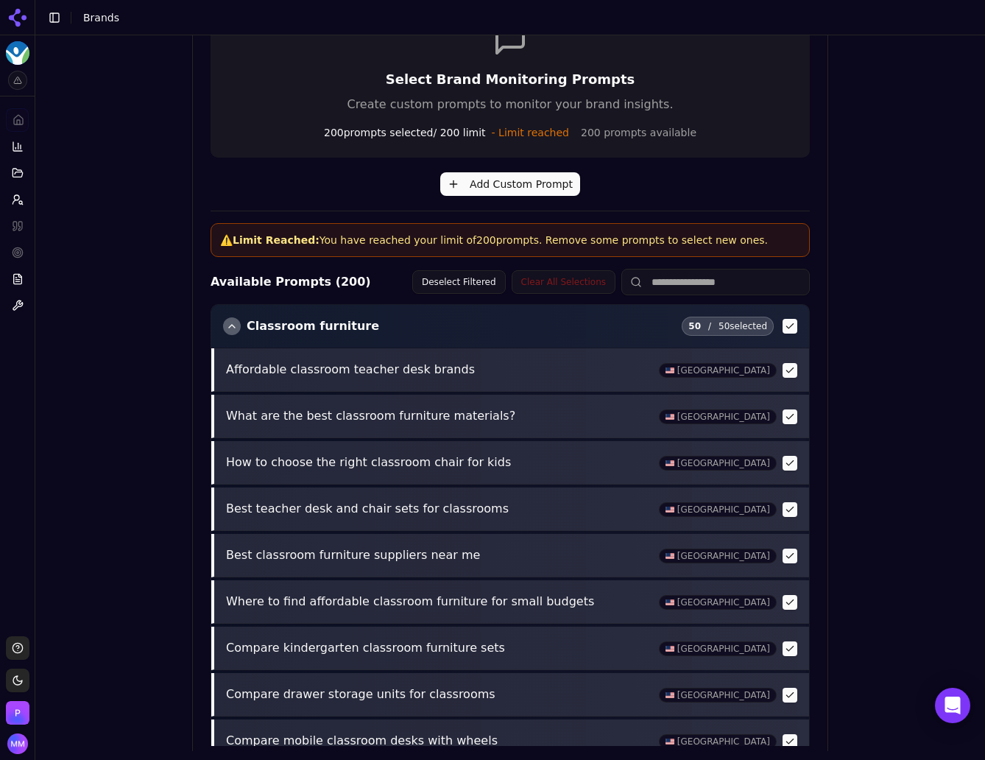
scroll to position [473, 0]
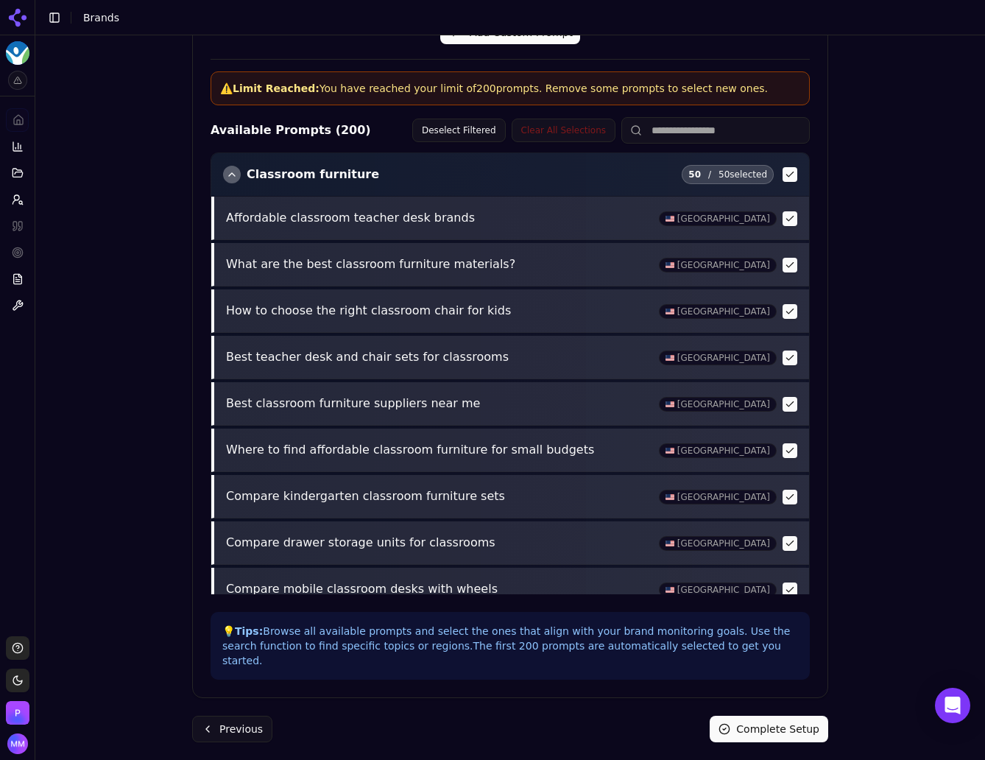
click at [766, 715] on button "Complete Setup" at bounding box center [769, 728] width 119 height 26
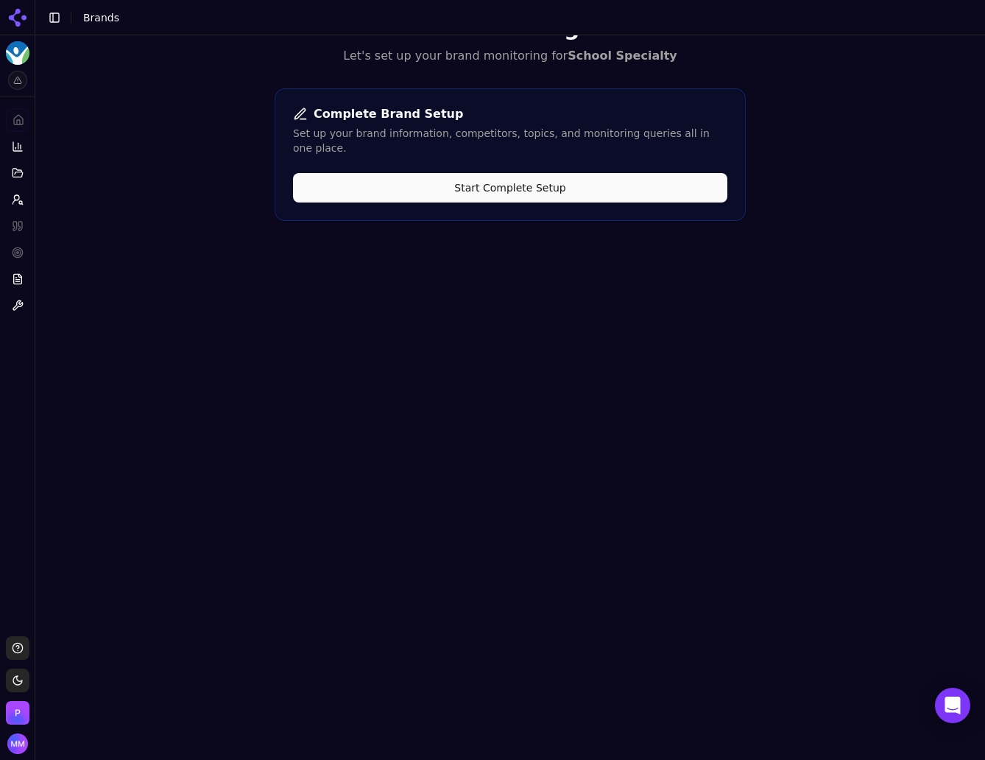
scroll to position [0, 0]
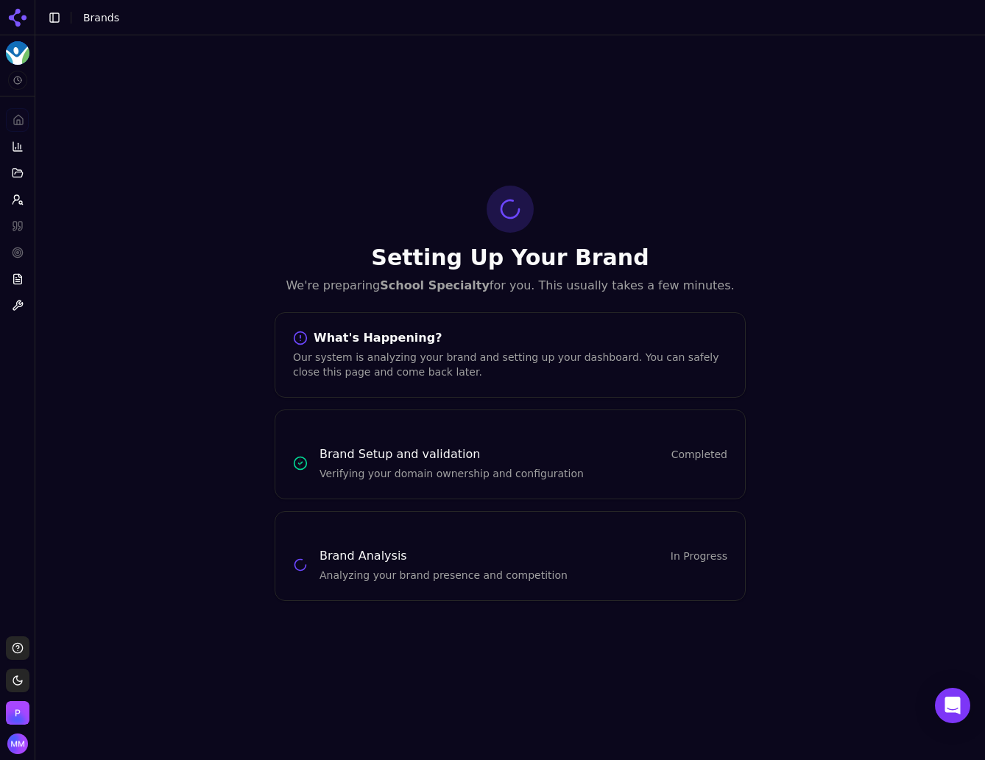
click at [919, 88] on div "Setting Up Your Brand We're preparing School Specialty for you. This usually ta…" at bounding box center [510, 392] width 950 height 715
click at [905, 110] on div "Setting Up Your Brand We're preparing School Specialty for you. This usually ta…" at bounding box center [510, 392] width 950 height 715
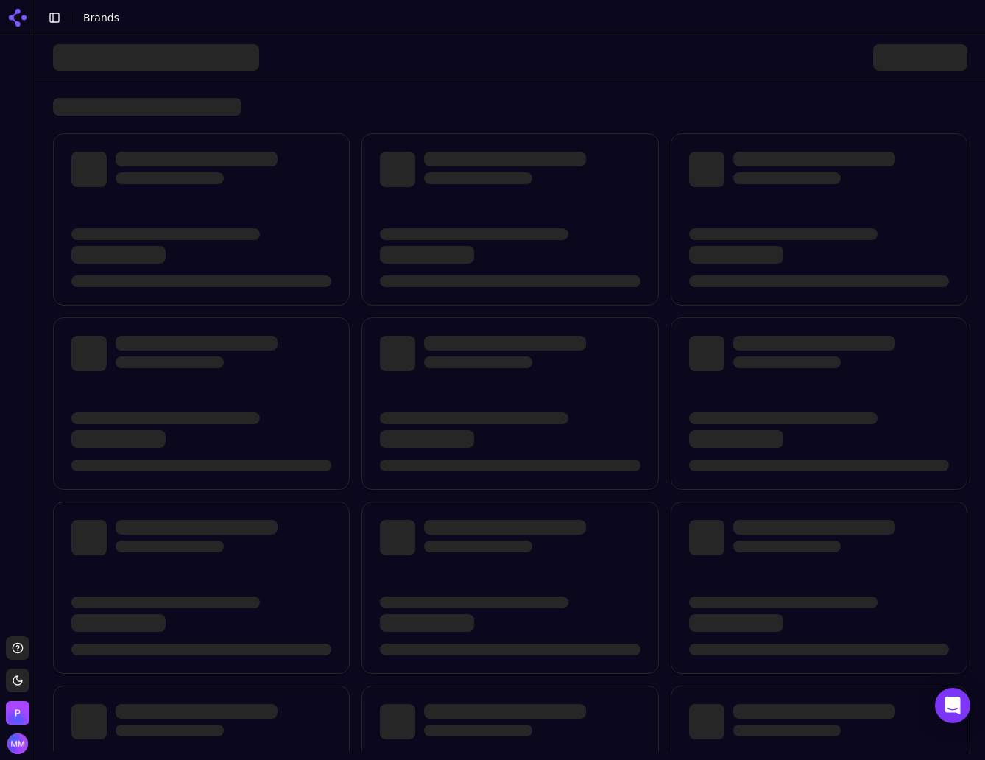
click at [922, 339] on div at bounding box center [841, 352] width 216 height 32
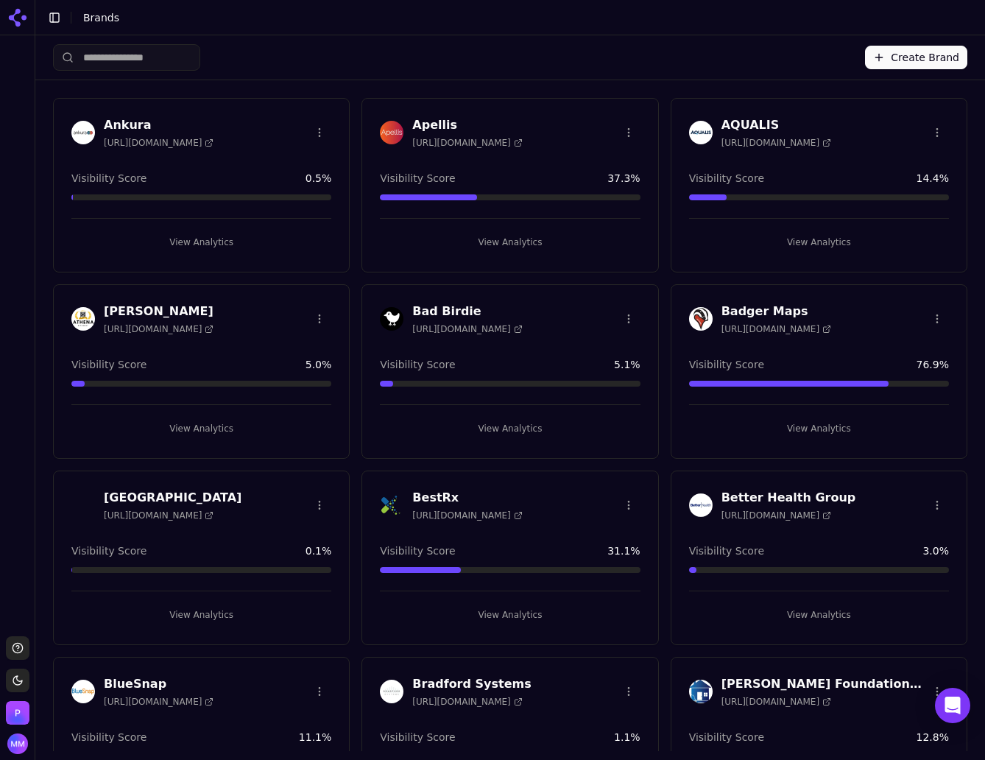
click at [902, 56] on button "Create Brand" at bounding box center [916, 58] width 102 height 24
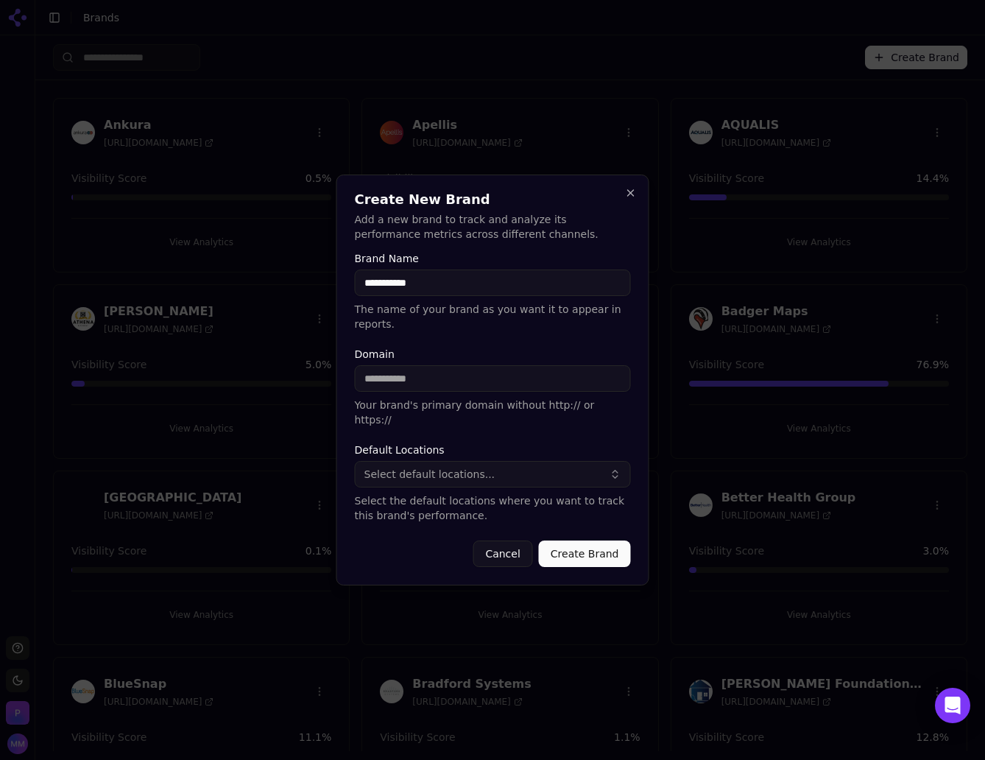
type input "**********"
click at [401, 377] on input "Domain" at bounding box center [493, 378] width 276 height 26
type input "**********"
click at [403, 467] on span "Select default locations..." at bounding box center [429, 474] width 131 height 15
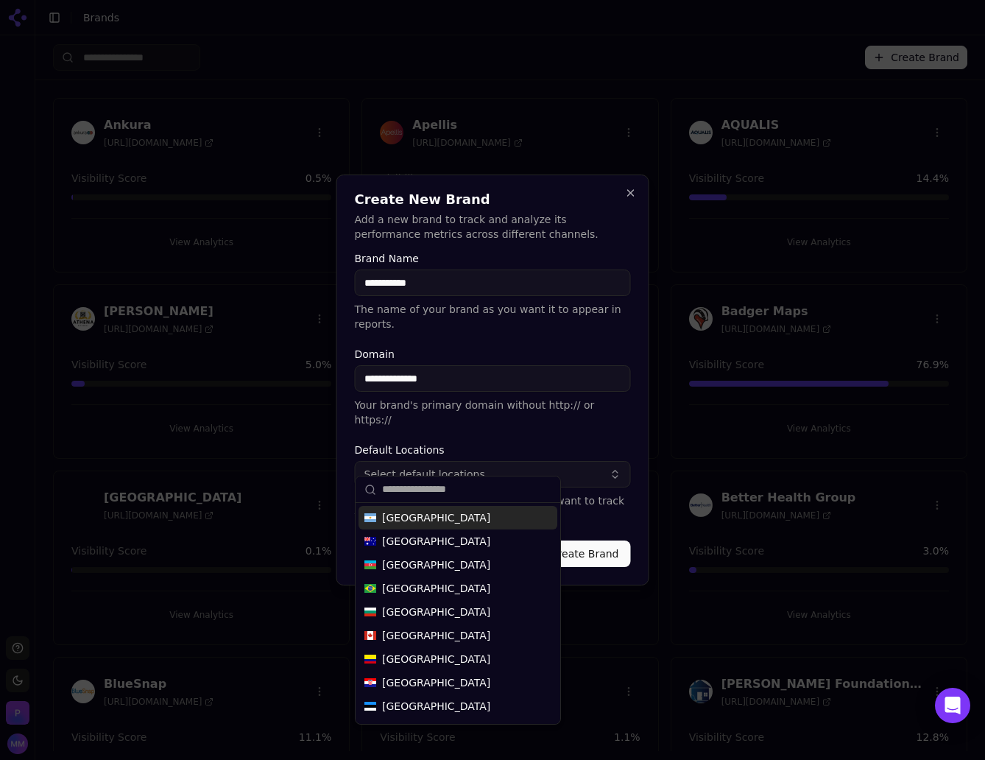
click at [397, 490] on input "text" at bounding box center [466, 489] width 169 height 29
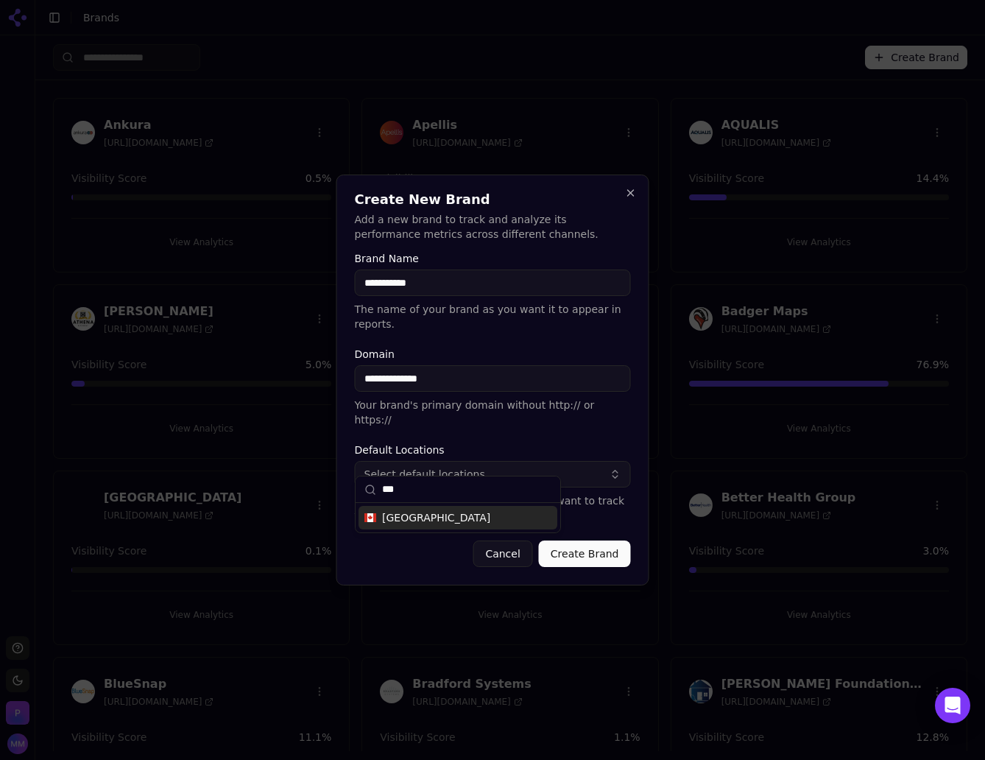
click at [405, 518] on span "[GEOGRAPHIC_DATA]" at bounding box center [436, 517] width 108 height 15
drag, startPoint x: 405, startPoint y: 487, endPoint x: 380, endPoint y: 487, distance: 25.0
click at [380, 487] on div "***" at bounding box center [458, 489] width 205 height 26
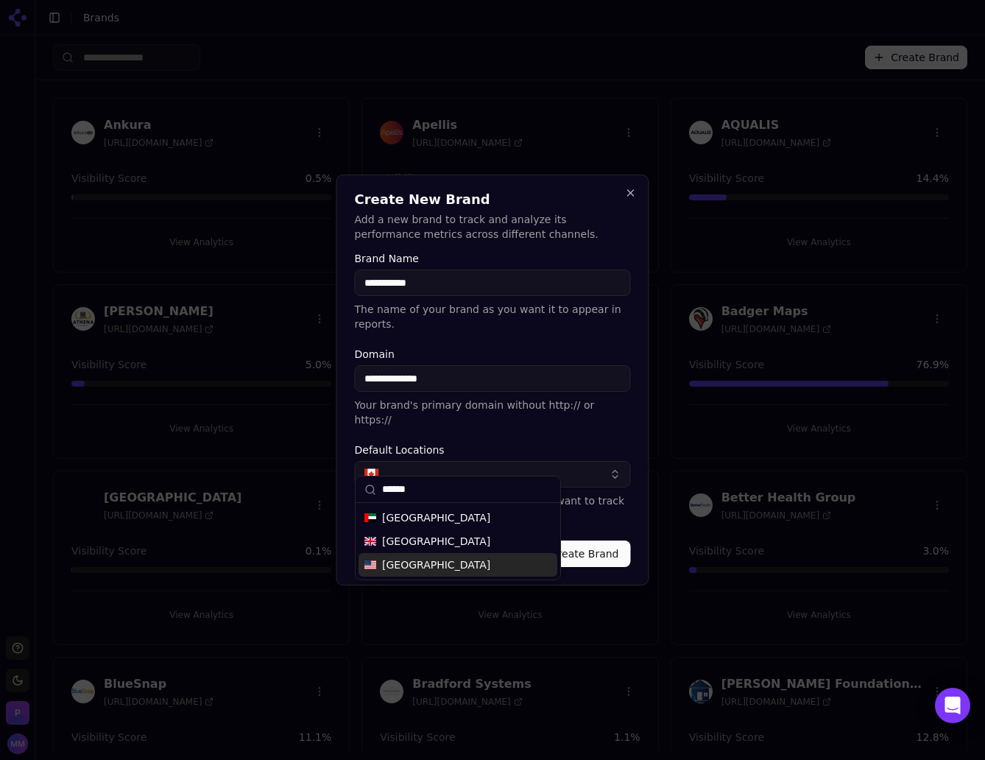
type input "******"
click at [403, 566] on span "[GEOGRAPHIC_DATA]" at bounding box center [436, 564] width 108 height 15
click at [542, 425] on form "**********" at bounding box center [493, 410] width 276 height 314
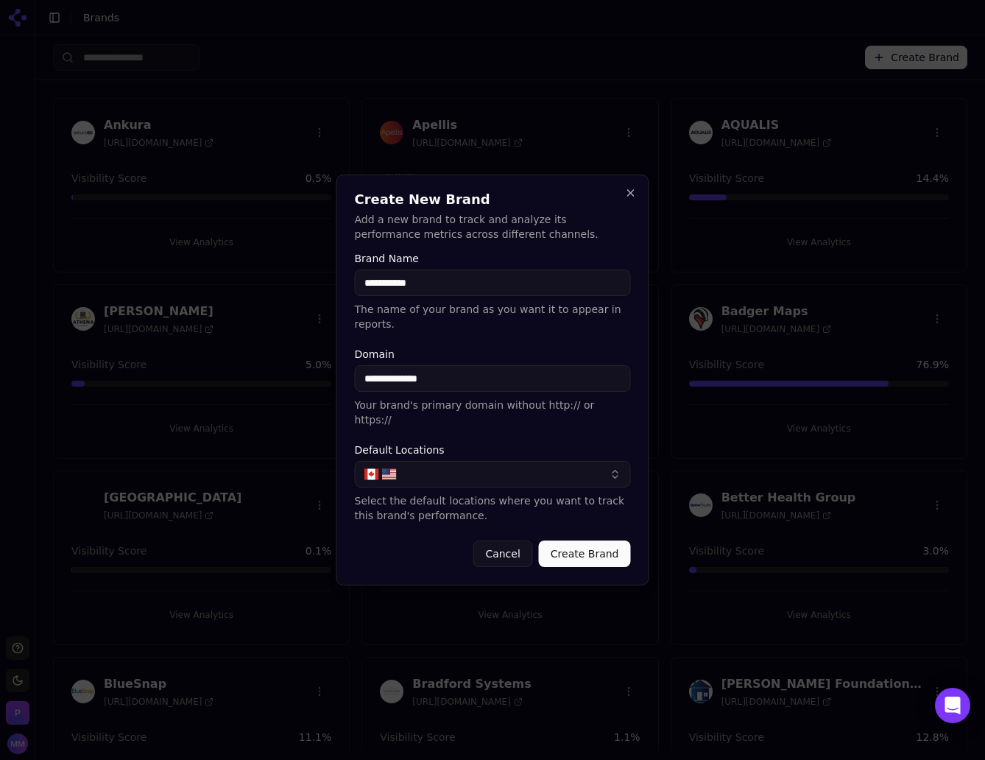
click at [601, 540] on button "Create Brand" at bounding box center [585, 553] width 92 height 26
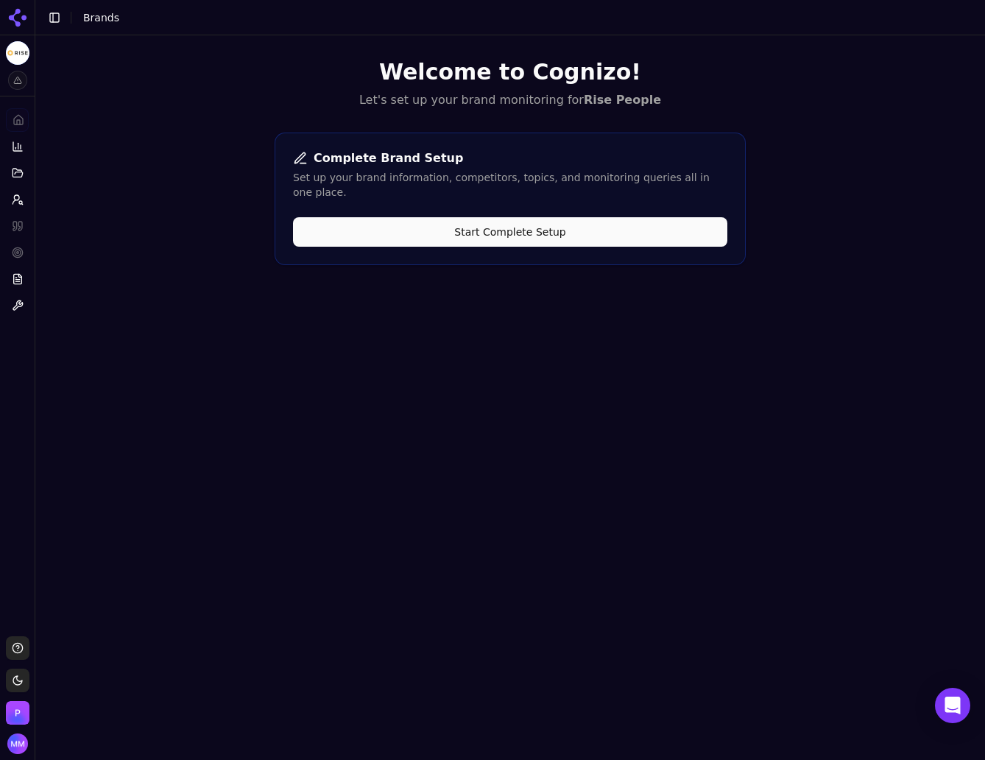
click at [425, 217] on button "Start Complete Setup" at bounding box center [510, 231] width 434 height 29
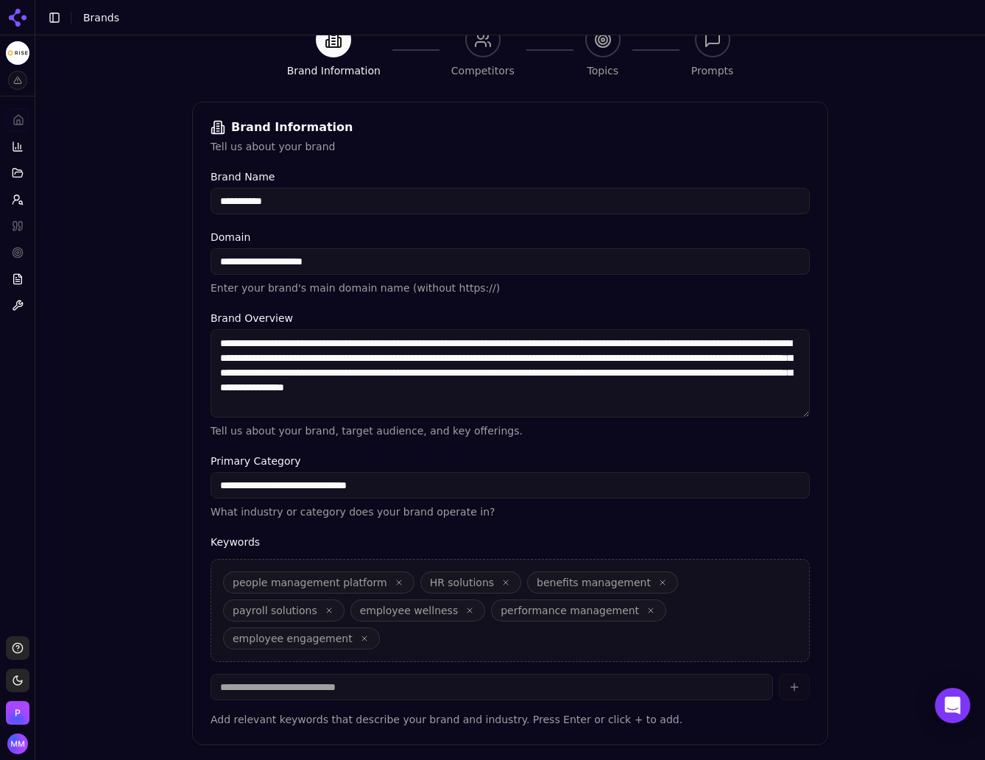
scroll to position [188, 0]
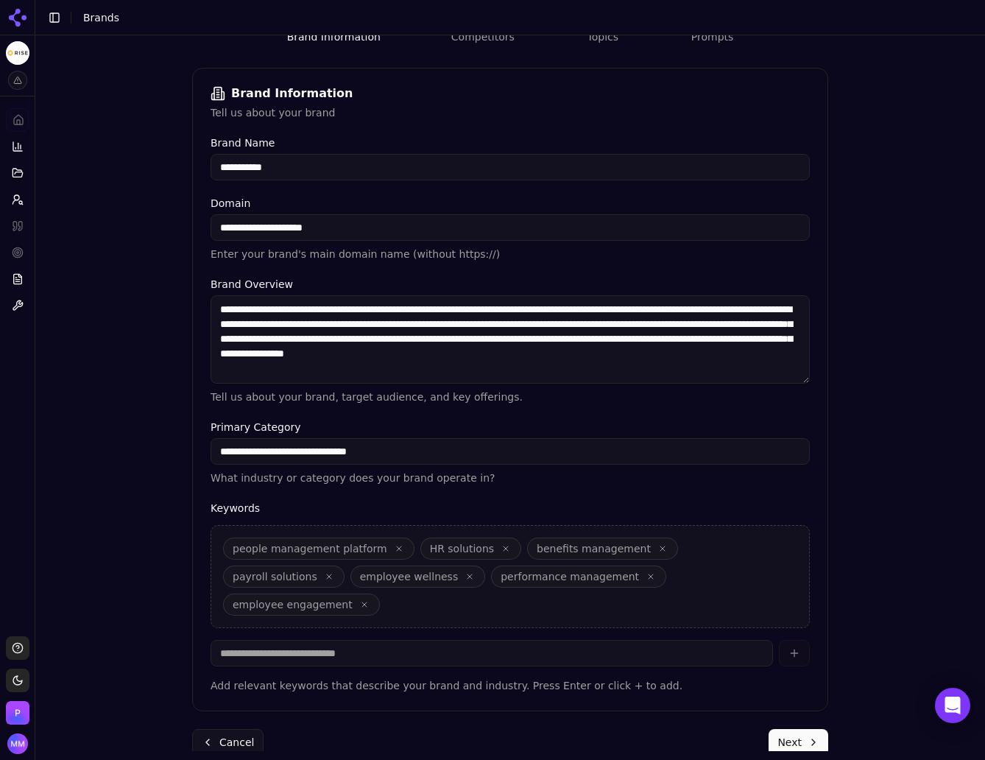
click at [793, 729] on button "Next" at bounding box center [798, 742] width 60 height 26
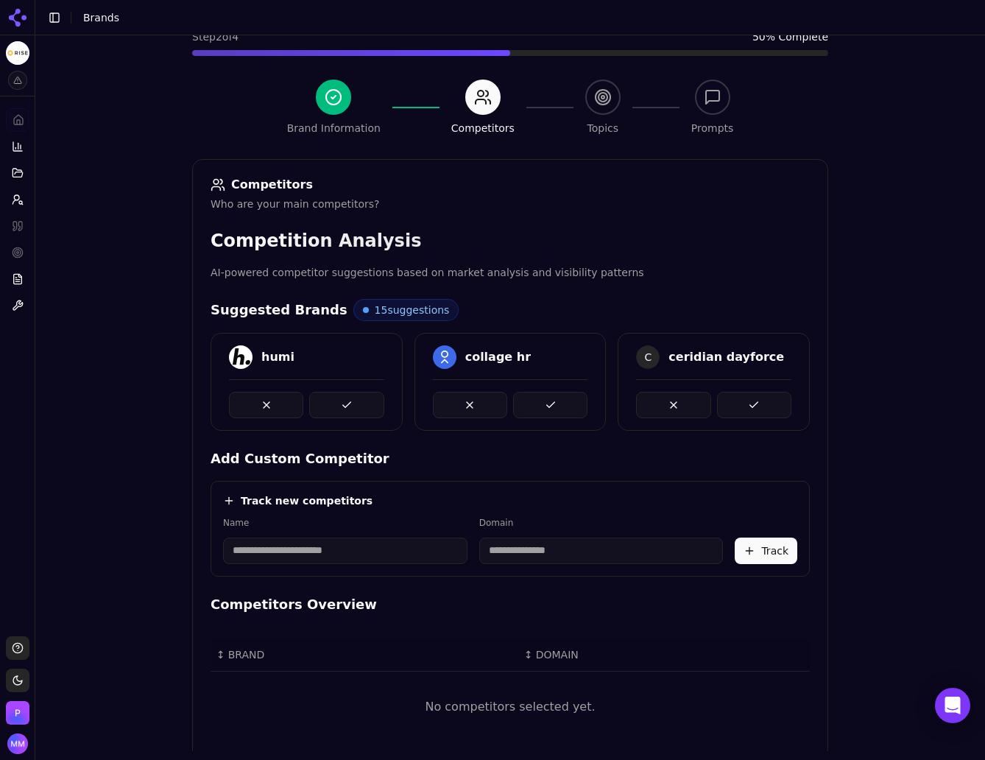
scroll to position [98, 0]
click at [905, 540] on div "Brand Onboarding Let's set up your brand monitoring in a few simple steps Step …" at bounding box center [510, 317] width 950 height 760
click at [278, 551] on input at bounding box center [345, 550] width 244 height 26
paste input "***"
type input "***"
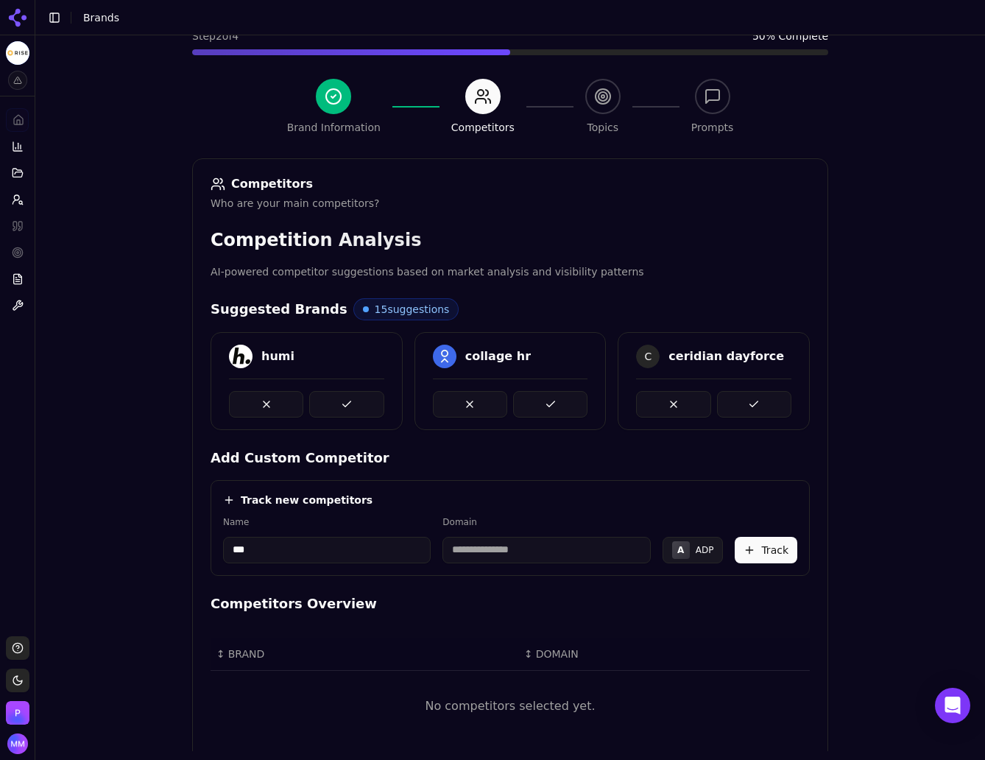
click at [478, 553] on input at bounding box center [546, 550] width 208 height 26
type input "*******"
click at [766, 545] on button "Track" at bounding box center [766, 550] width 63 height 26
click at [901, 458] on div "Brand Onboarding Let's set up your brand monitoring in a few simple steps Step …" at bounding box center [510, 317] width 950 height 760
click at [297, 550] on input at bounding box center [345, 550] width 244 height 26
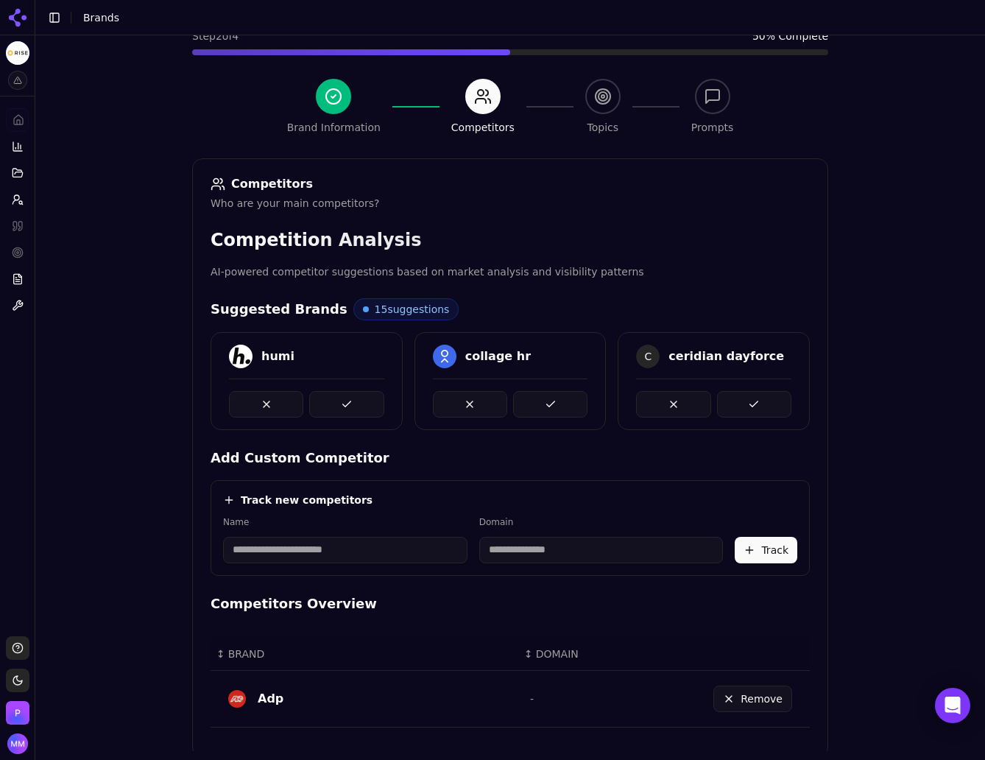
paste input "***"
type input "***"
click at [520, 555] on input at bounding box center [546, 550] width 208 height 26
type input "*******"
click at [761, 555] on button "Track" at bounding box center [766, 550] width 63 height 26
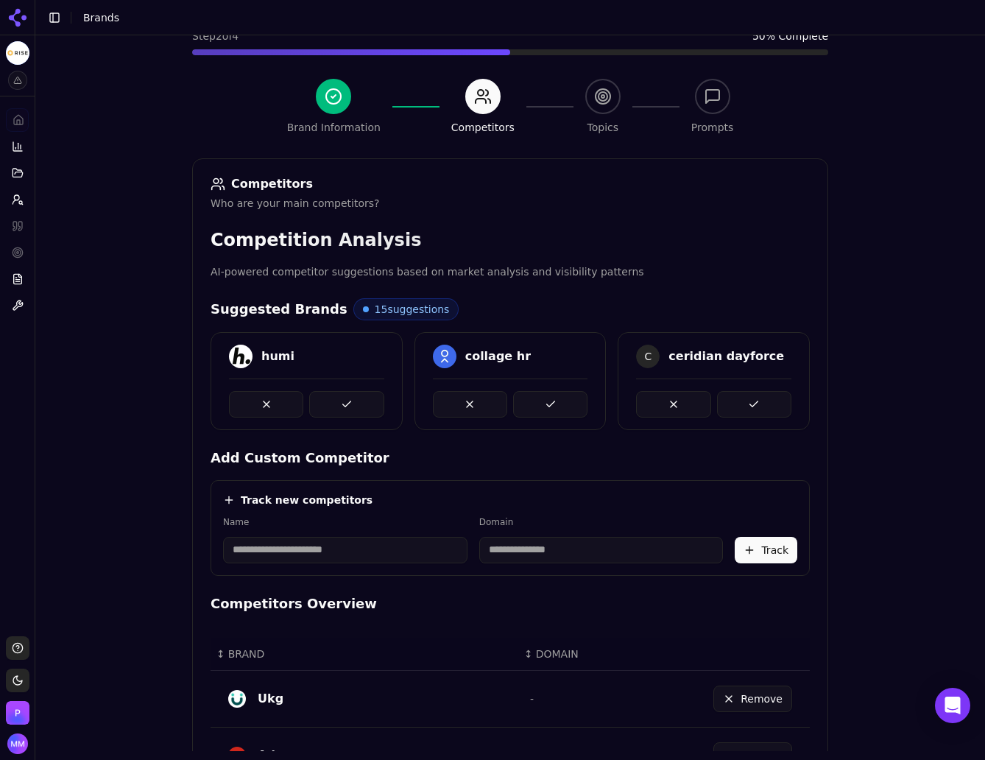
click at [881, 405] on div "Brand Onboarding Let's set up your brand monitoring in a few simple steps Step …" at bounding box center [510, 317] width 950 height 760
click at [301, 550] on input at bounding box center [345, 550] width 244 height 26
paste input "********"
type input "********"
click at [454, 547] on input at bounding box center [529, 550] width 196 height 26
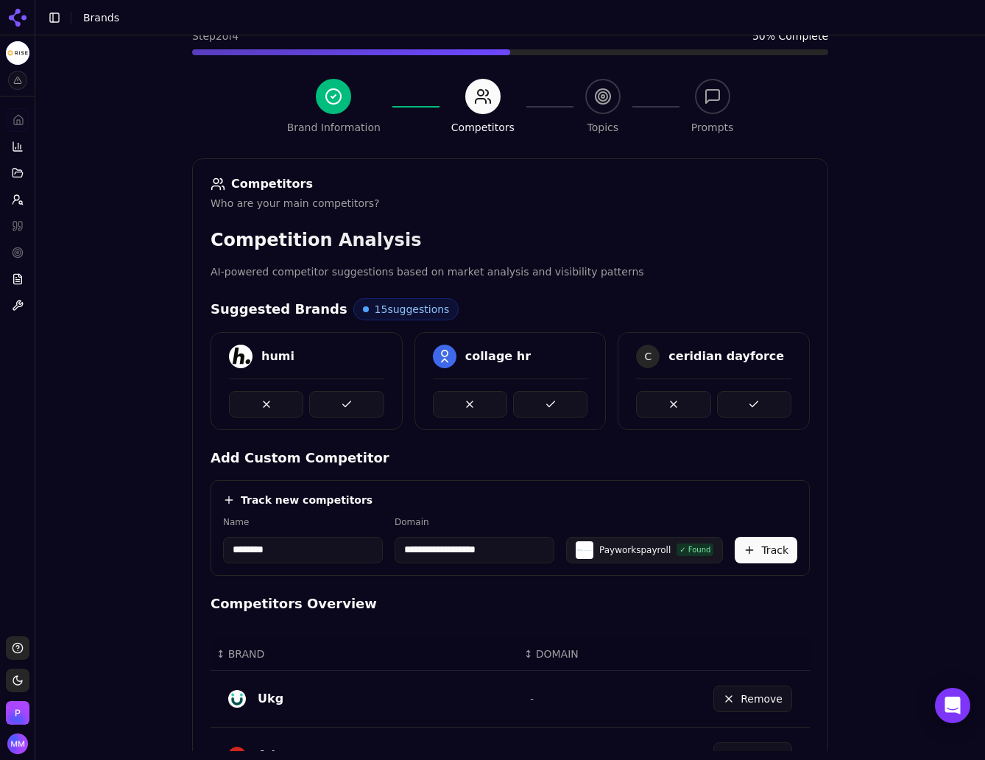
drag, startPoint x: 512, startPoint y: 549, endPoint x: 400, endPoint y: 554, distance: 112.0
click at [400, 554] on input "**********" at bounding box center [475, 550] width 160 height 26
click at [552, 599] on h4 "Competitors Overview" at bounding box center [510, 603] width 599 height 21
drag, startPoint x: 512, startPoint y: 554, endPoint x: 448, endPoint y: 554, distance: 64.8
click at [448, 554] on input "**********" at bounding box center [475, 550] width 160 height 26
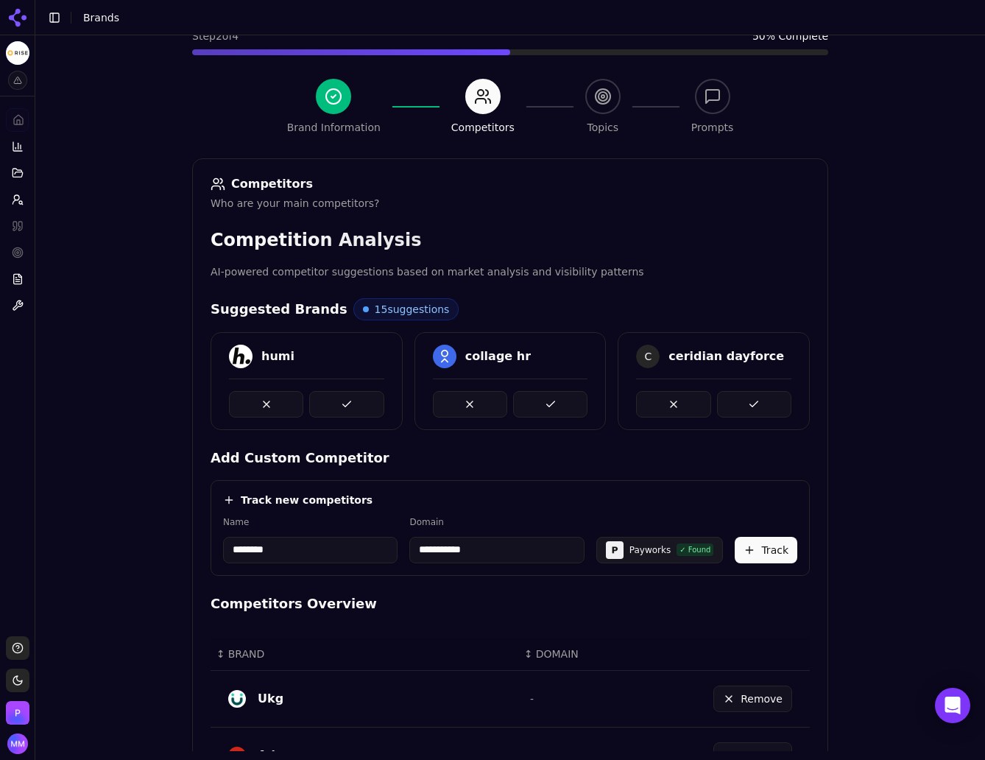
type input "**********"
click at [761, 548] on button "Track" at bounding box center [766, 550] width 63 height 26
drag, startPoint x: 255, startPoint y: 355, endPoint x: 291, endPoint y: 355, distance: 36.1
click at [291, 355] on div "humi" at bounding box center [306, 356] width 155 height 24
copy div "humi"
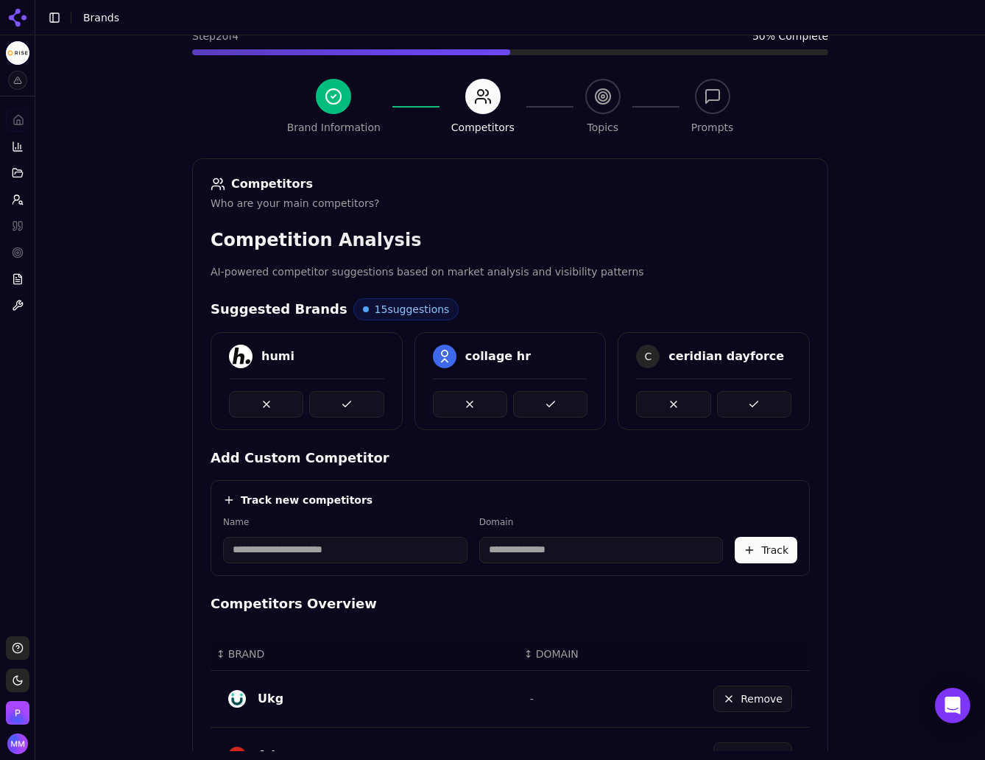
click at [927, 440] on div "Brand Onboarding Let's set up your brand monitoring in a few simple steps Step …" at bounding box center [510, 317] width 950 height 760
click at [347, 398] on button at bounding box center [346, 404] width 74 height 26
drag, startPoint x: 255, startPoint y: 353, endPoint x: 322, endPoint y: 356, distance: 67.0
click at [322, 356] on div "collage hr" at bounding box center [306, 356] width 155 height 24
copy div "collage hr"
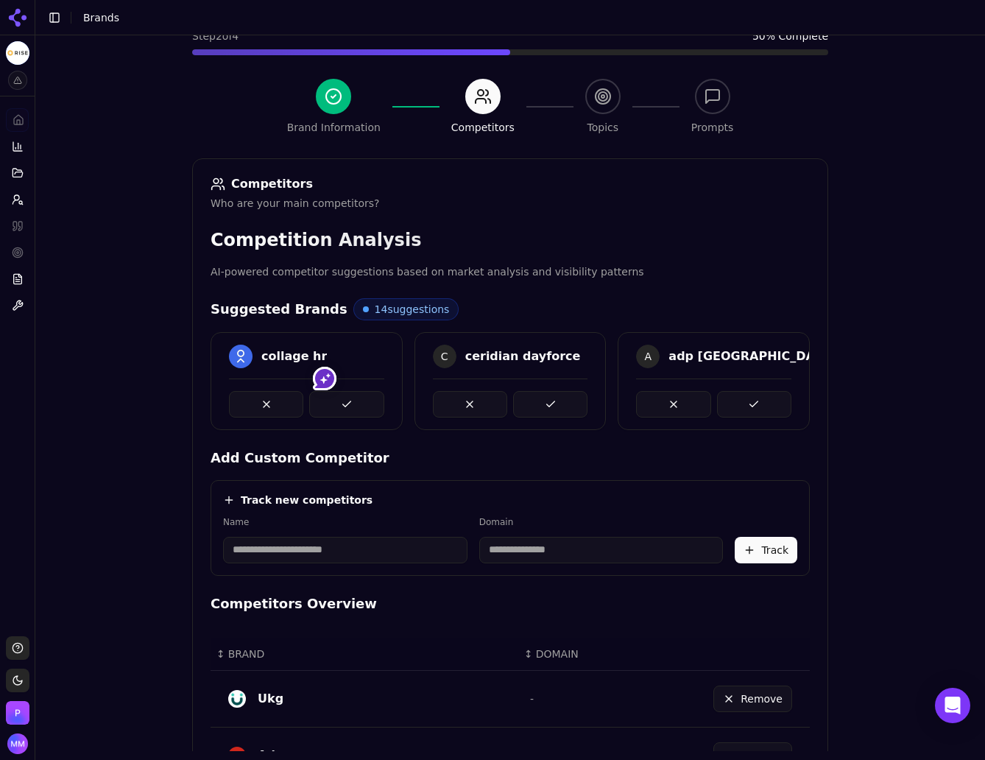
click at [919, 338] on div "Brand Onboarding Let's set up your brand monitoring in a few simple steps Step …" at bounding box center [510, 317] width 950 height 760
click at [341, 398] on button at bounding box center [346, 404] width 74 height 26
click at [756, 400] on button at bounding box center [754, 404] width 74 height 26
drag, startPoint x: 662, startPoint y: 356, endPoint x: 714, endPoint y: 351, distance: 51.7
click at [714, 351] on div "workday" at bounding box center [713, 356] width 155 height 24
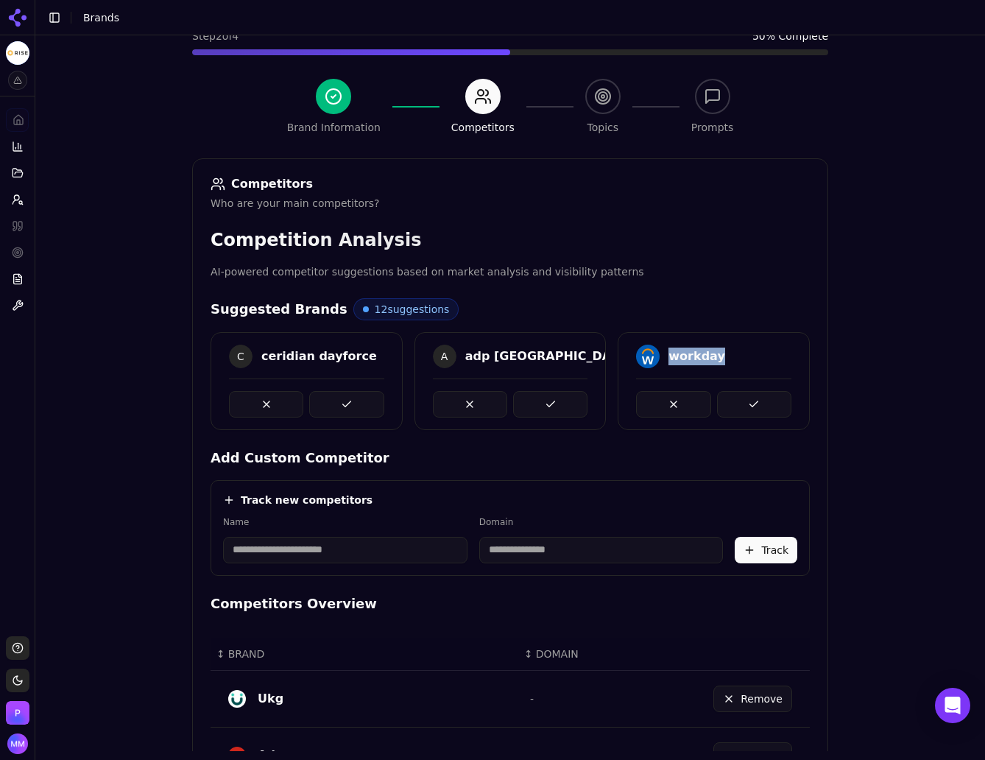
copy div "workday"
click at [916, 350] on div "Brand Onboarding Let's set up your brand monitoring in a few simple steps Step …" at bounding box center [510, 317] width 950 height 760
click at [758, 406] on button at bounding box center [754, 404] width 74 height 26
drag, startPoint x: 255, startPoint y: 354, endPoint x: 350, endPoint y: 353, distance: 95.0
click at [350, 353] on div "C ceridian dayforce" at bounding box center [306, 356] width 155 height 24
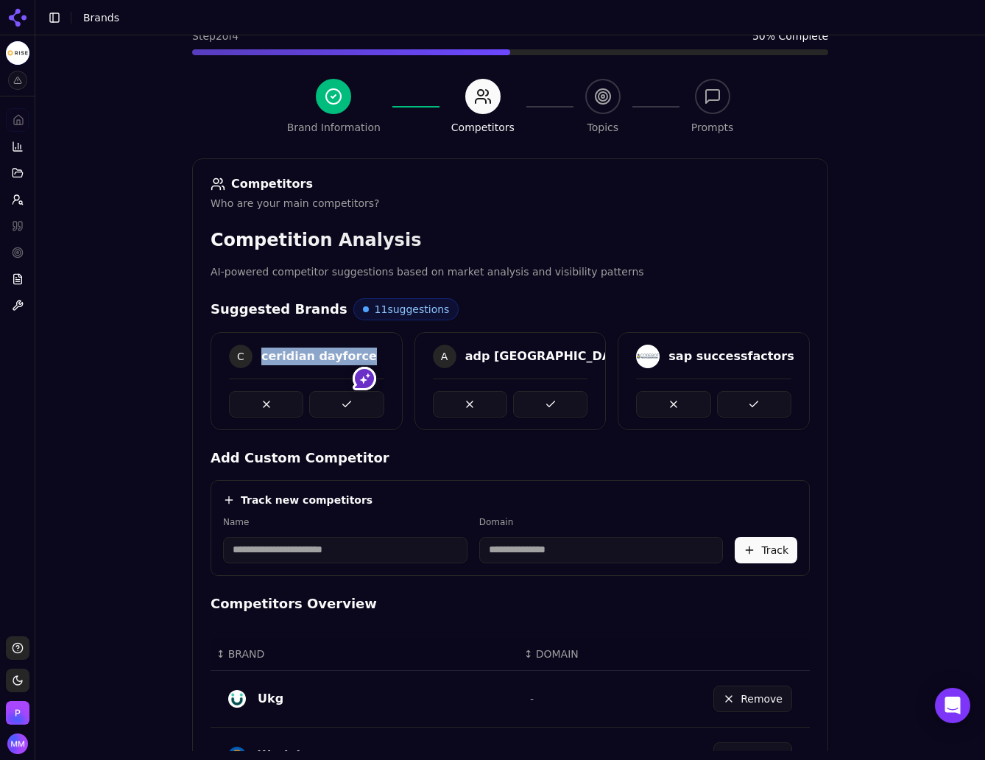
copy div "ceridian dayforce"
click at [932, 382] on div "Brand Onboarding Let's set up your brand monitoring in a few simple steps Step …" at bounding box center [510, 317] width 950 height 760
click at [329, 399] on button at bounding box center [346, 404] width 74 height 26
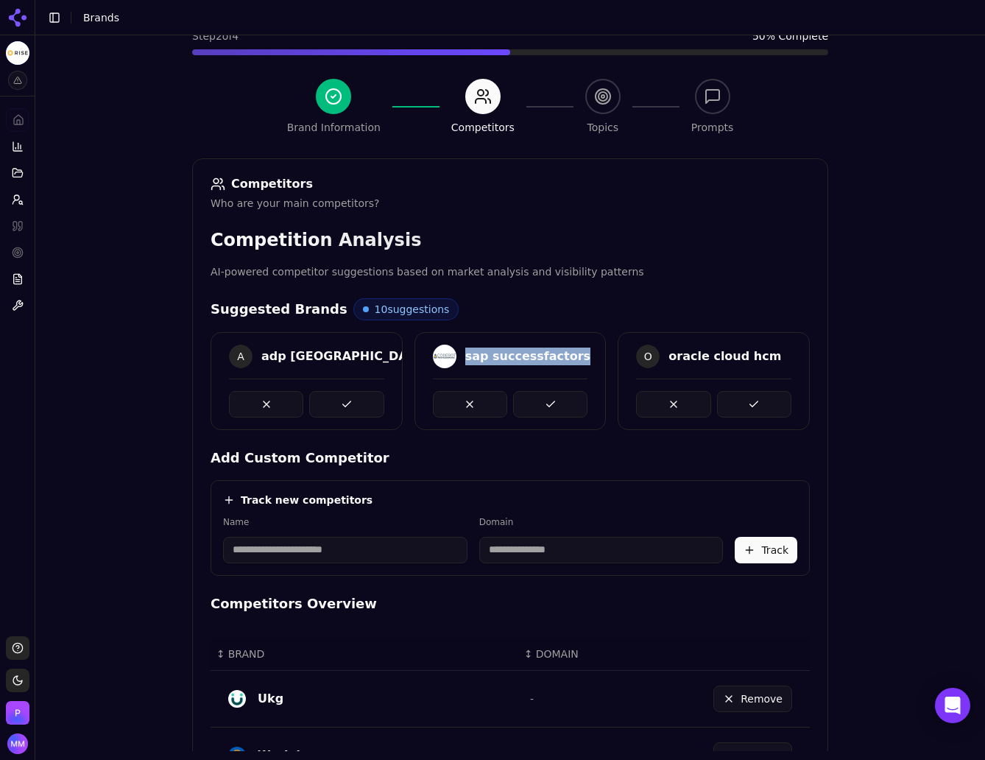
drag, startPoint x: 458, startPoint y: 353, endPoint x: 557, endPoint y: 352, distance: 99.4
click at [557, 352] on div "sap successfactors" at bounding box center [510, 356] width 155 height 24
copy div "sap successfactors"
click at [883, 408] on div "Brand Onboarding Let's set up your brand monitoring in a few simple steps Step …" at bounding box center [510, 317] width 950 height 760
click at [549, 397] on button at bounding box center [550, 404] width 74 height 26
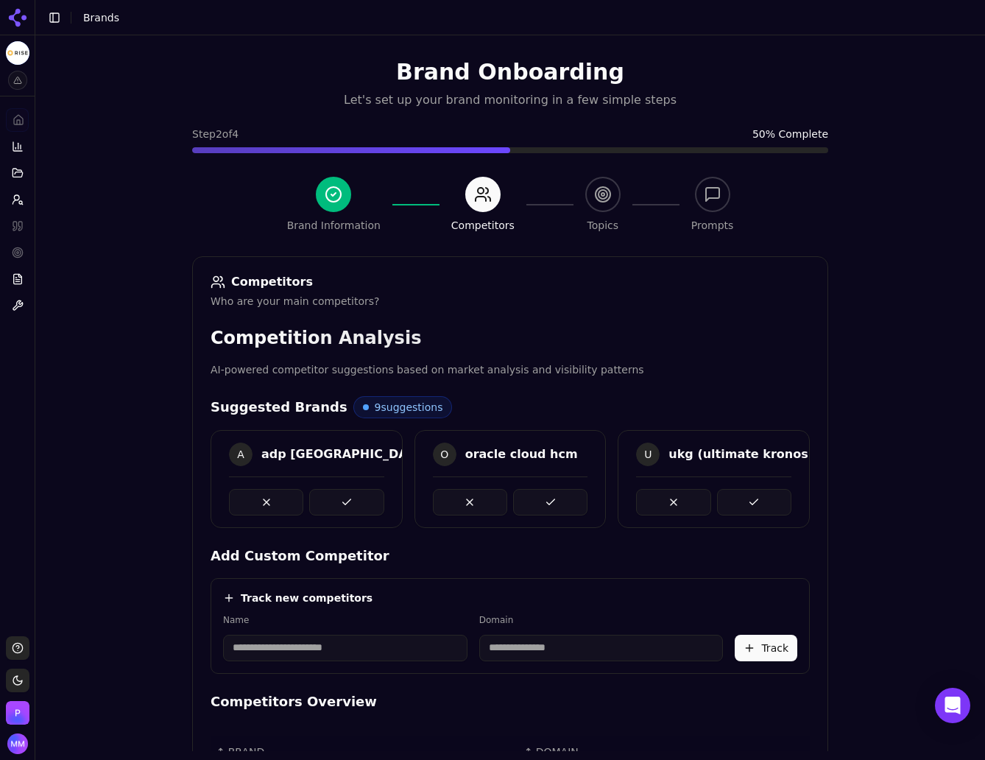
scroll to position [120, 0]
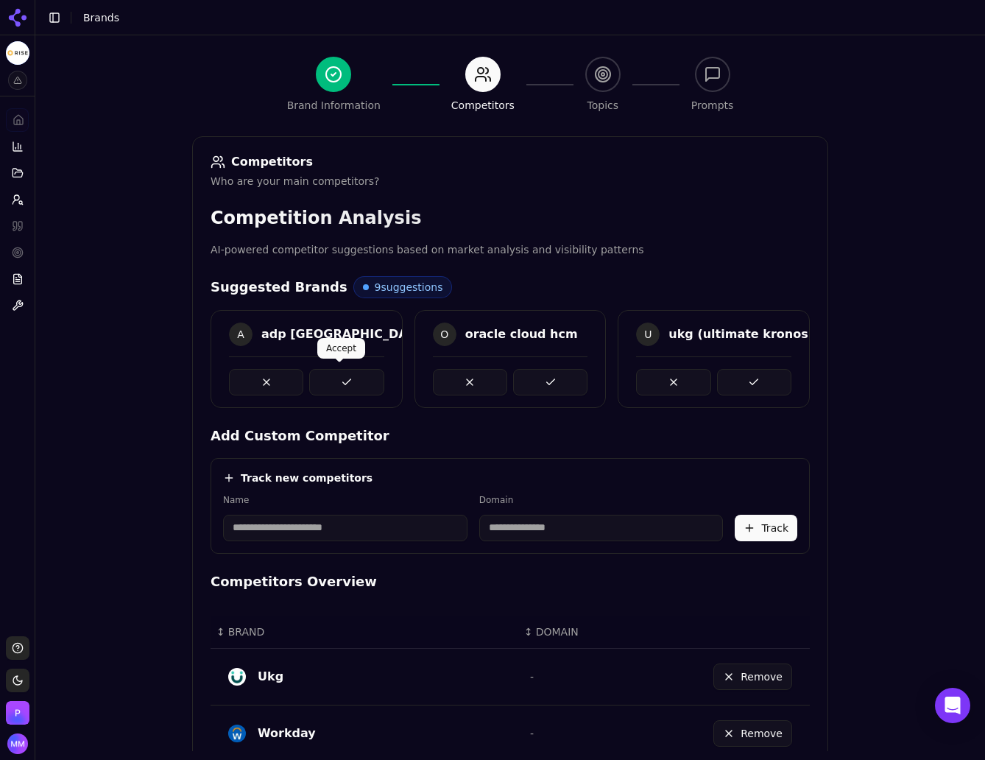
click at [325, 387] on button at bounding box center [346, 382] width 74 height 26
drag, startPoint x: 255, startPoint y: 334, endPoint x: 356, endPoint y: 330, distance: 100.9
click at [356, 330] on div "O oracle cloud hcm" at bounding box center [306, 334] width 155 height 24
copy div "oracle cloud hcm"
click at [874, 479] on div "Brand Onboarding Let's set up your brand monitoring in a few simple steps Step …" at bounding box center [510, 295] width 950 height 760
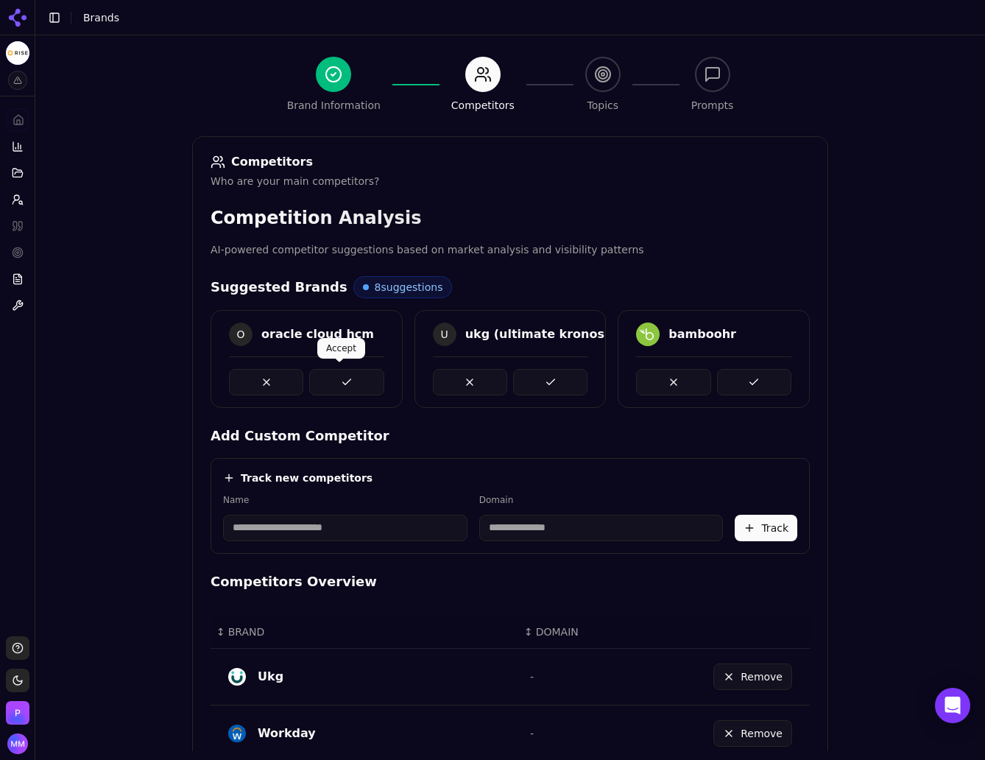
click at [345, 376] on button at bounding box center [346, 382] width 74 height 26
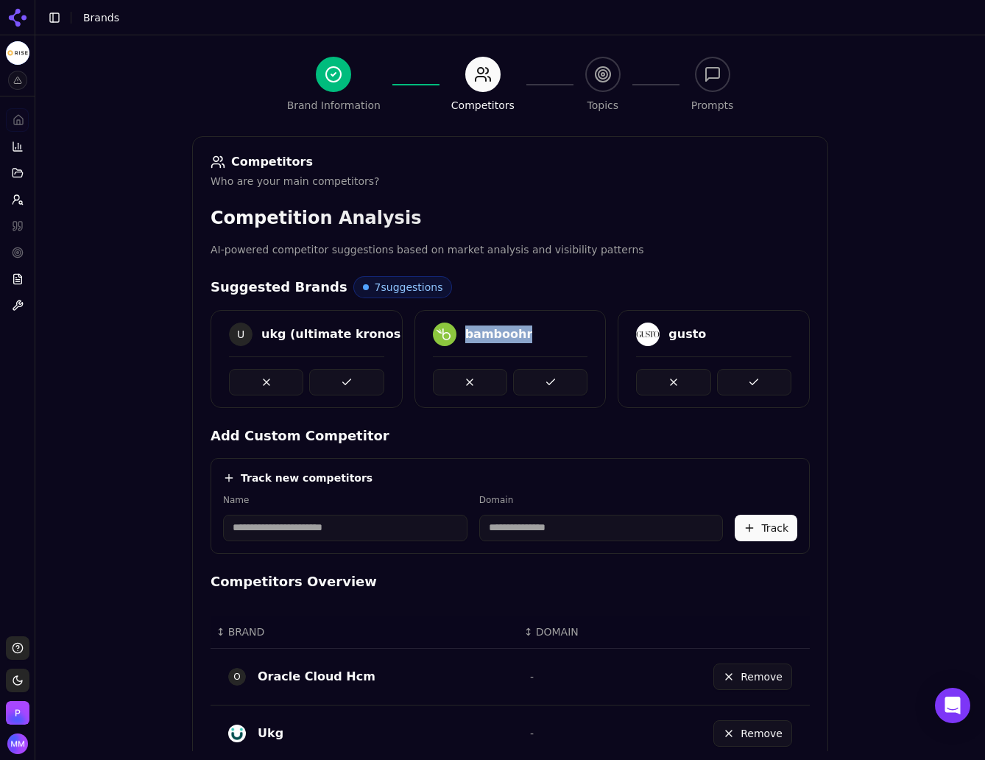
drag, startPoint x: 459, startPoint y: 333, endPoint x: 520, endPoint y: 329, distance: 61.3
click at [520, 329] on div "bamboohr" at bounding box center [510, 334] width 155 height 24
copy div "bamboohr"
click at [924, 394] on div "Brand Onboarding Let's set up your brand monitoring in a few simple steps Step …" at bounding box center [510, 295] width 950 height 760
click at [545, 381] on button at bounding box center [550, 382] width 74 height 26
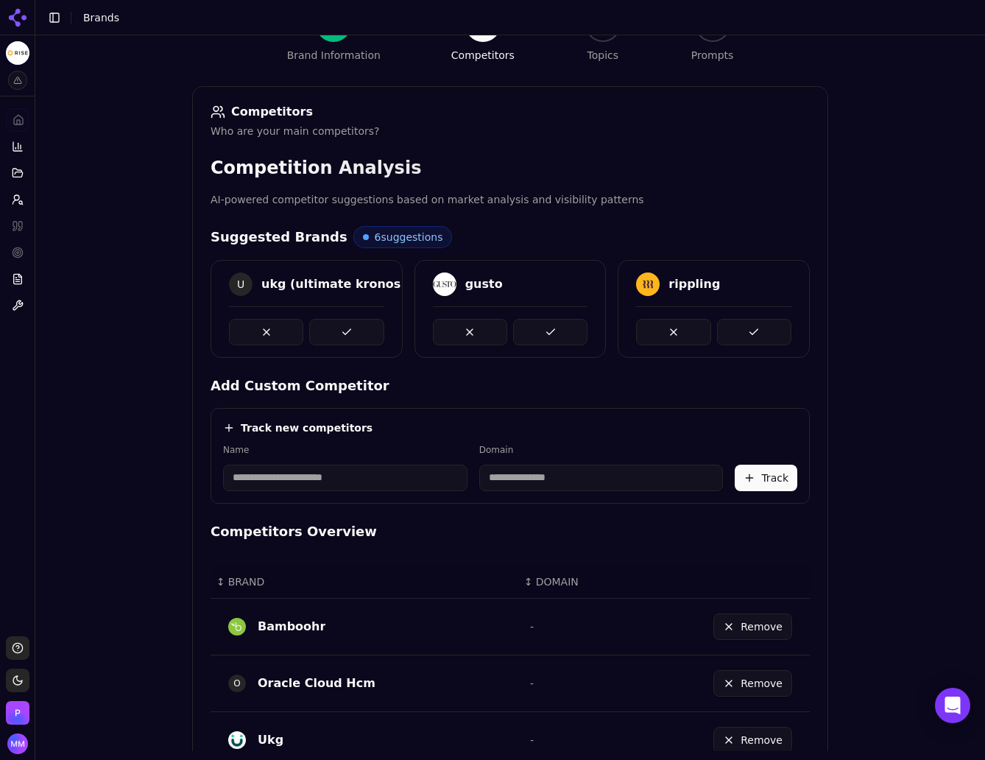
scroll to position [172, 0]
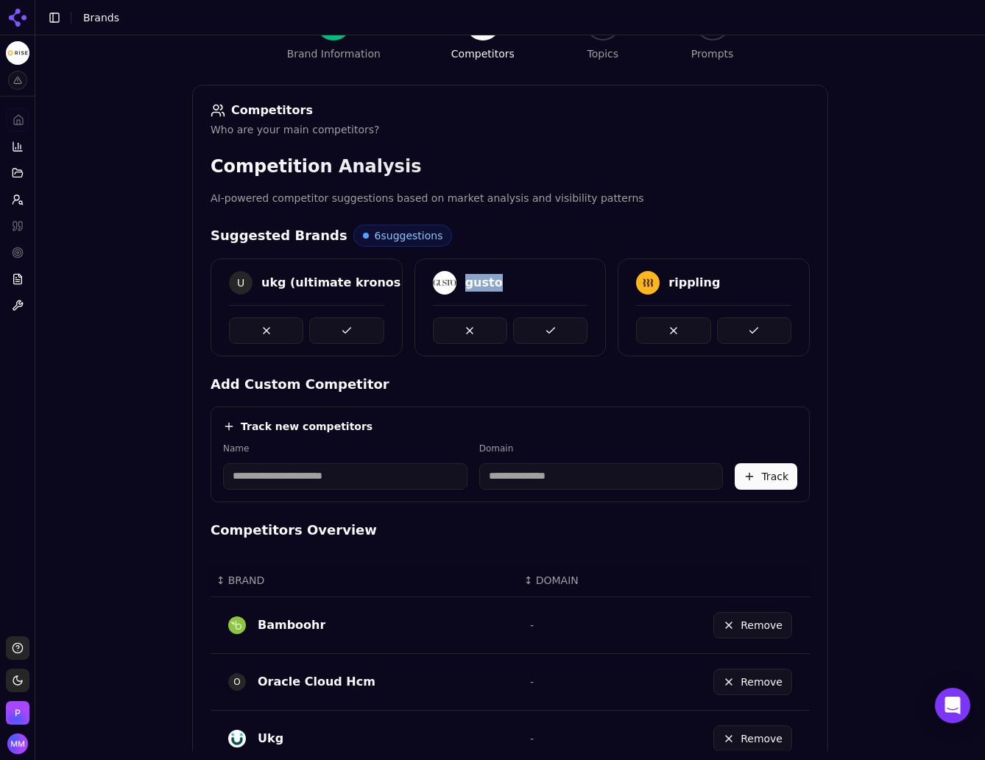
drag, startPoint x: 459, startPoint y: 284, endPoint x: 495, endPoint y: 284, distance: 35.3
click at [495, 284] on div "gusto" at bounding box center [510, 283] width 155 height 24
copy div "gusto"
click at [899, 336] on div "Brand Onboarding Let's set up your brand monitoring in a few simple steps Step …" at bounding box center [510, 244] width 950 height 760
click at [551, 328] on button at bounding box center [550, 330] width 74 height 26
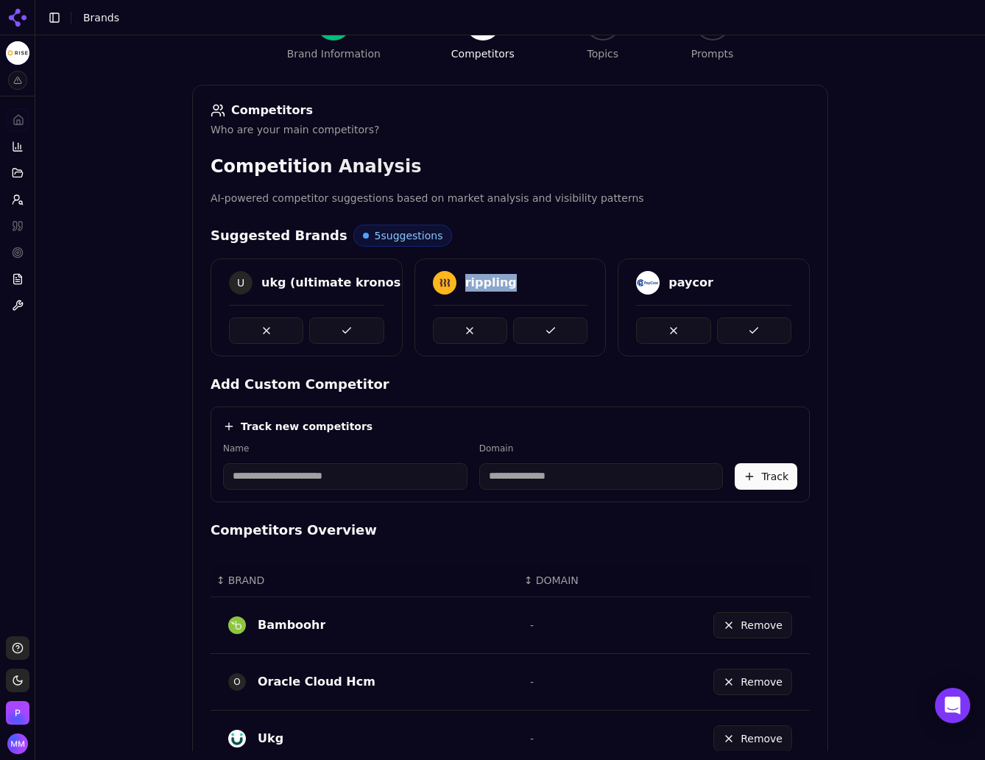
drag, startPoint x: 458, startPoint y: 280, endPoint x: 530, endPoint y: 278, distance: 72.2
click at [530, 278] on div "rippling" at bounding box center [510, 283] width 155 height 24
copy div "rippling"
click at [876, 364] on div "Brand Onboarding Let's set up your brand monitoring in a few simple steps Step …" at bounding box center [510, 244] width 950 height 760
click at [552, 332] on button at bounding box center [550, 330] width 74 height 26
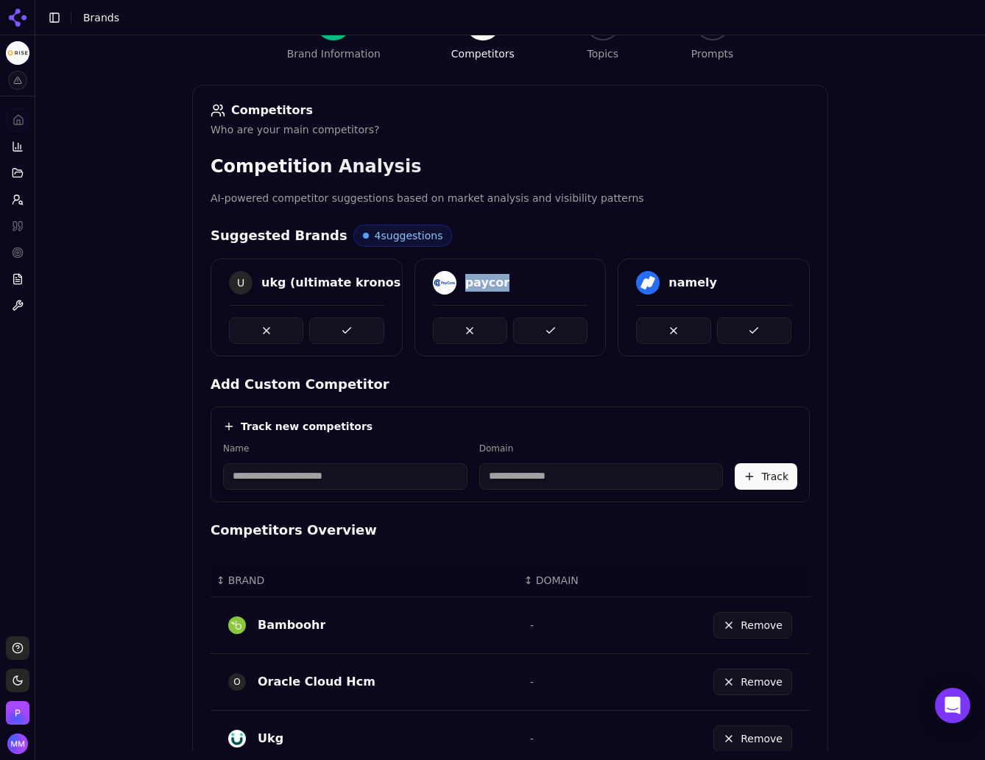
drag, startPoint x: 458, startPoint y: 285, endPoint x: 509, endPoint y: 285, distance: 51.5
click at [509, 285] on div "paycor" at bounding box center [510, 283] width 155 height 24
copy div "paycor"
click at [858, 397] on div "Brand Onboarding Let's set up your brand monitoring in a few simple steps Step …" at bounding box center [510, 244] width 950 height 760
click at [538, 324] on button at bounding box center [550, 330] width 74 height 26
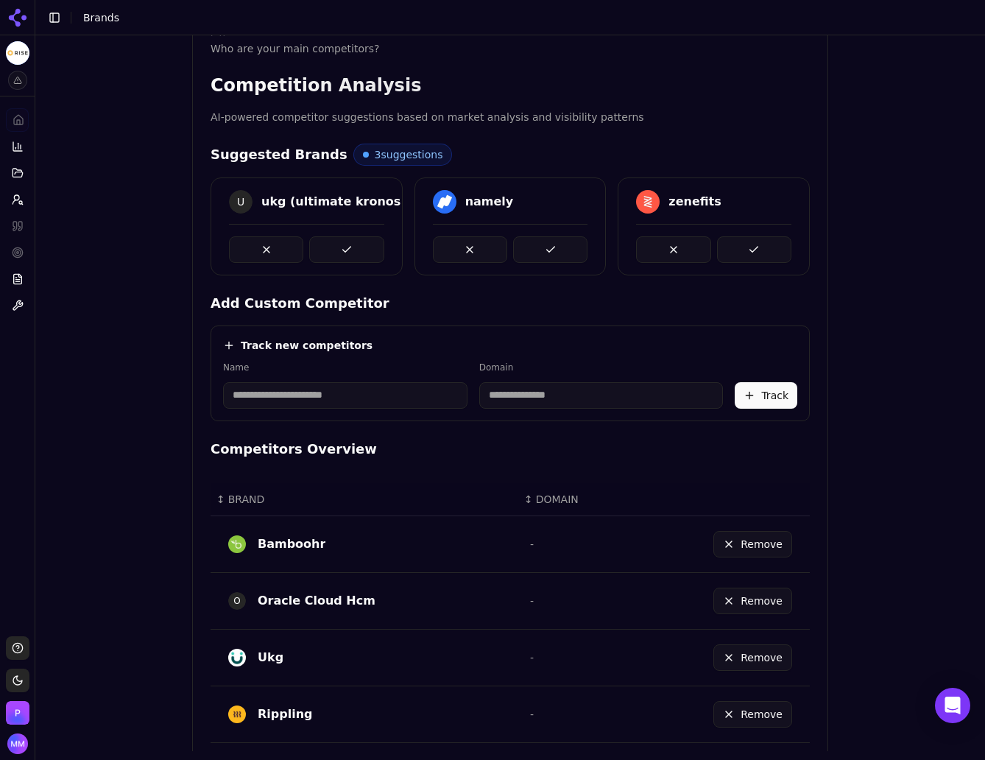
scroll to position [217, 0]
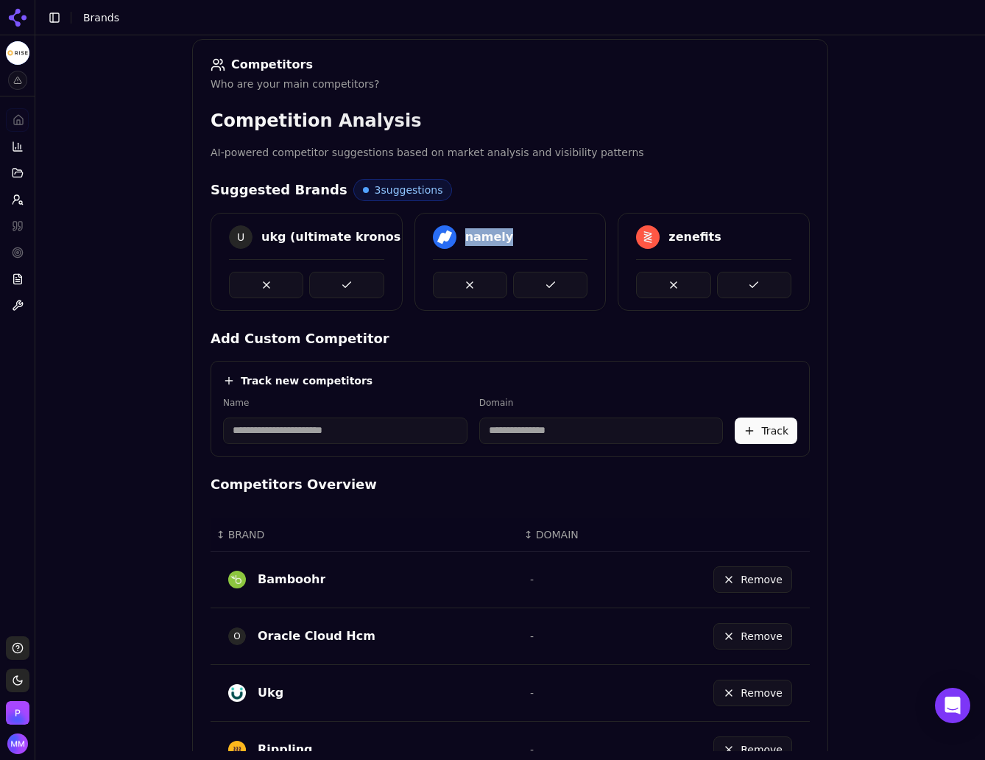
drag, startPoint x: 459, startPoint y: 233, endPoint x: 514, endPoint y: 233, distance: 55.2
click at [514, 233] on div "namely" at bounding box center [510, 237] width 155 height 24
click at [869, 395] on div "Brand Onboarding Let's set up your brand monitoring in a few simple steps Step …" at bounding box center [510, 198] width 950 height 760
click at [558, 284] on button at bounding box center [550, 285] width 74 height 26
drag, startPoint x: 458, startPoint y: 236, endPoint x: 517, endPoint y: 237, distance: 58.9
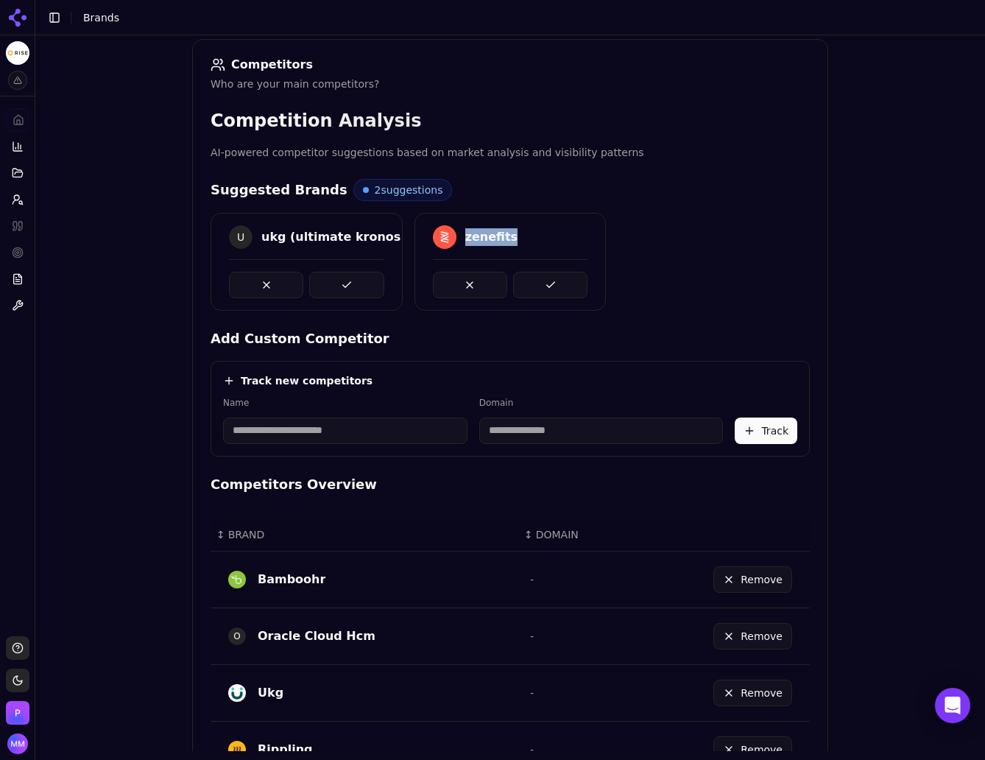
click at [517, 237] on div "zenefits" at bounding box center [510, 237] width 155 height 24
click at [941, 345] on div "Brand Onboarding Let's set up your brand monitoring in a few simple steps Step …" at bounding box center [510, 198] width 950 height 760
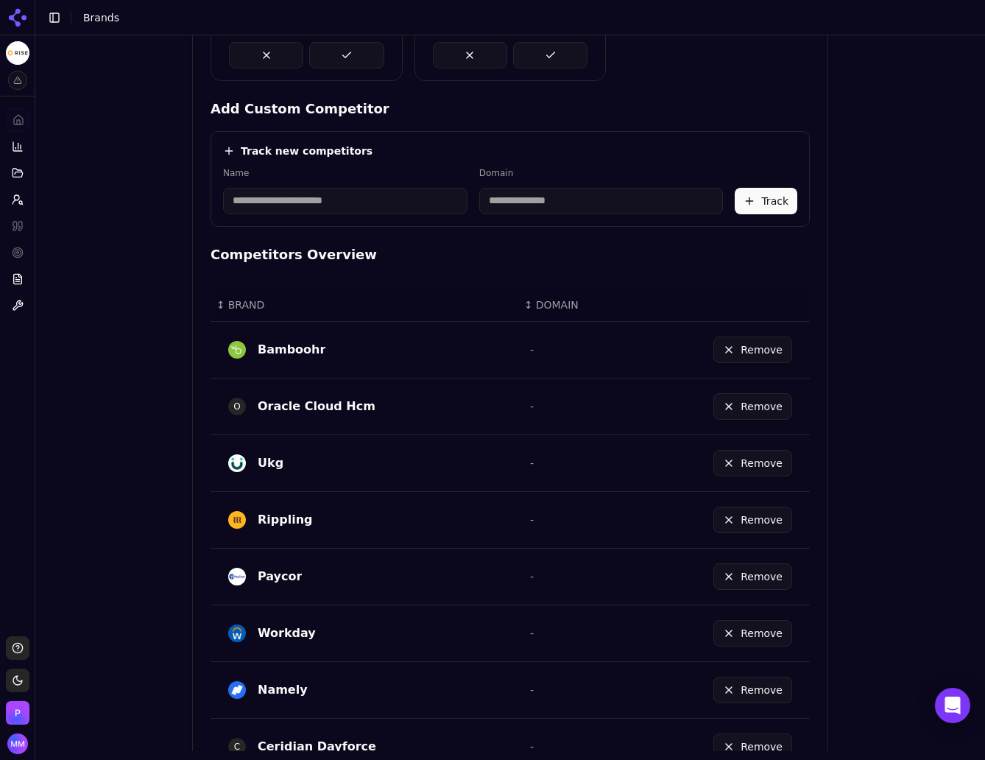
scroll to position [706, 0]
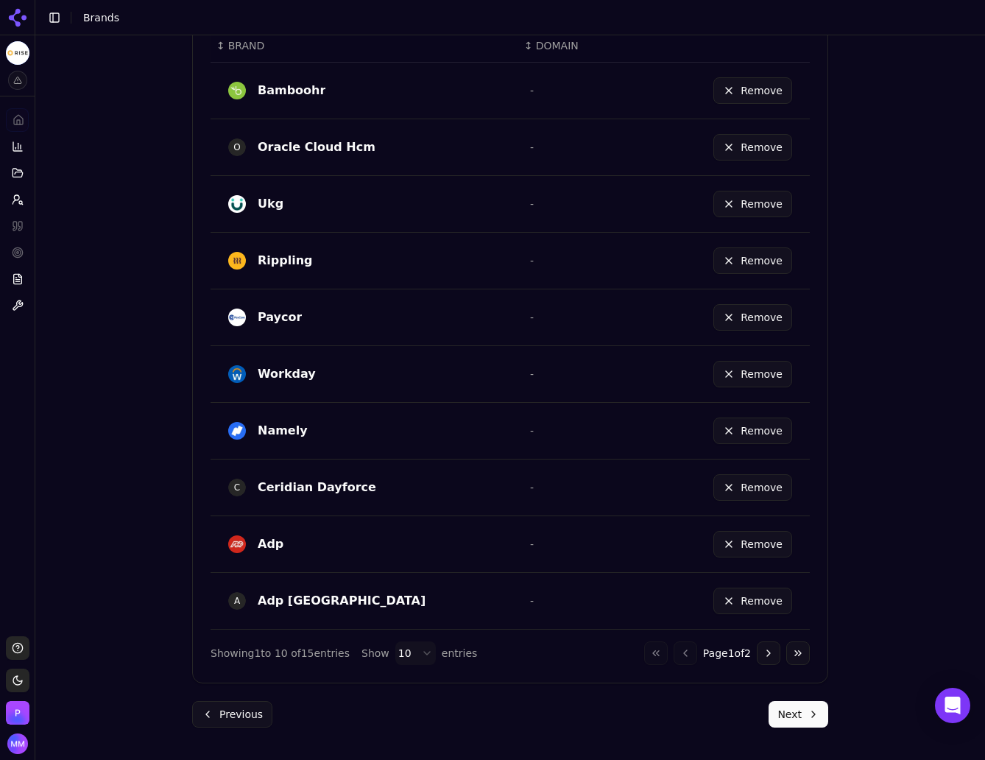
click at [780, 713] on button "Next" at bounding box center [798, 714] width 60 height 26
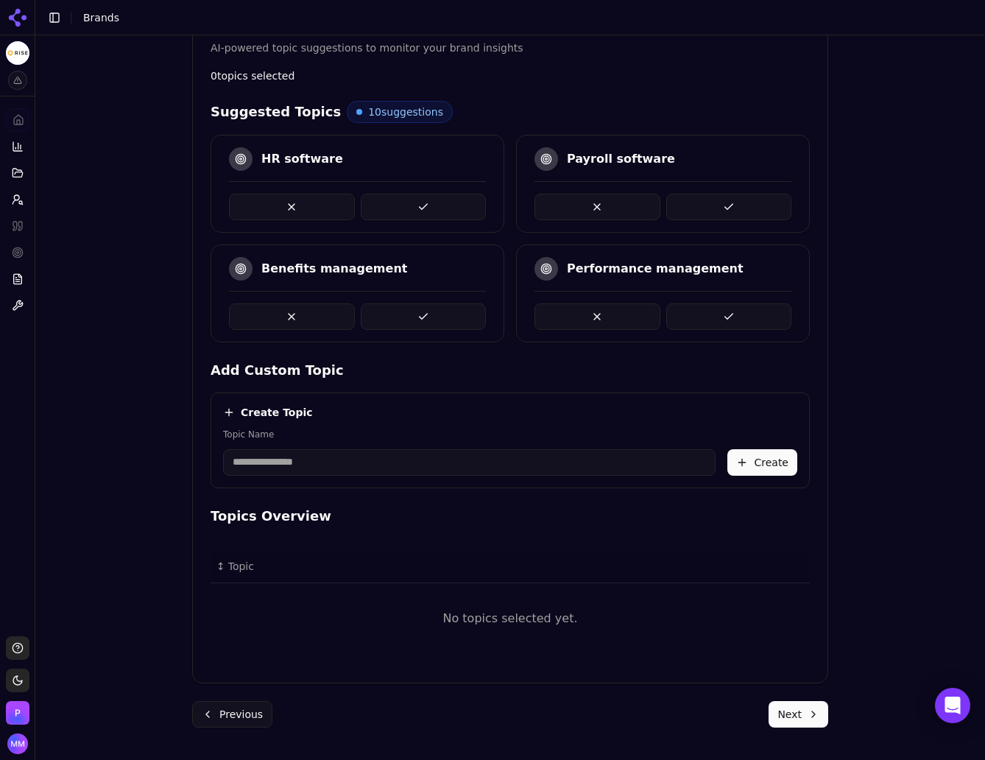
scroll to position [0, 0]
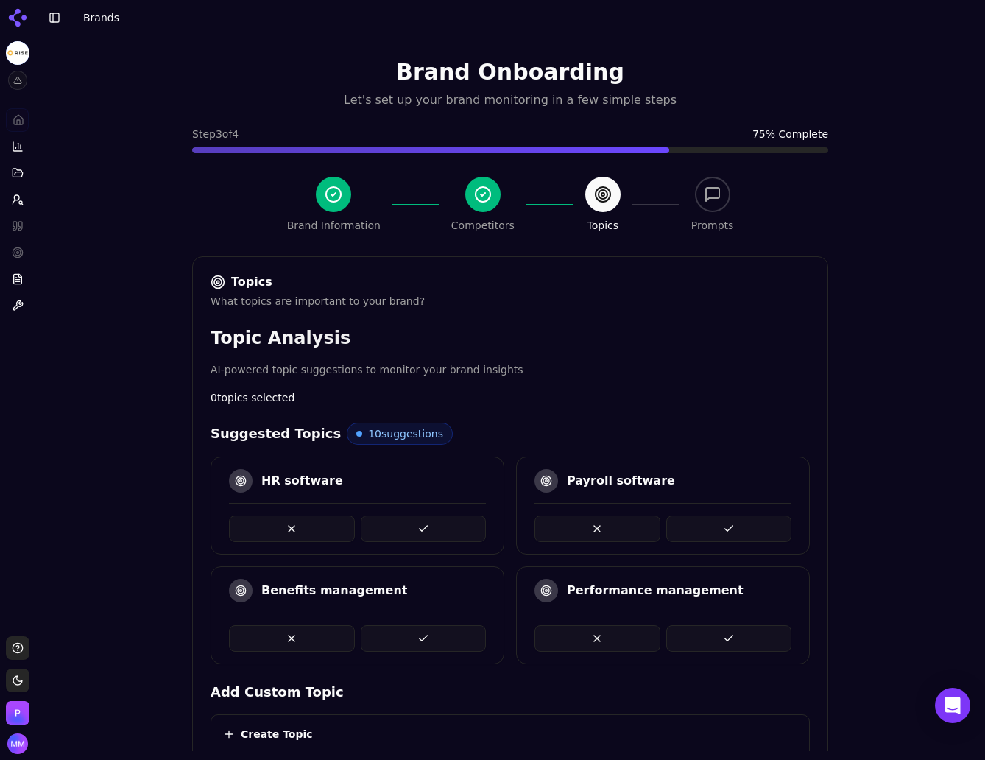
click at [916, 335] on div "Brand Onboarding Let's set up your brand monitoring in a few simple steps Step …" at bounding box center [510, 415] width 950 height 760
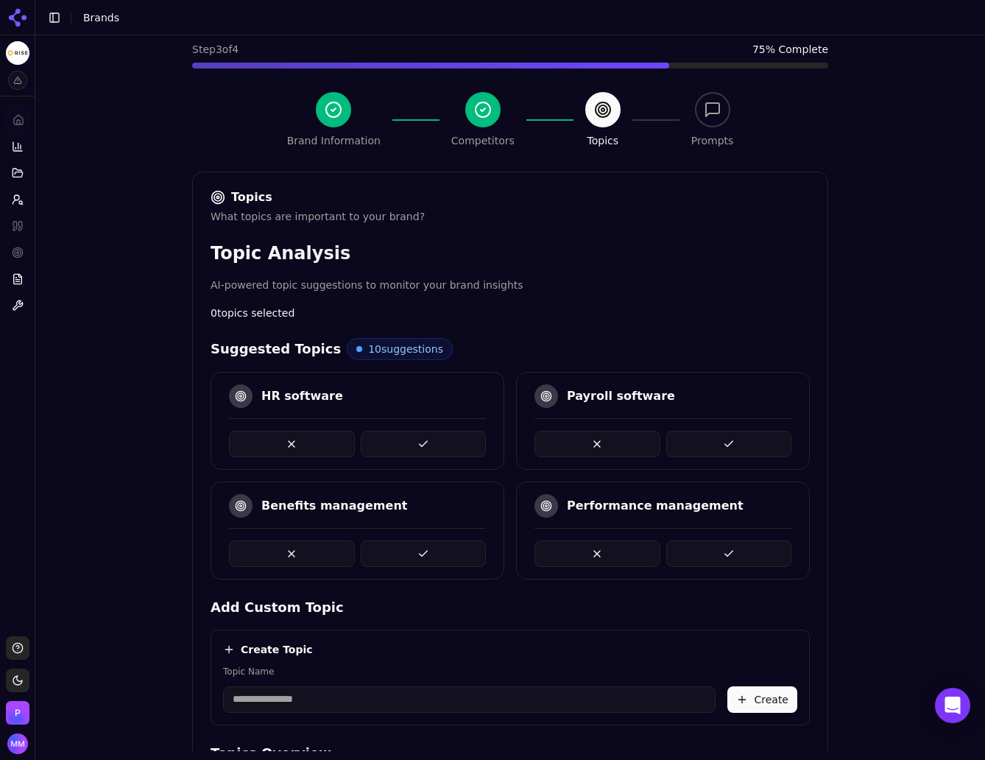
click at [426, 545] on button at bounding box center [424, 553] width 126 height 26
click at [853, 414] on div "Brand Onboarding Let's set up your brand monitoring in a few simple steps Step …" at bounding box center [510, 331] width 950 height 760
click at [442, 437] on button at bounding box center [424, 444] width 126 height 26
click at [901, 457] on div "Brand Onboarding Let's set up your brand monitoring in a few simple steps Step …" at bounding box center [510, 331] width 950 height 760
click at [420, 441] on button at bounding box center [424, 444] width 126 height 26
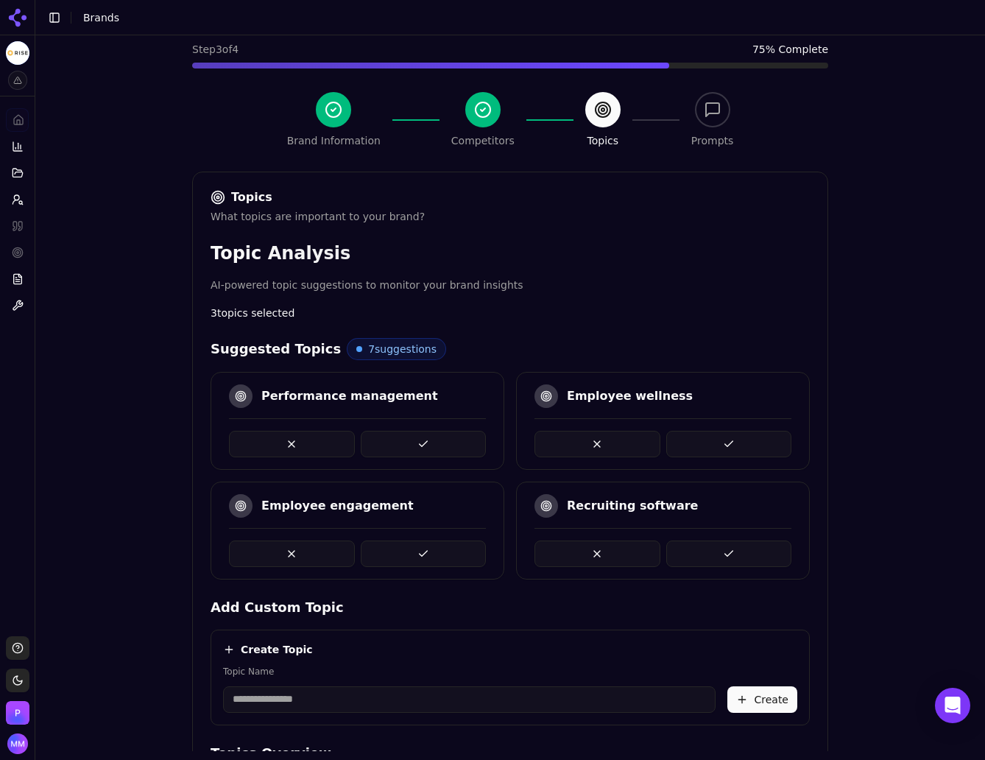
click at [846, 414] on div "Brand Onboarding Let's set up your brand monitoring in a few simple steps Step …" at bounding box center [510, 331] width 950 height 760
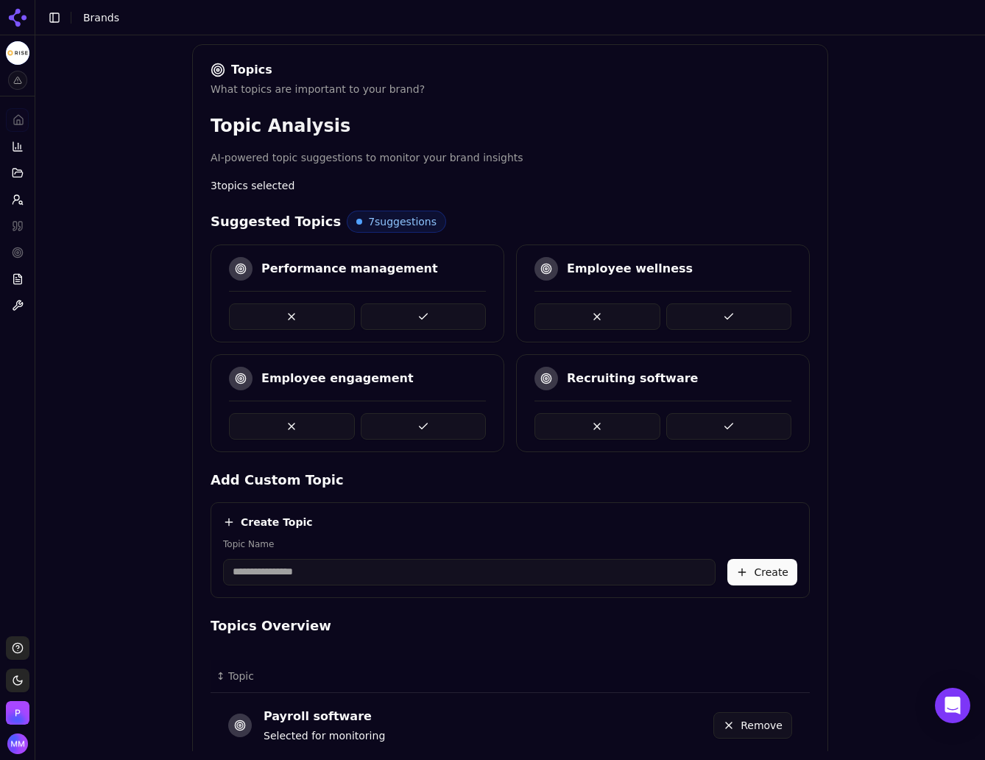
scroll to position [208, 0]
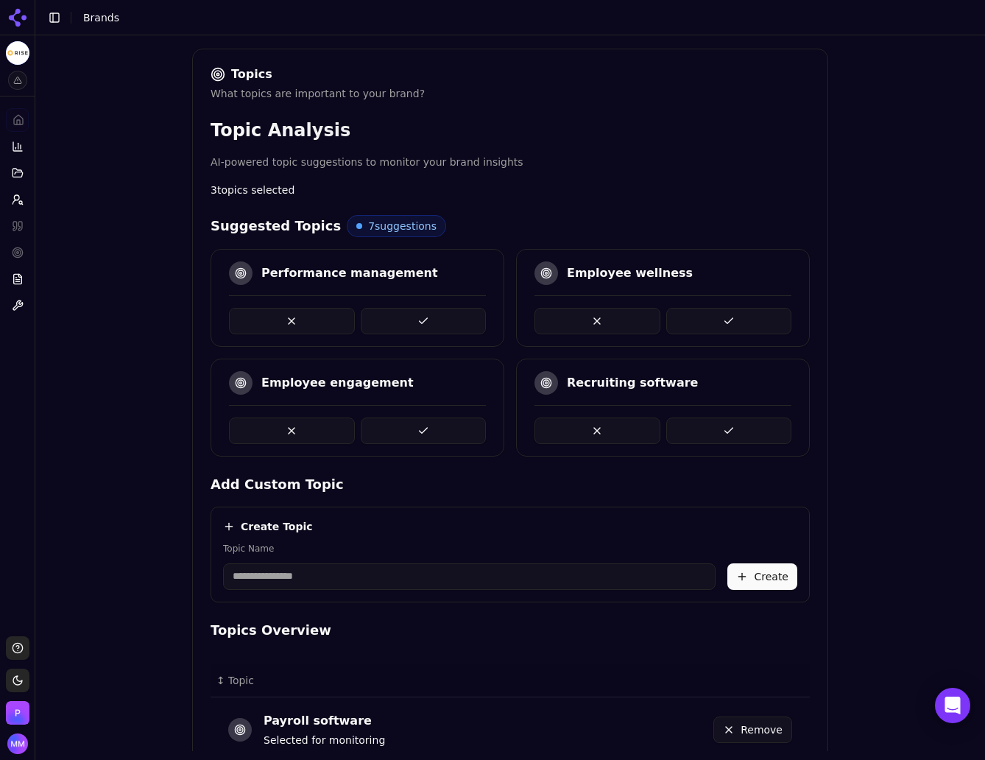
click at [602, 435] on button at bounding box center [597, 430] width 126 height 26
click at [598, 313] on button at bounding box center [597, 321] width 126 height 26
click at [922, 403] on div "Brand Onboarding Let's set up your brand monitoring in a few simple steps Step …" at bounding box center [510, 208] width 950 height 760
click at [427, 420] on button at bounding box center [424, 430] width 126 height 26
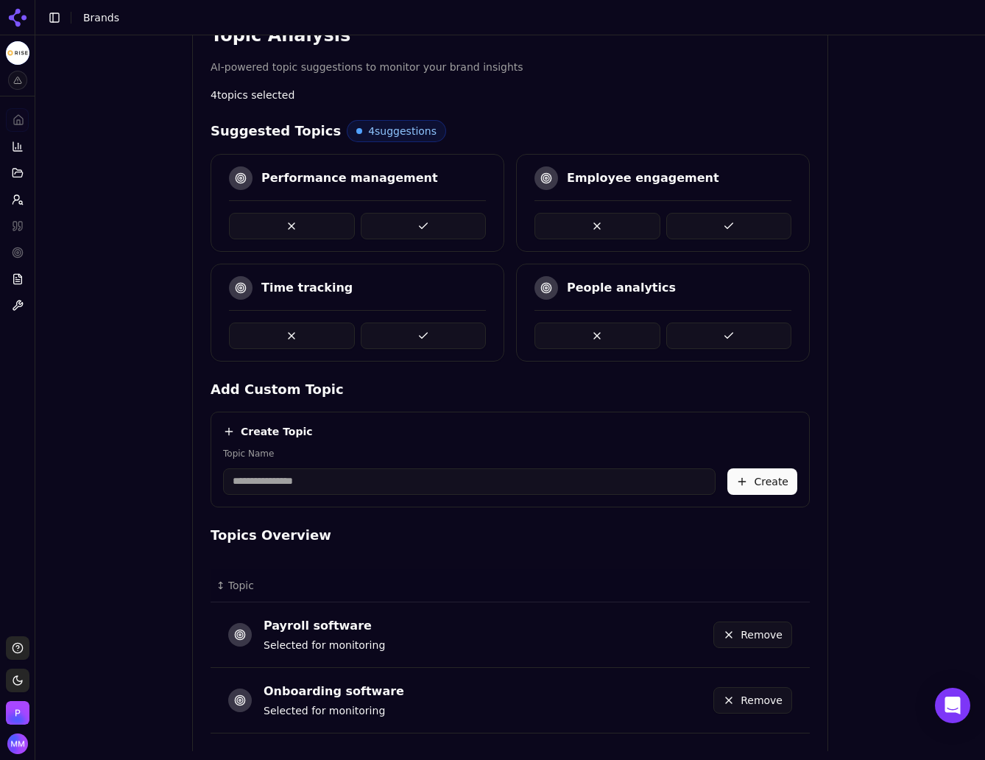
scroll to position [301, 0]
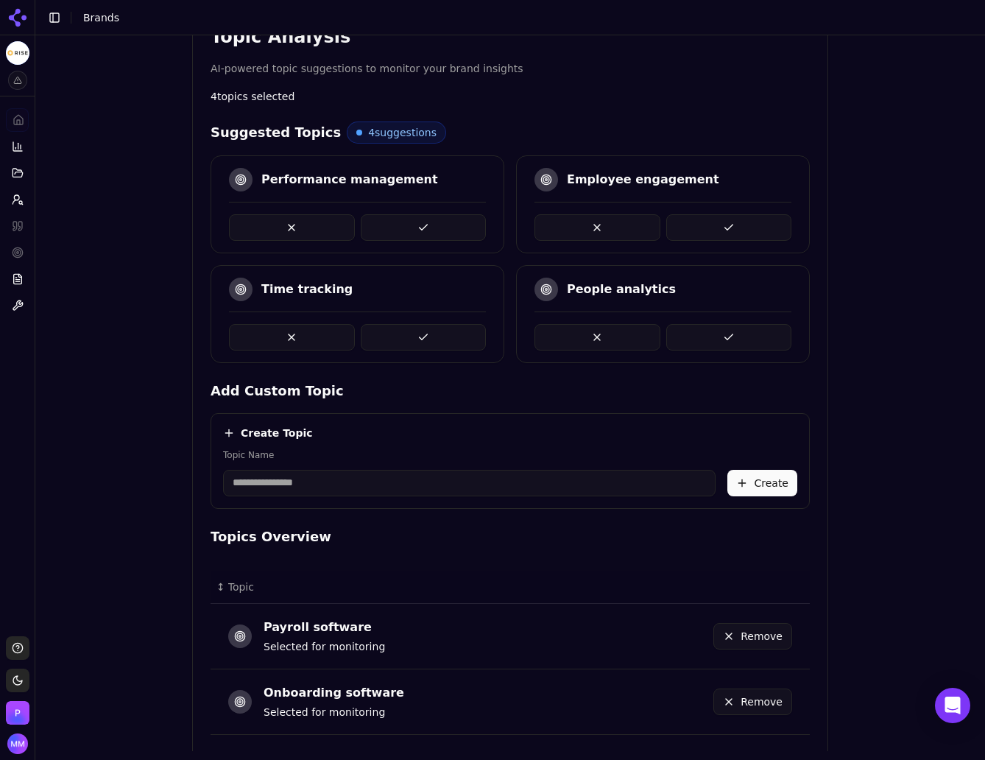
click at [901, 278] on div "Brand Onboarding Let's set up your brand monitoring in a few simple steps Step …" at bounding box center [510, 114] width 950 height 760
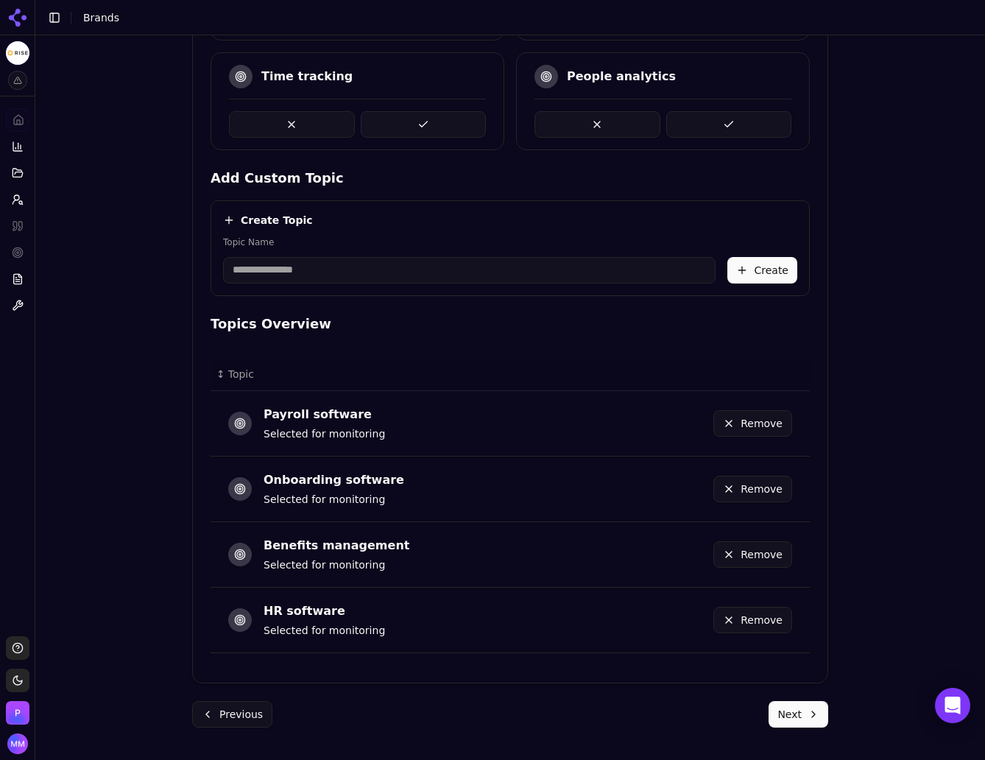
click at [782, 715] on button "Next" at bounding box center [798, 714] width 60 height 26
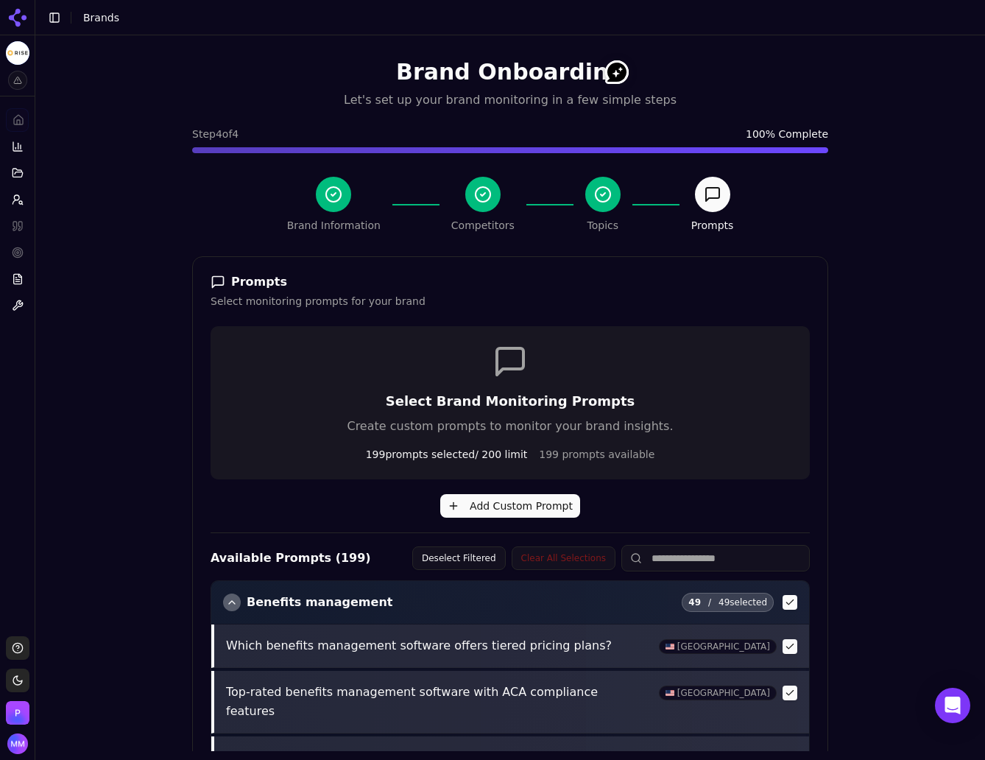
scroll to position [428, 0]
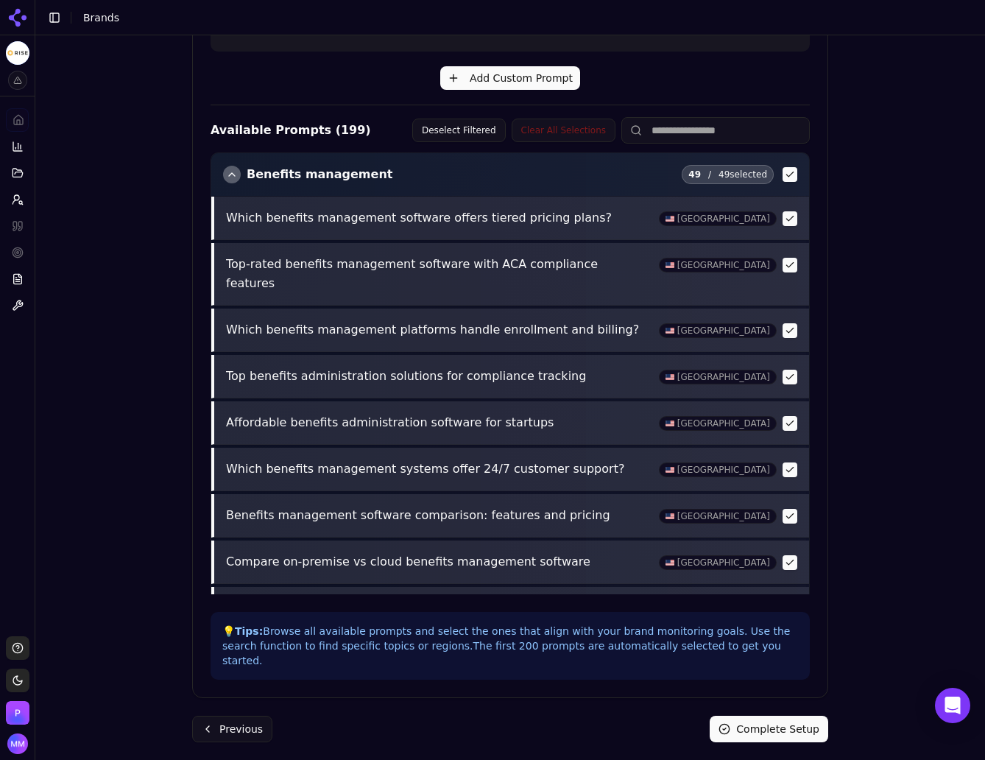
click at [780, 716] on button "Complete Setup" at bounding box center [769, 728] width 119 height 26
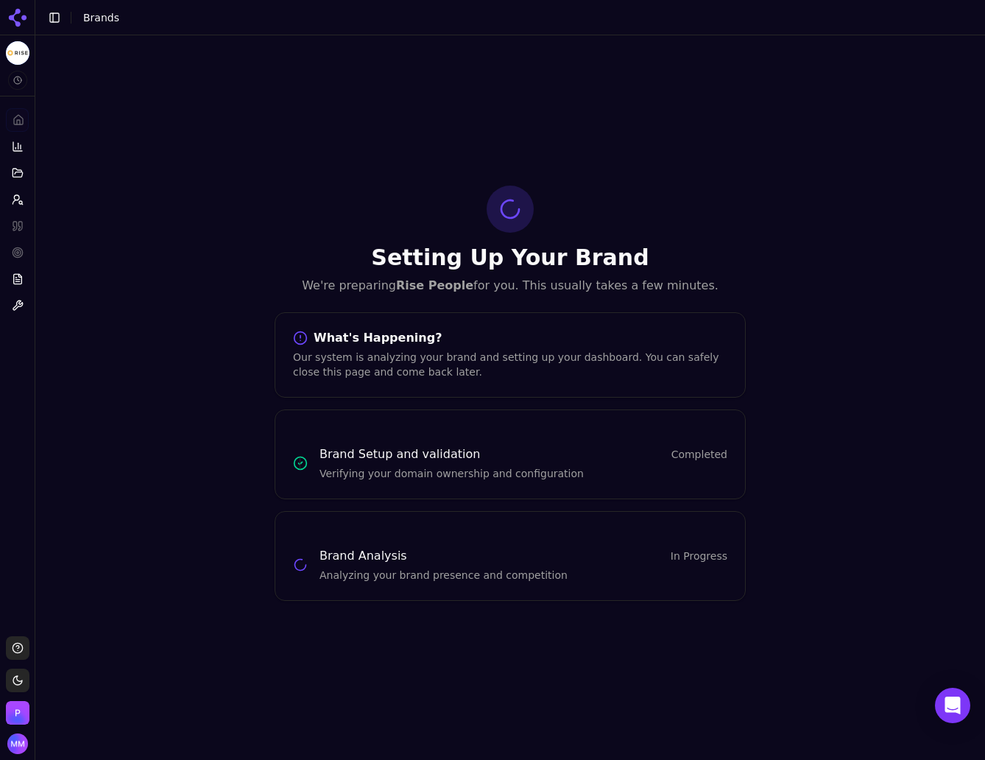
scroll to position [0, 0]
click at [913, 289] on div "Setting Up Your Brand We're preparing Rise People for you. This usually takes a…" at bounding box center [510, 392] width 950 height 715
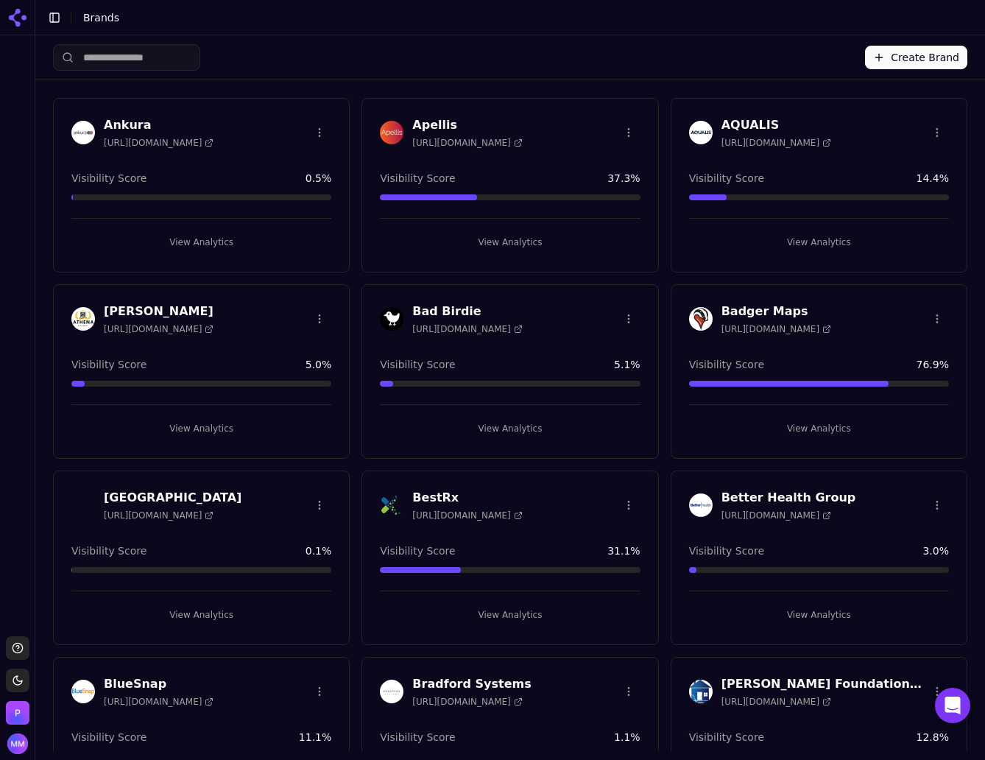
click at [883, 57] on button "Create Brand" at bounding box center [916, 58] width 102 height 24
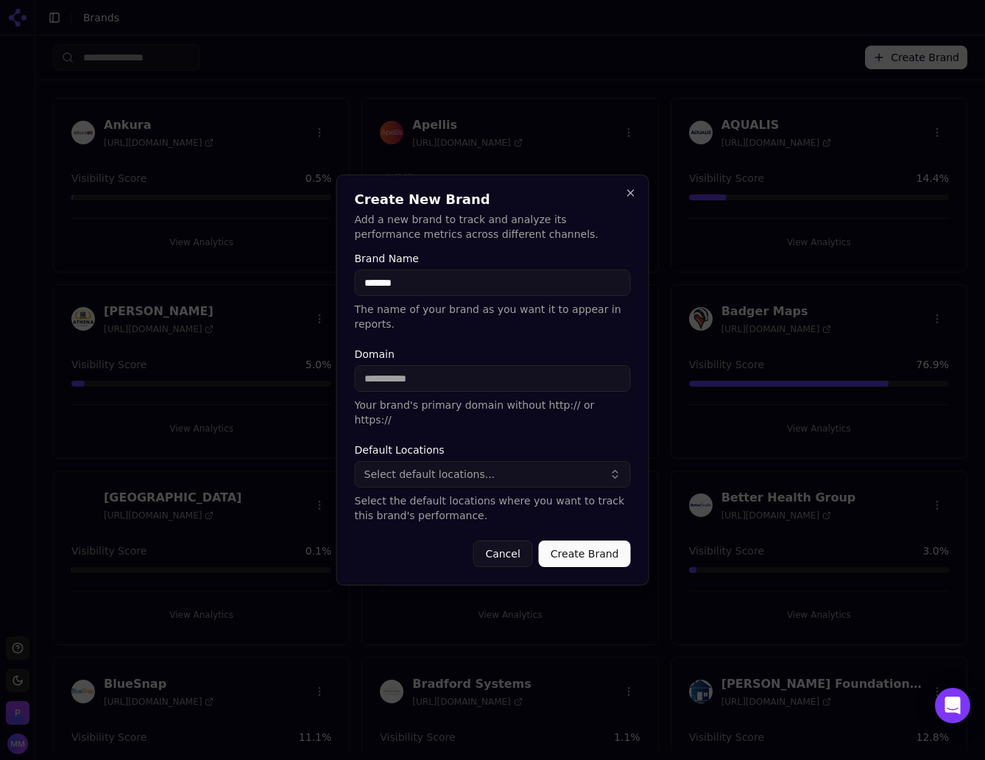
type input "*******"
click at [420, 377] on input "Domain" at bounding box center [493, 378] width 276 height 26
type input "**********"
click at [495, 461] on button "Select default locations..." at bounding box center [493, 474] width 276 height 26
type input "*"
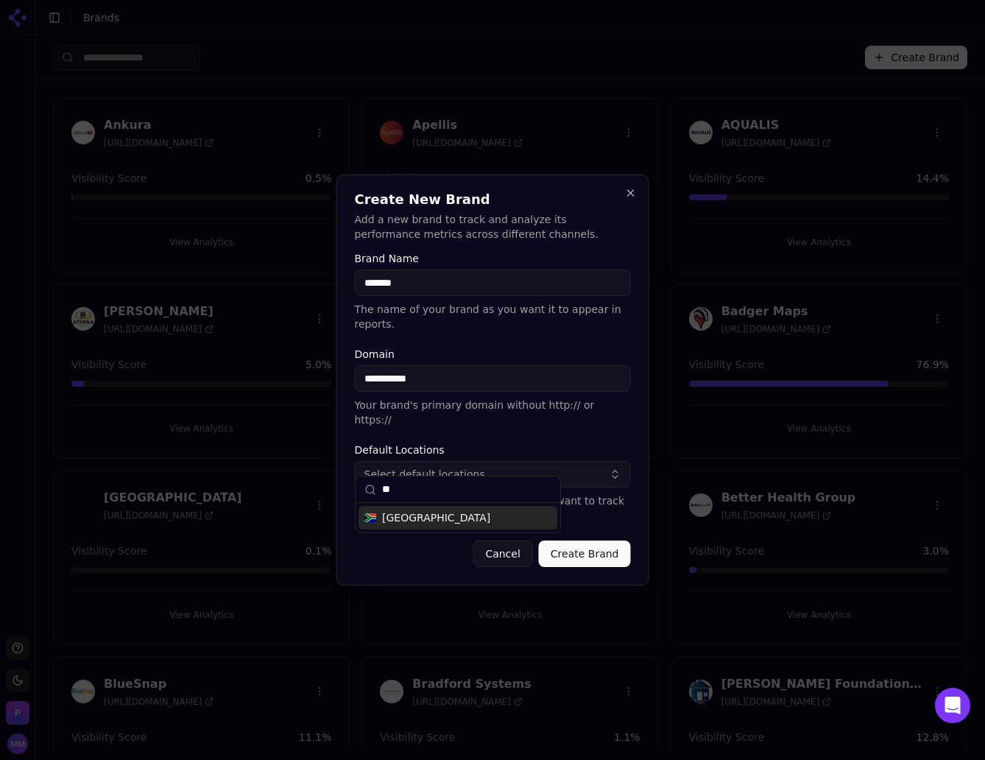
type input "*"
type input "******"
click at [420, 519] on span "[GEOGRAPHIC_DATA]" at bounding box center [436, 517] width 108 height 15
drag, startPoint x: 411, startPoint y: 492, endPoint x: 374, endPoint y: 492, distance: 37.5
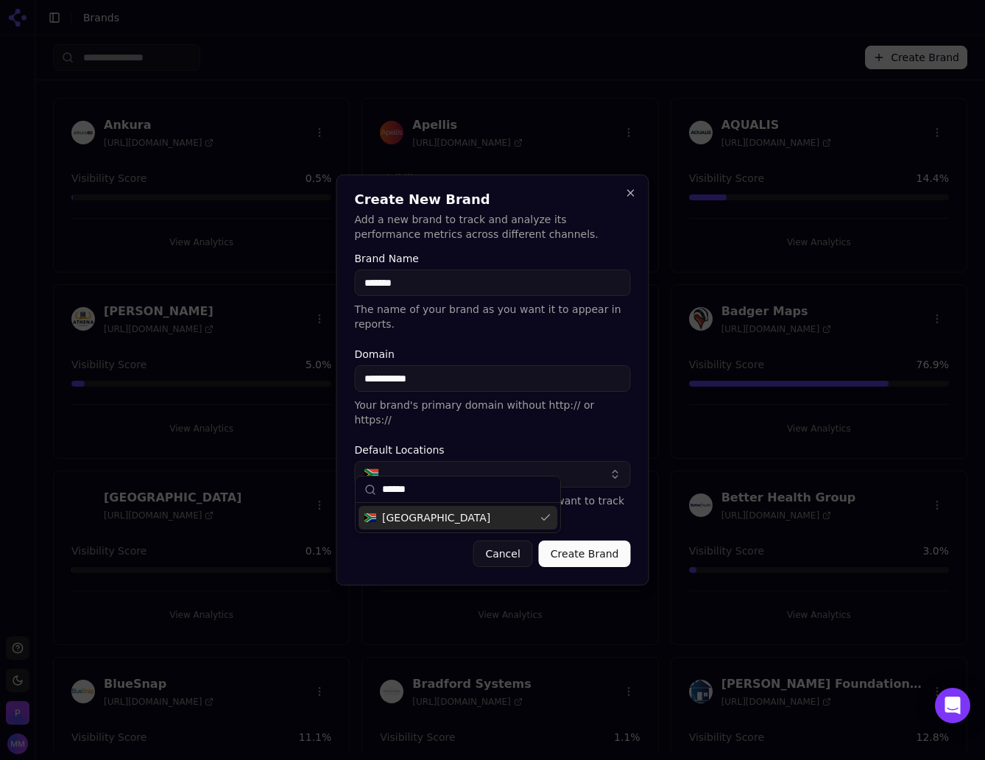
click at [374, 492] on div "******" at bounding box center [458, 489] width 205 height 26
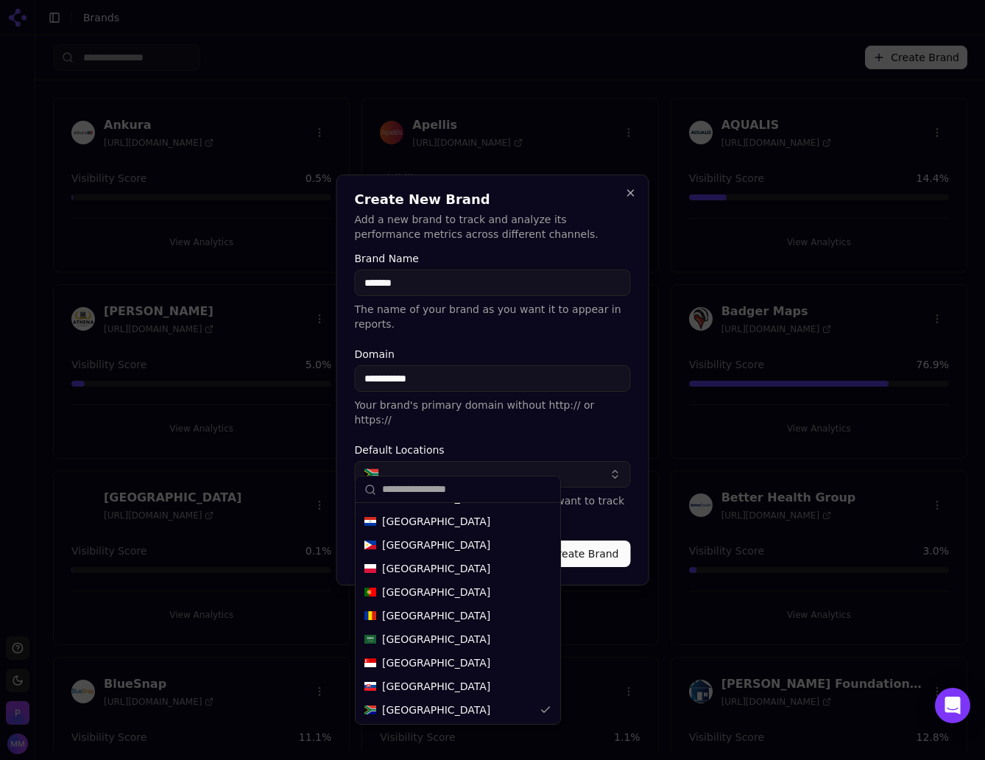
scroll to position [609, 0]
click at [926, 495] on div at bounding box center [492, 380] width 985 height 760
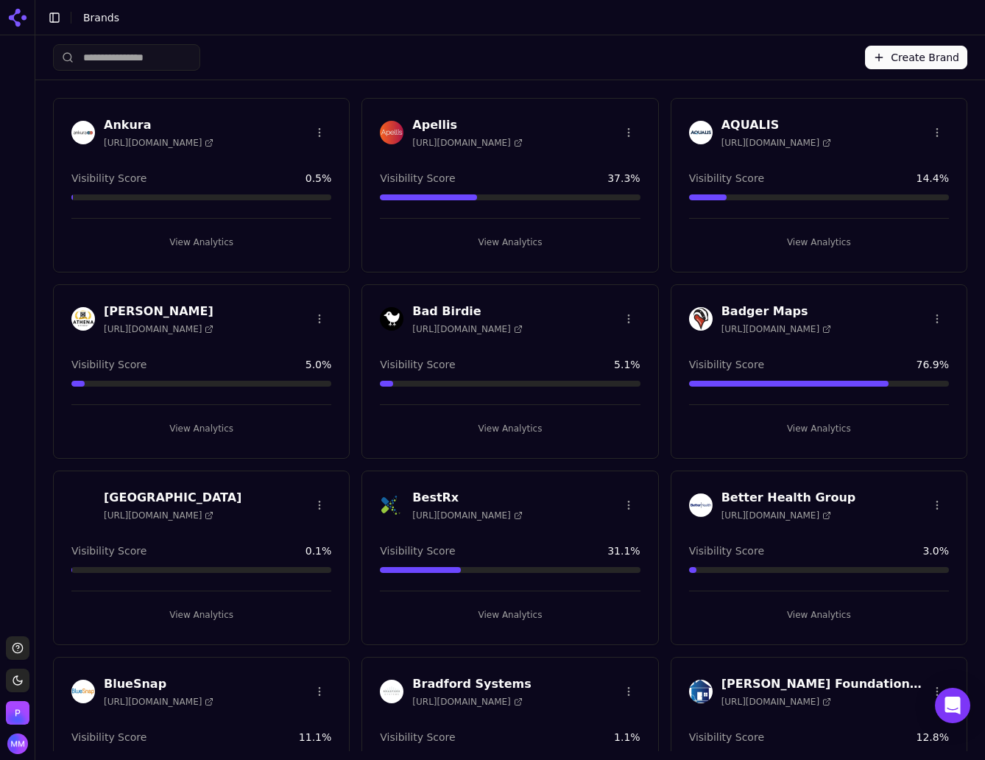
click at [883, 55] on button "Create Brand" at bounding box center [916, 58] width 102 height 24
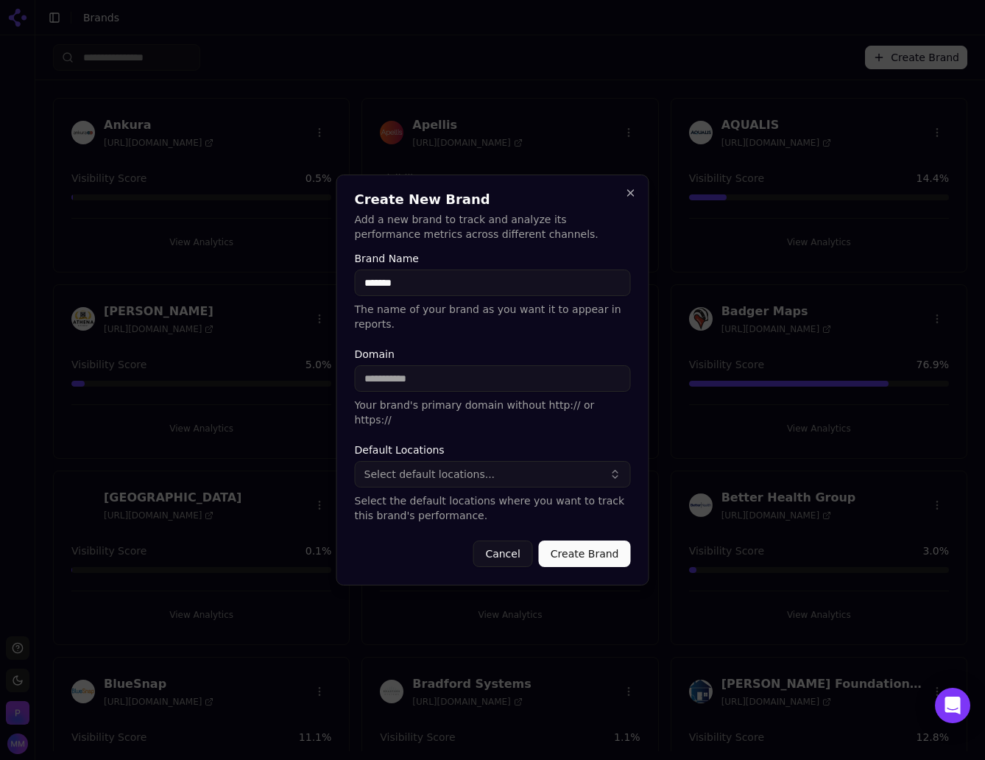
type input "*******"
click at [445, 379] on input "Domain" at bounding box center [493, 378] width 276 height 26
type input "**********"
click at [424, 467] on span "Select default locations..." at bounding box center [429, 474] width 131 height 15
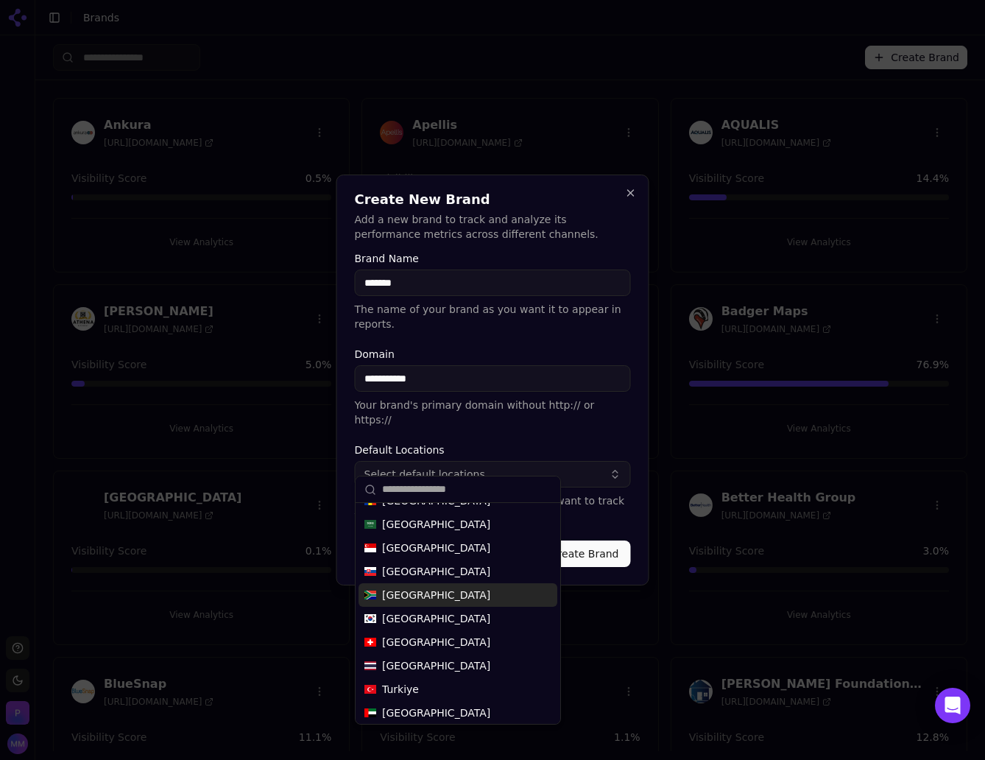
scroll to position [698, 0]
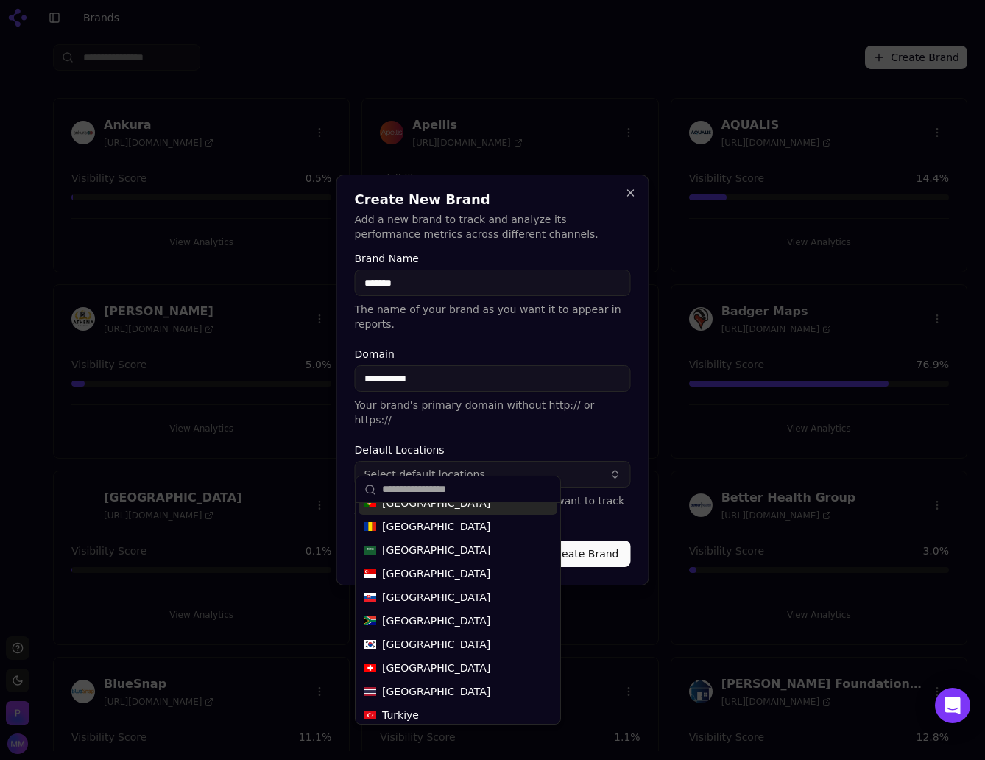
click at [451, 425] on form "**********" at bounding box center [493, 410] width 276 height 314
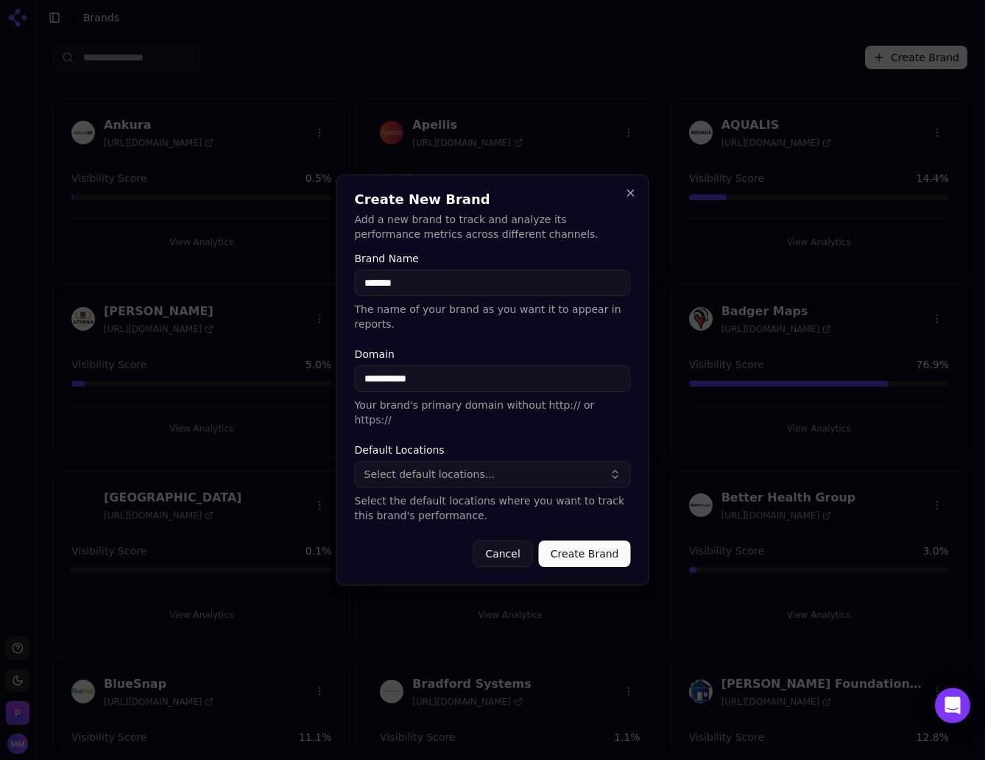
click at [587, 540] on button "Create Brand" at bounding box center [585, 553] width 92 height 26
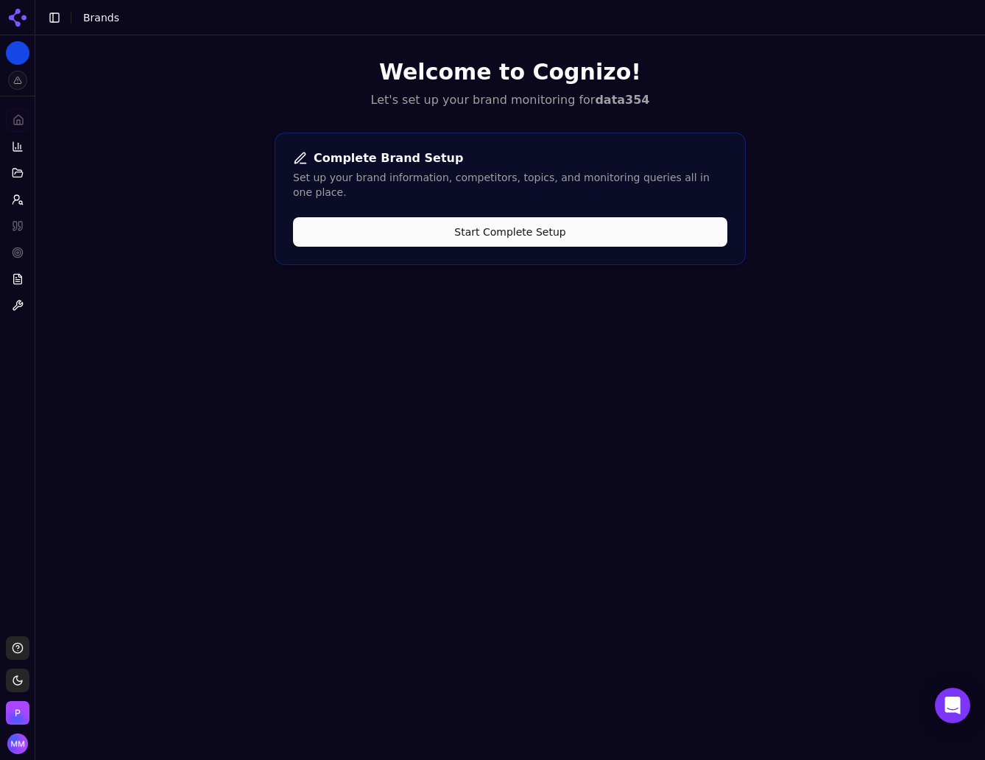
click at [819, 291] on div "Welcome to Cognizo! Let's set up your brand monitoring for data354 Complete Bra…" at bounding box center [510, 415] width 950 height 760
click at [548, 217] on button "Start Complete Setup" at bounding box center [510, 231] width 434 height 29
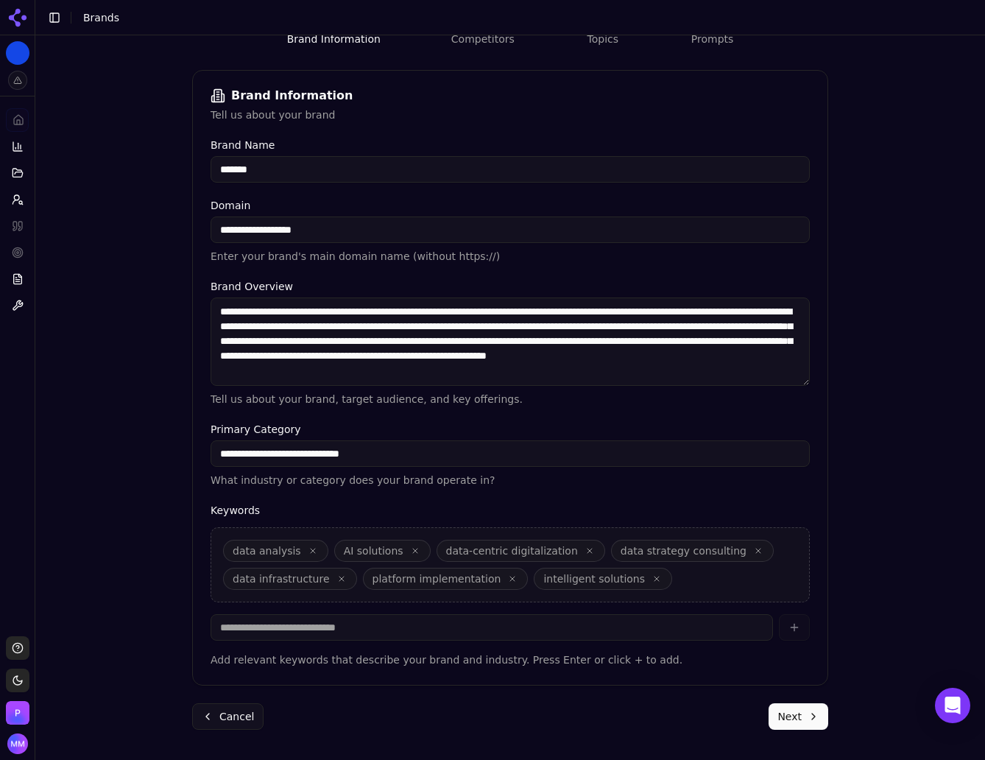
scroll to position [188, 0]
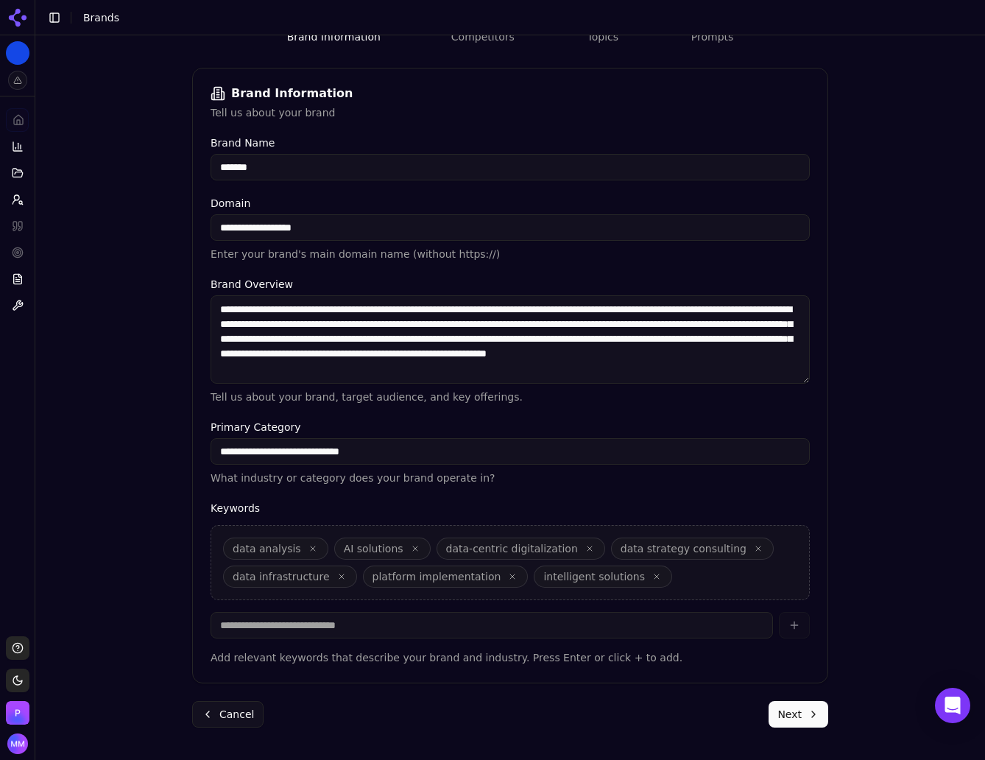
click at [802, 708] on button "Next" at bounding box center [798, 714] width 60 height 26
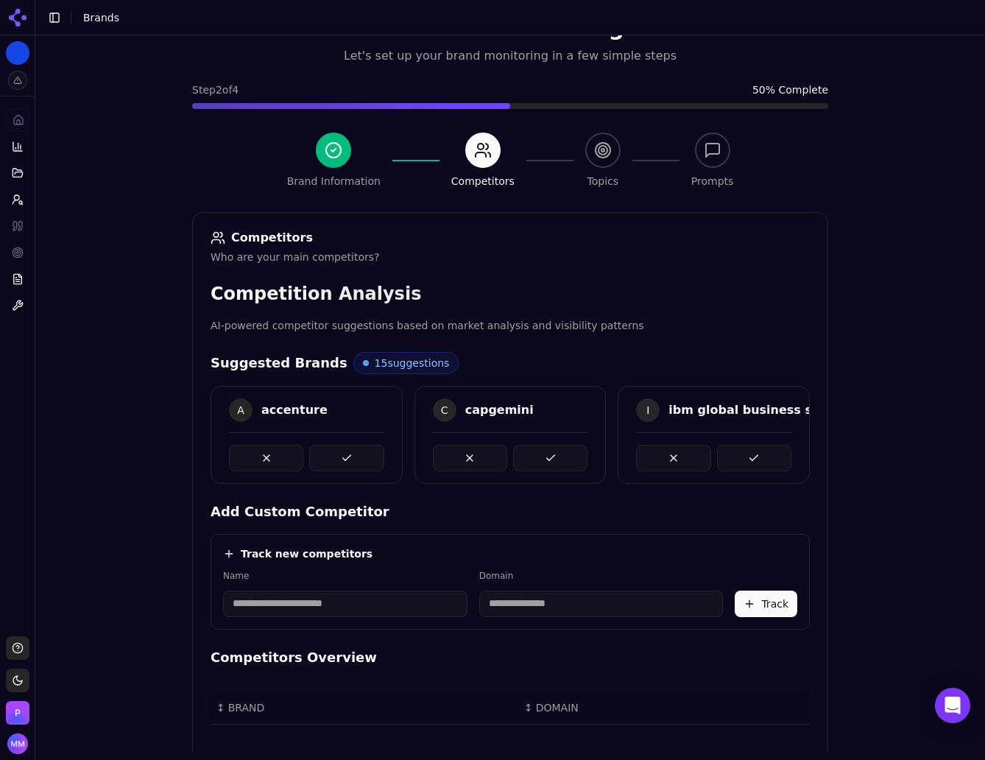
scroll to position [185, 0]
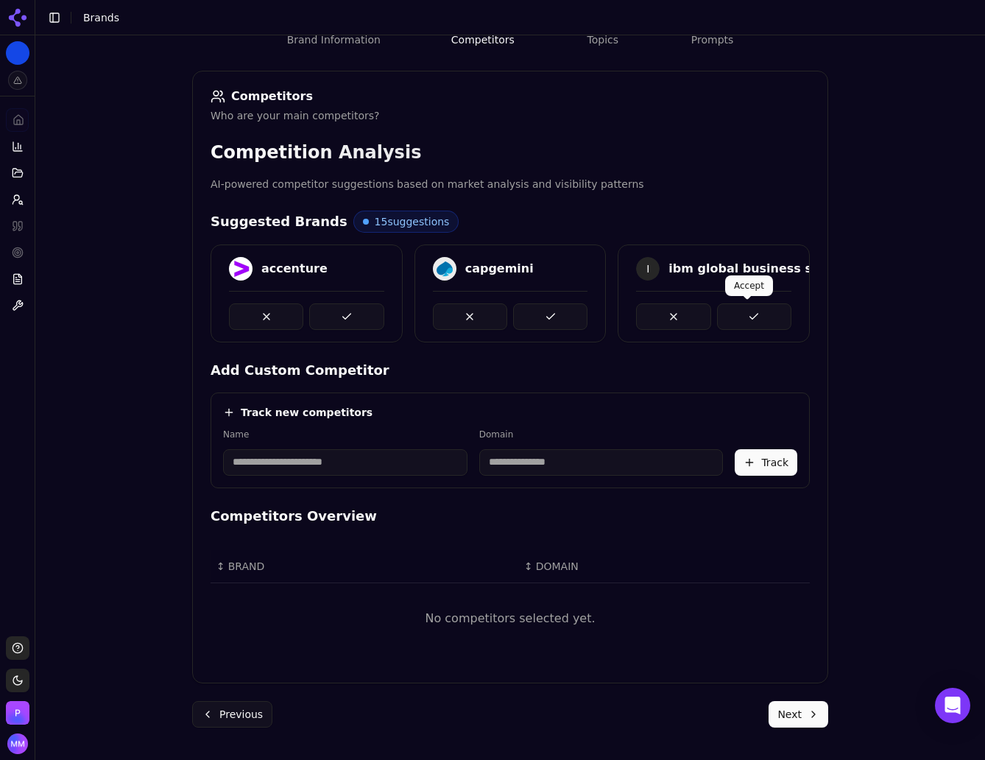
click at [900, 433] on div "Brand Onboarding Let's set up your brand monitoring in a few simple steps Step …" at bounding box center [510, 230] width 950 height 760
click at [336, 469] on input at bounding box center [345, 462] width 244 height 26
paste input "********"
type input "********"
click at [533, 463] on input at bounding box center [535, 462] width 200 height 26
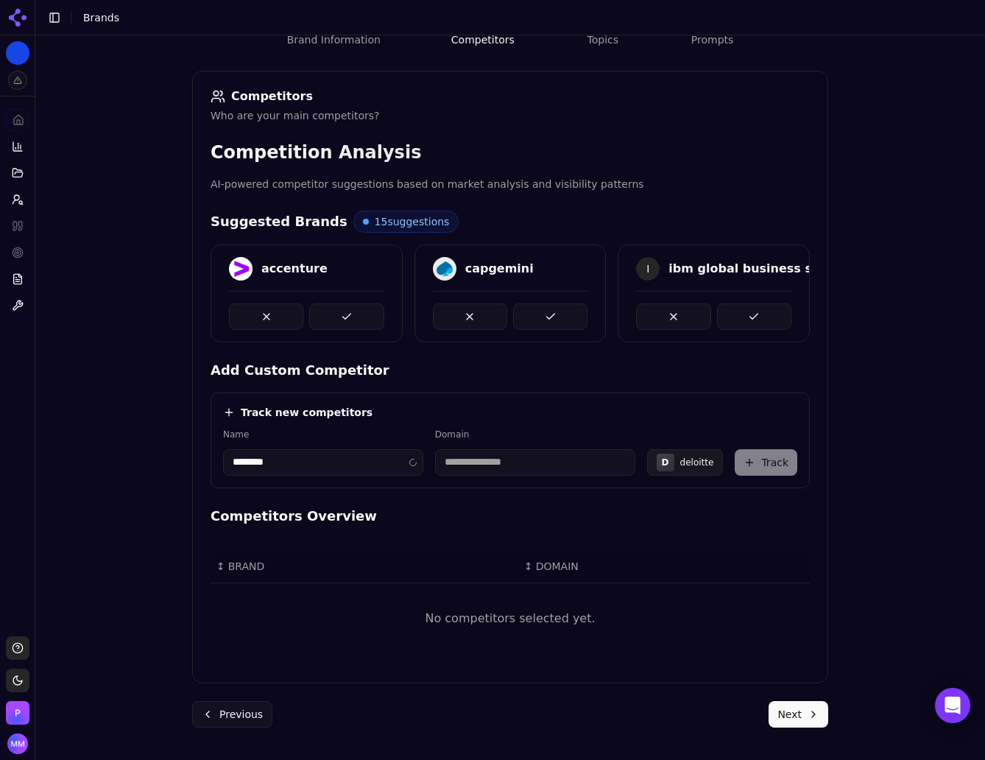
type input "**********"
click at [759, 462] on button "Track" at bounding box center [766, 462] width 63 height 26
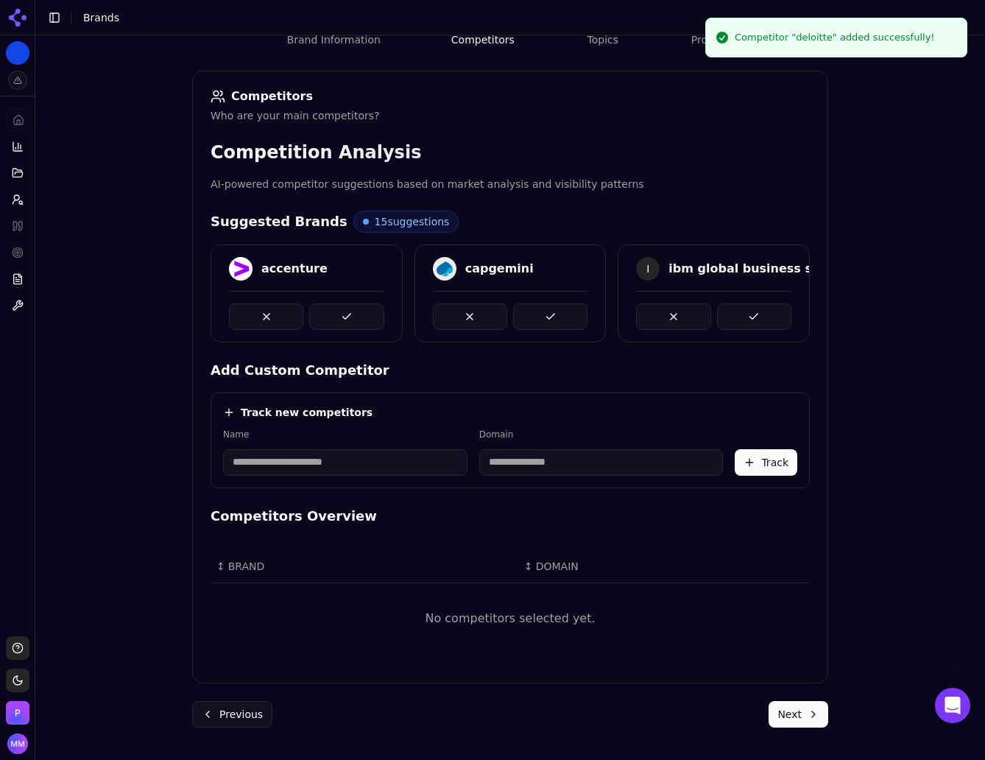
scroll to position [172, 0]
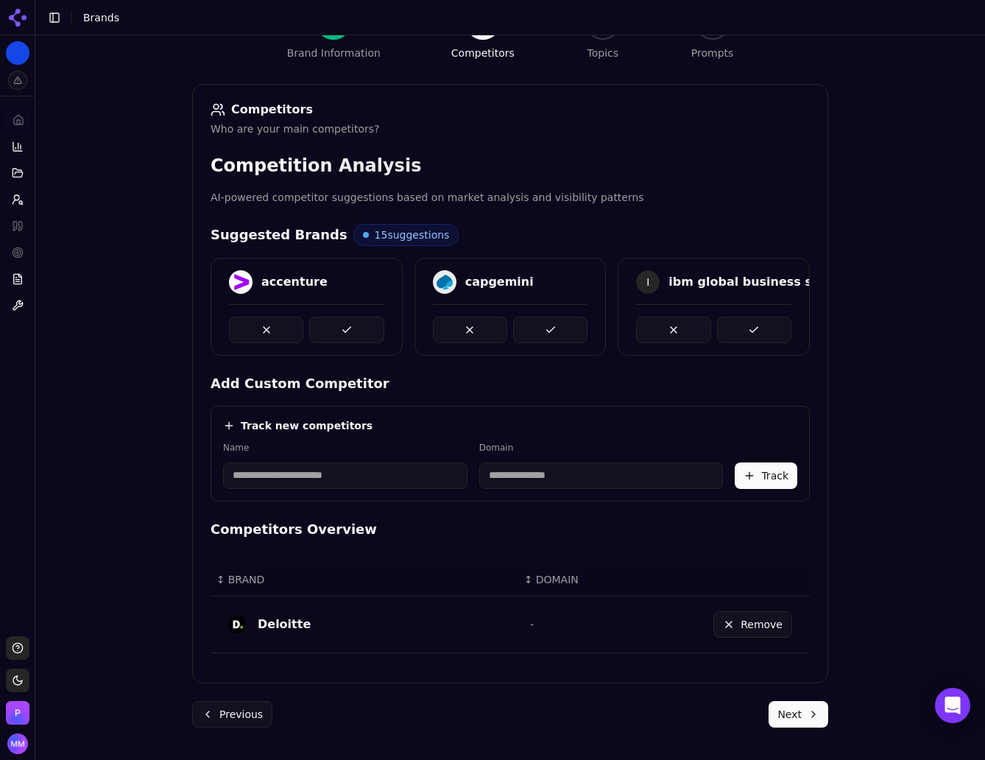
click at [962, 560] on div "Brand Onboarding Let's set up your brand monitoring in a few simple steps Step …" at bounding box center [510, 243] width 950 height 760
click at [368, 465] on input at bounding box center [345, 475] width 244 height 26
type input "**"
click at [495, 475] on input at bounding box center [551, 475] width 211 height 26
type input "******"
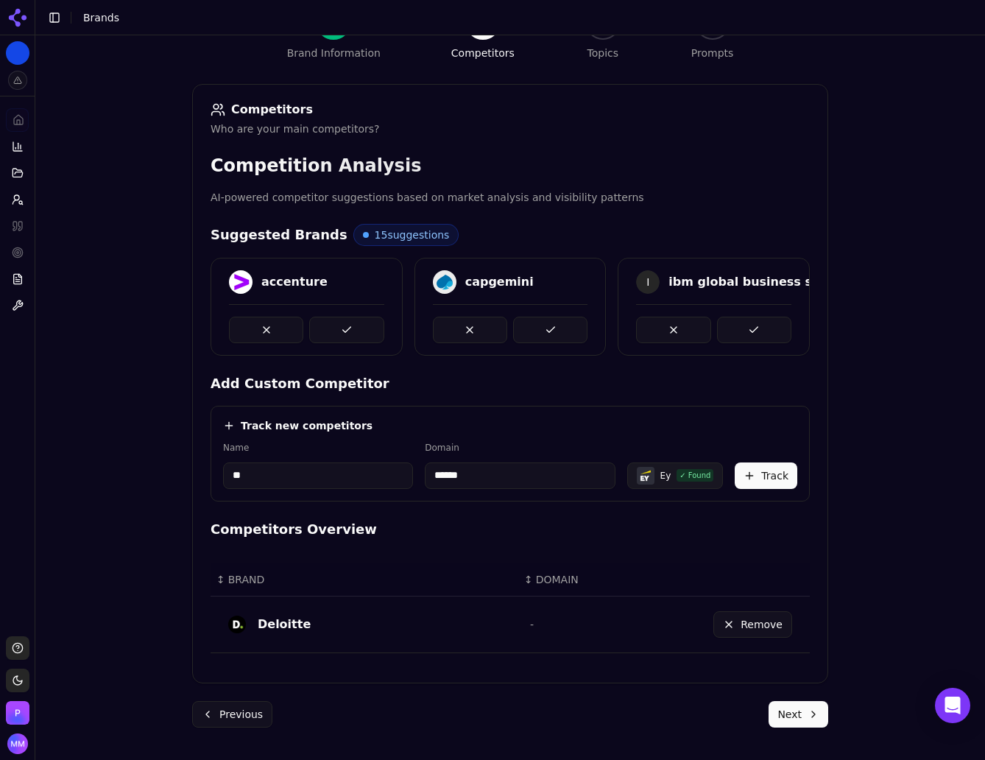
click at [766, 472] on button "Track" at bounding box center [766, 475] width 63 height 26
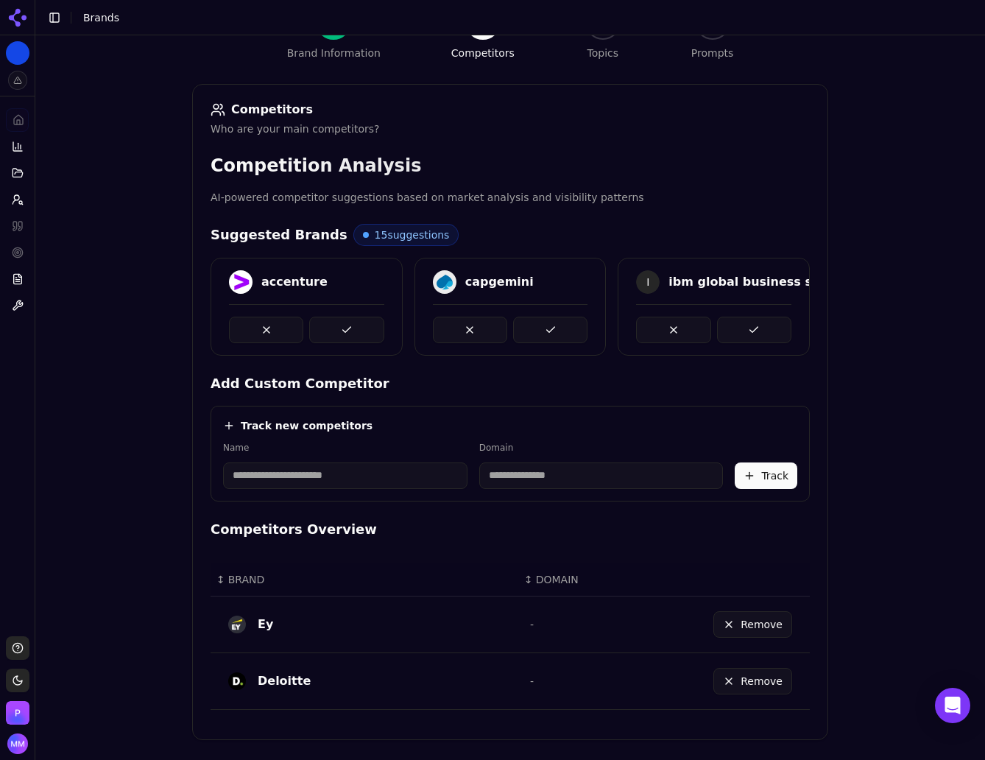
click at [929, 450] on div "Brand Onboarding Let's set up your brand monitoring in a few simple steps Step …" at bounding box center [510, 243] width 950 height 760
click at [297, 472] on input at bounding box center [345, 475] width 244 height 26
type input "**"
click at [458, 478] on input at bounding box center [551, 475] width 211 height 26
click at [905, 475] on div "**********" at bounding box center [510, 243] width 950 height 760
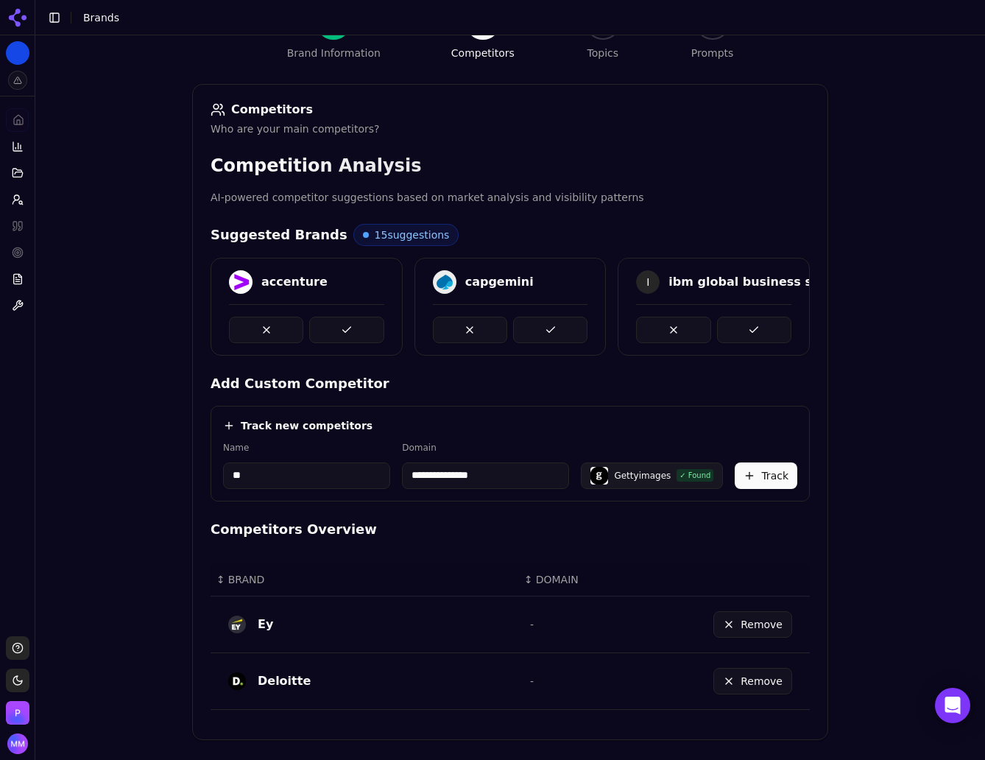
drag, startPoint x: 498, startPoint y: 475, endPoint x: 401, endPoint y: 479, distance: 96.5
click at [402, 479] on input "**********" at bounding box center [485, 475] width 167 height 26
paste input "****"
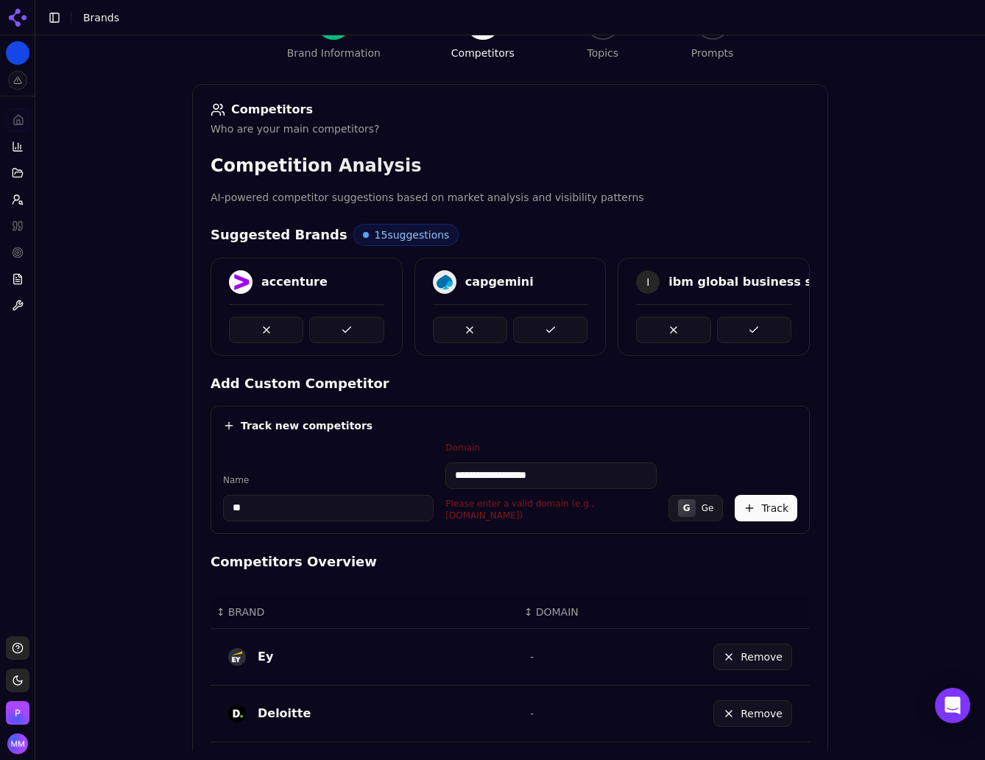
drag, startPoint x: 484, startPoint y: 476, endPoint x: 428, endPoint y: 481, distance: 55.4
click at [428, 481] on div "**********" at bounding box center [510, 481] width 574 height 79
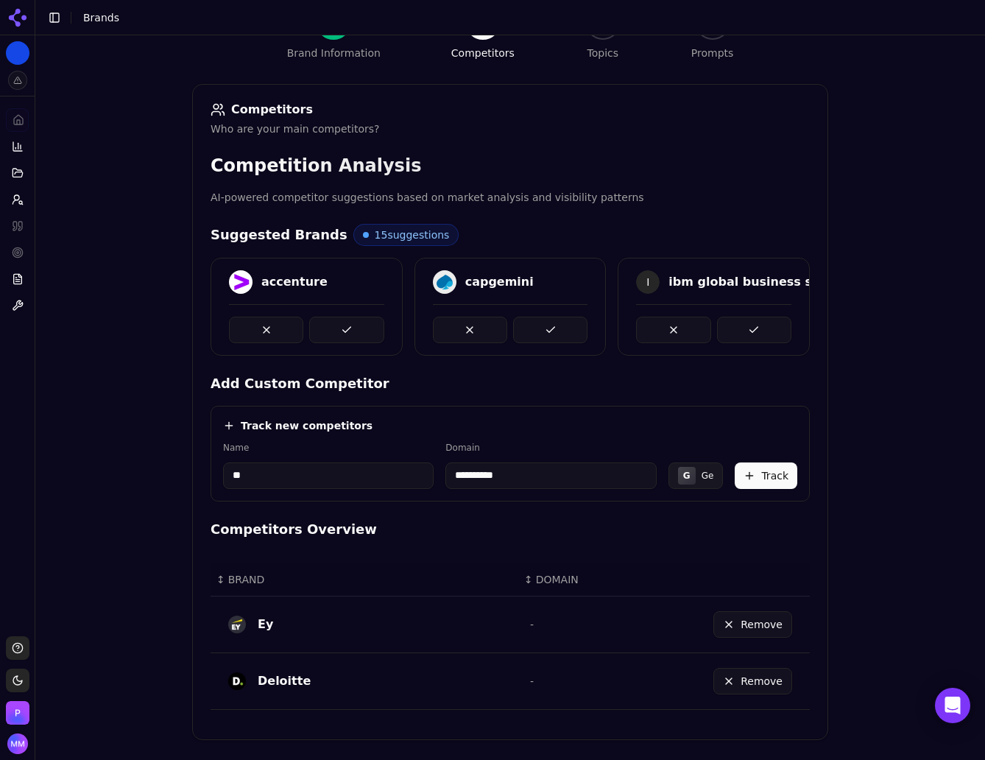
type input "**********"
click at [888, 473] on div "**********" at bounding box center [510, 243] width 950 height 760
click at [755, 479] on button "Track" at bounding box center [766, 475] width 63 height 26
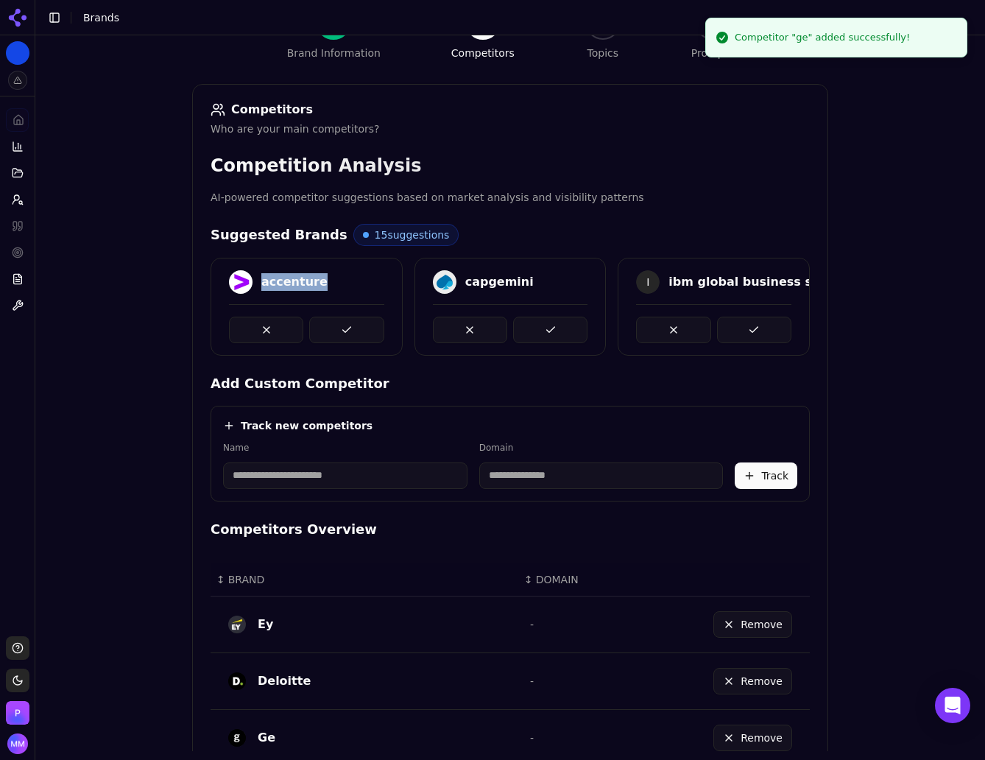
drag, startPoint x: 255, startPoint y: 281, endPoint x: 314, endPoint y: 281, distance: 58.9
click at [314, 281] on div "accenture" at bounding box center [306, 282] width 155 height 24
copy div "accenture"
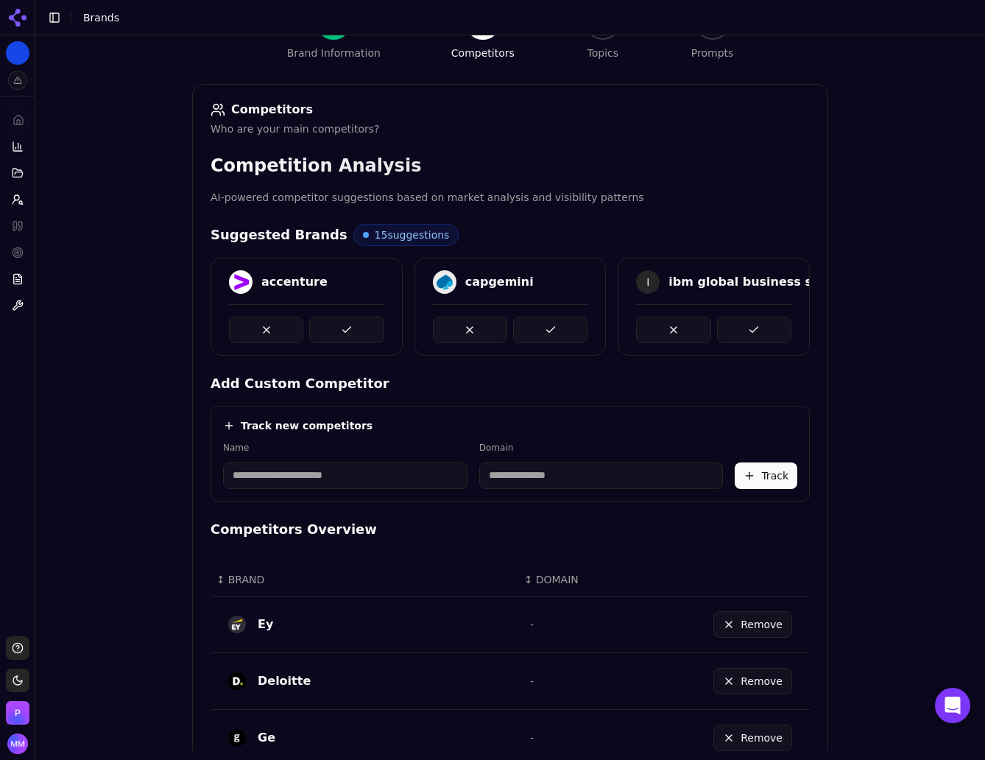
click at [936, 367] on div "Brand Onboarding Let's set up your brand monitoring in a few simple steps Step …" at bounding box center [510, 243] width 950 height 760
click at [346, 320] on button at bounding box center [346, 330] width 74 height 26
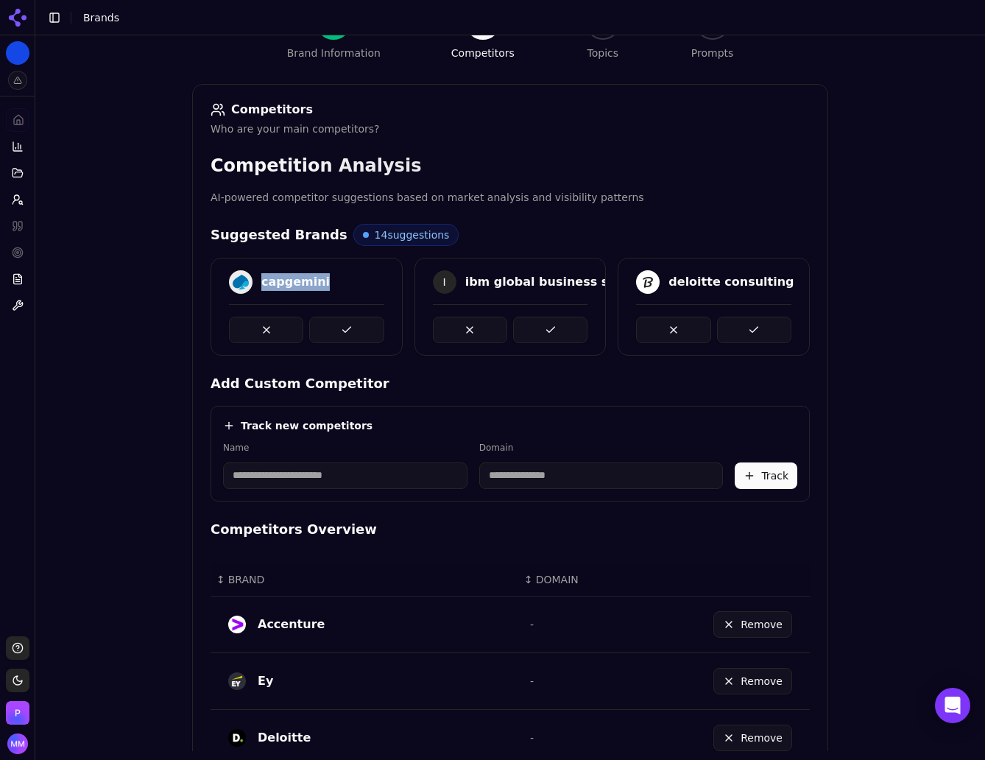
drag, startPoint x: 255, startPoint y: 282, endPoint x: 325, endPoint y: 283, distance: 69.2
click at [325, 283] on div "capgemini" at bounding box center [306, 282] width 155 height 24
copy div "capgemini"
click at [943, 303] on div "Brand Onboarding Let's set up your brand monitoring in a few simple steps Step …" at bounding box center [510, 243] width 950 height 760
click at [334, 325] on button at bounding box center [346, 330] width 74 height 26
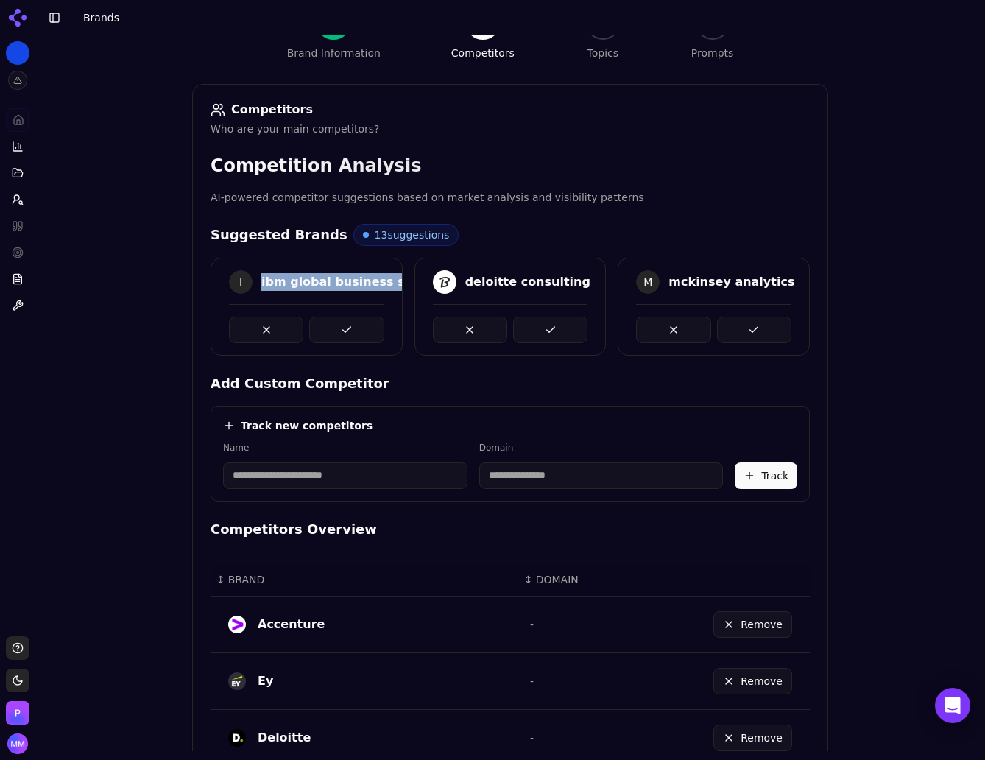
drag, startPoint x: 255, startPoint y: 283, endPoint x: 393, endPoint y: 283, distance: 138.4
click at [393, 283] on div "ibm global business services" at bounding box center [356, 282] width 191 height 18
copy div "ibm global business servic"
click at [920, 503] on div "Brand Onboarding Let's set up your brand monitoring in a few simple steps Step …" at bounding box center [510, 243] width 950 height 760
click at [346, 324] on button at bounding box center [346, 330] width 74 height 26
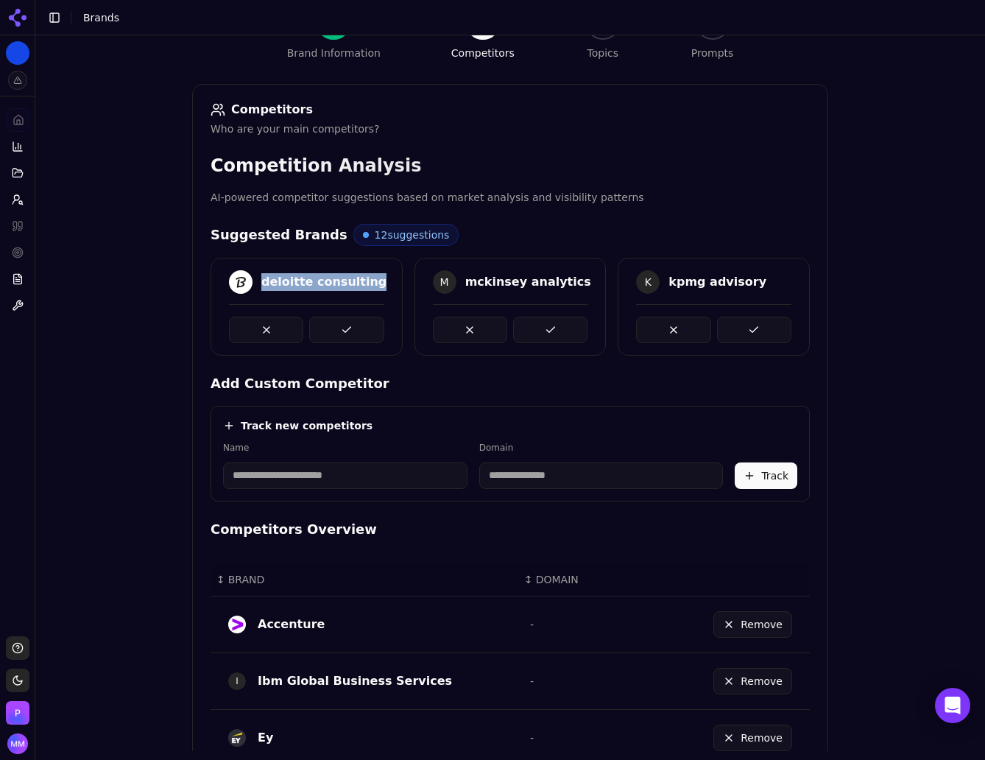
drag, startPoint x: 253, startPoint y: 279, endPoint x: 361, endPoint y: 281, distance: 108.2
click at [361, 281] on div "deloitte consulting" at bounding box center [306, 282] width 155 height 24
copy div "deloitte consulting"
click at [911, 351] on div "Brand Onboarding Let's set up your brand monitoring in a few simple steps Step …" at bounding box center [510, 243] width 950 height 760
click at [258, 319] on button at bounding box center [266, 330] width 74 height 26
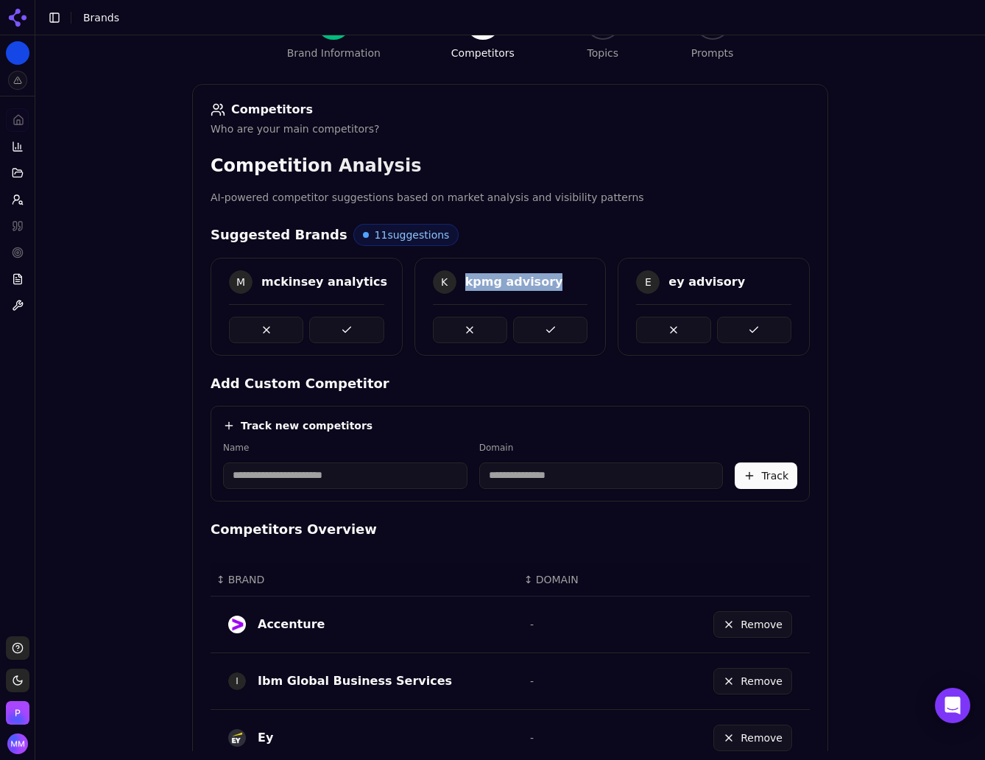
drag, startPoint x: 459, startPoint y: 280, endPoint x: 560, endPoint y: 287, distance: 101.8
click at [560, 287] on div "K kpmg advisory" at bounding box center [510, 282] width 155 height 24
copy div "kpmg advisory"
click at [919, 364] on div "Brand Onboarding Let's set up your brand monitoring in a few simple steps Step …" at bounding box center [510, 243] width 950 height 760
click at [558, 328] on button at bounding box center [550, 330] width 74 height 26
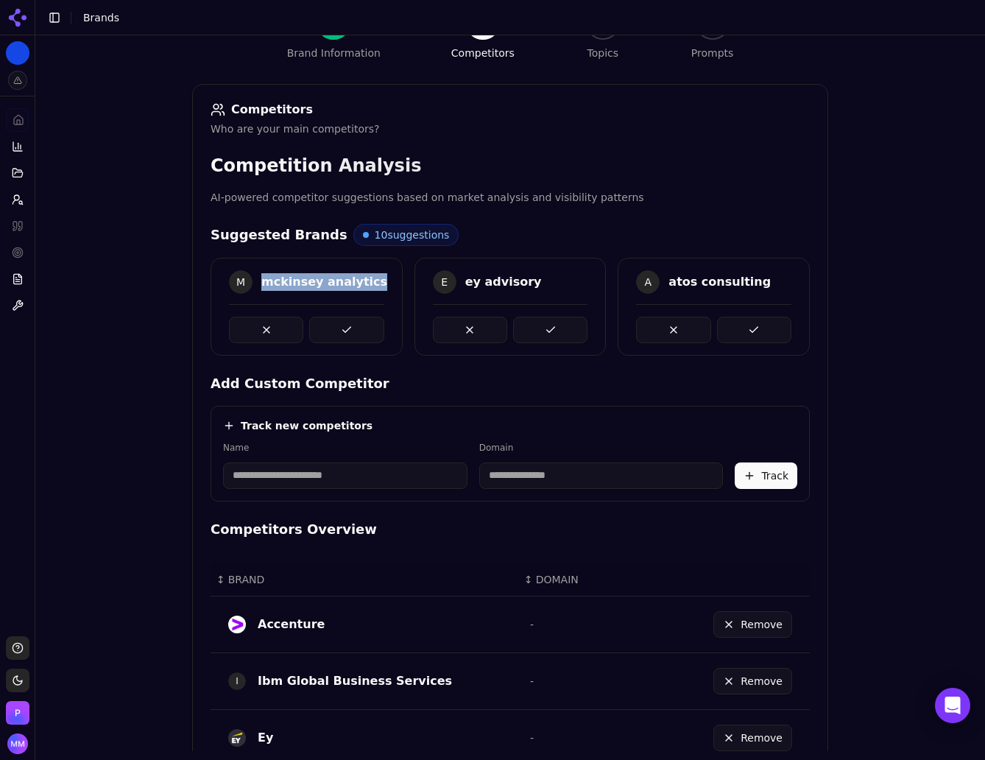
drag, startPoint x: 255, startPoint y: 283, endPoint x: 361, endPoint y: 285, distance: 105.3
click at [361, 285] on div "M mckinsey analytics" at bounding box center [306, 282] width 155 height 24
copy div "mckinsey analytics"
click at [954, 429] on div "Brand Onboarding Let's set up your brand monitoring in a few simple steps Step …" at bounding box center [510, 243] width 950 height 760
click at [345, 323] on button at bounding box center [346, 330] width 74 height 26
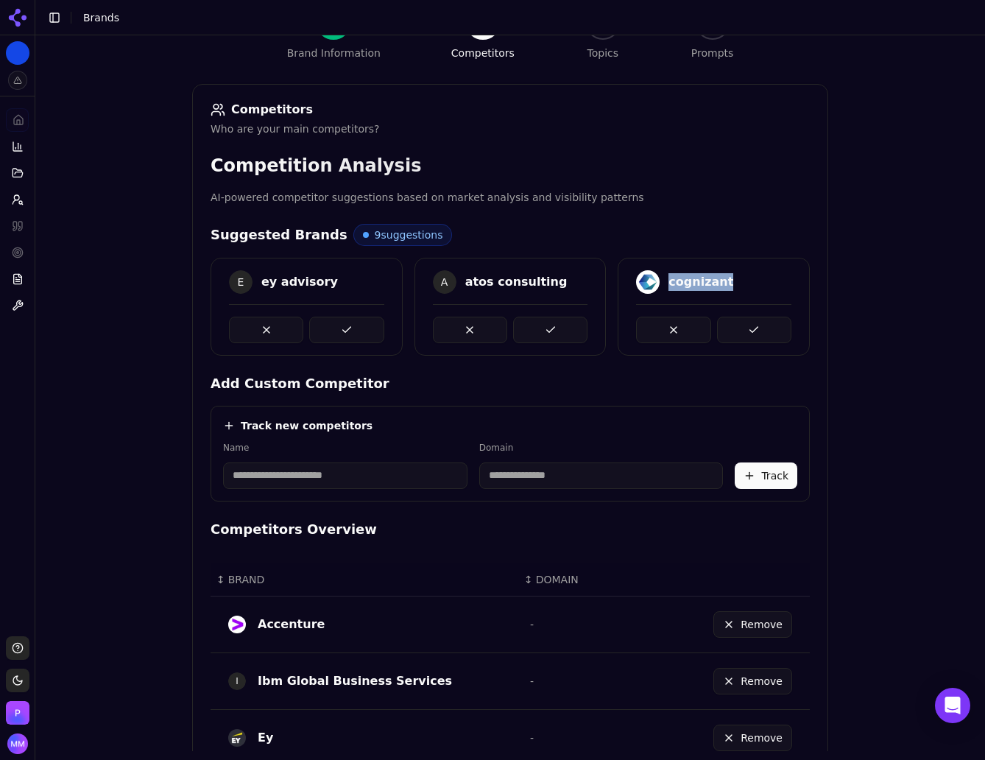
drag, startPoint x: 662, startPoint y: 279, endPoint x: 725, endPoint y: 280, distance: 62.6
click at [725, 280] on div "cognizant" at bounding box center [713, 282] width 155 height 24
copy div "cognizant"
click at [908, 437] on div "Brand Onboarding Let's set up your brand monitoring in a few simple steps Step …" at bounding box center [510, 243] width 950 height 760
click at [745, 324] on button at bounding box center [754, 330] width 74 height 26
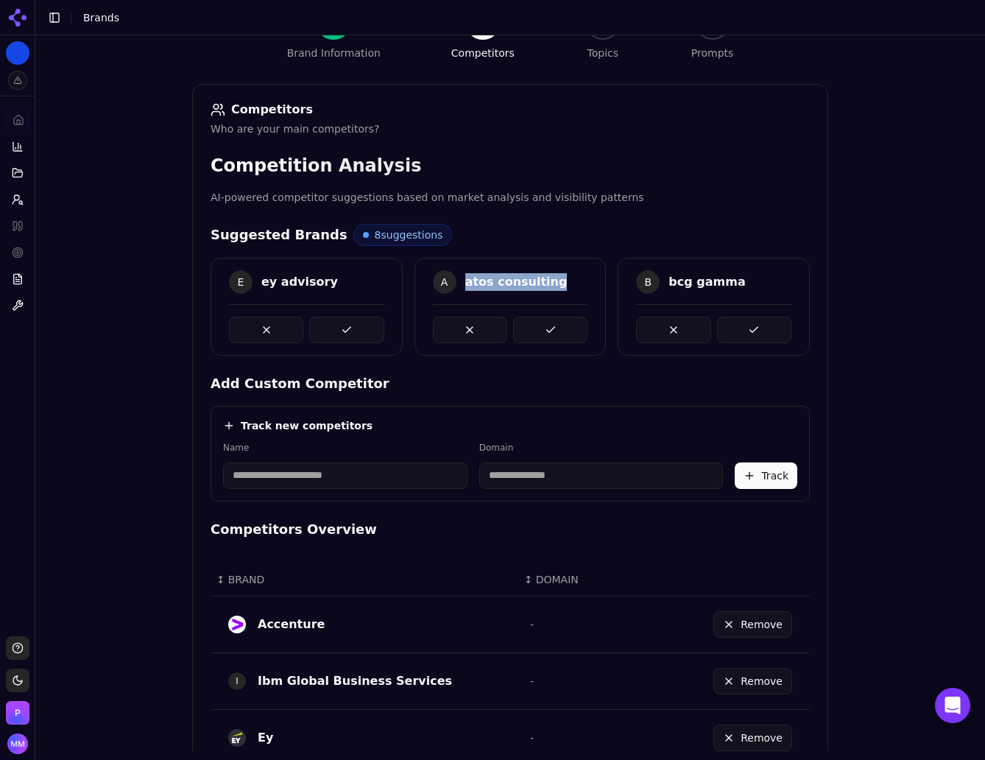
drag, startPoint x: 458, startPoint y: 281, endPoint x: 545, endPoint y: 279, distance: 86.9
click at [545, 279] on div "A atos consulting" at bounding box center [510, 282] width 155 height 24
copy div "atos consulting"
click at [868, 370] on div "Brand Onboarding Let's set up your brand monitoring in a few simple steps Step …" at bounding box center [510, 243] width 950 height 760
click at [541, 319] on button at bounding box center [550, 330] width 74 height 26
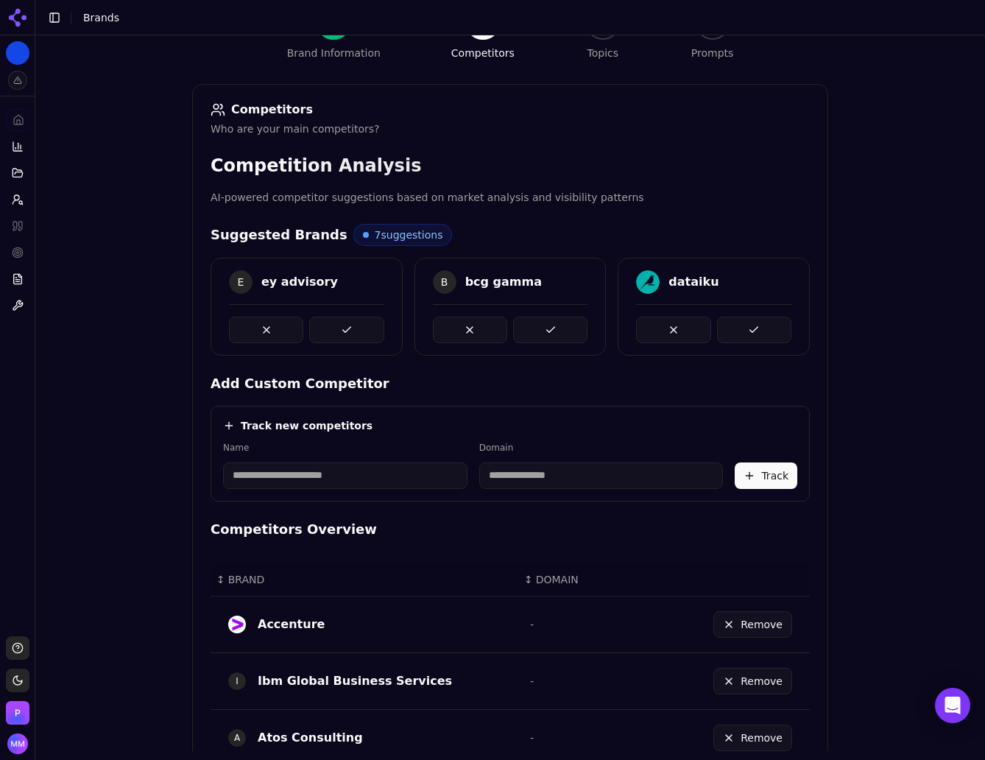
scroll to position [211, 0]
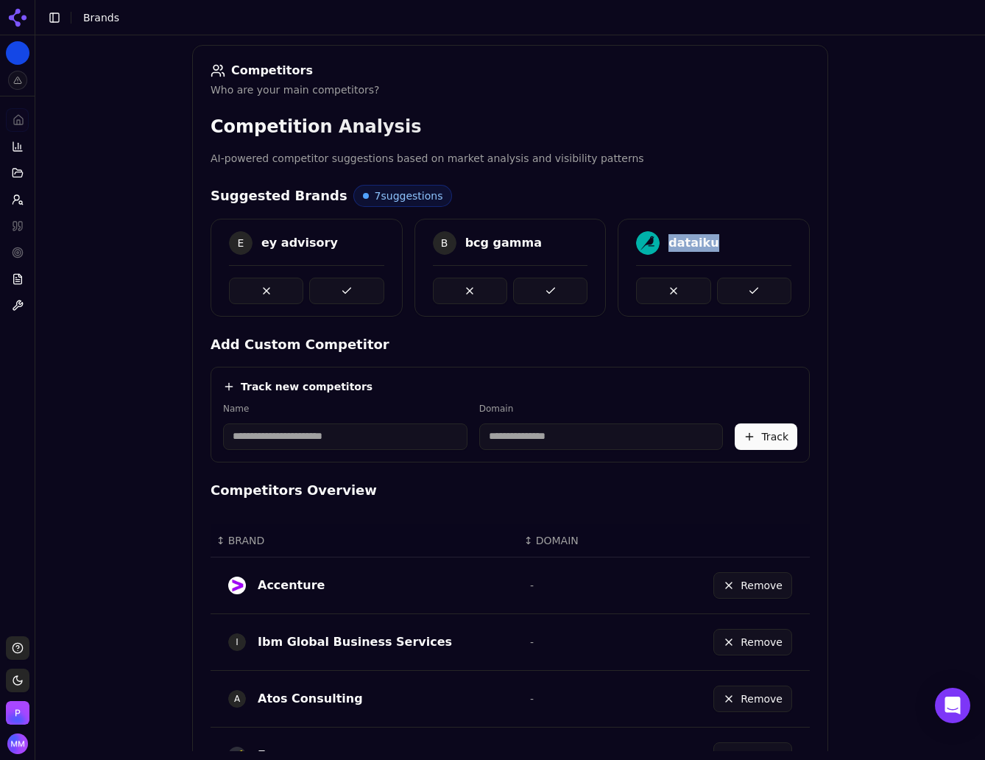
drag, startPoint x: 662, startPoint y: 240, endPoint x: 710, endPoint y: 238, distance: 47.9
click at [710, 238] on div "dataiku" at bounding box center [713, 243] width 155 height 24
copy div "dataiku"
click at [891, 337] on div "Brand Onboarding Let's set up your brand monitoring in a few simple steps Step …" at bounding box center [510, 204] width 950 height 760
click at [741, 284] on button at bounding box center [754, 291] width 74 height 26
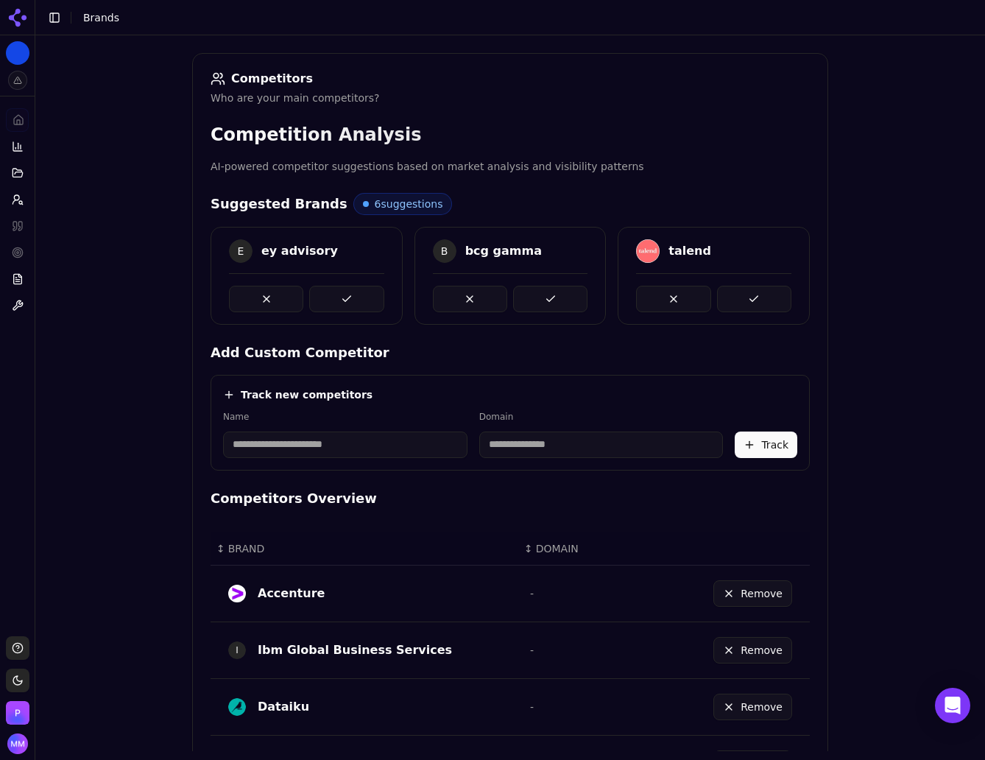
scroll to position [205, 0]
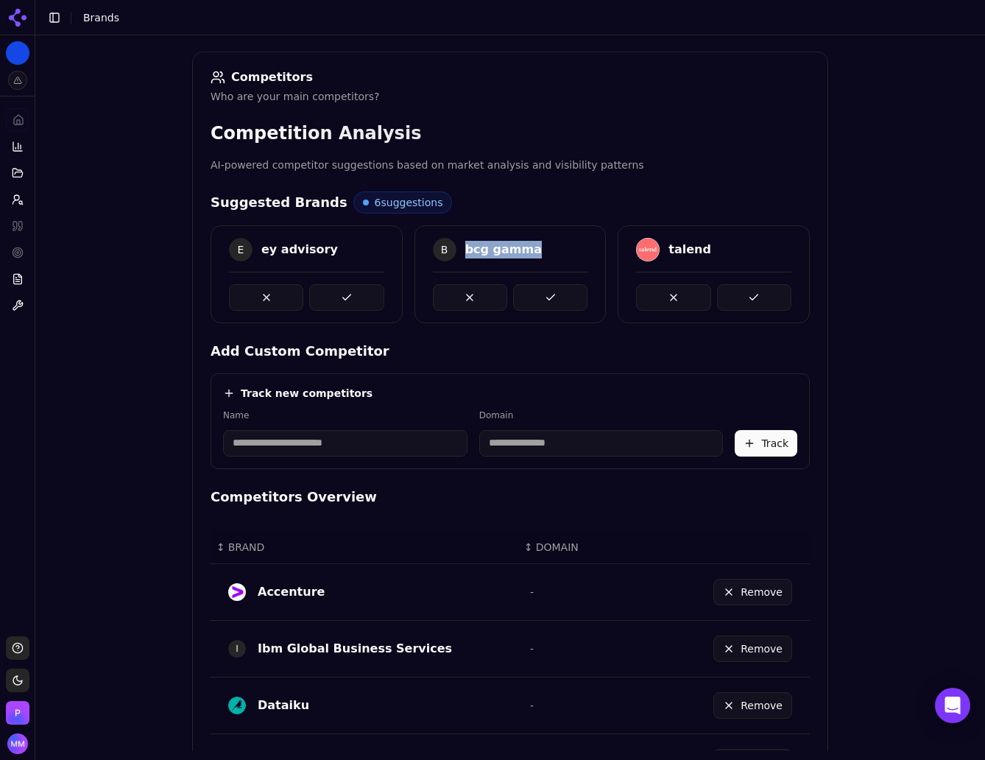
drag, startPoint x: 458, startPoint y: 247, endPoint x: 547, endPoint y: 251, distance: 89.2
click at [547, 251] on div "B bcg gamma" at bounding box center [510, 250] width 155 height 24
copy div "bcg gamma"
click at [953, 319] on div "Brand Onboarding Let's set up your brand monitoring in a few simple steps Step …" at bounding box center [510, 211] width 950 height 760
click at [556, 294] on button at bounding box center [550, 297] width 74 height 26
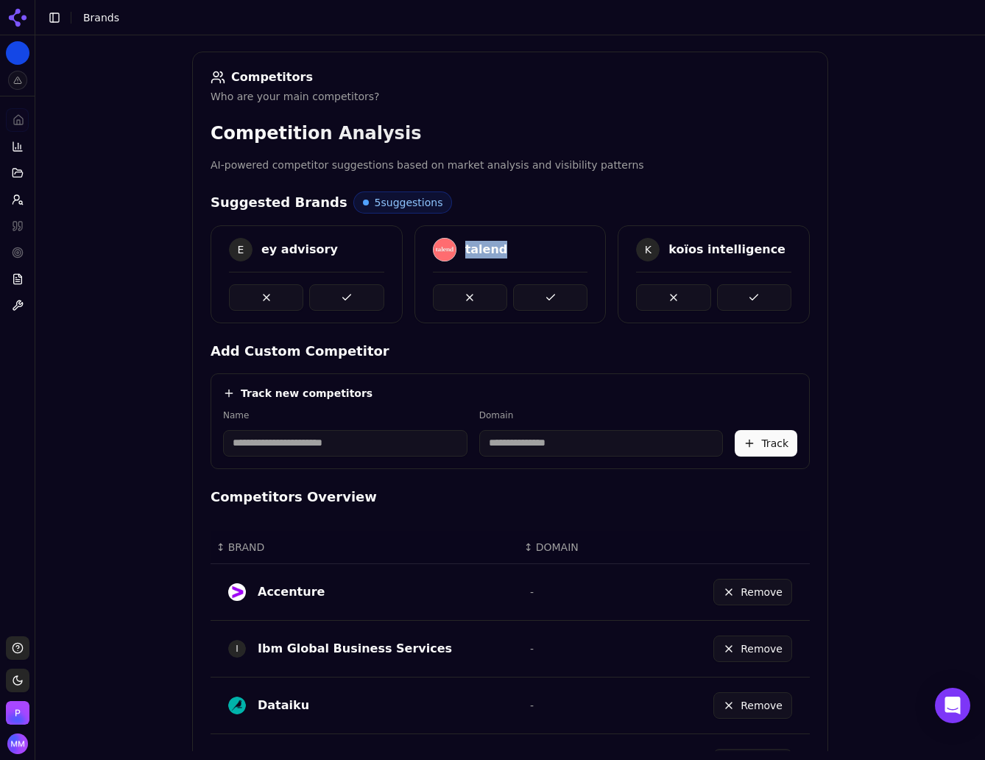
drag, startPoint x: 456, startPoint y: 247, endPoint x: 497, endPoint y: 247, distance: 40.5
click at [497, 247] on div "talend" at bounding box center [510, 250] width 155 height 24
click at [913, 392] on div "Brand Onboarding Let's set up your brand monitoring in a few simple steps Step …" at bounding box center [510, 211] width 950 height 760
click at [556, 297] on button at bounding box center [550, 297] width 74 height 26
drag, startPoint x: 459, startPoint y: 247, endPoint x: 581, endPoint y: 236, distance: 122.0
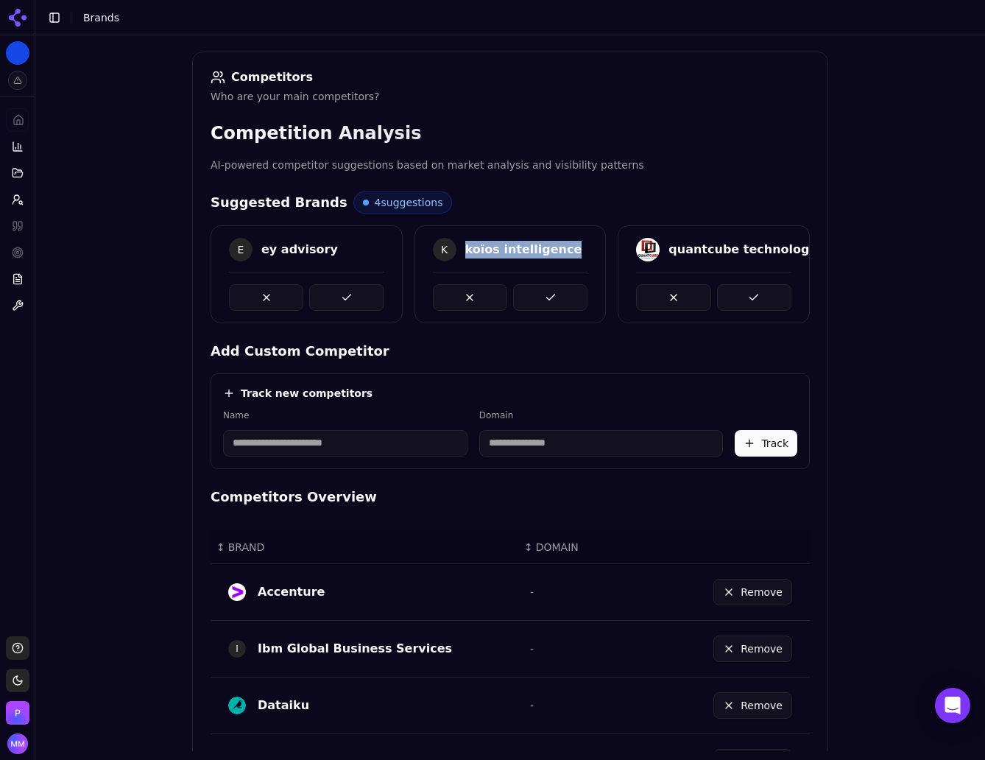
click at [581, 238] on div "K koïos intelligence" at bounding box center [510, 252] width 191 height 28
click at [917, 445] on div "Brand Onboarding Let's set up your brand monitoring in a few simple steps Step …" at bounding box center [510, 211] width 950 height 760
click at [531, 293] on button at bounding box center [550, 297] width 74 height 26
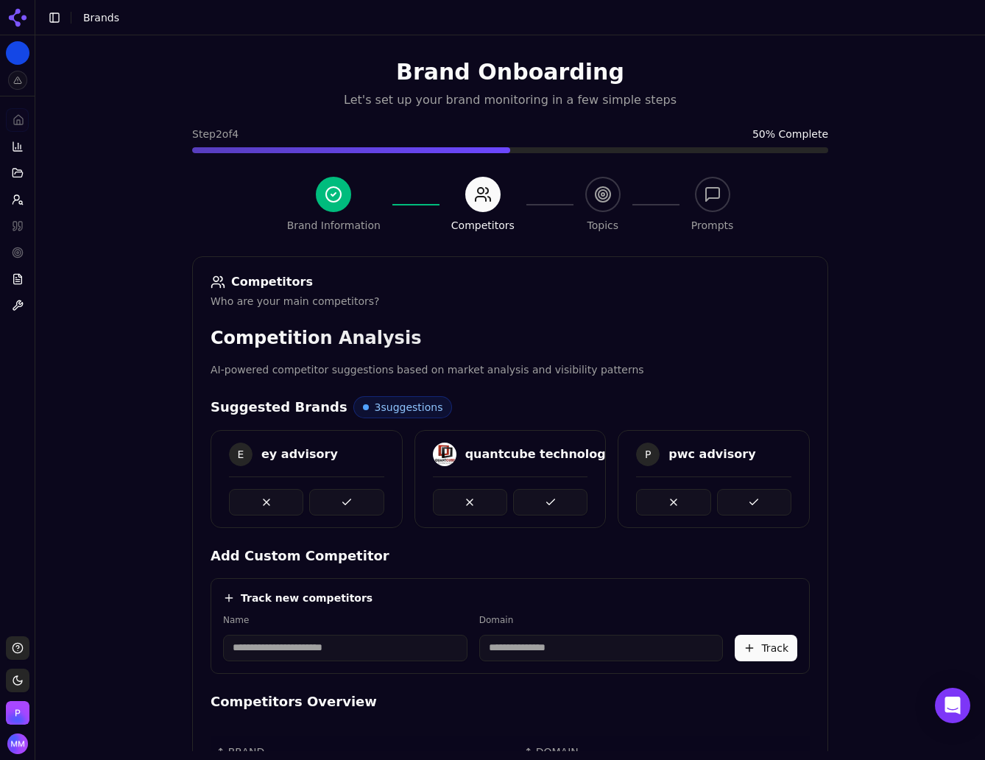
scroll to position [194, 0]
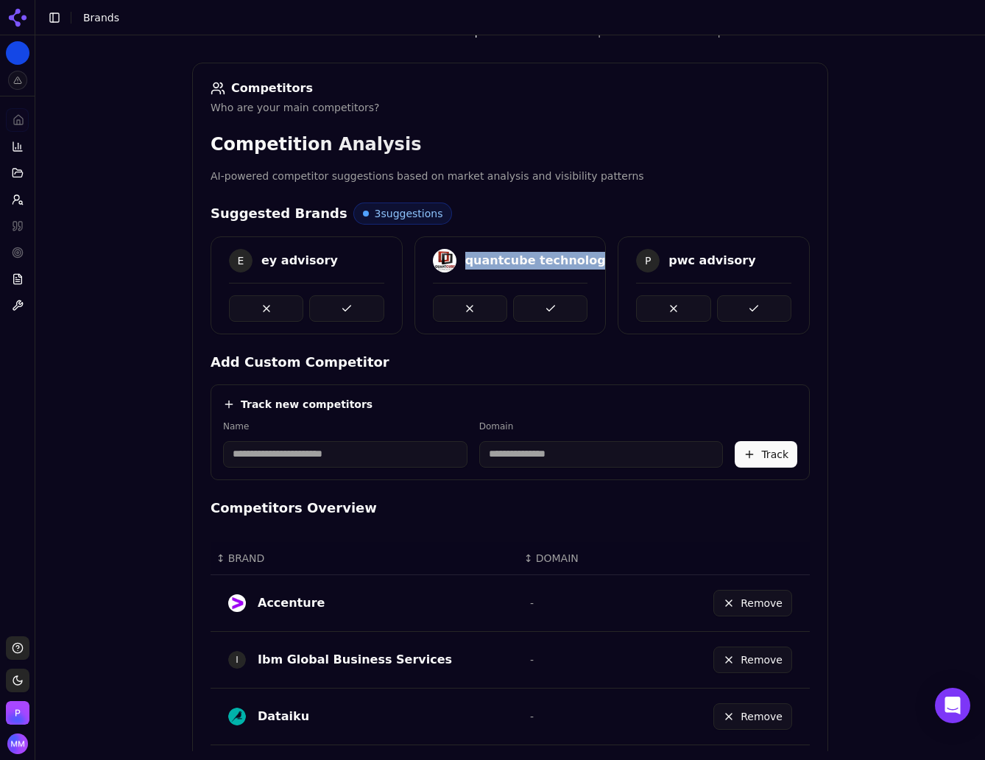
drag, startPoint x: 459, startPoint y: 259, endPoint x: 590, endPoint y: 264, distance: 131.1
click at [590, 264] on div "quantcube technology" at bounding box center [510, 263] width 191 height 28
click at [919, 418] on div "Brand Onboarding Let's set up your brand monitoring in a few simple steps Step …" at bounding box center [510, 222] width 950 height 760
drag, startPoint x: 663, startPoint y: 263, endPoint x: 741, endPoint y: 261, distance: 78.0
click at [741, 261] on div "P pwc advisory" at bounding box center [713, 261] width 155 height 24
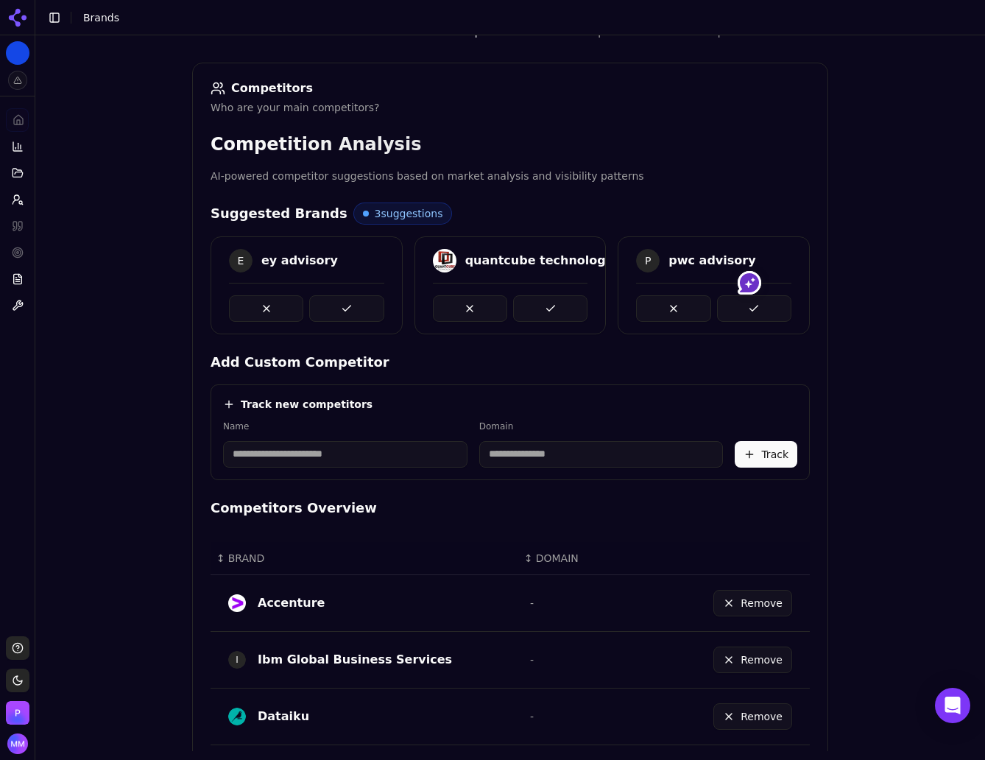
click at [900, 409] on div "Brand Onboarding Let's set up your brand monitoring in a few simple steps Step …" at bounding box center [510, 222] width 950 height 760
click at [740, 311] on button at bounding box center [754, 308] width 74 height 26
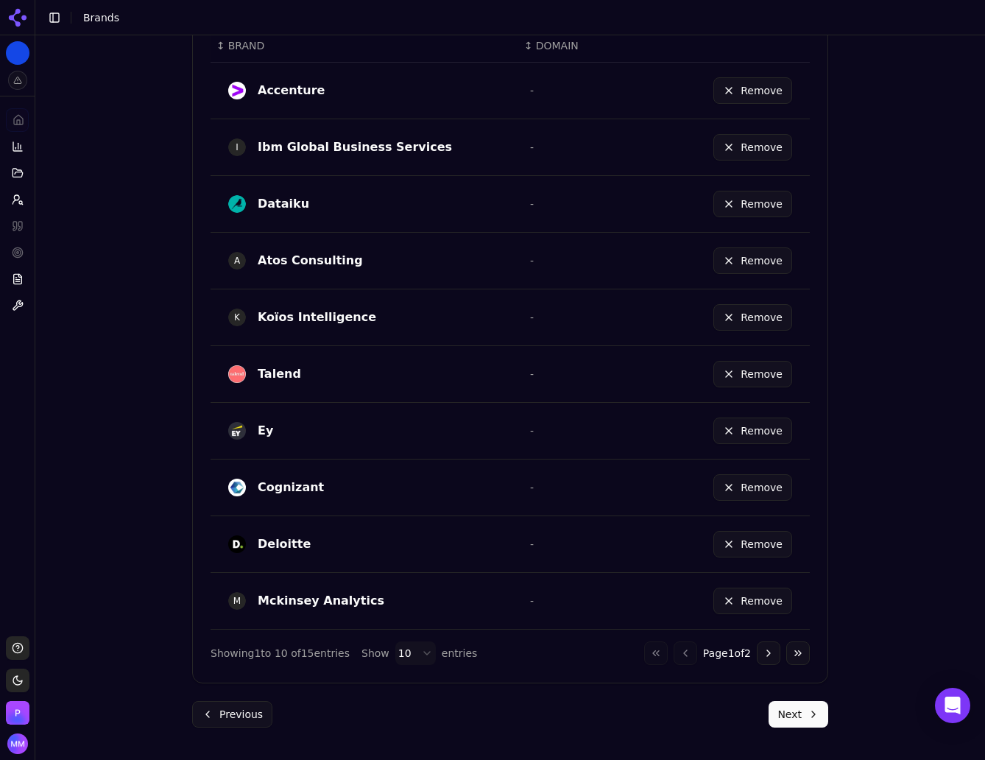
click at [788, 715] on button "Next" at bounding box center [798, 714] width 60 height 26
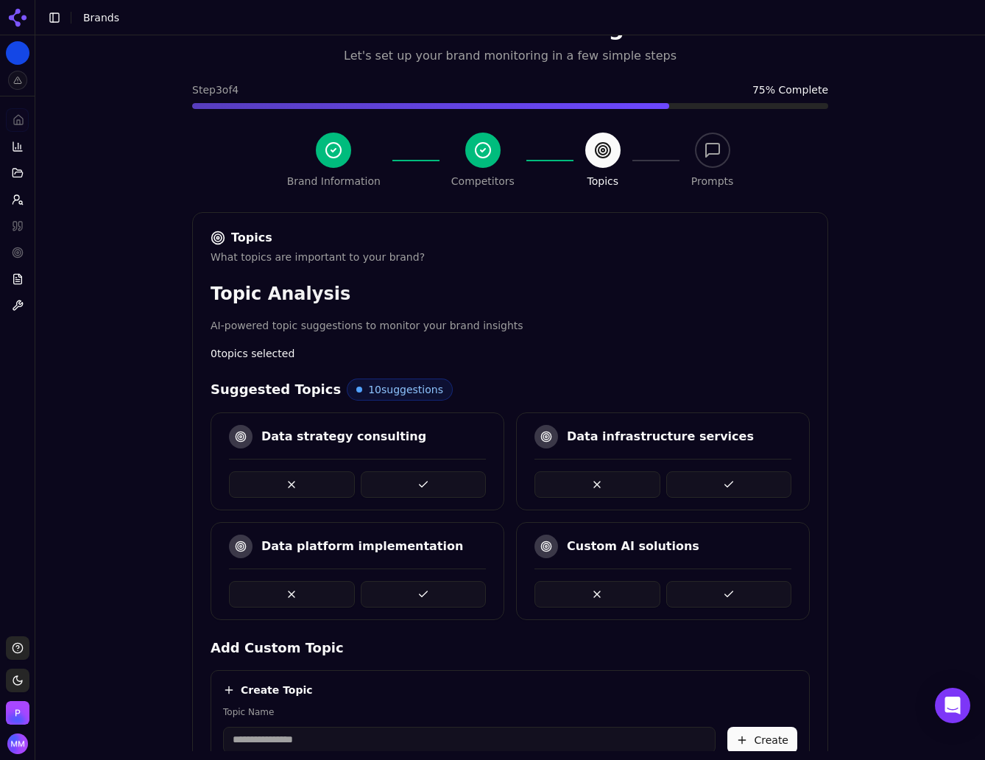
scroll to position [322, 0]
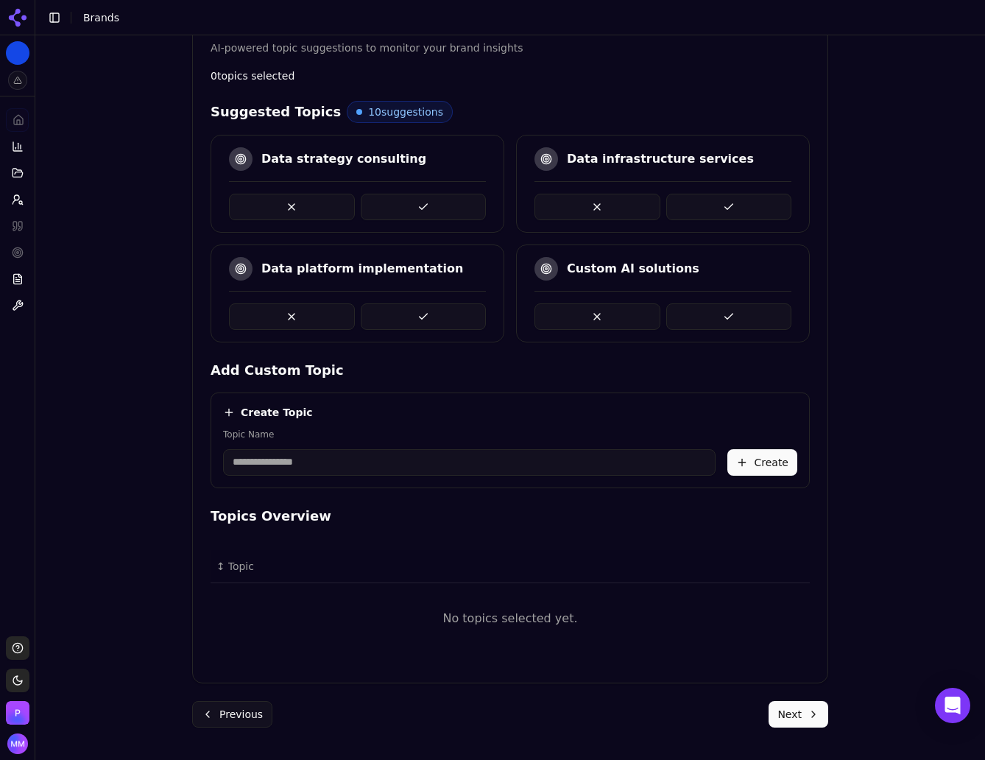
click at [406, 200] on button at bounding box center [424, 207] width 126 height 26
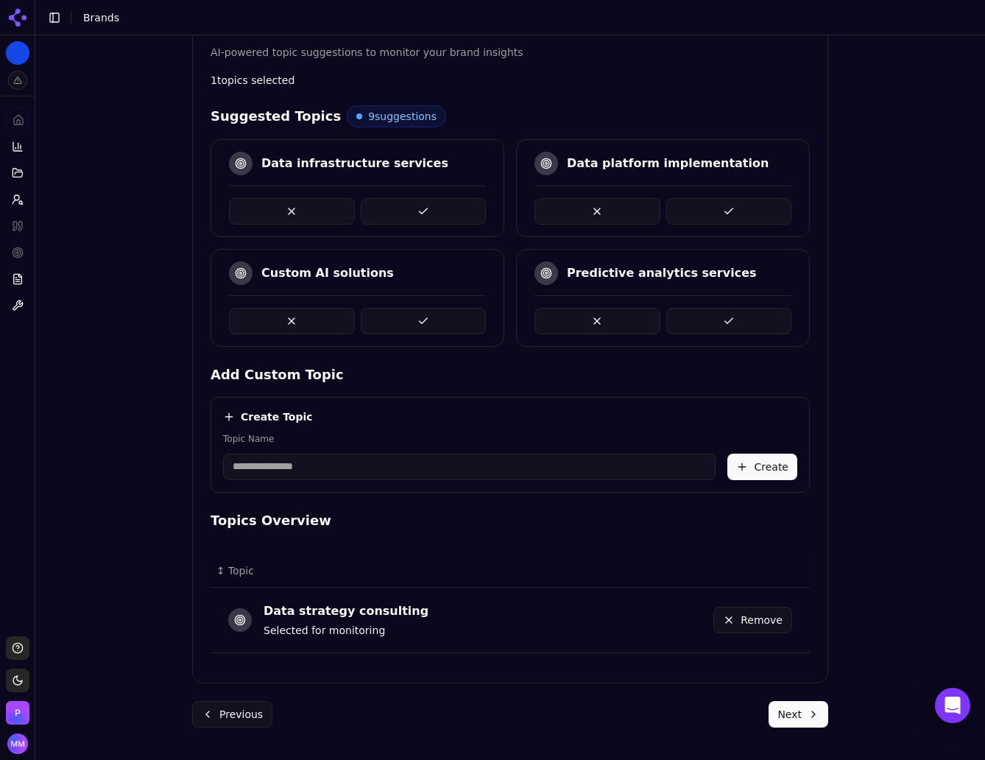
click at [422, 313] on button at bounding box center [424, 321] width 126 height 26
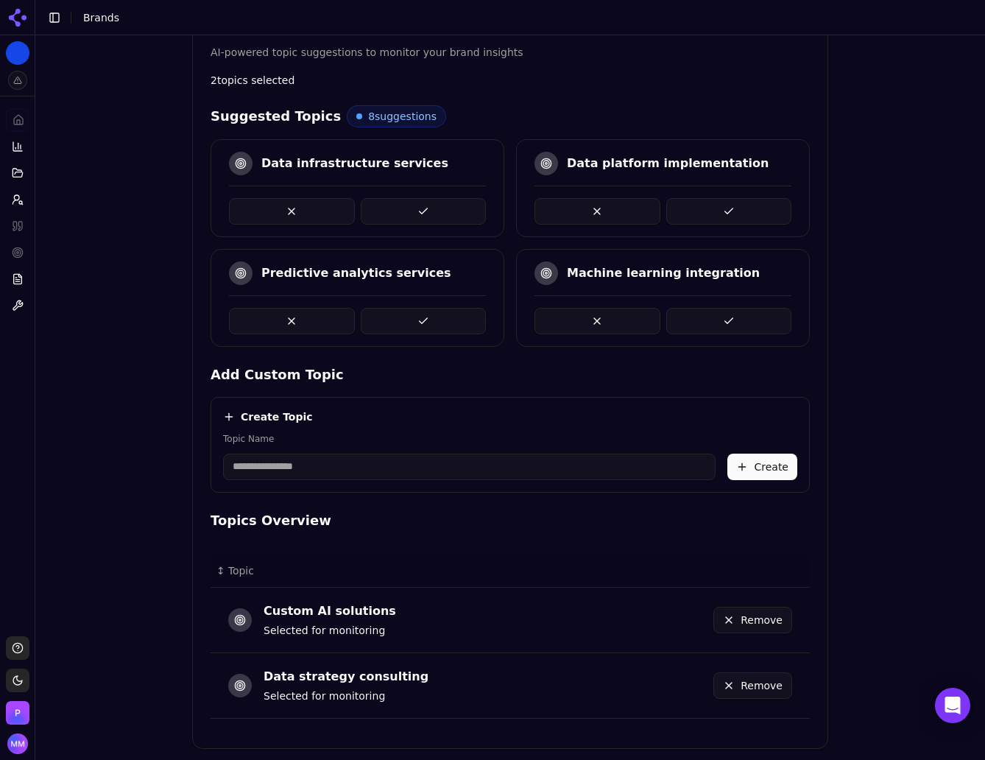
click at [717, 207] on button at bounding box center [729, 211] width 126 height 26
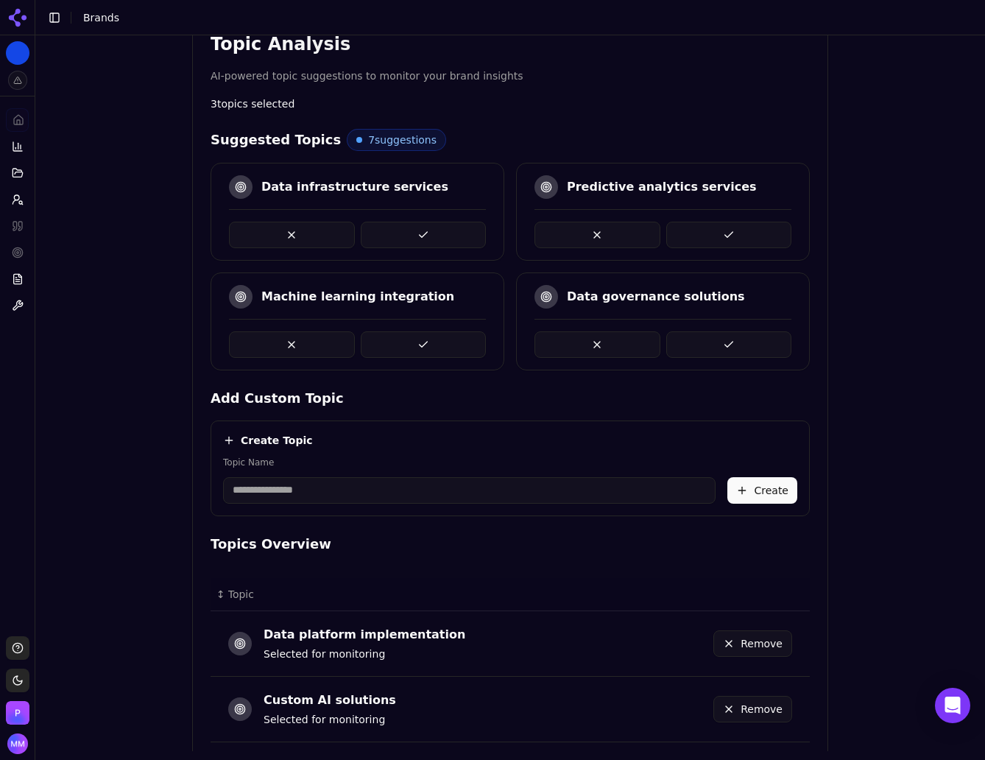
scroll to position [292, 0]
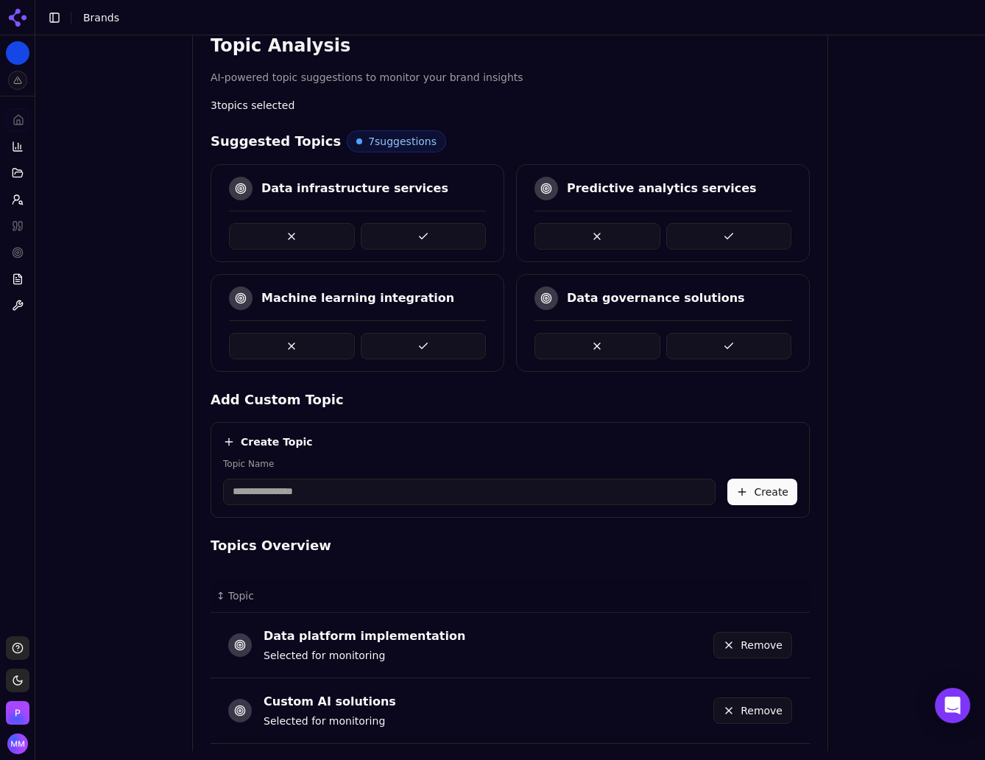
click at [732, 231] on button at bounding box center [729, 236] width 126 height 26
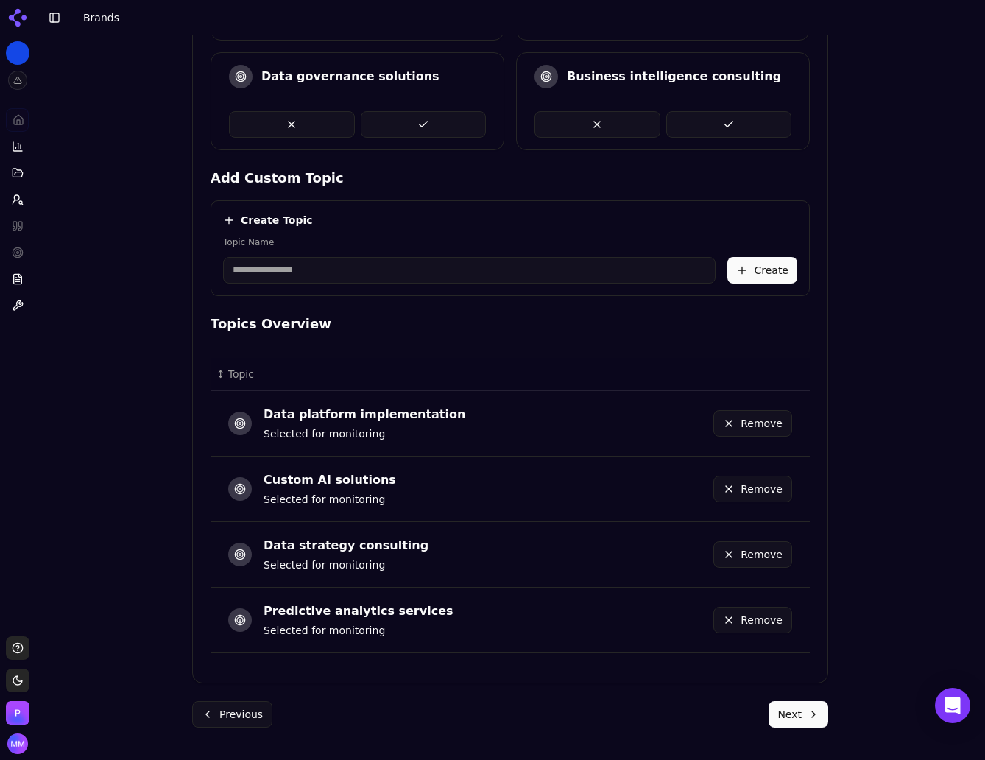
click at [793, 712] on button "Next" at bounding box center [798, 714] width 60 height 26
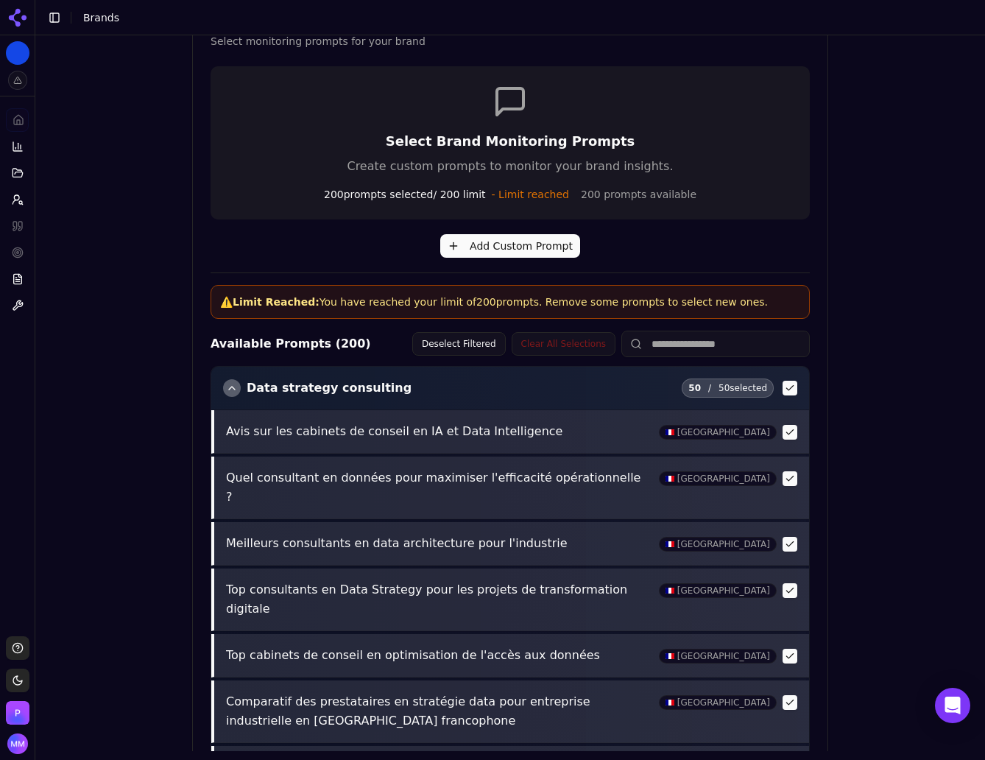
scroll to position [473, 0]
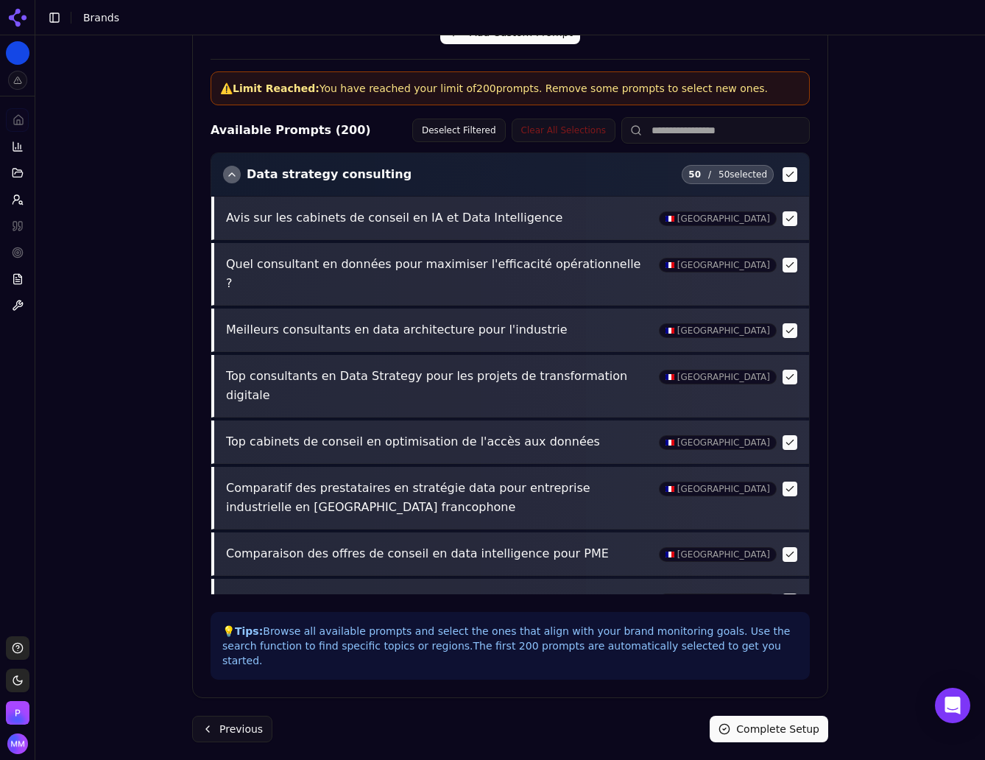
click at [775, 715] on button "Complete Setup" at bounding box center [769, 728] width 119 height 26
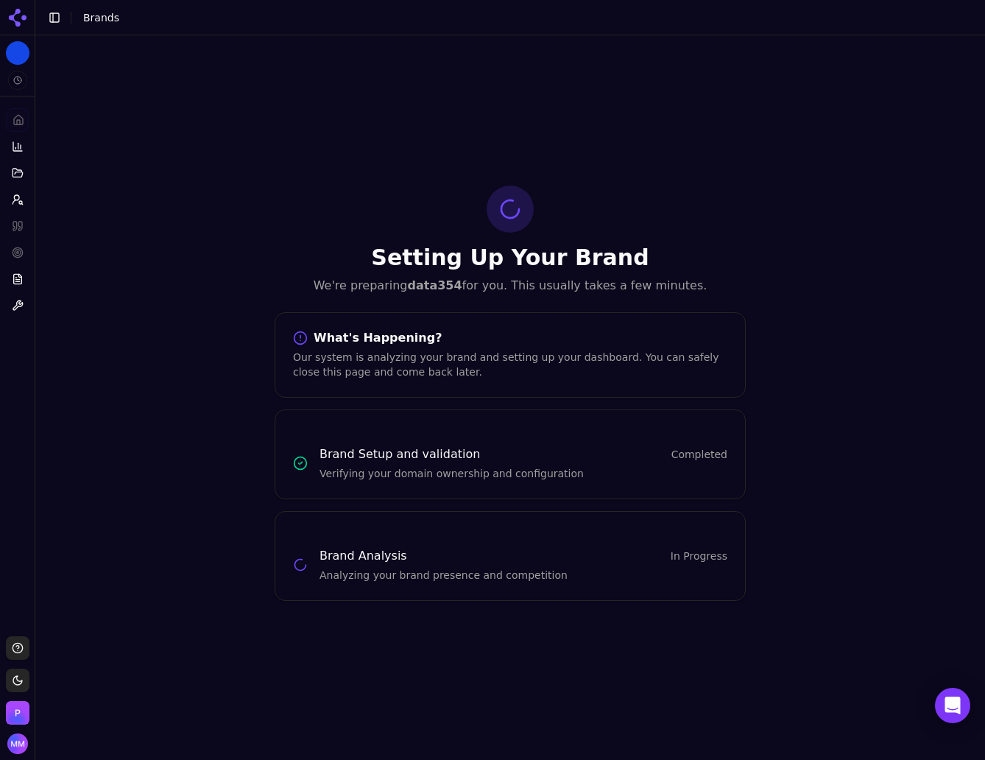
scroll to position [0, 0]
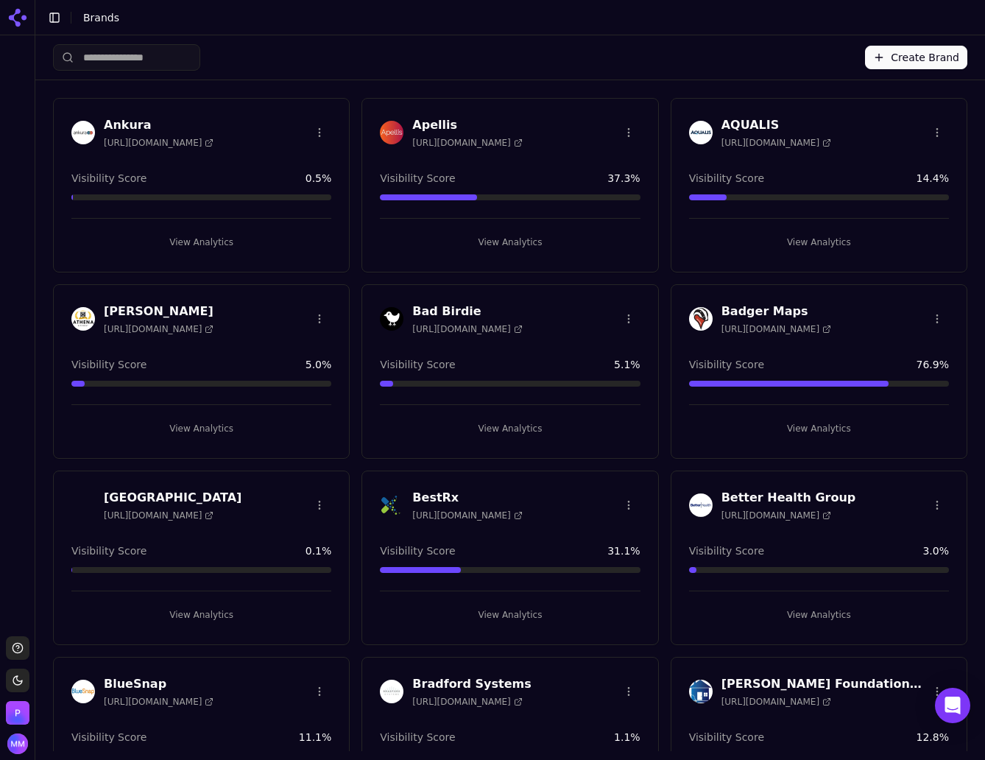
click at [732, 58] on div "Create Brand" at bounding box center [510, 57] width 914 height 44
click at [886, 57] on button "Create Brand" at bounding box center [916, 58] width 102 height 24
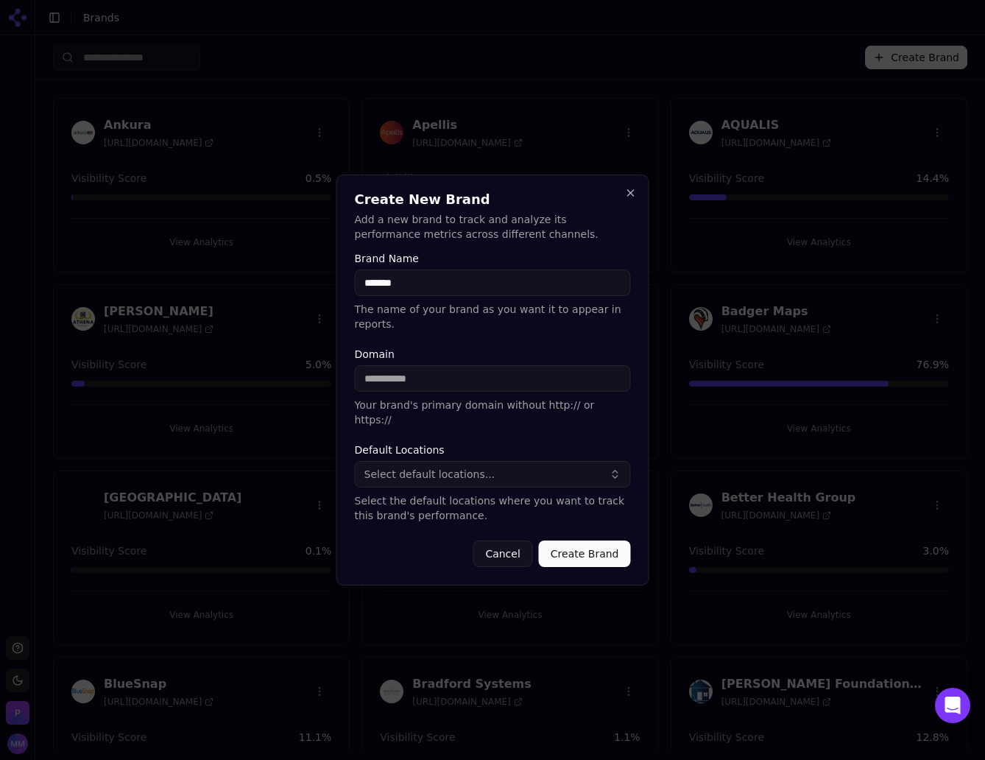
type input "*******"
click at [483, 382] on input "Domain" at bounding box center [493, 378] width 276 height 26
paste input "**********"
type input "**********"
click at [582, 540] on button "Create Brand" at bounding box center [585, 553] width 92 height 26
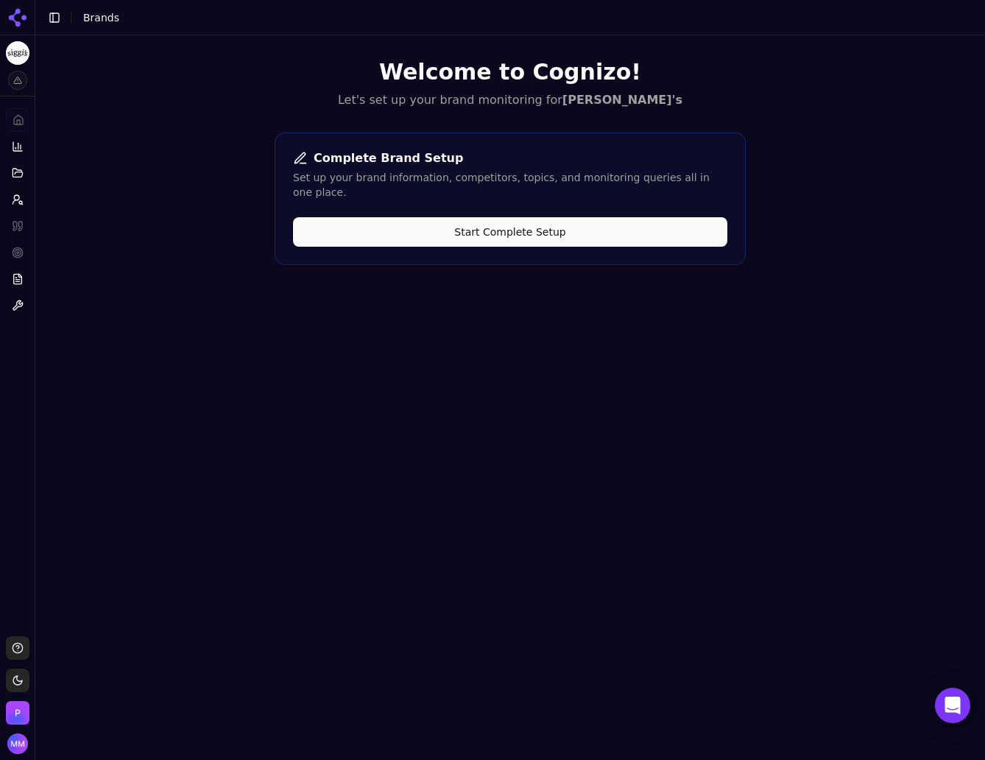
click at [537, 219] on button "Start Complete Setup" at bounding box center [510, 231] width 434 height 29
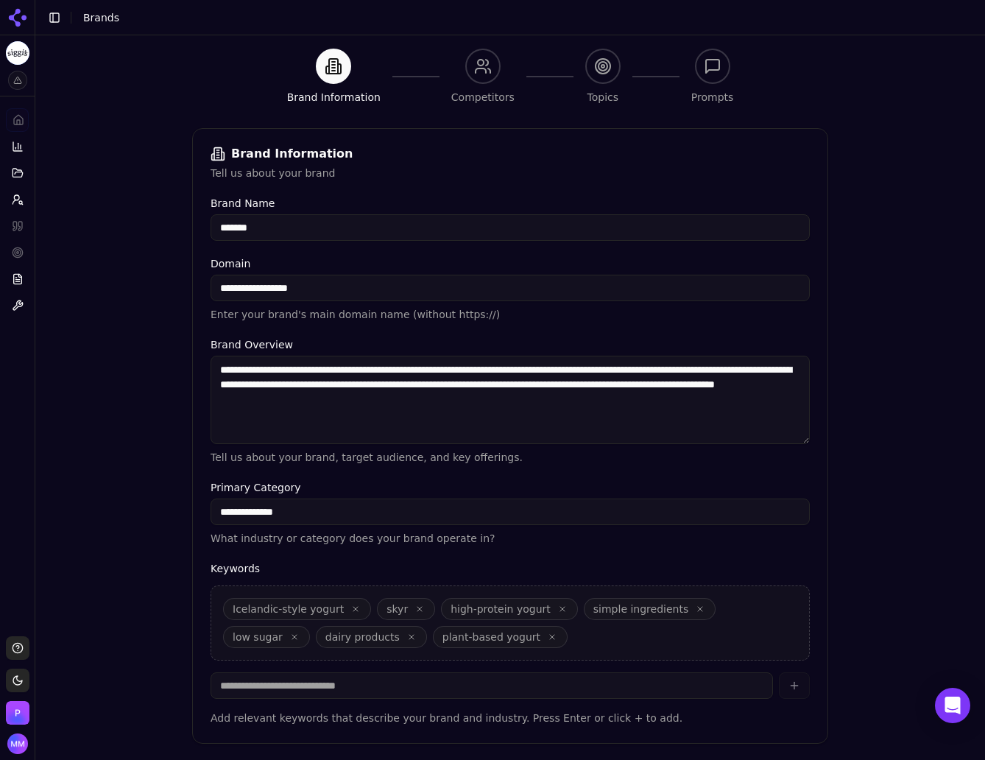
scroll to position [188, 0]
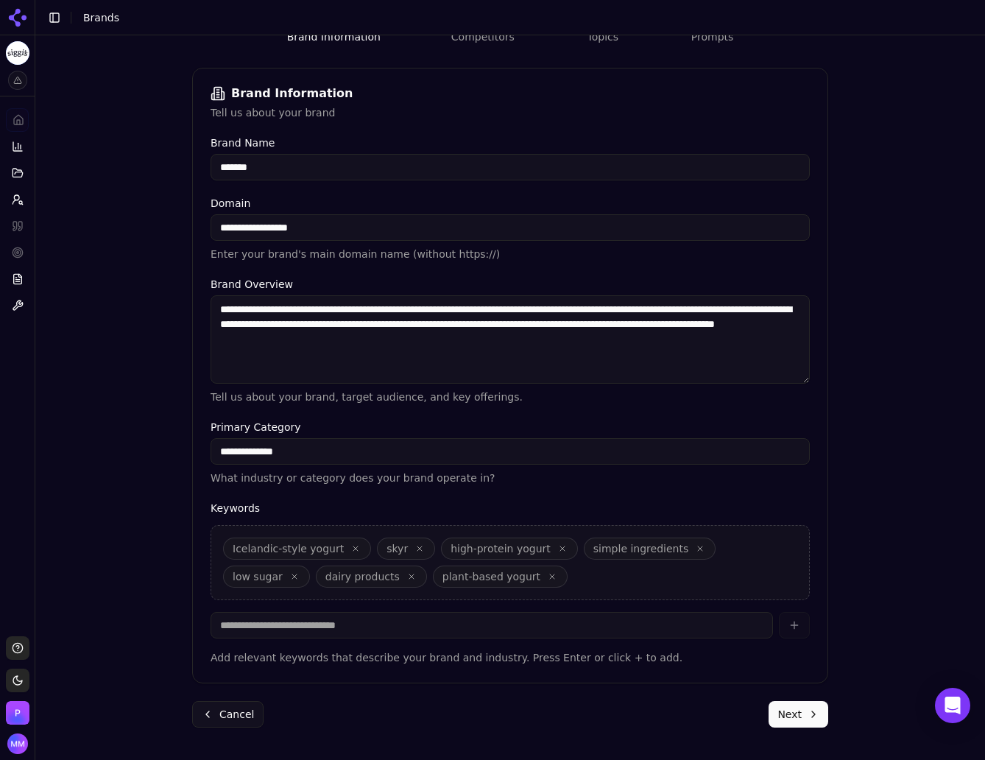
click at [791, 710] on button "Next" at bounding box center [798, 714] width 60 height 26
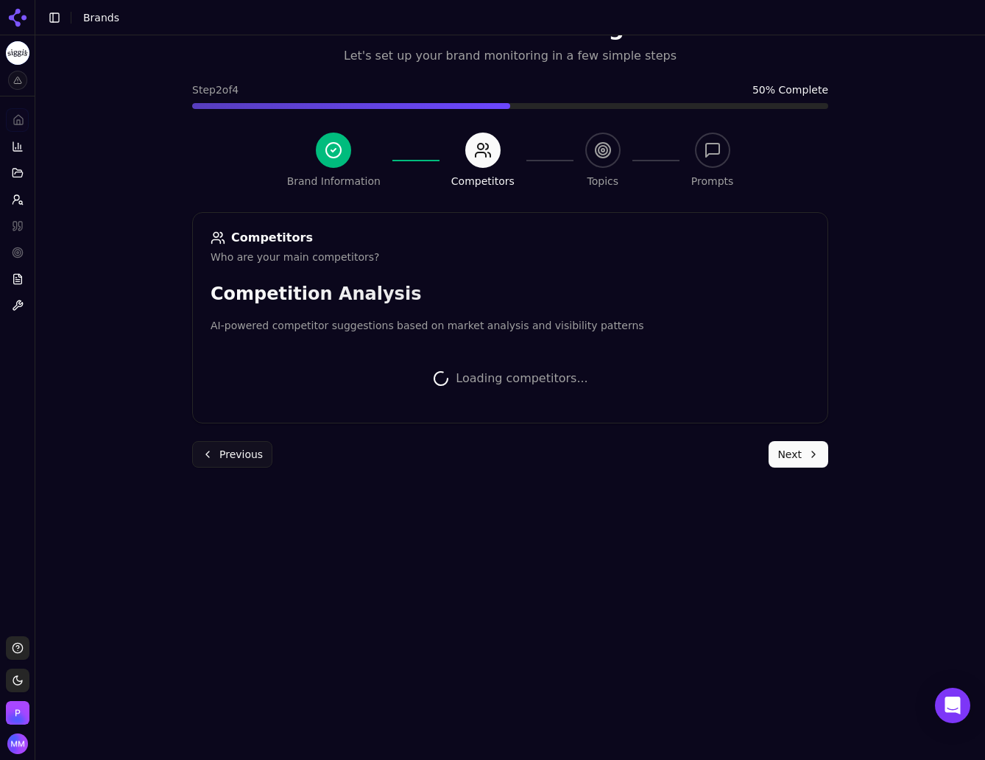
scroll to position [185, 0]
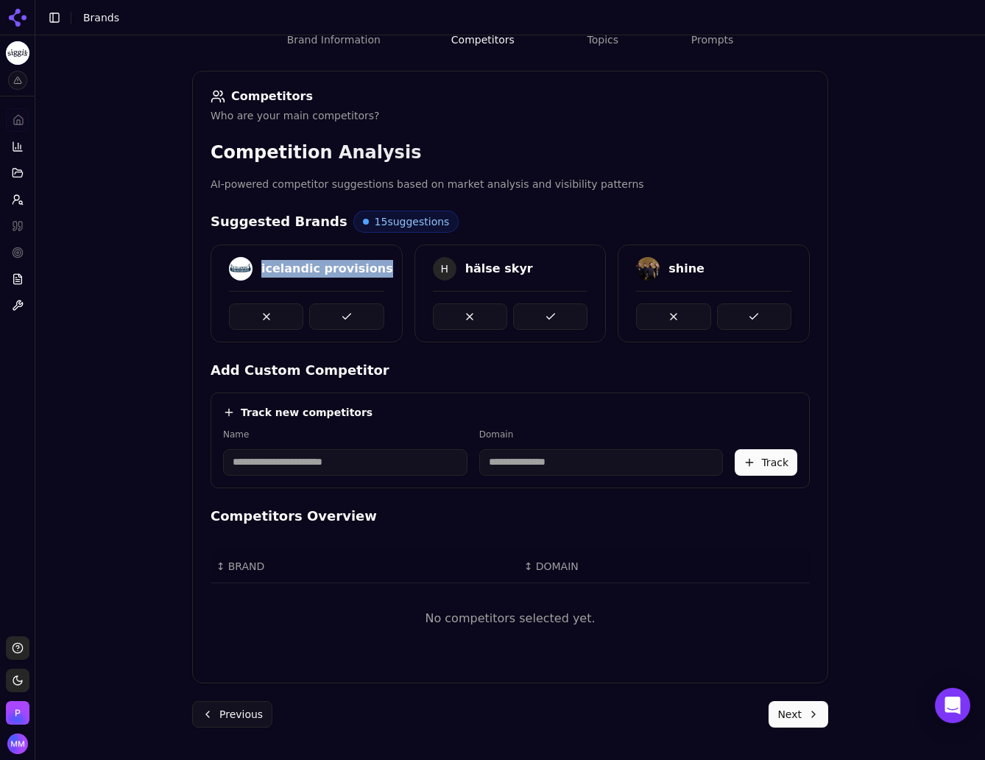
drag, startPoint x: 255, startPoint y: 266, endPoint x: 361, endPoint y: 266, distance: 106.7
click at [361, 266] on div "icelandic provisions" at bounding box center [306, 269] width 155 height 24
copy div "icelandic provisions"
click at [925, 417] on div "Brand Onboarding Let's set up your brand monitoring in a few simple steps Step …" at bounding box center [510, 230] width 950 height 760
click at [339, 317] on button at bounding box center [346, 316] width 74 height 26
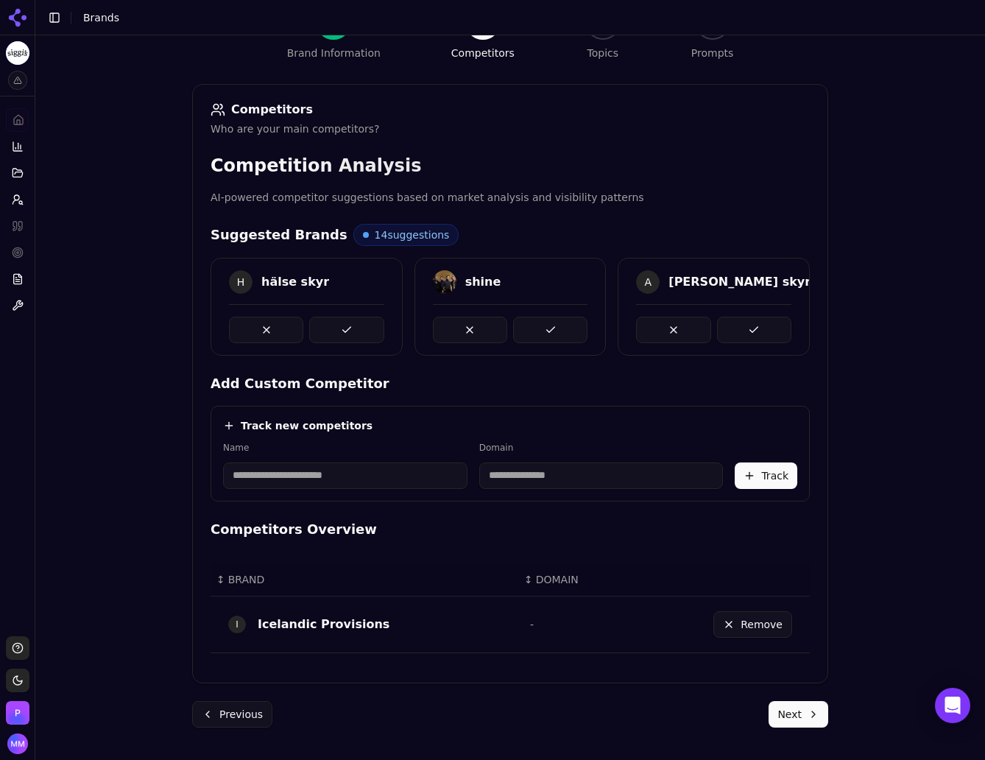
scroll to position [172, 0]
drag, startPoint x: 255, startPoint y: 281, endPoint x: 325, endPoint y: 276, distance: 69.4
click at [325, 276] on div "H hälse skyr" at bounding box center [306, 282] width 155 height 24
copy div "hälse skyr"
click at [929, 334] on div "Brand Onboarding Let's set up your brand monitoring in a few simple steps Step …" at bounding box center [510, 243] width 950 height 760
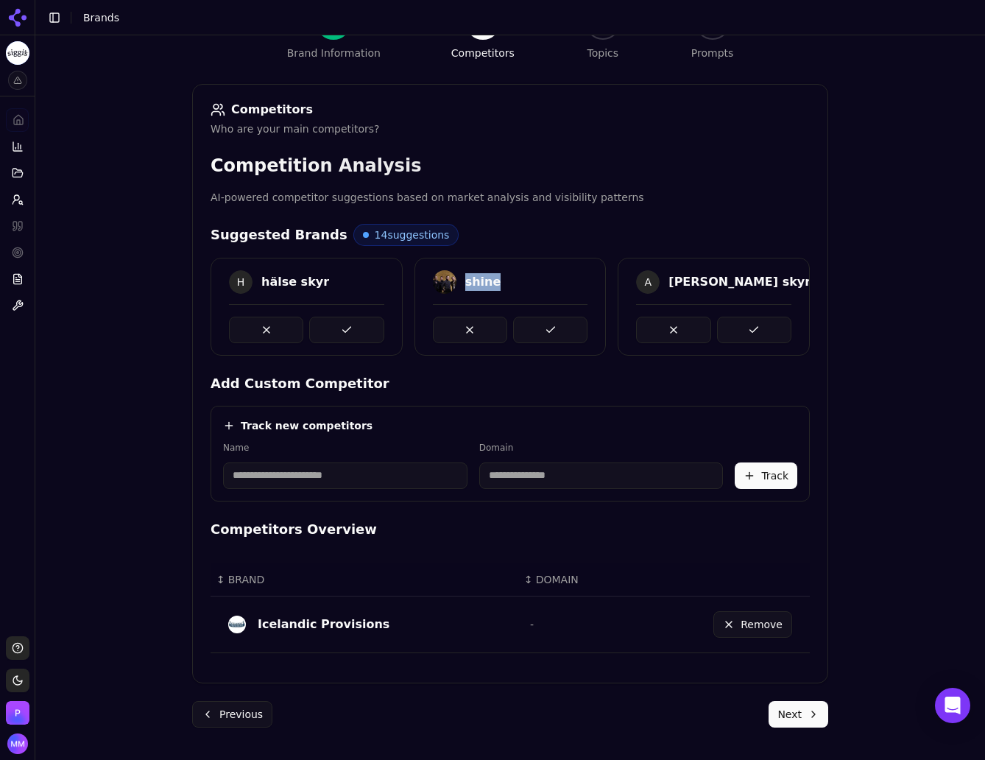
drag, startPoint x: 459, startPoint y: 279, endPoint x: 498, endPoint y: 277, distance: 39.1
click at [498, 277] on div "shine" at bounding box center [510, 282] width 155 height 24
copy div "shine"
click at [944, 292] on div "Brand Onboarding Let's set up your brand monitoring in a few simple steps Step …" at bounding box center [510, 243] width 950 height 760
click at [469, 324] on button at bounding box center [470, 330] width 74 height 26
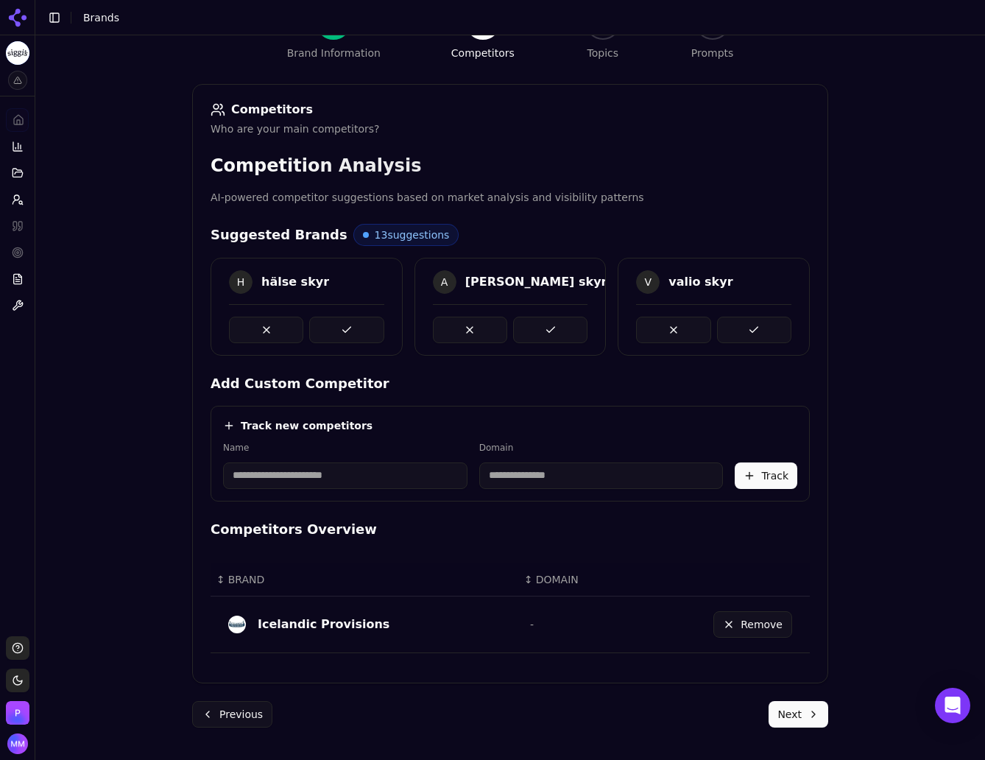
click at [911, 365] on div "Brand Onboarding Let's set up your brand monitoring in a few simple steps Step …" at bounding box center [510, 243] width 950 height 760
drag, startPoint x: 459, startPoint y: 279, endPoint x: 523, endPoint y: 283, distance: 64.9
click at [523, 283] on div "A [PERSON_NAME] skyr" at bounding box center [510, 282] width 155 height 24
copy div "[PERSON_NAME] skyr"
click at [908, 358] on div "Brand Onboarding Let's set up your brand monitoring in a few simple steps Step …" at bounding box center [510, 243] width 950 height 760
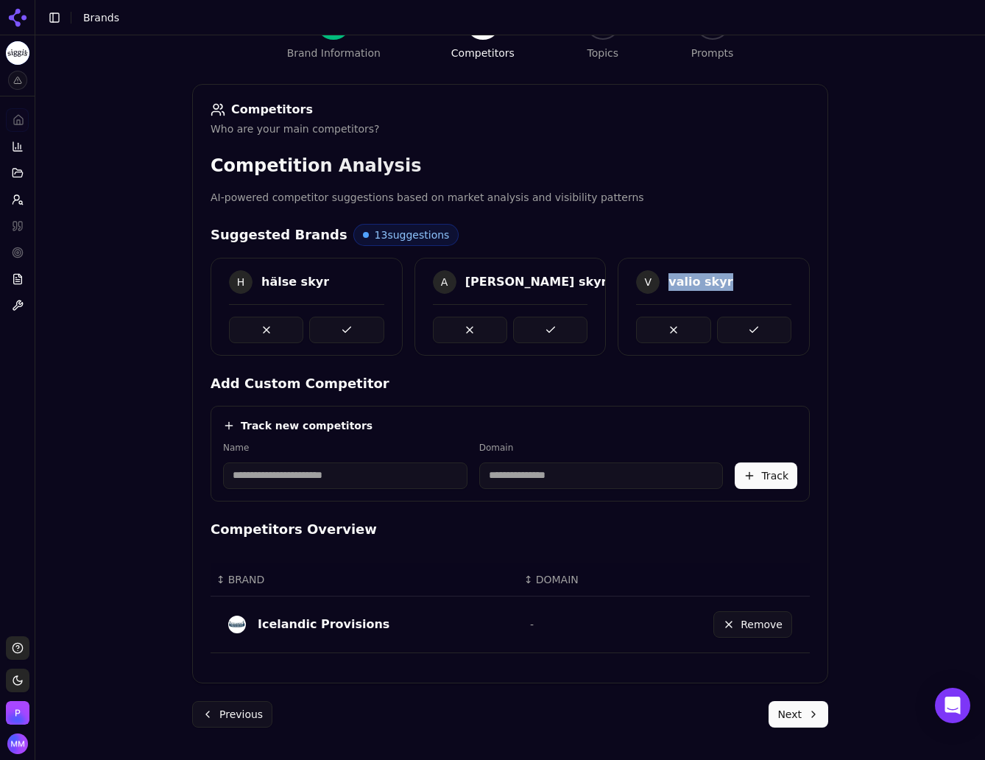
drag, startPoint x: 663, startPoint y: 281, endPoint x: 724, endPoint y: 278, distance: 61.2
click at [724, 278] on div "V valio skyr" at bounding box center [713, 282] width 155 height 24
copy div "valio skyr"
click at [843, 342] on div "Brand Onboarding Let's set up your brand monitoring in a few simple steps Step …" at bounding box center [510, 243] width 950 height 760
click at [241, 713] on button "Previous" at bounding box center [232, 714] width 80 height 26
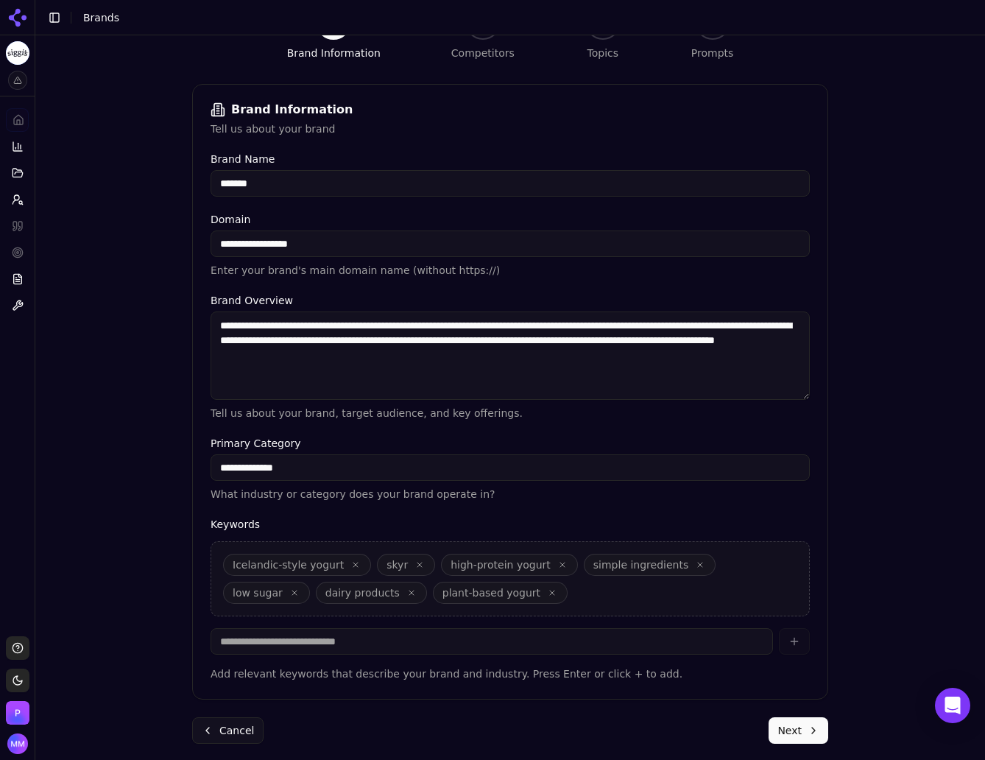
click at [233, 732] on button "Cancel" at bounding box center [227, 730] width 71 height 26
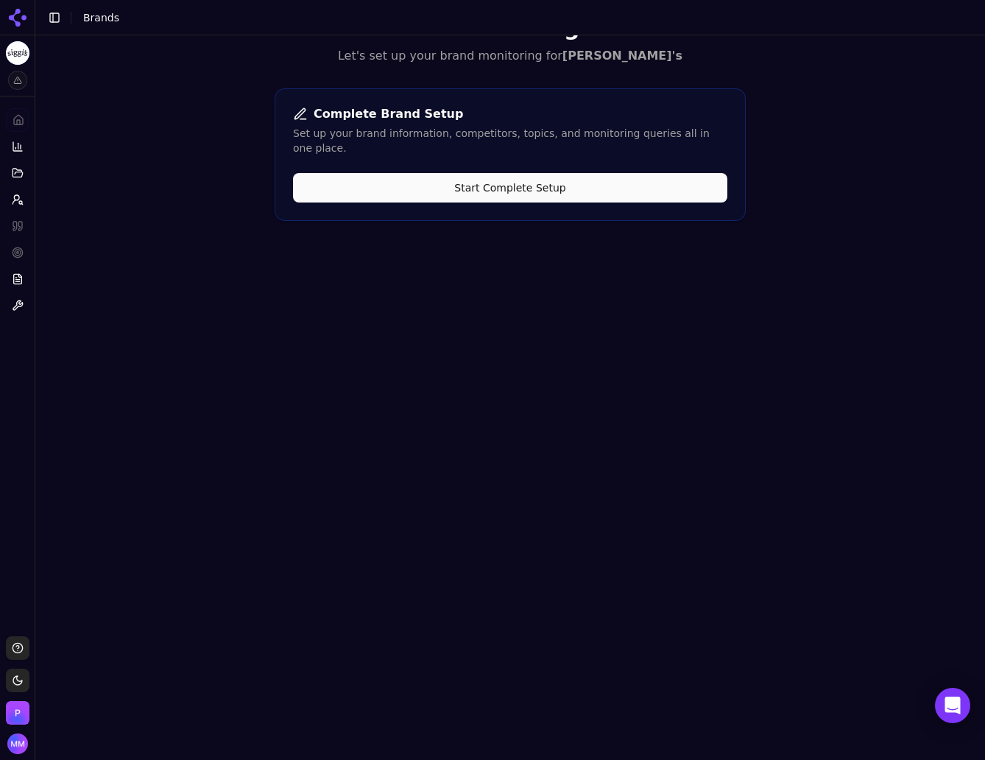
scroll to position [0, 0]
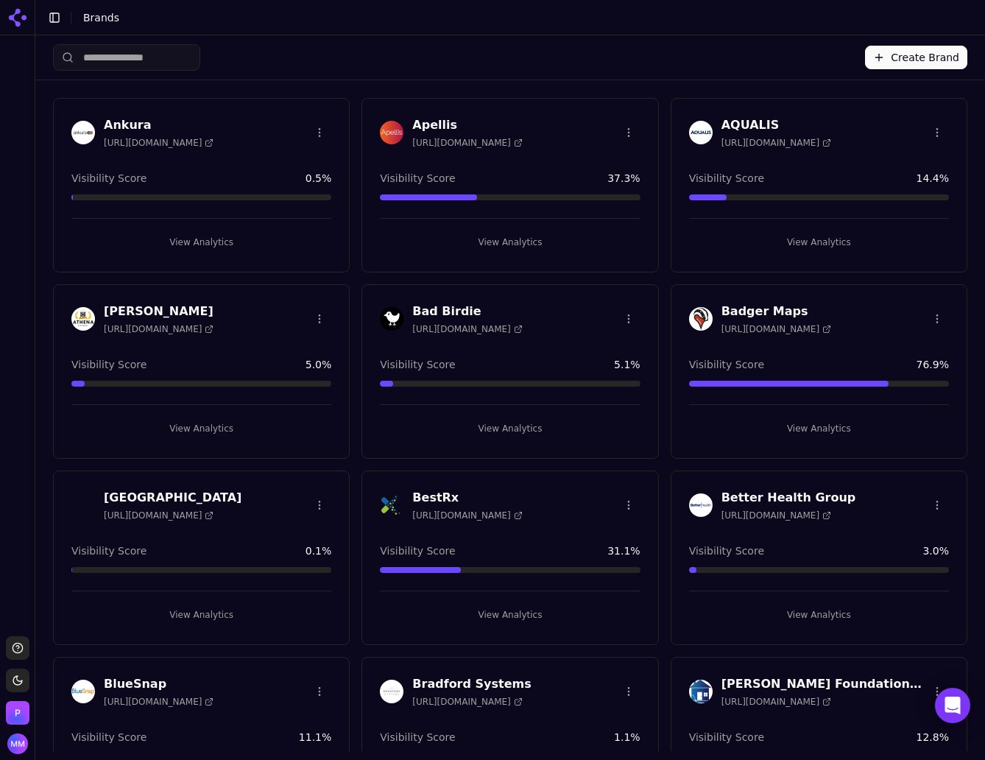
click at [129, 53] on input "search" at bounding box center [126, 57] width 147 height 26
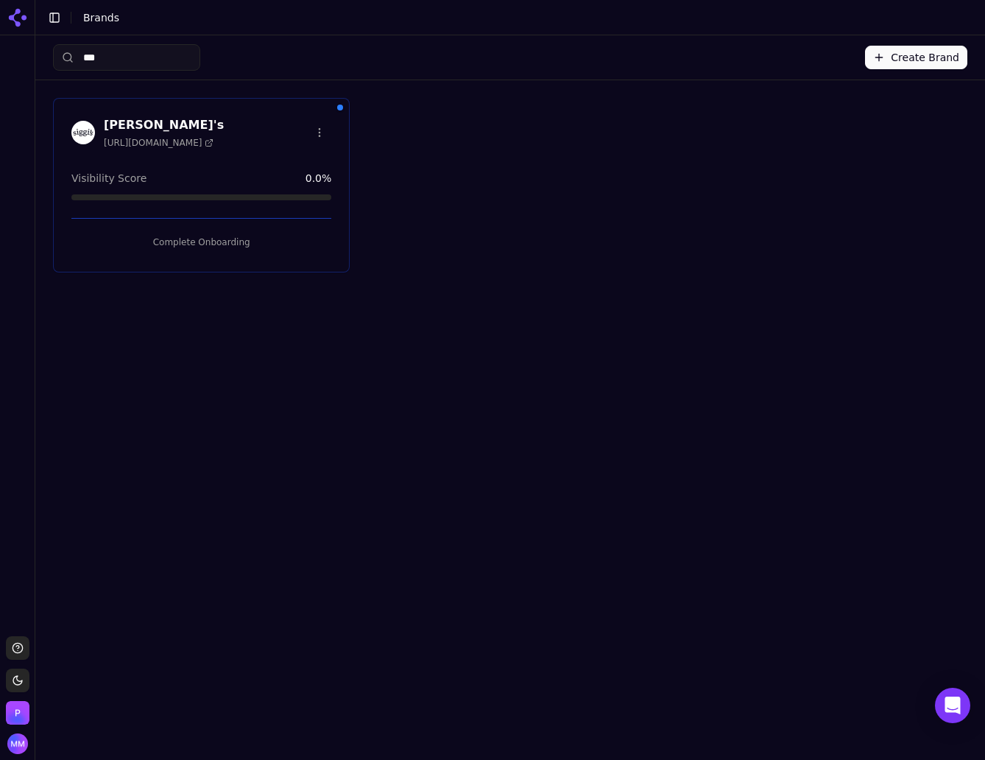
type input "***"
click at [318, 129] on html "Support Toggle theme [PERSON_NAME] Toggle Sidebar Brands *** Create Brand [PERS…" at bounding box center [492, 435] width 985 height 870
click at [283, 162] on div "Edit Brand" at bounding box center [284, 163] width 87 height 24
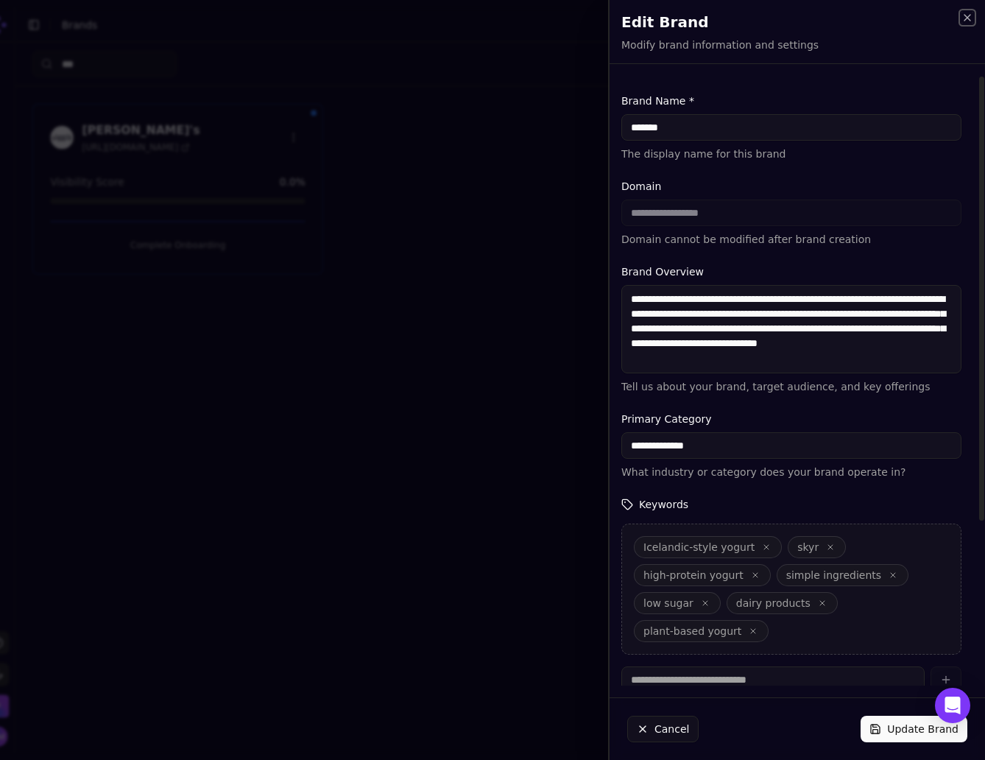
click at [967, 15] on icon "button" at bounding box center [967, 18] width 12 height 12
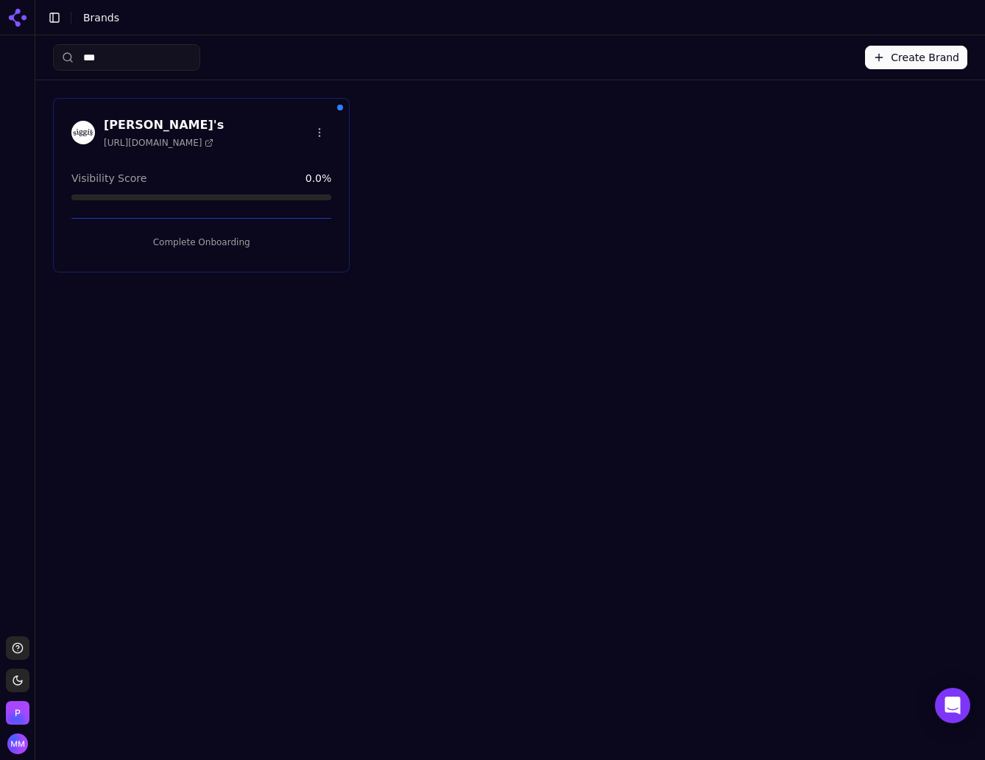
click at [320, 131] on html "Support Toggle theme [PERSON_NAME] Toggle Sidebar Brands *** Create Brand [PERS…" at bounding box center [492, 435] width 985 height 870
click at [286, 188] on div "Delete Brand" at bounding box center [284, 186] width 87 height 24
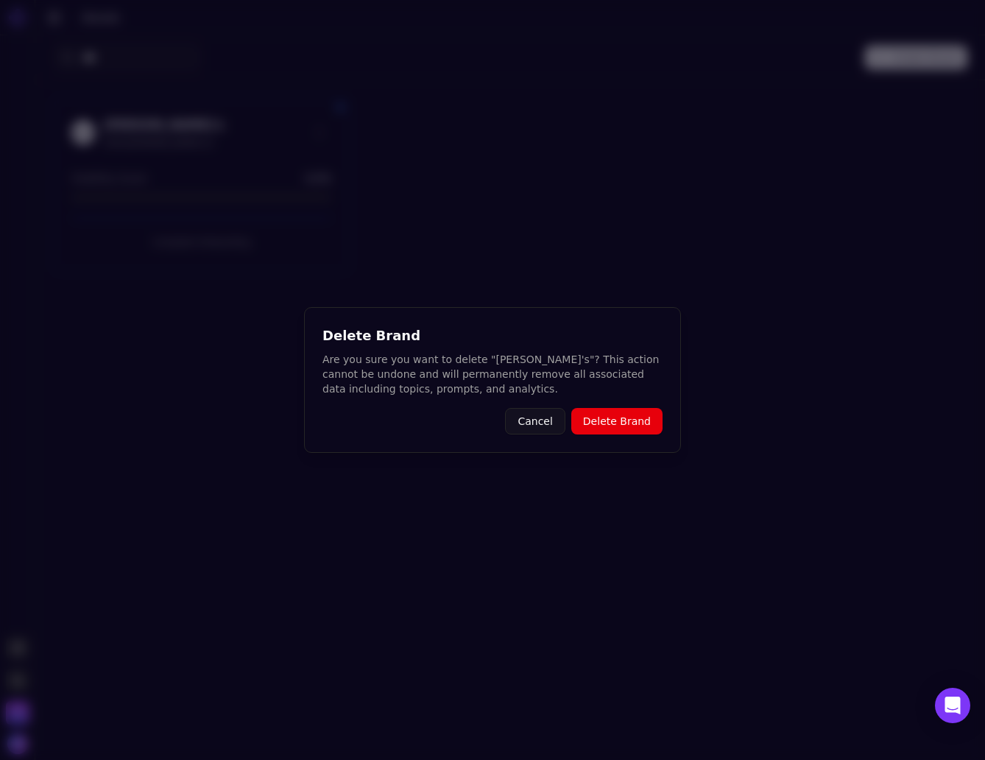
click at [616, 419] on button "Delete Brand" at bounding box center [616, 421] width 91 height 26
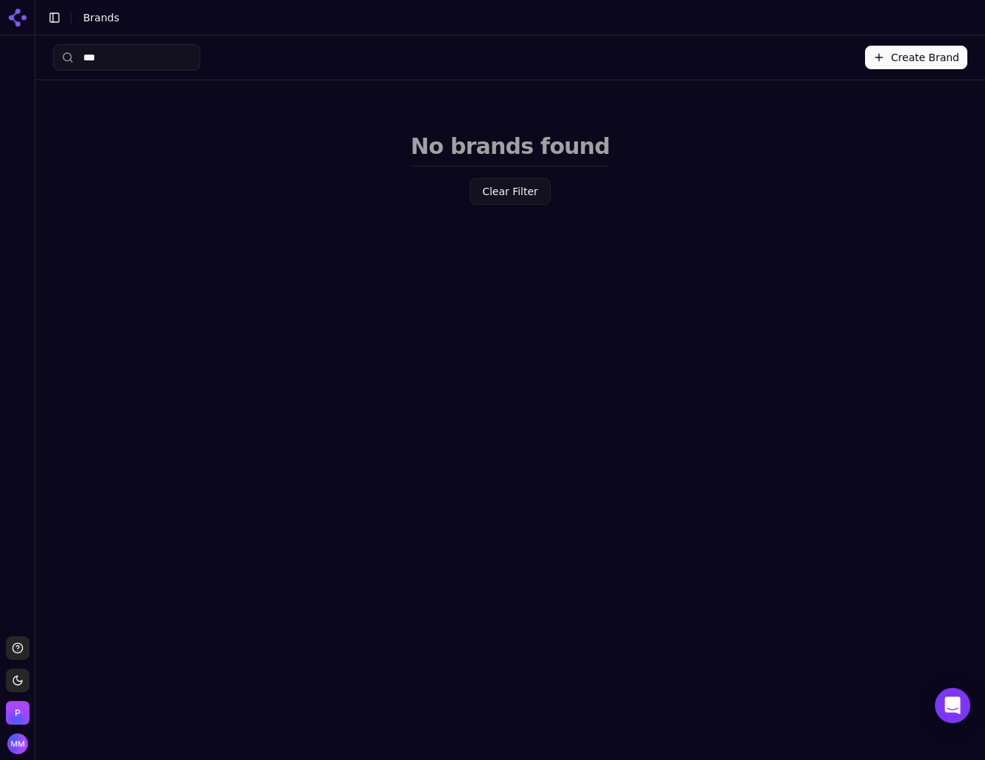
click at [918, 49] on button "Create Brand" at bounding box center [916, 58] width 102 height 24
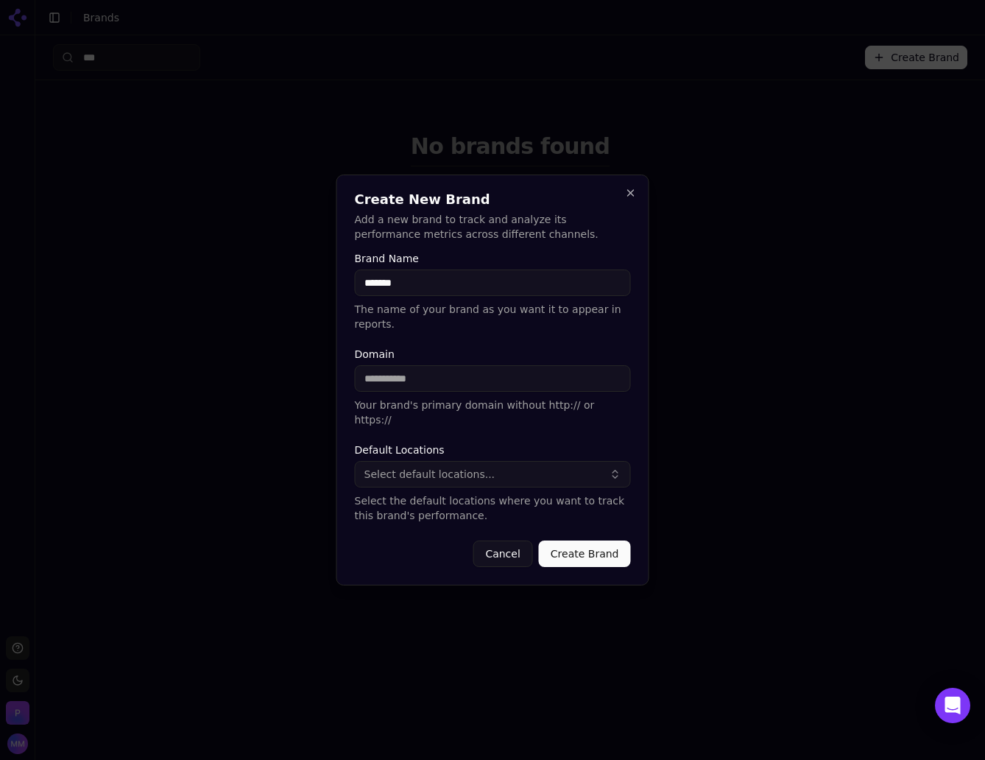
type input "*******"
click at [418, 382] on input "Domain" at bounding box center [493, 378] width 276 height 26
click at [900, 394] on div at bounding box center [492, 380] width 985 height 760
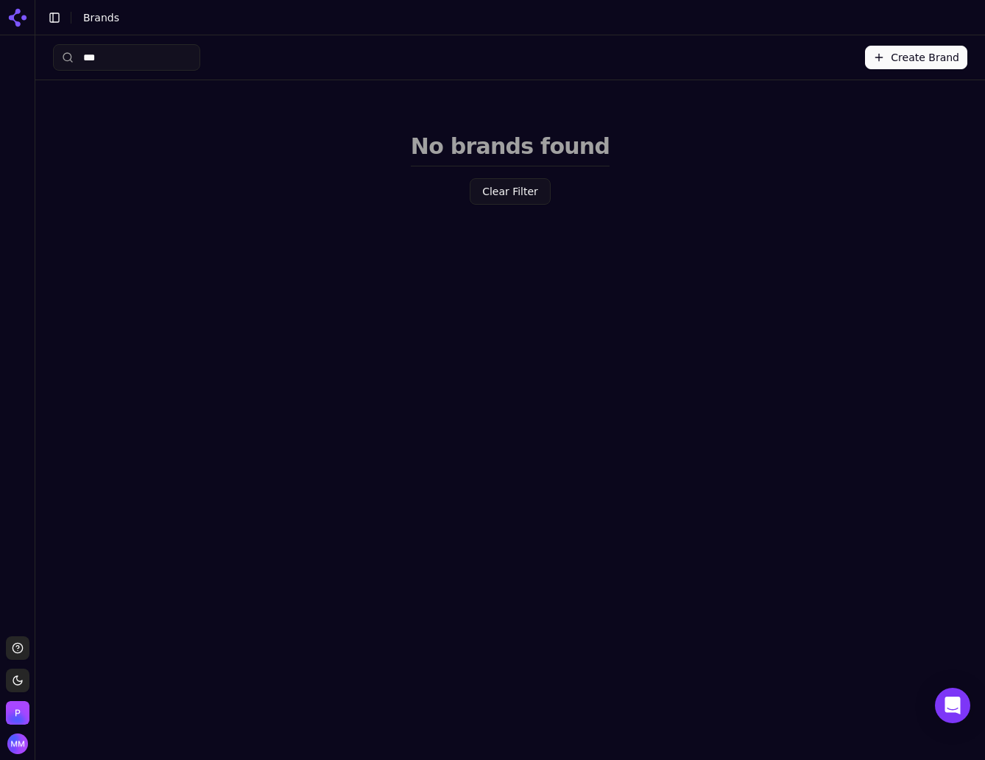
click at [920, 53] on button "Create Brand" at bounding box center [916, 58] width 102 height 24
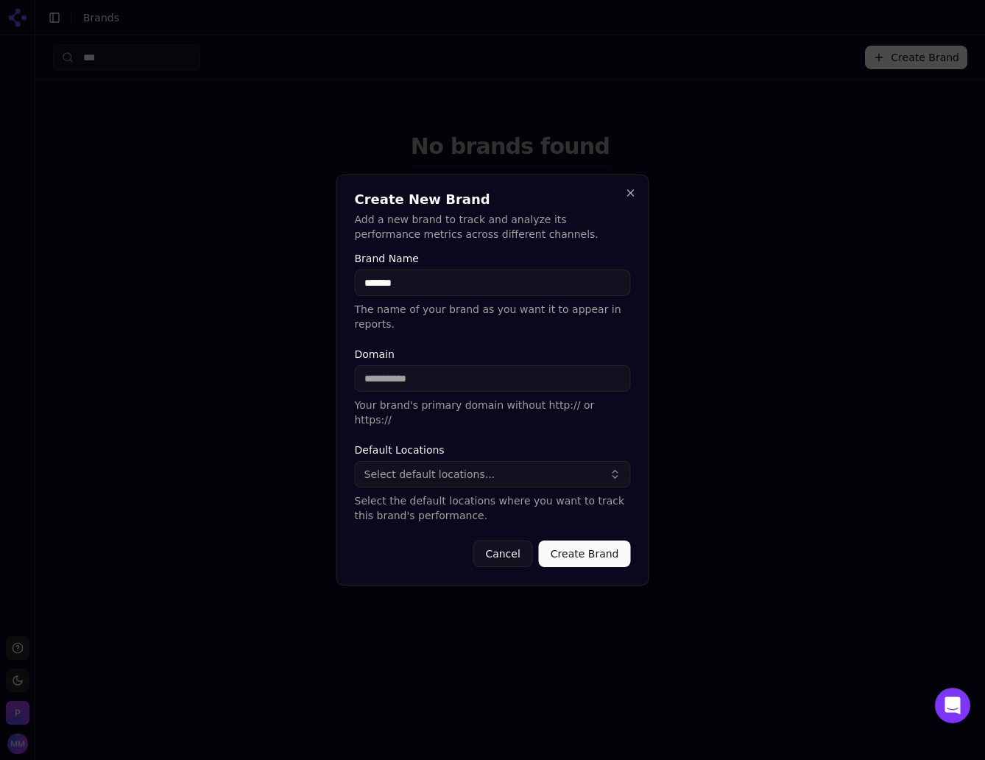
type input "*******"
click at [391, 389] on input "Domain" at bounding box center [493, 378] width 276 height 26
type input "**********"
click at [613, 413] on form "**********" at bounding box center [493, 410] width 276 height 314
click at [556, 461] on button "Select default locations..." at bounding box center [493, 474] width 276 height 26
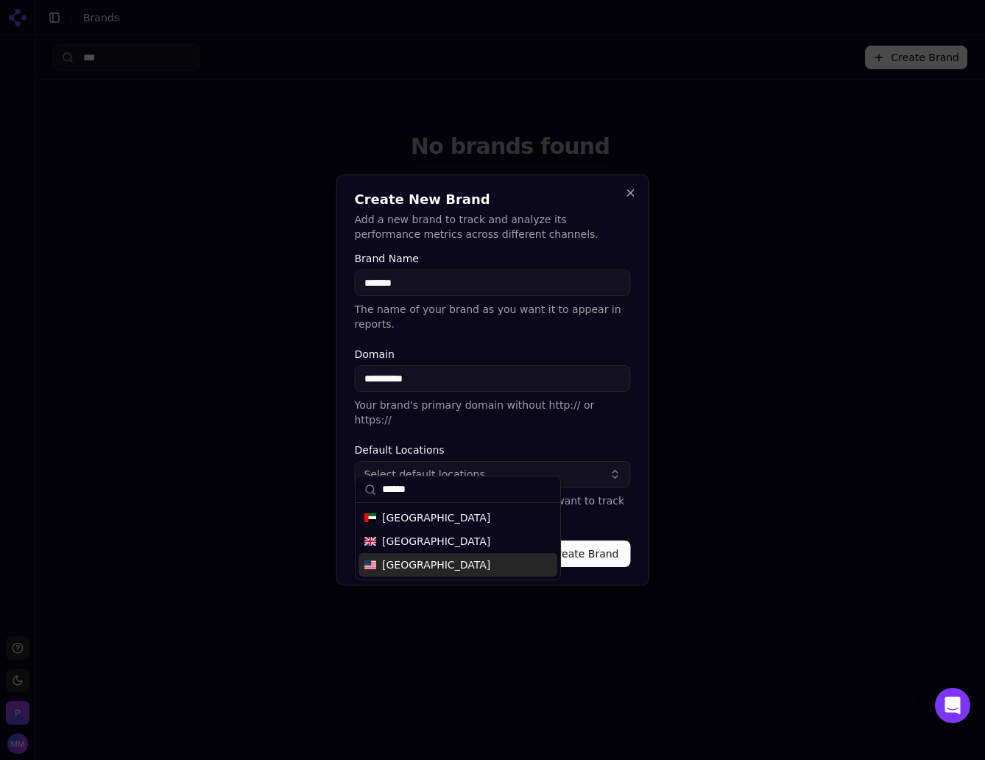
click at [459, 565] on div "United States" at bounding box center [457, 565] width 199 height 24
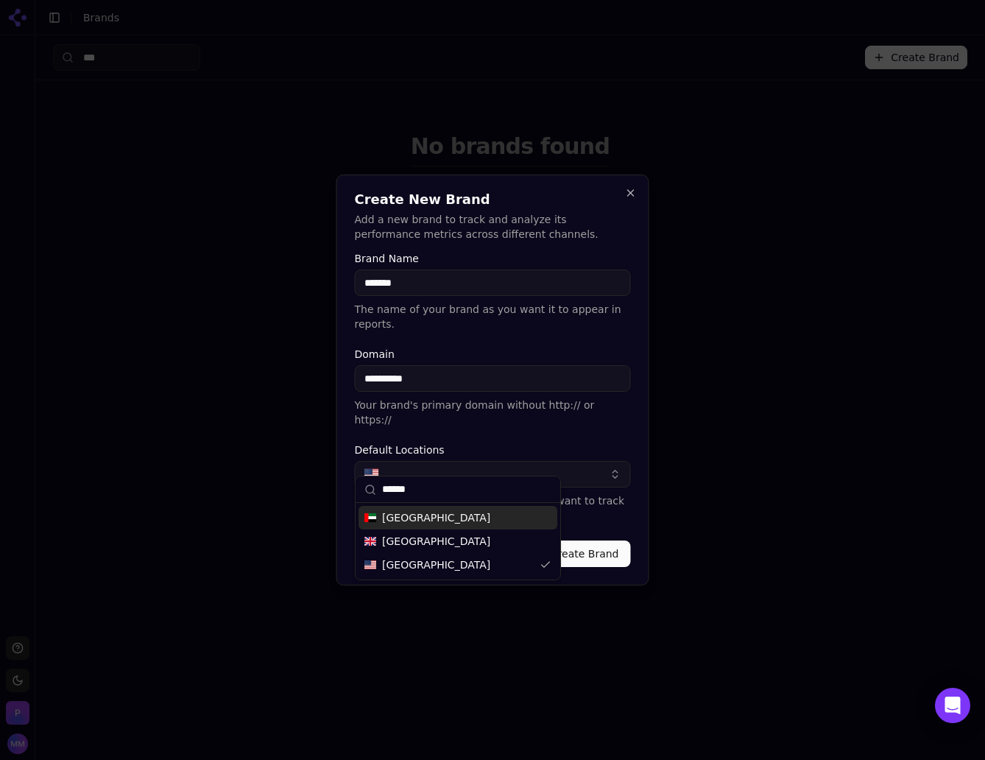
drag, startPoint x: 423, startPoint y: 490, endPoint x: 367, endPoint y: 490, distance: 55.9
click at [367, 490] on div "******" at bounding box center [458, 489] width 205 height 26
type input "***"
click at [407, 520] on span "Canada" at bounding box center [436, 517] width 108 height 15
click at [587, 542] on button "Create Brand" at bounding box center [585, 553] width 92 height 26
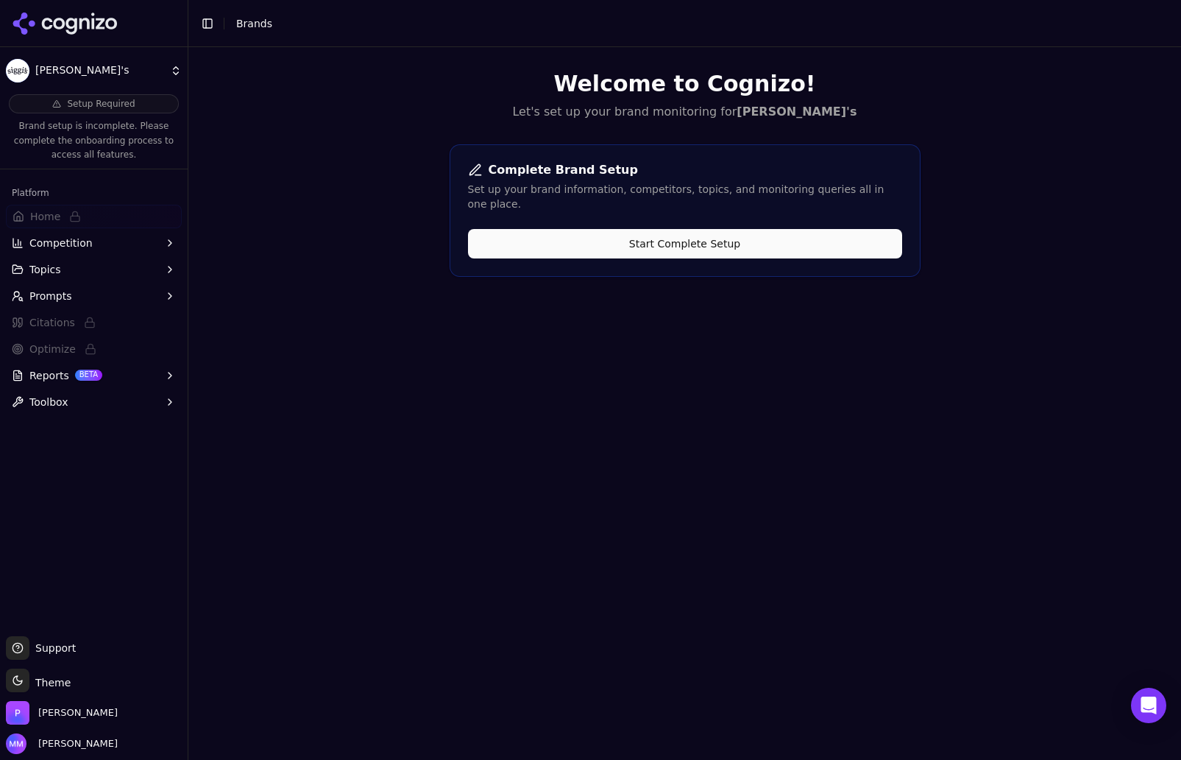
click at [573, 231] on button "Start Complete Setup" at bounding box center [685, 243] width 434 height 29
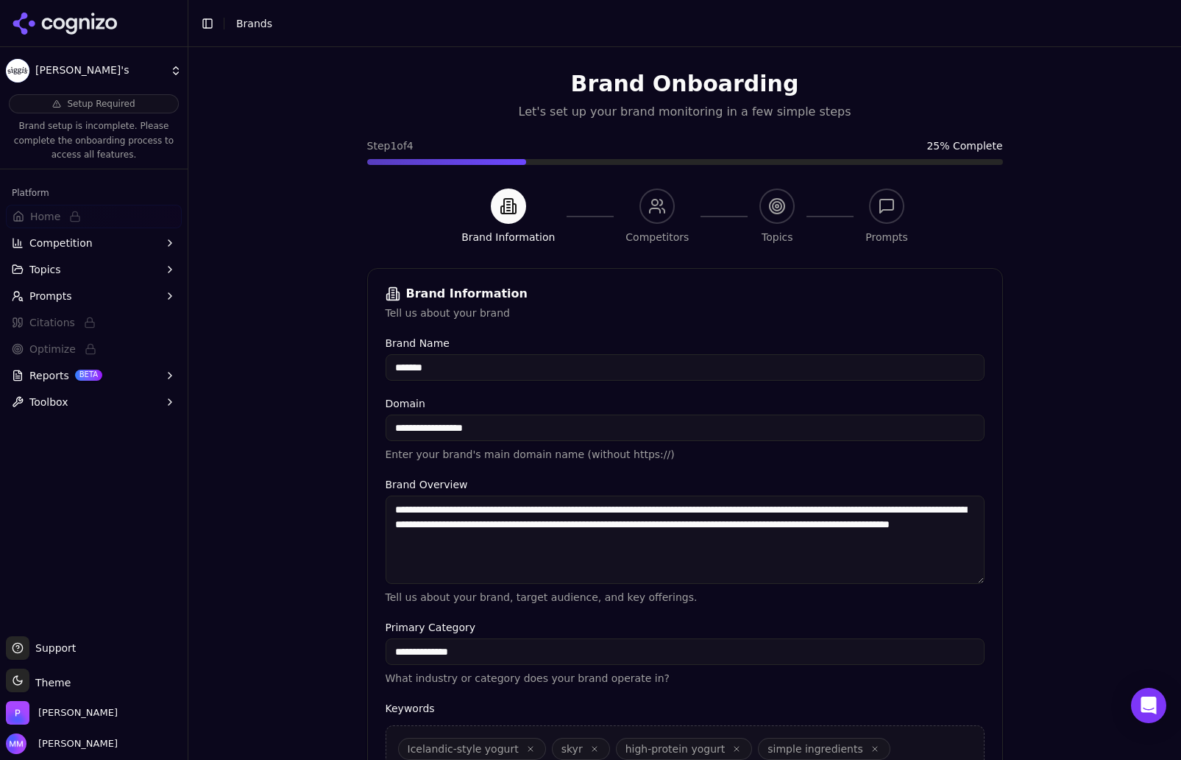
scroll to position [191, 0]
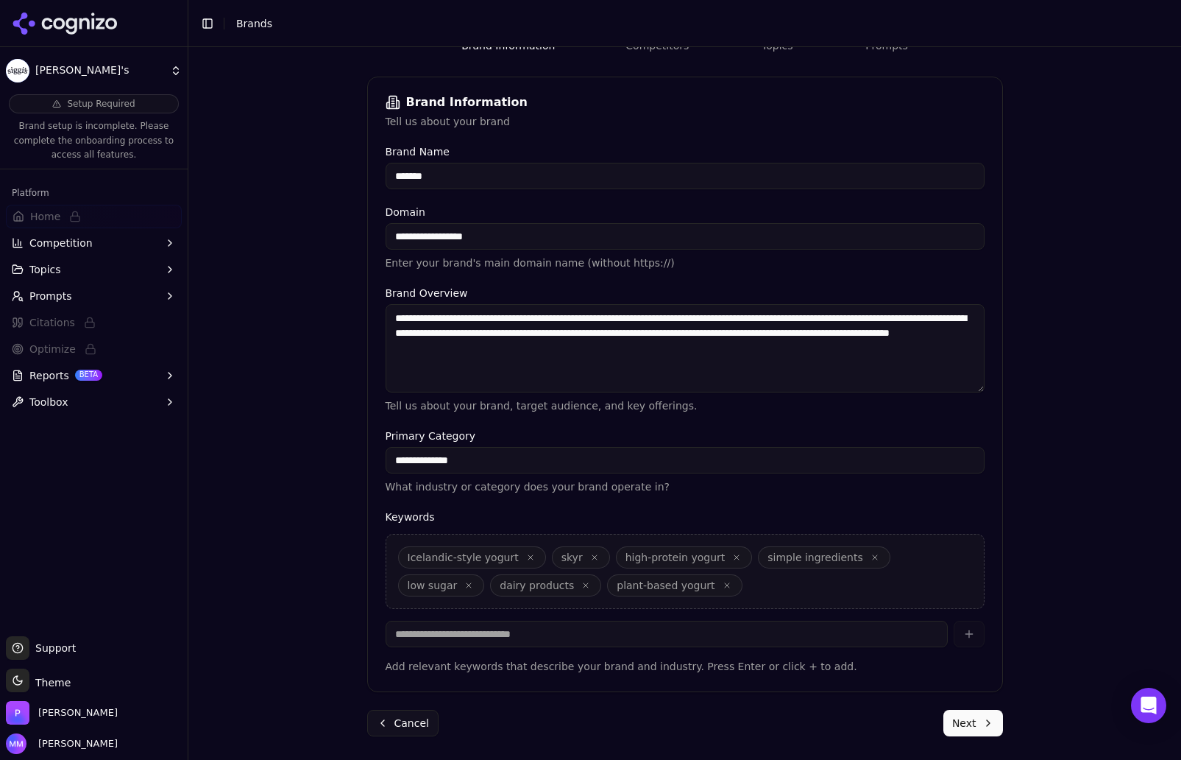
click at [965, 724] on button "Next" at bounding box center [974, 723] width 60 height 26
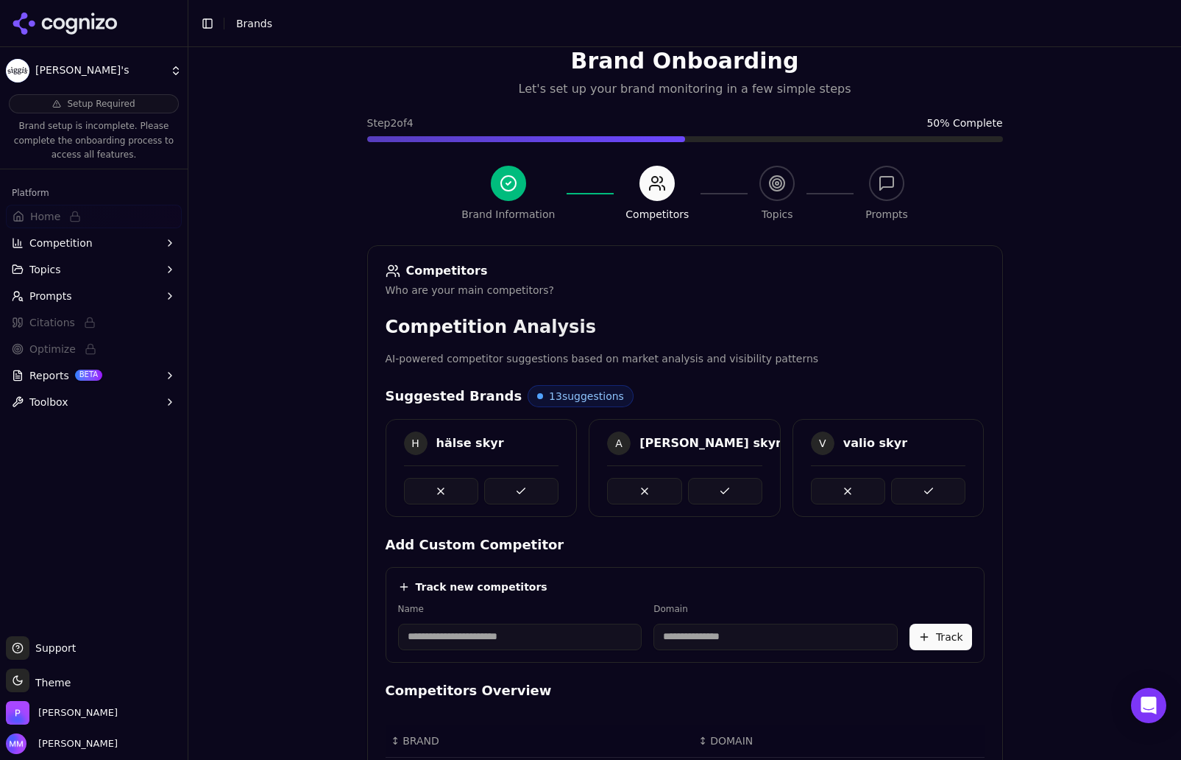
scroll to position [175, 0]
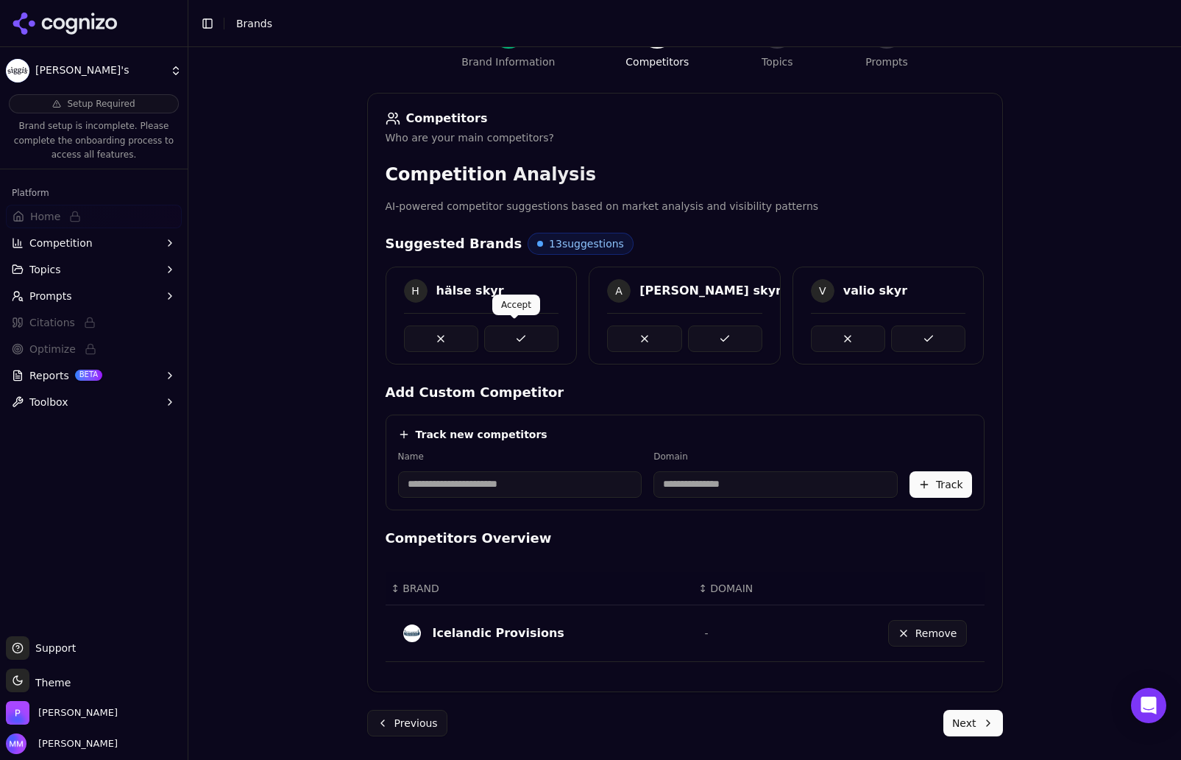
click at [509, 335] on button at bounding box center [521, 338] width 74 height 26
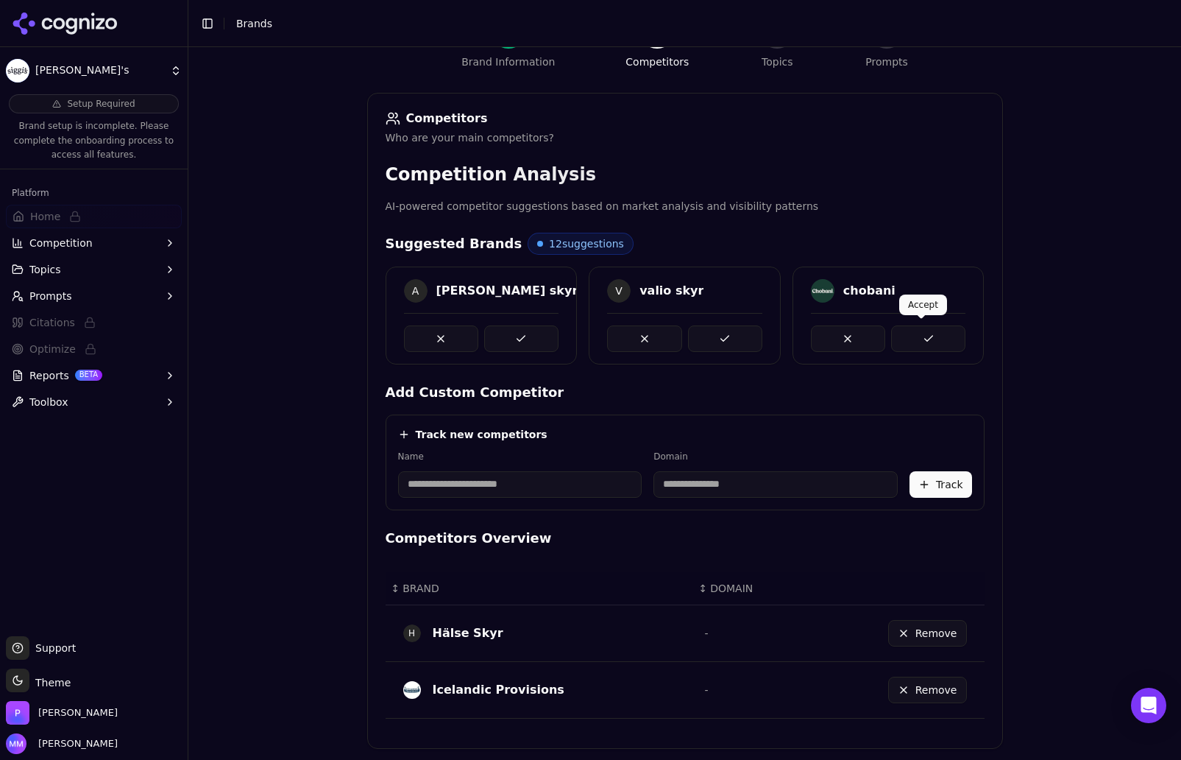
click at [911, 337] on button at bounding box center [928, 338] width 74 height 26
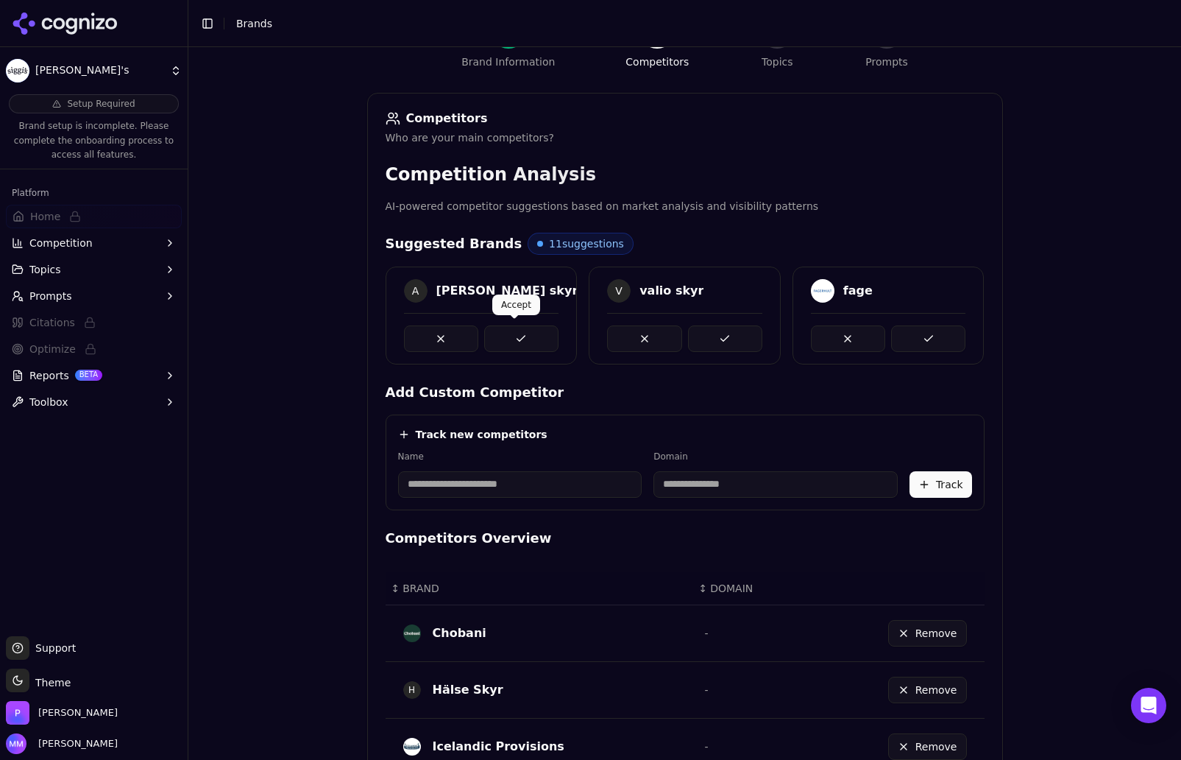
click at [537, 336] on button at bounding box center [521, 338] width 74 height 26
click at [512, 344] on button at bounding box center [521, 338] width 74 height 26
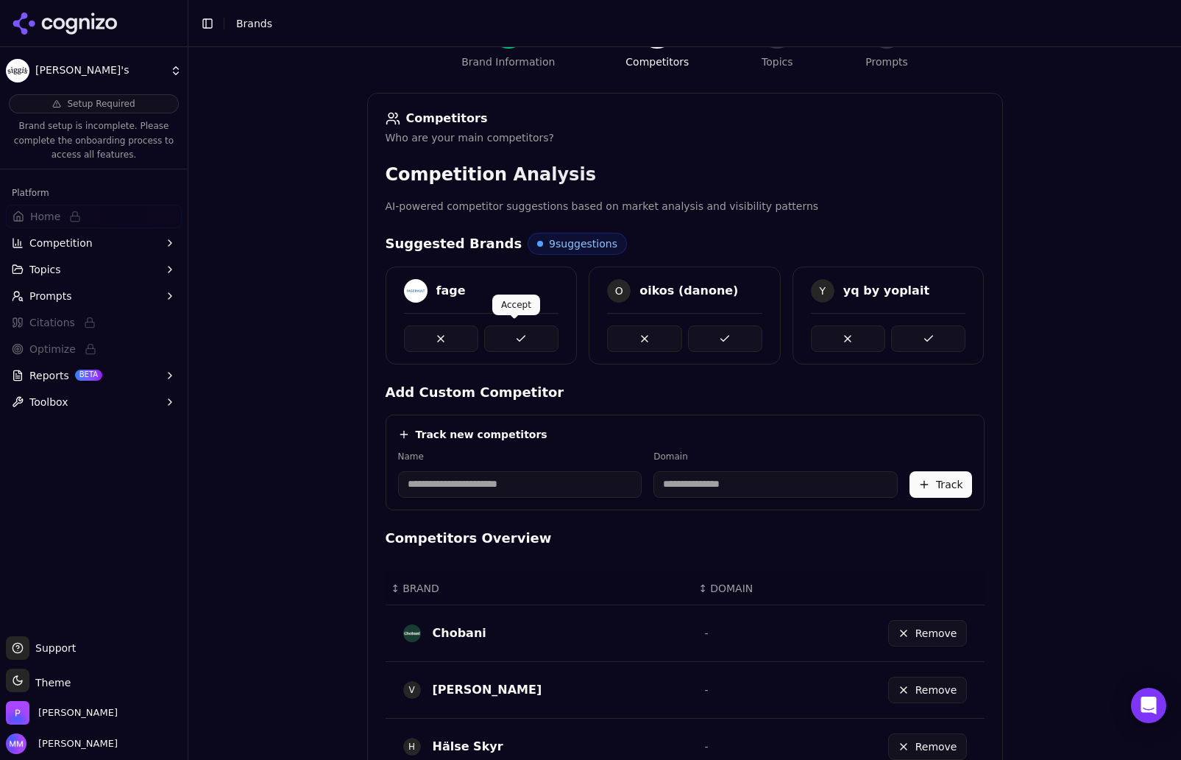
click at [533, 338] on button at bounding box center [521, 338] width 74 height 26
click at [723, 336] on button at bounding box center [725, 338] width 74 height 26
click at [511, 334] on button at bounding box center [521, 338] width 74 height 26
click at [927, 336] on button at bounding box center [928, 338] width 74 height 26
click at [526, 339] on button at bounding box center [521, 338] width 74 height 26
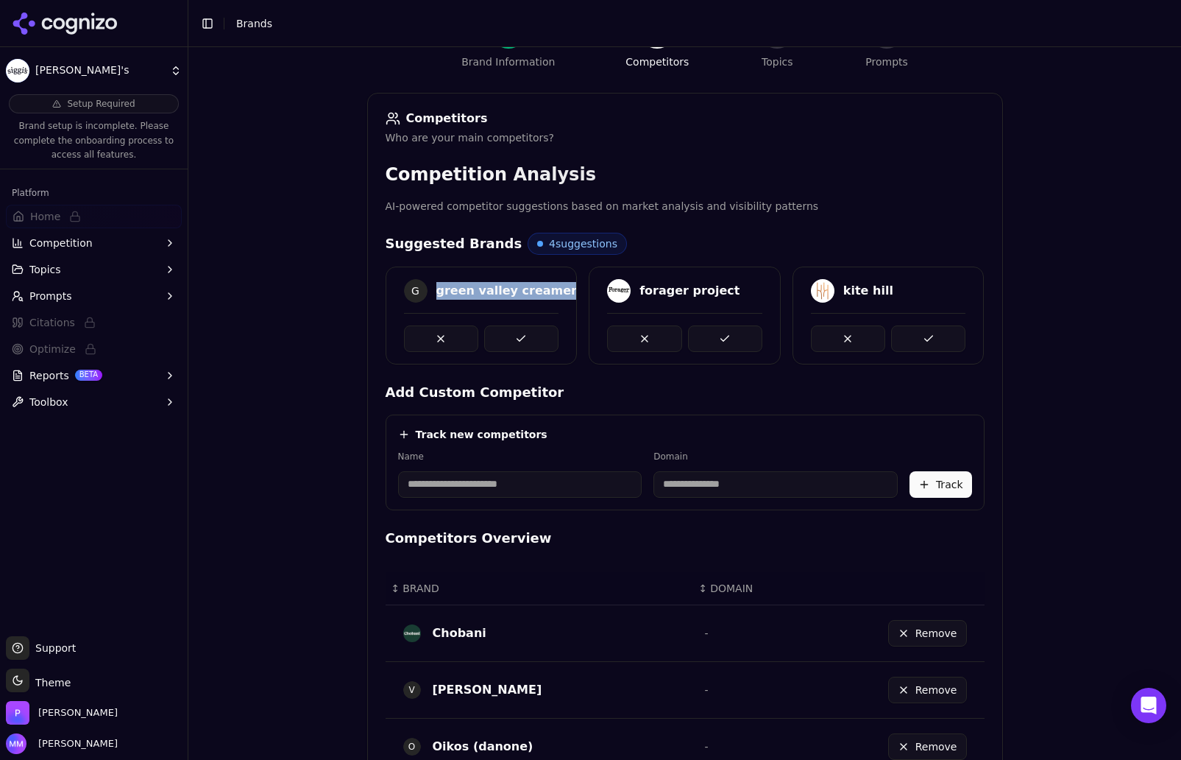
drag, startPoint x: 430, startPoint y: 288, endPoint x: 554, endPoint y: 291, distance: 124.4
click at [554, 291] on div "G green valley creamery" at bounding box center [481, 293] width 191 height 28
copy div "green valley creamery"
click at [984, 411] on div "Brand Onboarding Let's set up your brand monitoring in a few simple steps Step …" at bounding box center [684, 252] width 993 height 760
click at [503, 329] on button at bounding box center [521, 338] width 74 height 26
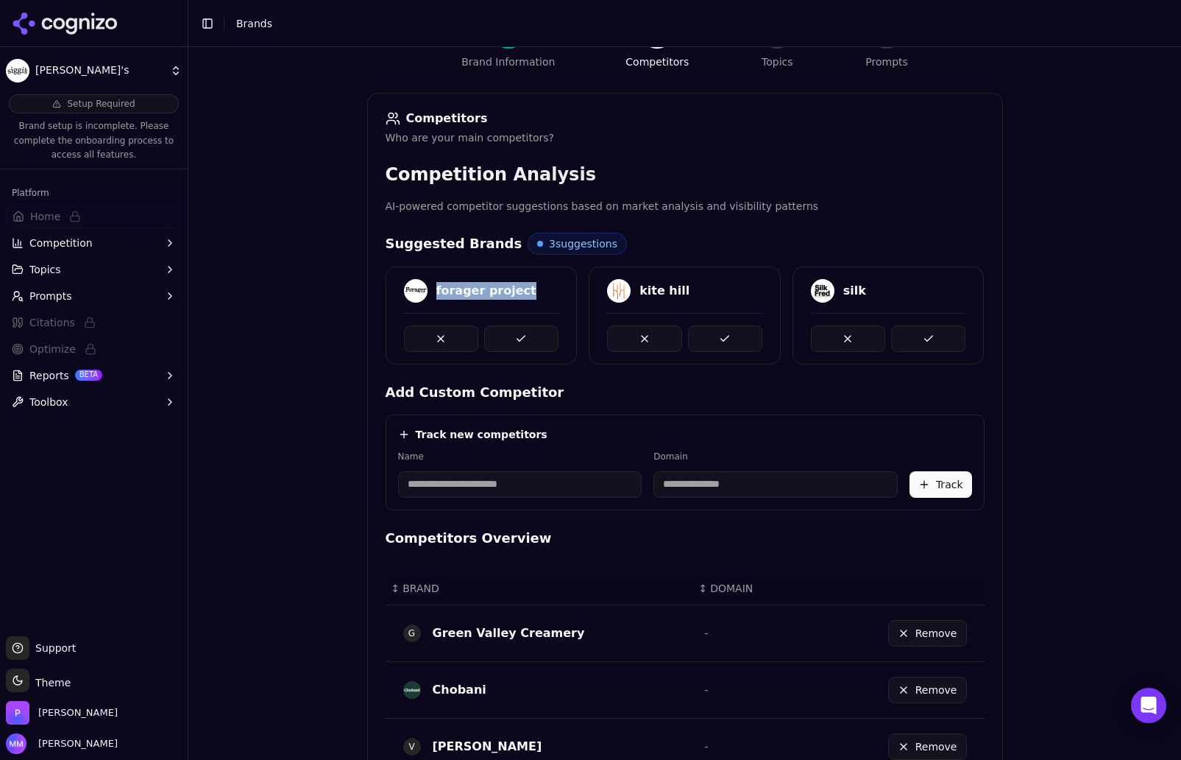
drag, startPoint x: 429, startPoint y: 289, endPoint x: 529, endPoint y: 291, distance: 100.1
click at [529, 291] on div "forager project" at bounding box center [481, 291] width 155 height 24
copy div "forager project"
click at [984, 363] on div "Brand Onboarding Let's set up your brand monitoring in a few simple steps Step …" at bounding box center [684, 252] width 993 height 760
click at [536, 333] on button at bounding box center [521, 338] width 74 height 26
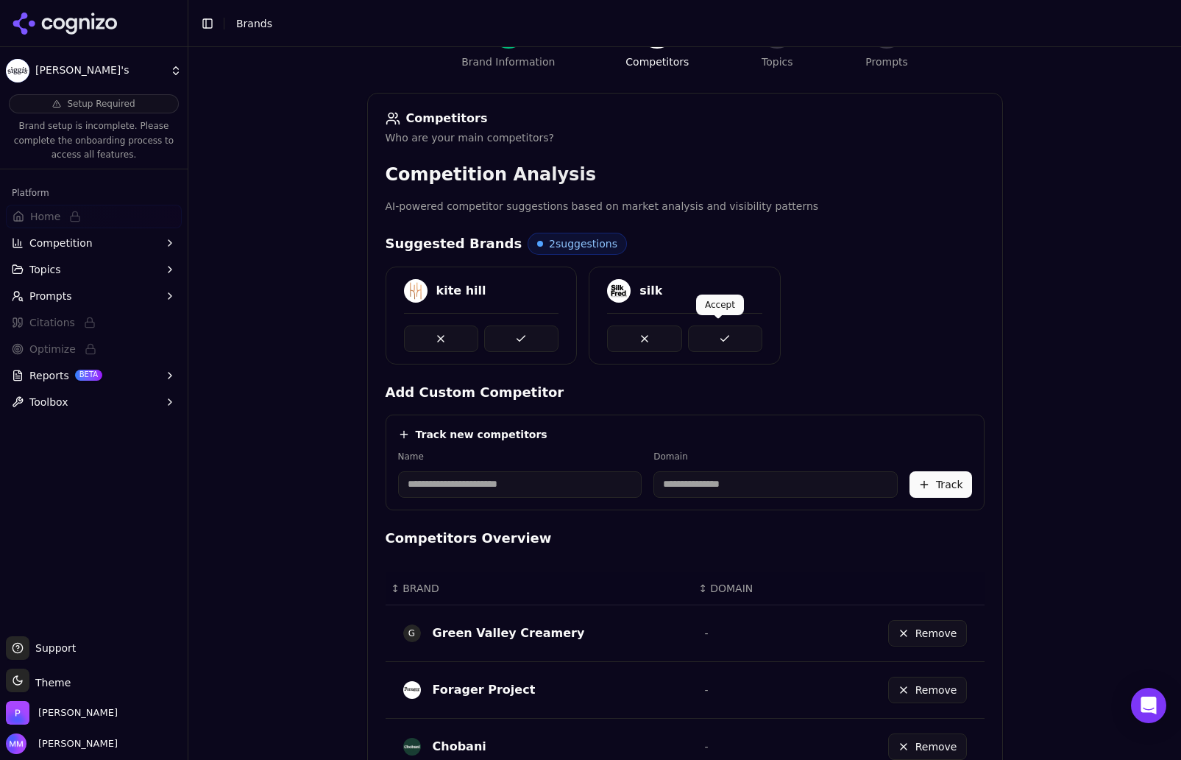
click at [726, 334] on button at bounding box center [725, 338] width 74 height 26
click at [505, 335] on button at bounding box center [521, 338] width 74 height 26
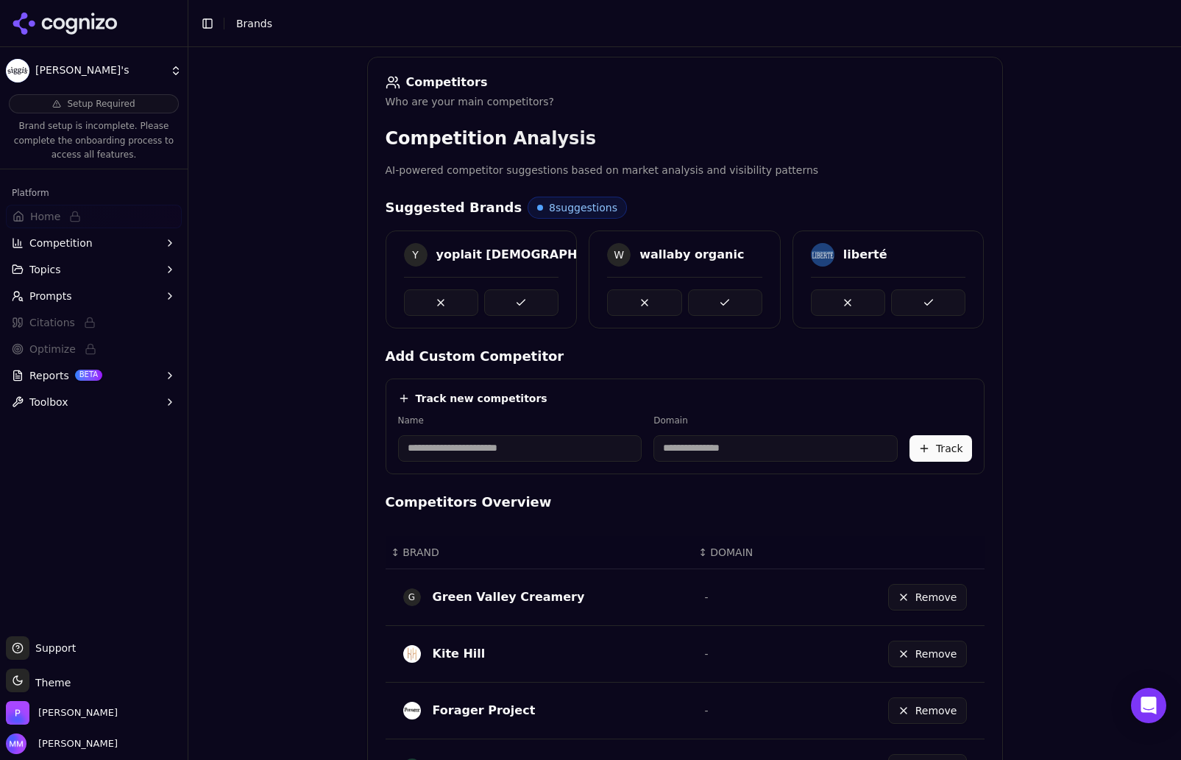
scroll to position [211, 0]
click at [517, 298] on button at bounding box center [521, 303] width 74 height 26
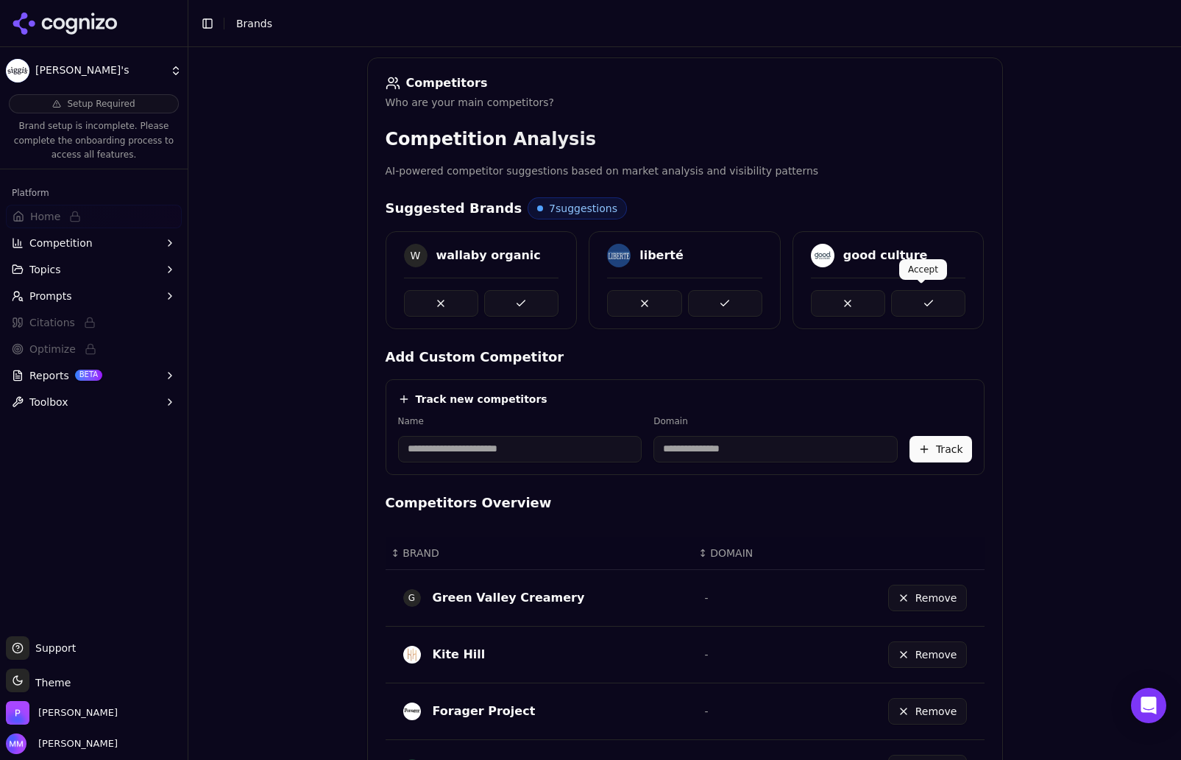
click at [927, 299] on button at bounding box center [928, 303] width 74 height 26
drag, startPoint x: 632, startPoint y: 252, endPoint x: 673, endPoint y: 252, distance: 40.5
click at [673, 252] on div "liberté" at bounding box center [684, 256] width 155 height 24
copy div "liberté"
click at [984, 348] on div "Brand Onboarding Let's set up your brand monitoring in a few simple steps Step …" at bounding box center [684, 217] width 993 height 760
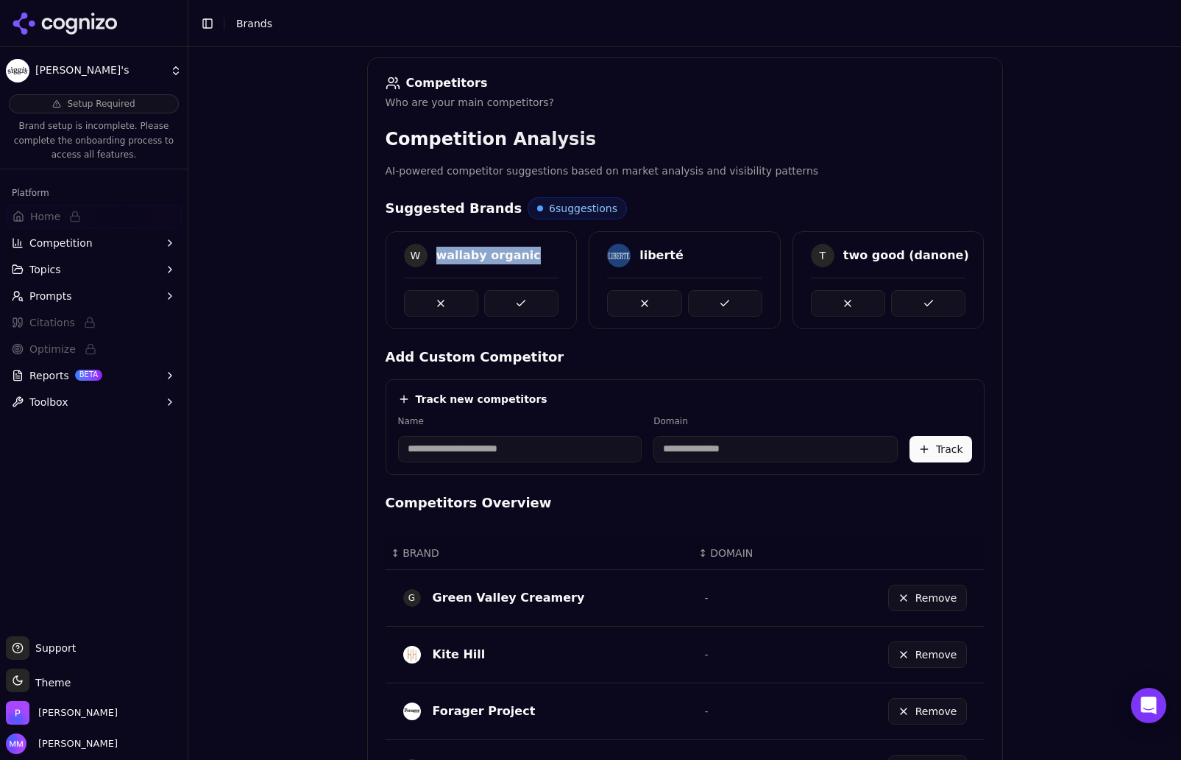
drag, startPoint x: 430, startPoint y: 252, endPoint x: 515, endPoint y: 253, distance: 84.7
click at [515, 253] on div "W wallaby organic" at bounding box center [481, 256] width 155 height 24
copy div "wallaby organic"
click at [984, 414] on div "Brand Onboarding Let's set up your brand monitoring in a few simple steps Step …" at bounding box center [684, 217] width 993 height 760
click at [503, 299] on button at bounding box center [521, 303] width 74 height 26
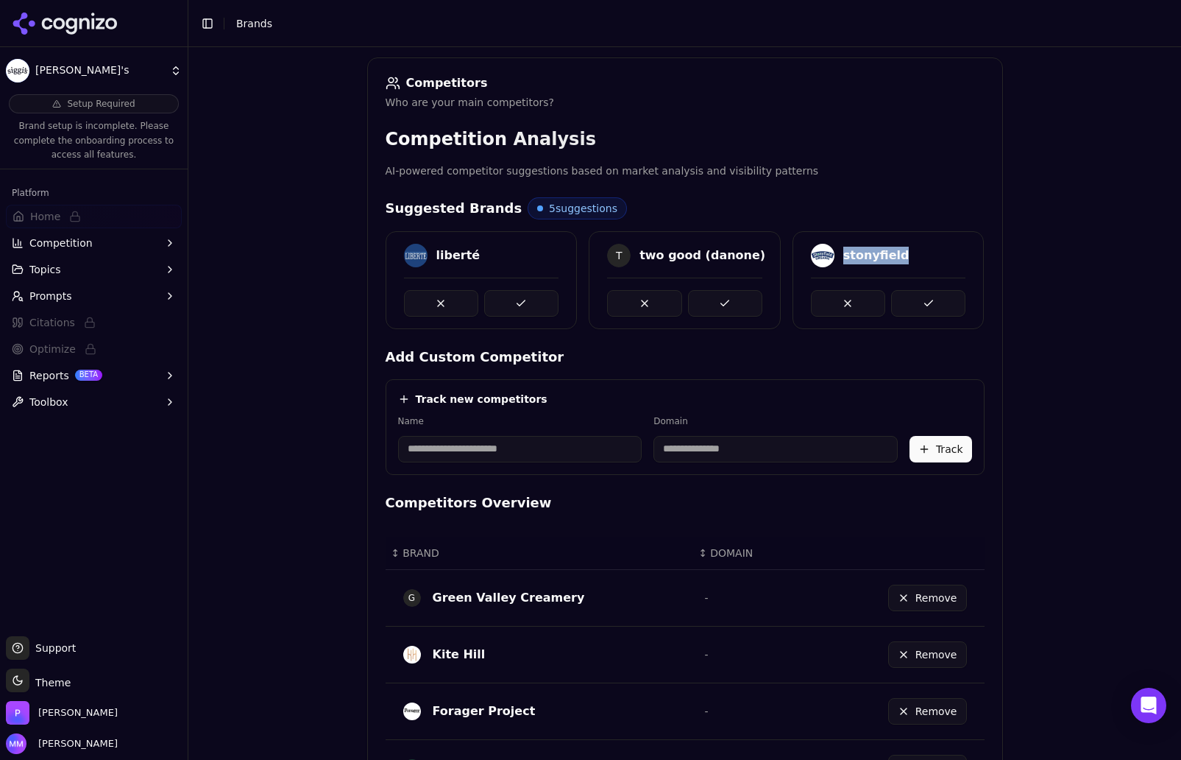
drag, startPoint x: 836, startPoint y: 254, endPoint x: 894, endPoint y: 251, distance: 58.2
click at [894, 251] on div "stonyfield" at bounding box center [888, 256] width 155 height 24
copy div "stonyfield"
drag, startPoint x: 1041, startPoint y: 271, endPoint x: 1106, endPoint y: 242, distance: 70.9
click at [984, 242] on div "Brand Onboarding Let's set up your brand monitoring in a few simple steps Step …" at bounding box center [684, 217] width 993 height 760
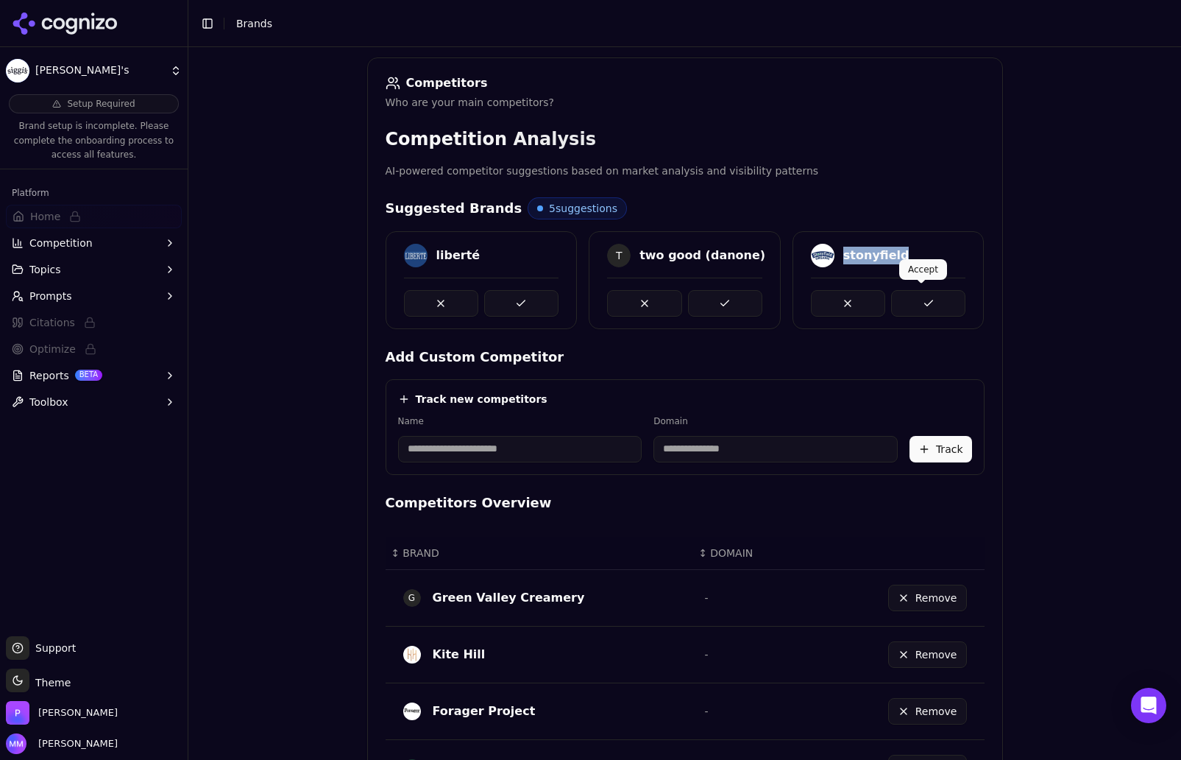
click at [915, 302] on button at bounding box center [928, 303] width 74 height 26
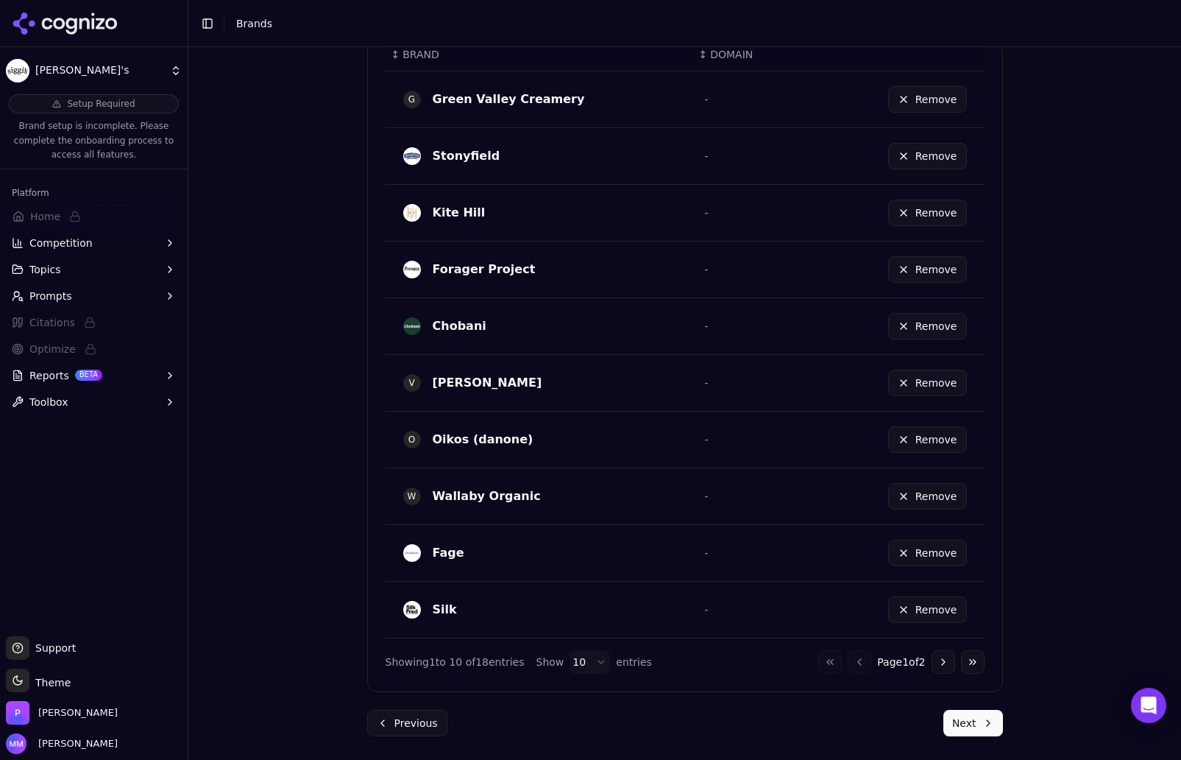
click at [915, 385] on button "Remove" at bounding box center [927, 383] width 79 height 26
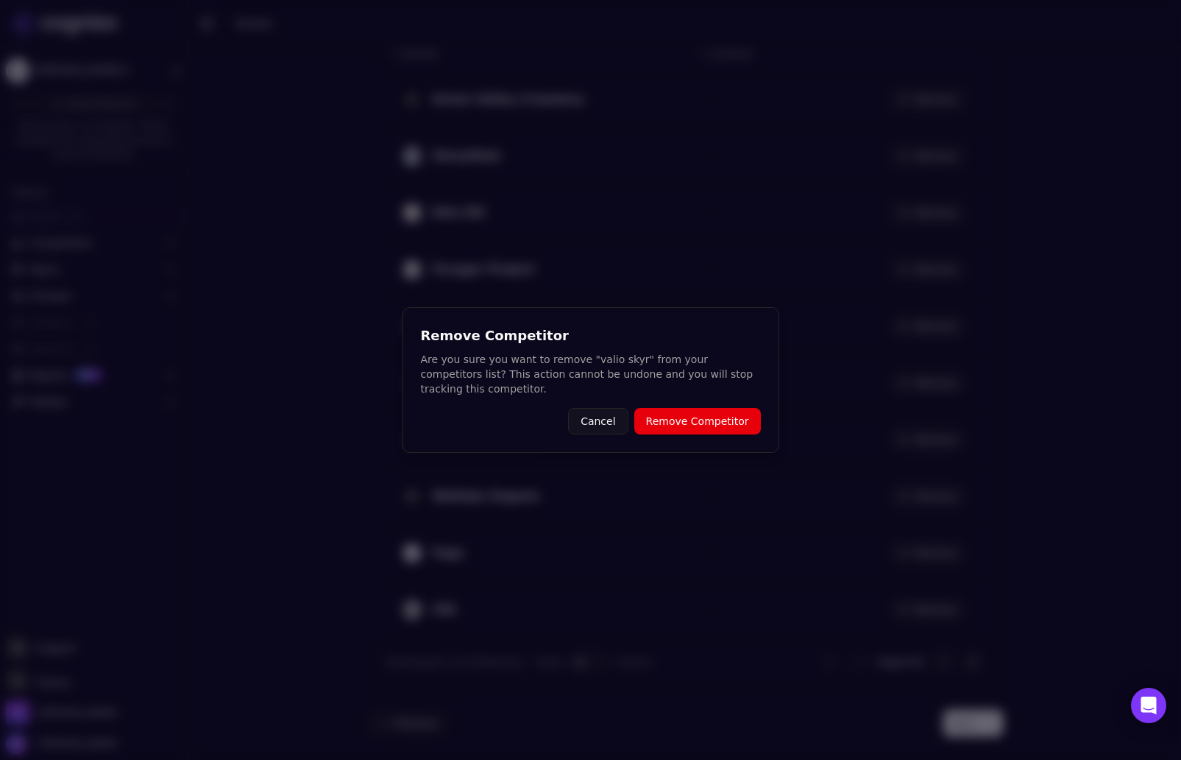
click at [682, 413] on button "Remove Competitor" at bounding box center [698, 421] width 127 height 26
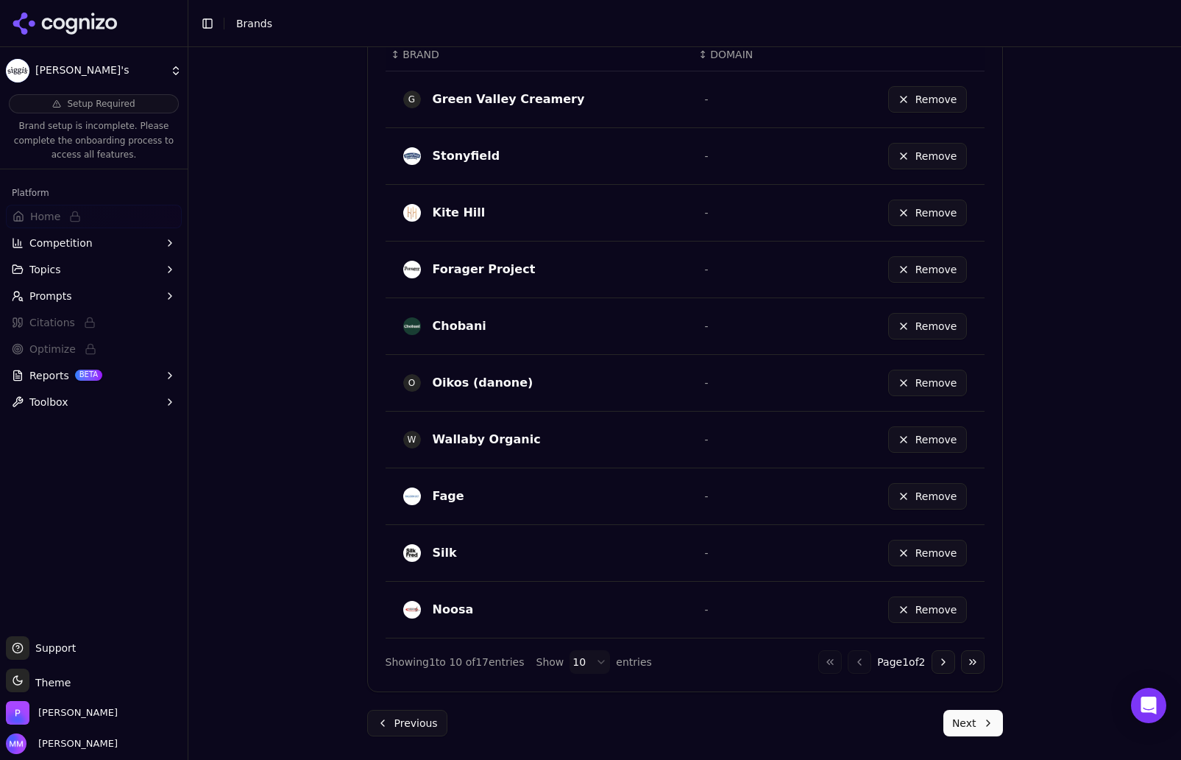
click at [984, 411] on div "Brand Onboarding Let's set up your brand monitoring in a few simple steps Step …" at bounding box center [684, 403] width 993 height 713
click at [934, 658] on button "Go to next page" at bounding box center [944, 662] width 24 height 24
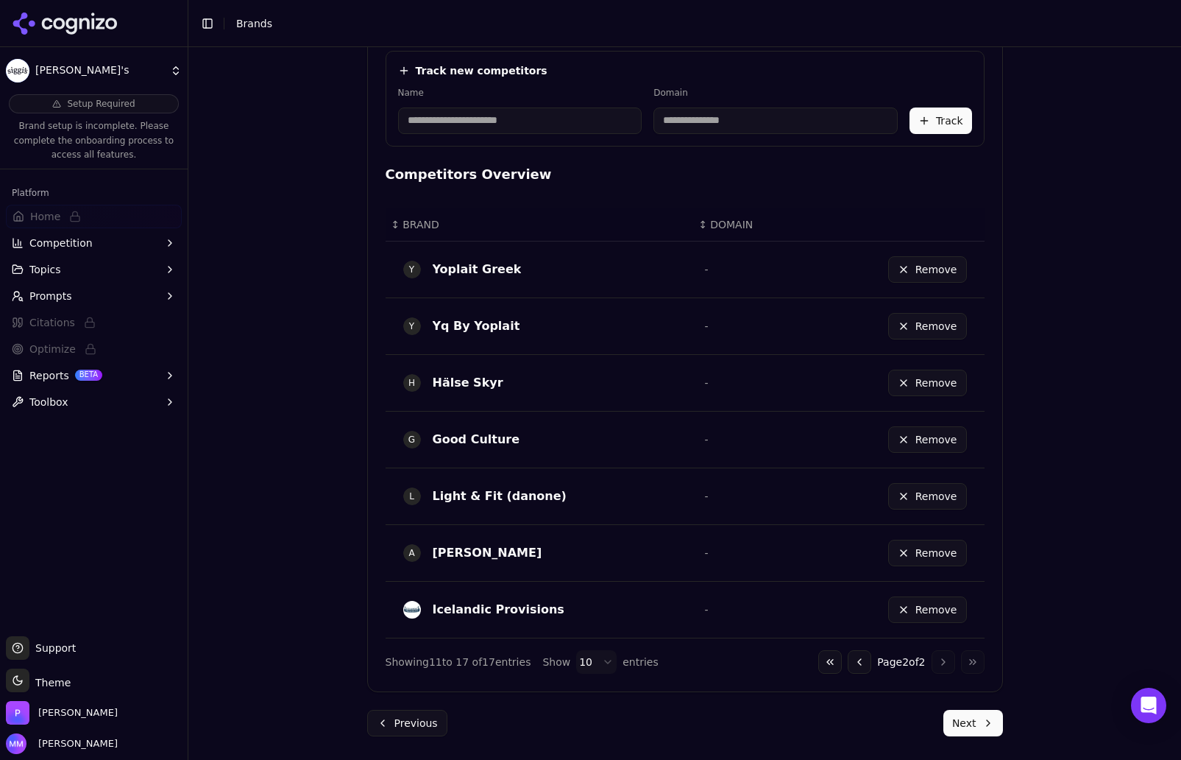
scroll to position [539, 0]
click at [911, 551] on button "Remove" at bounding box center [927, 553] width 79 height 26
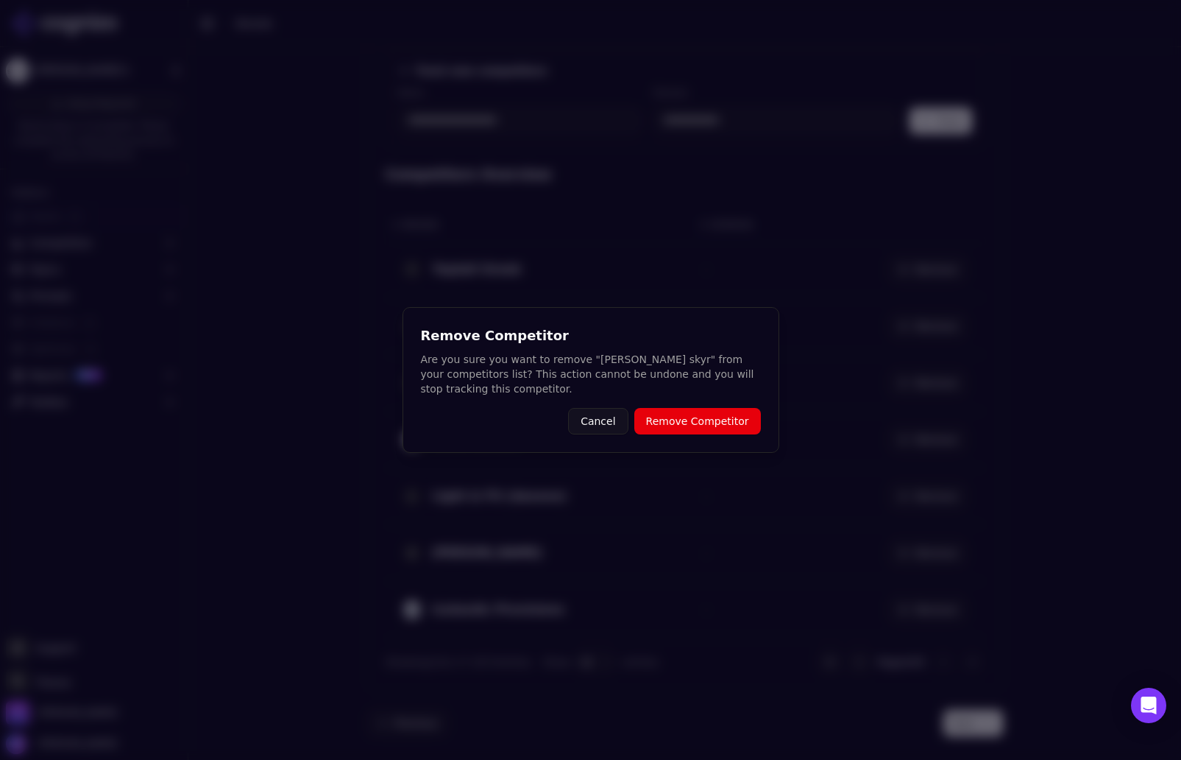
click at [694, 410] on button "Remove Competitor" at bounding box center [698, 421] width 127 height 26
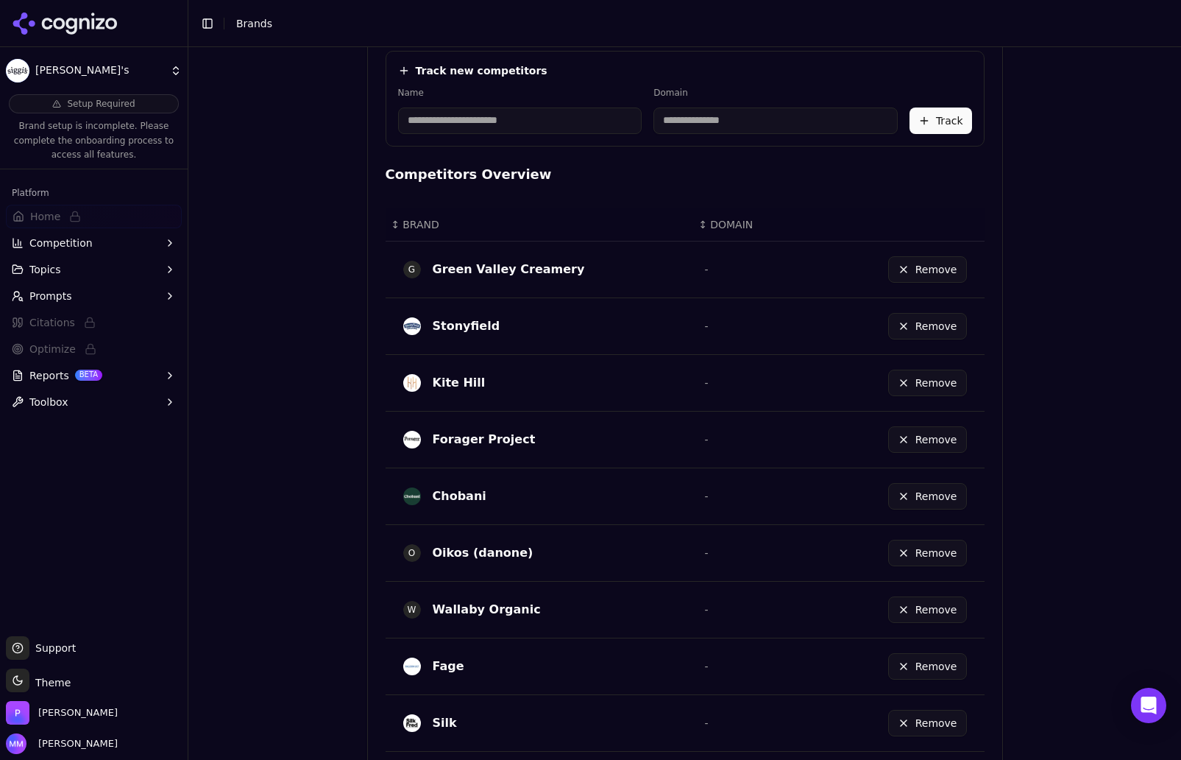
scroll to position [709, 0]
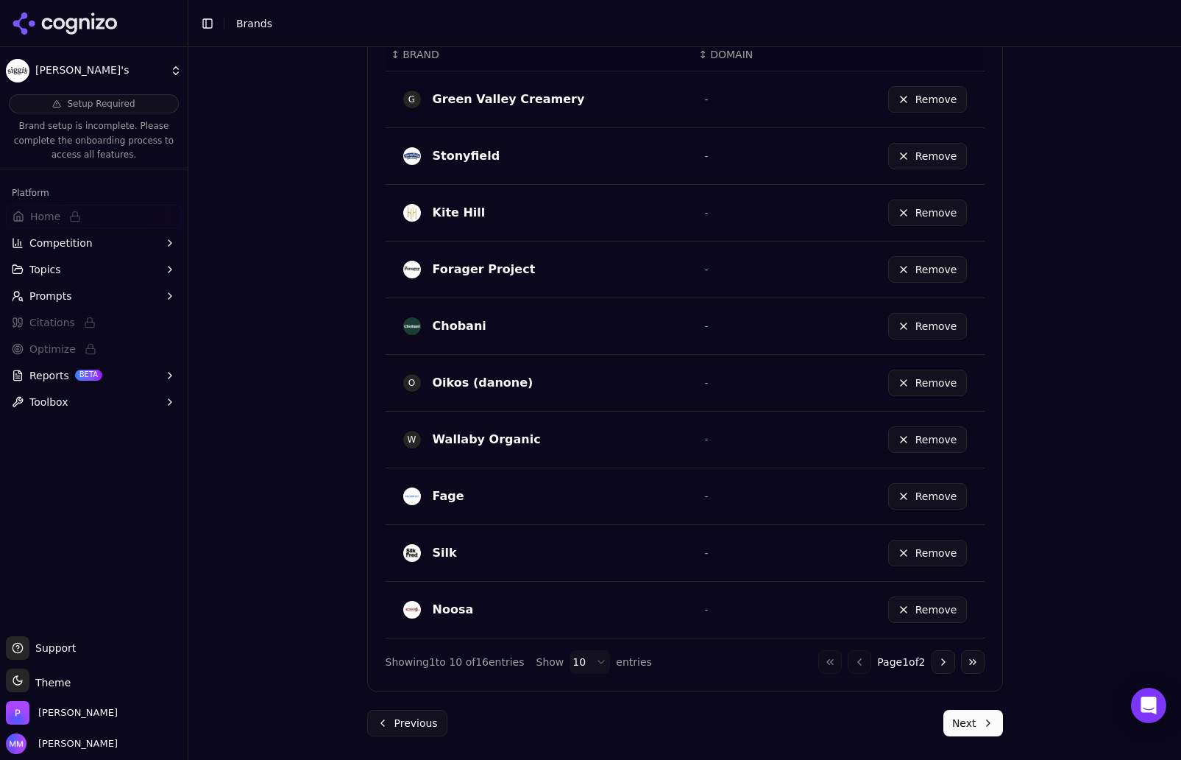
click at [939, 657] on button "Go to next page" at bounding box center [944, 662] width 24 height 24
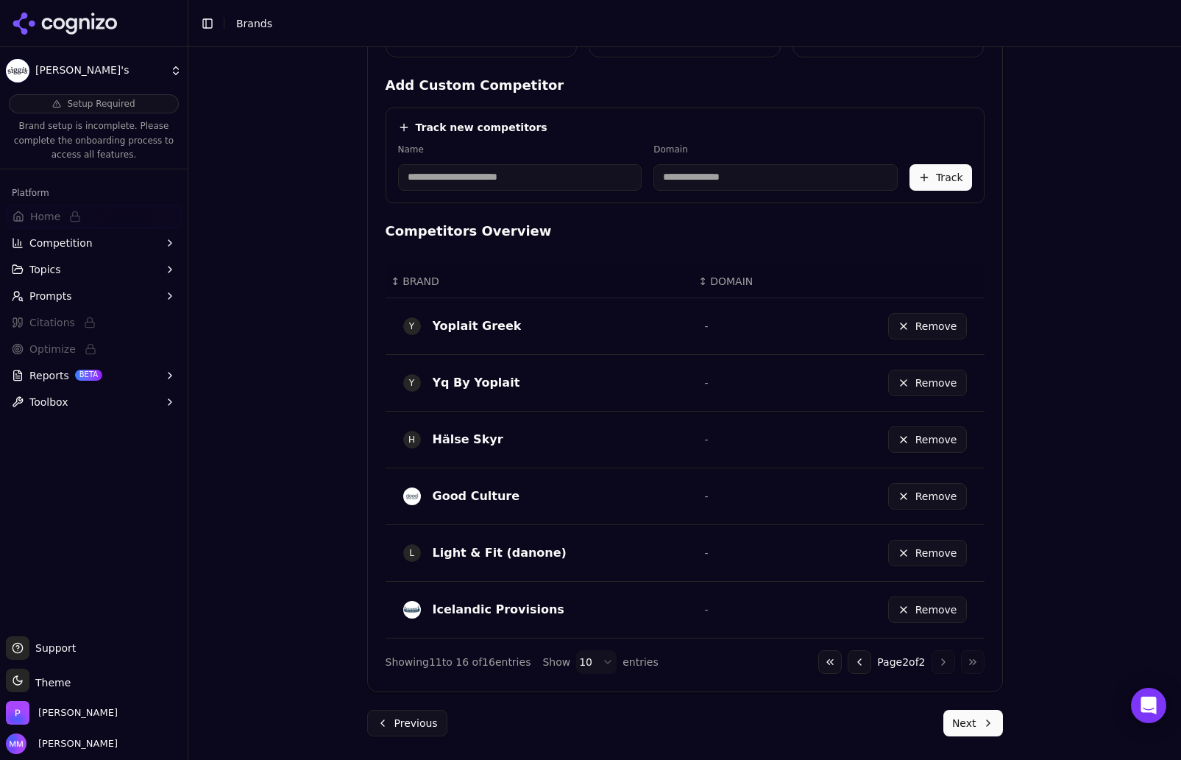
click at [917, 386] on button "Remove" at bounding box center [927, 383] width 79 height 26
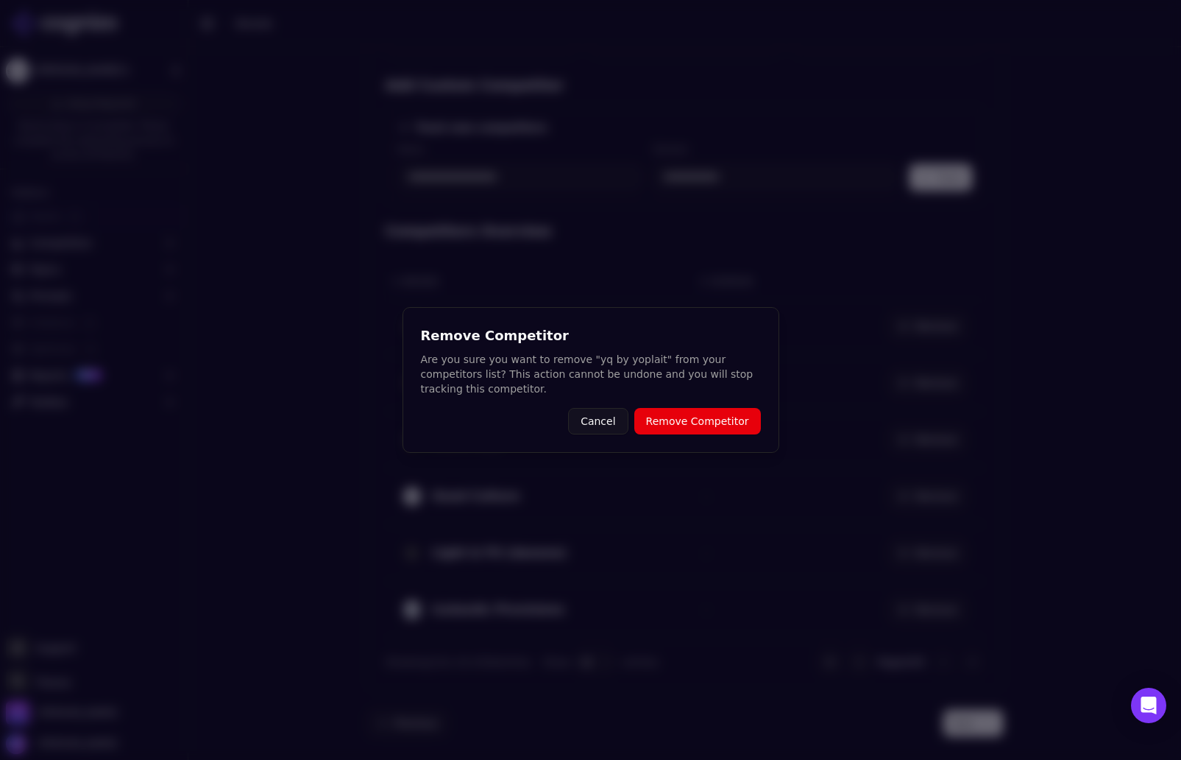
click at [737, 416] on button "Remove Competitor" at bounding box center [698, 421] width 127 height 26
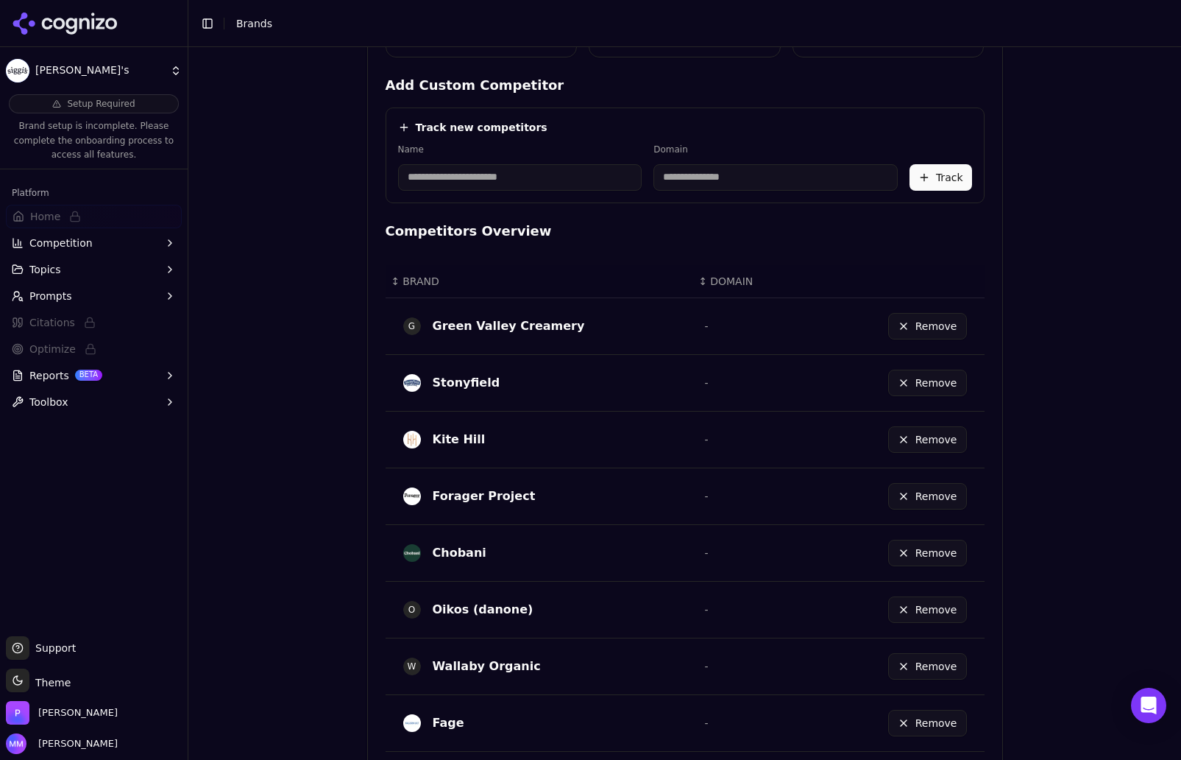
scroll to position [709, 0]
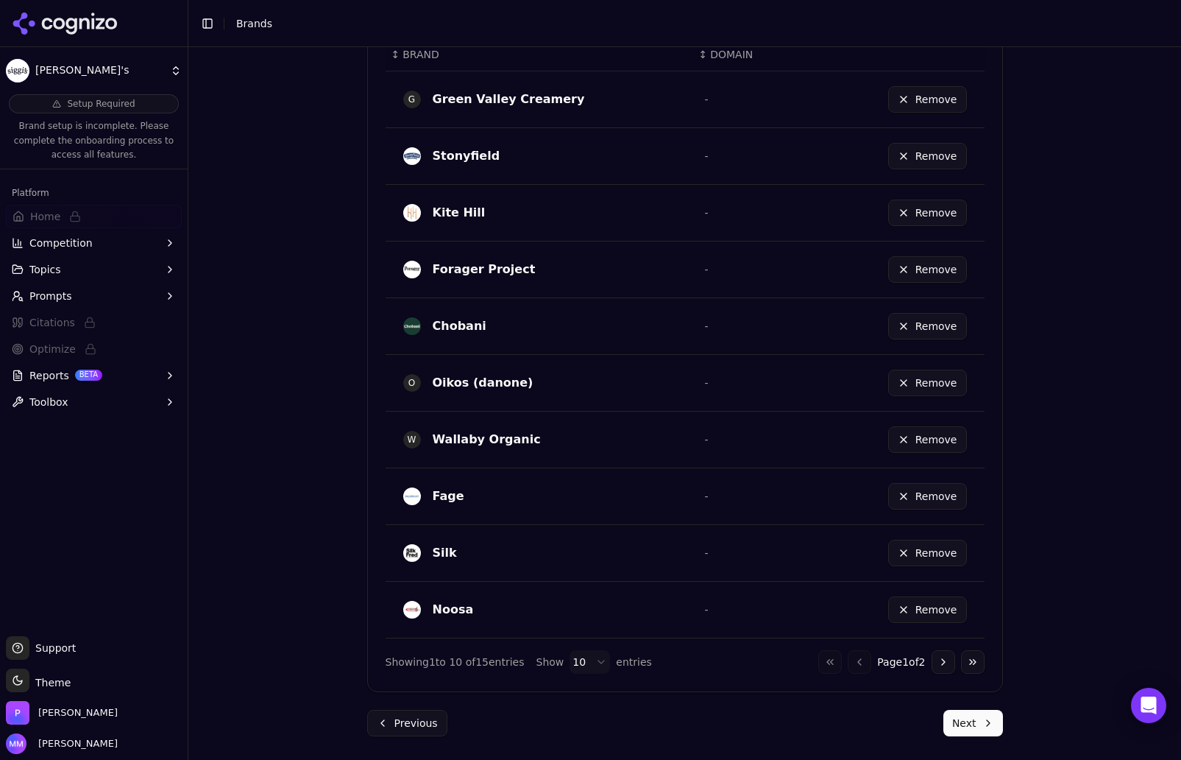
click at [936, 660] on button "Go to next page" at bounding box center [944, 662] width 24 height 24
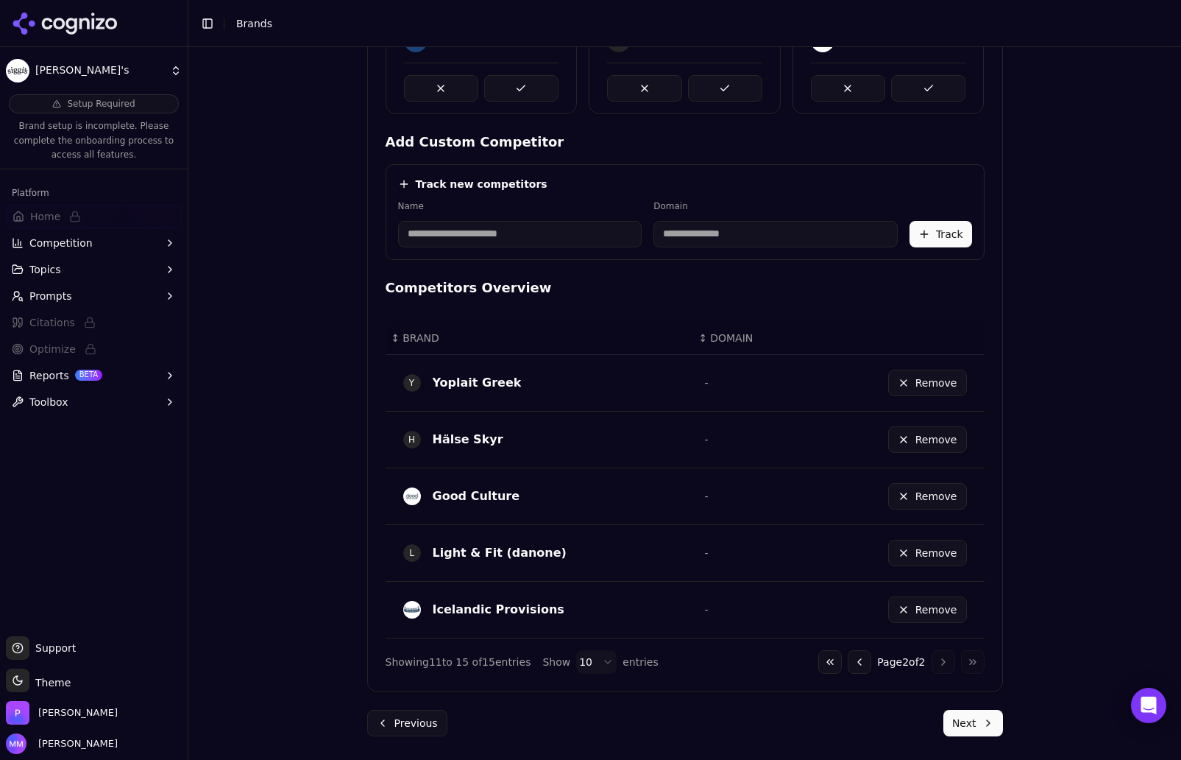
scroll to position [425, 0]
click at [848, 660] on button "Go to previous page" at bounding box center [860, 662] width 24 height 24
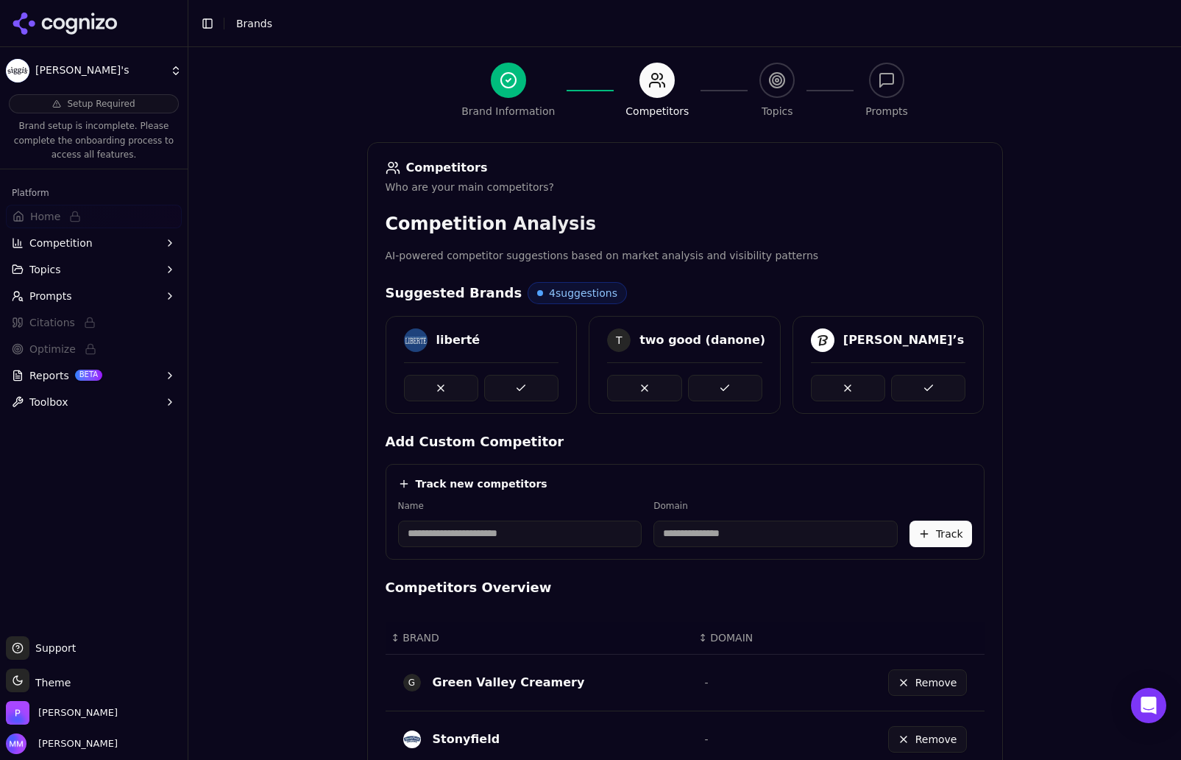
scroll to position [129, 0]
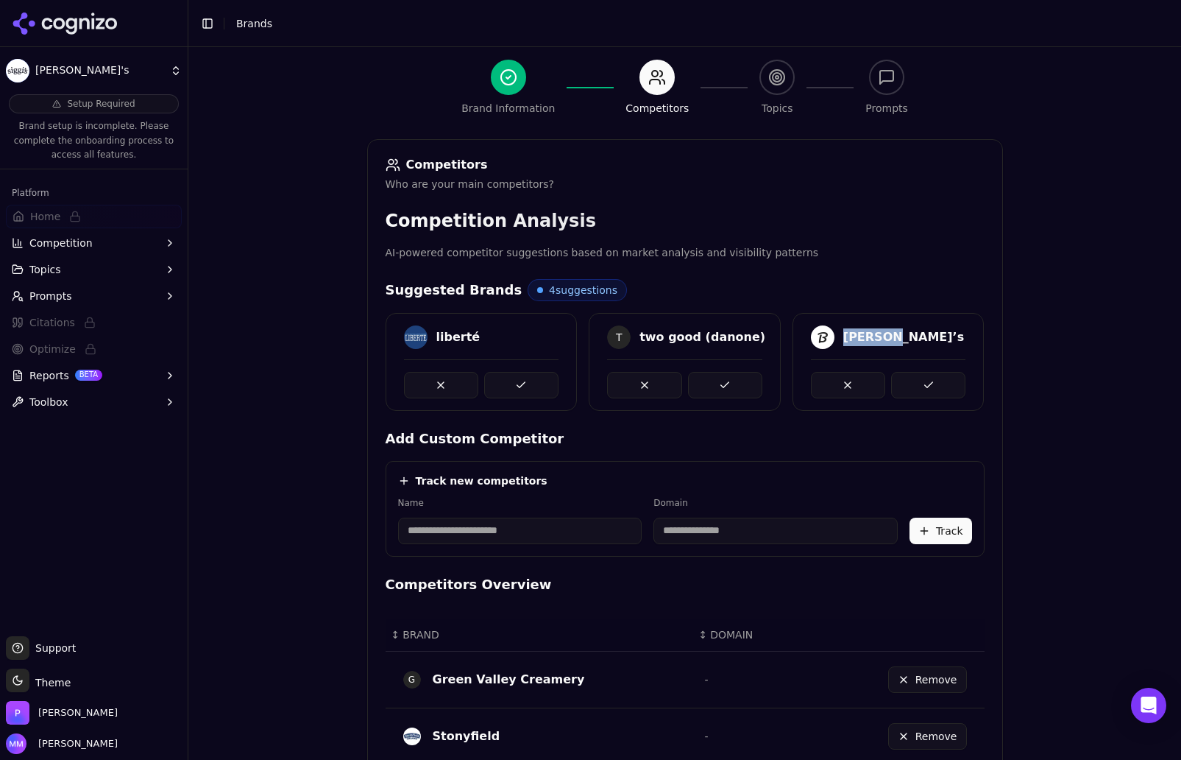
drag, startPoint x: 836, startPoint y: 336, endPoint x: 932, endPoint y: 330, distance: 95.9
click at [932, 330] on div "nancy’s" at bounding box center [888, 337] width 155 height 24
click at [984, 252] on div "Brand Onboarding Let's set up your brand monitoring in a few simple steps Step …" at bounding box center [684, 298] width 993 height 760
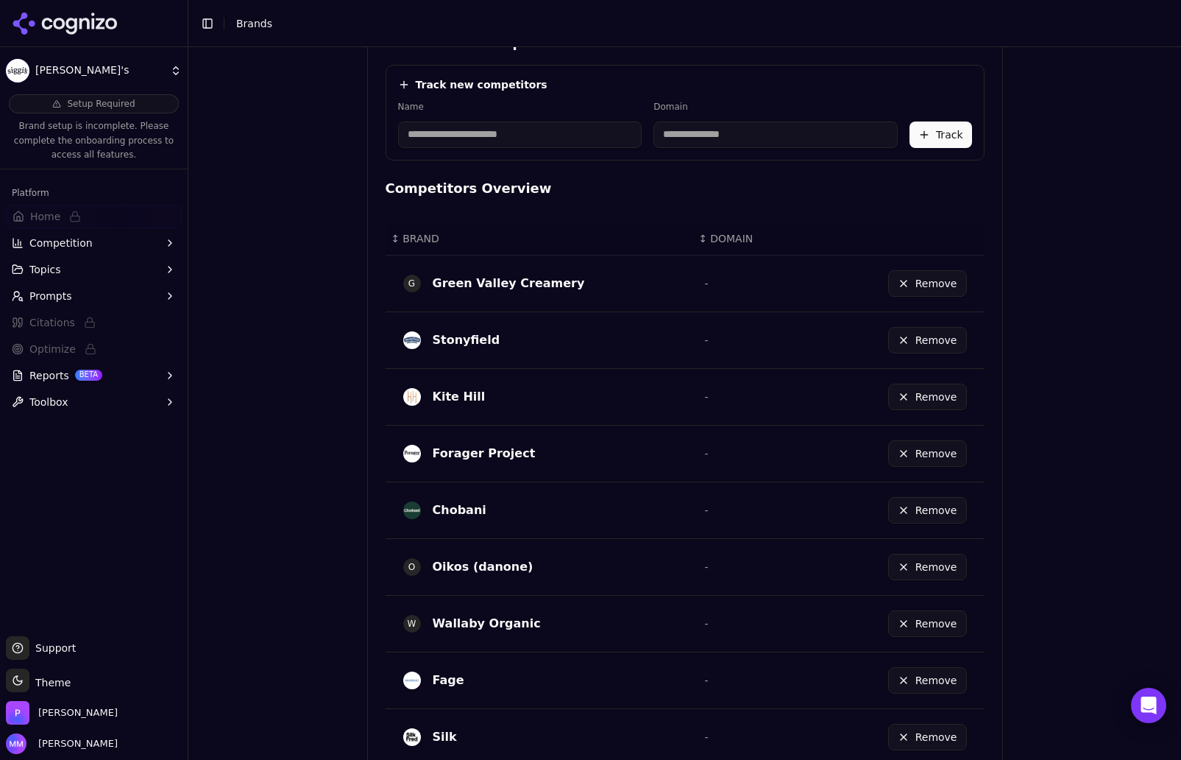
scroll to position [709, 0]
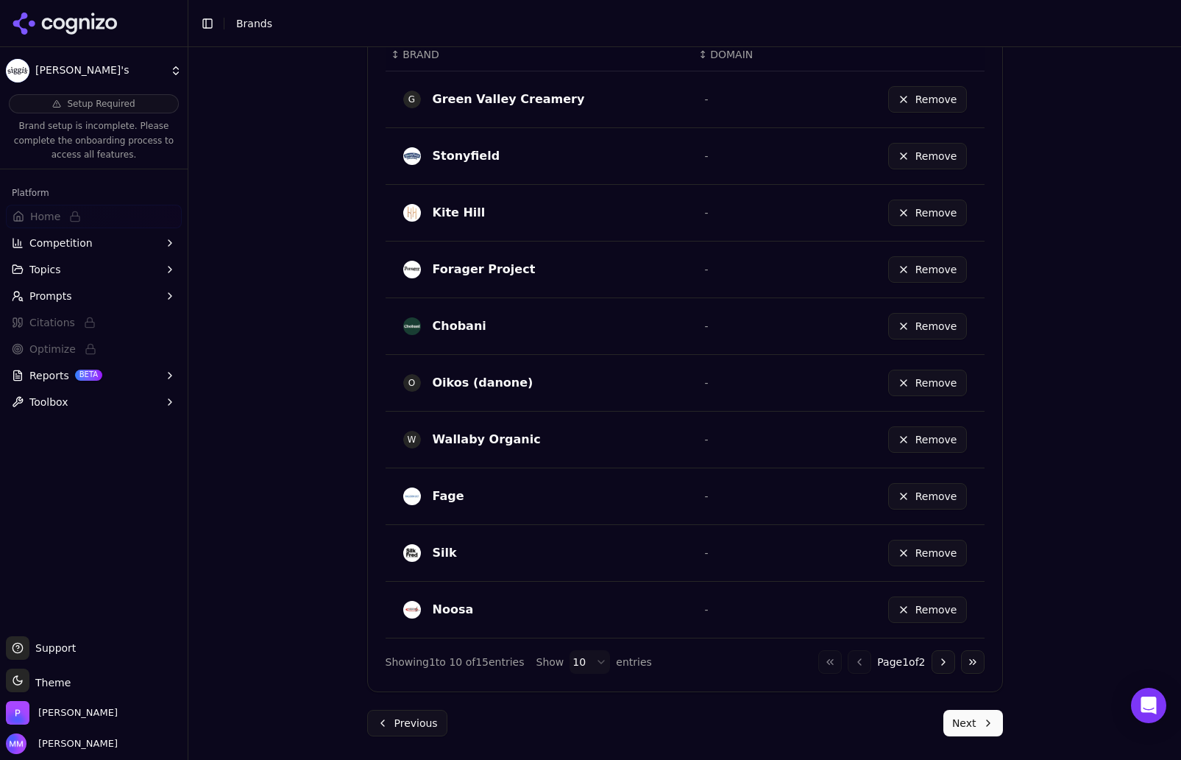
click at [970, 721] on button "Next" at bounding box center [974, 723] width 60 height 26
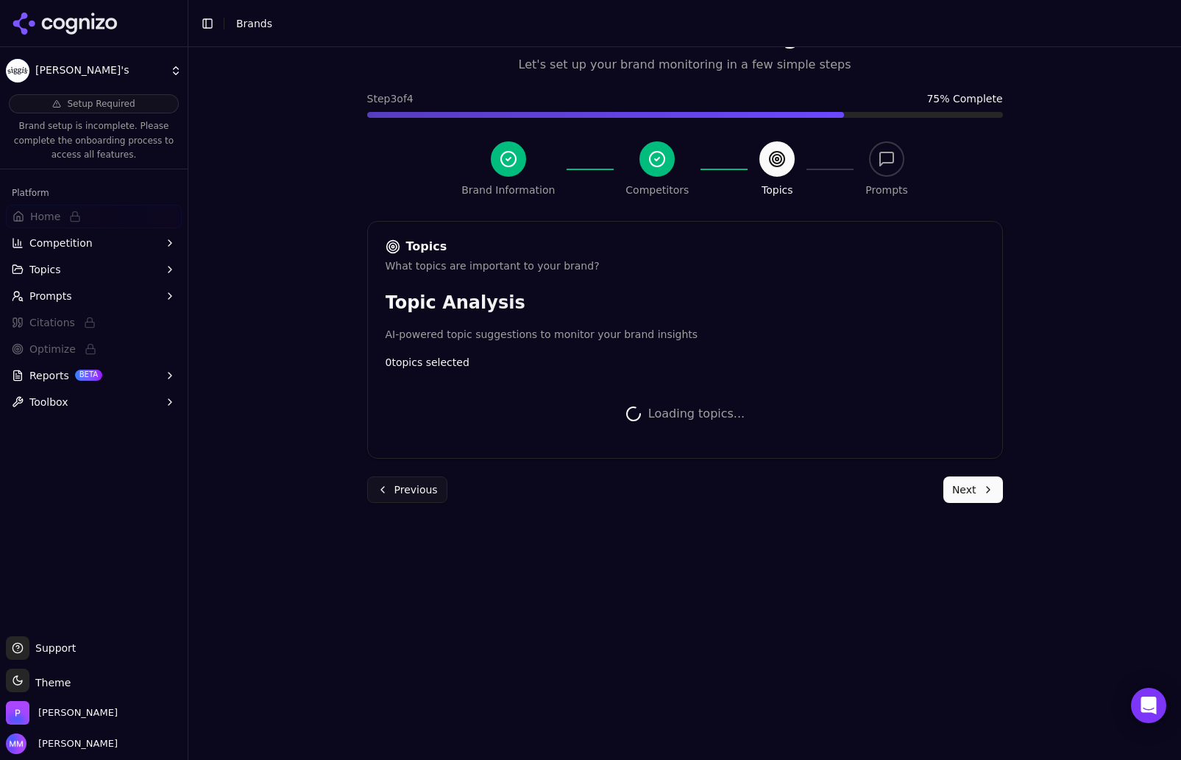
scroll to position [325, 0]
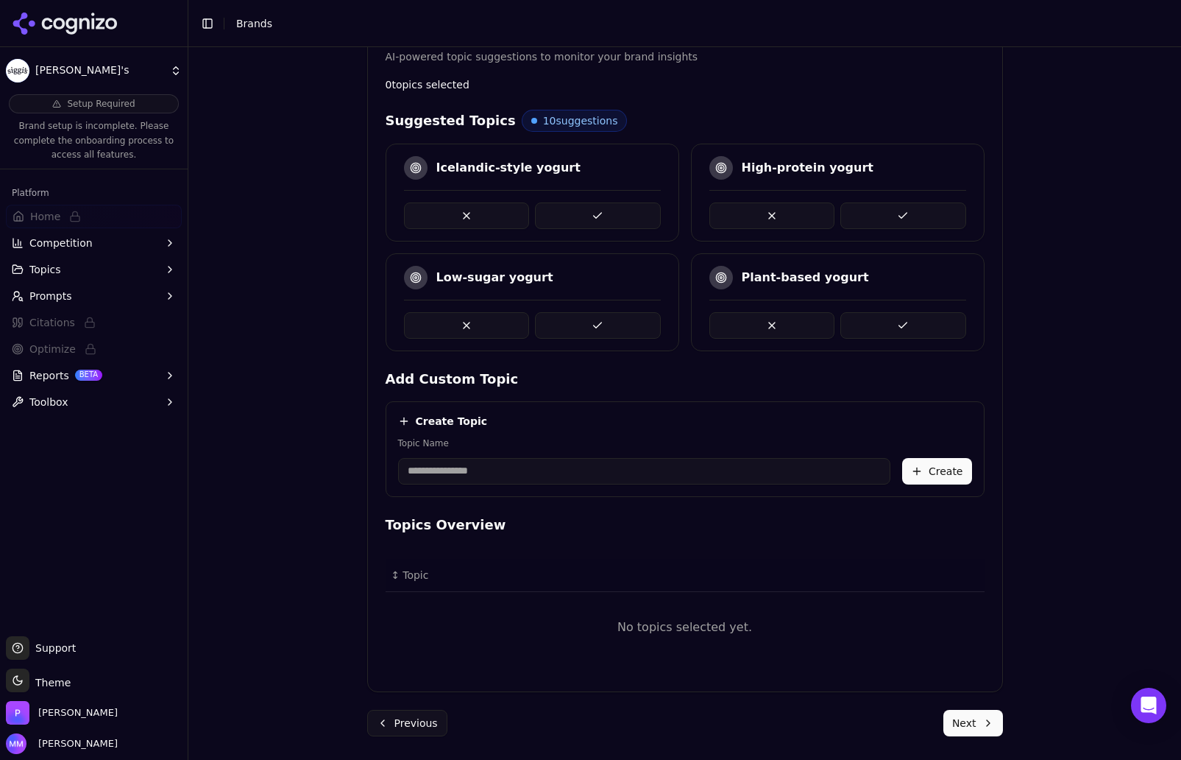
click at [627, 213] on button at bounding box center [598, 215] width 126 height 26
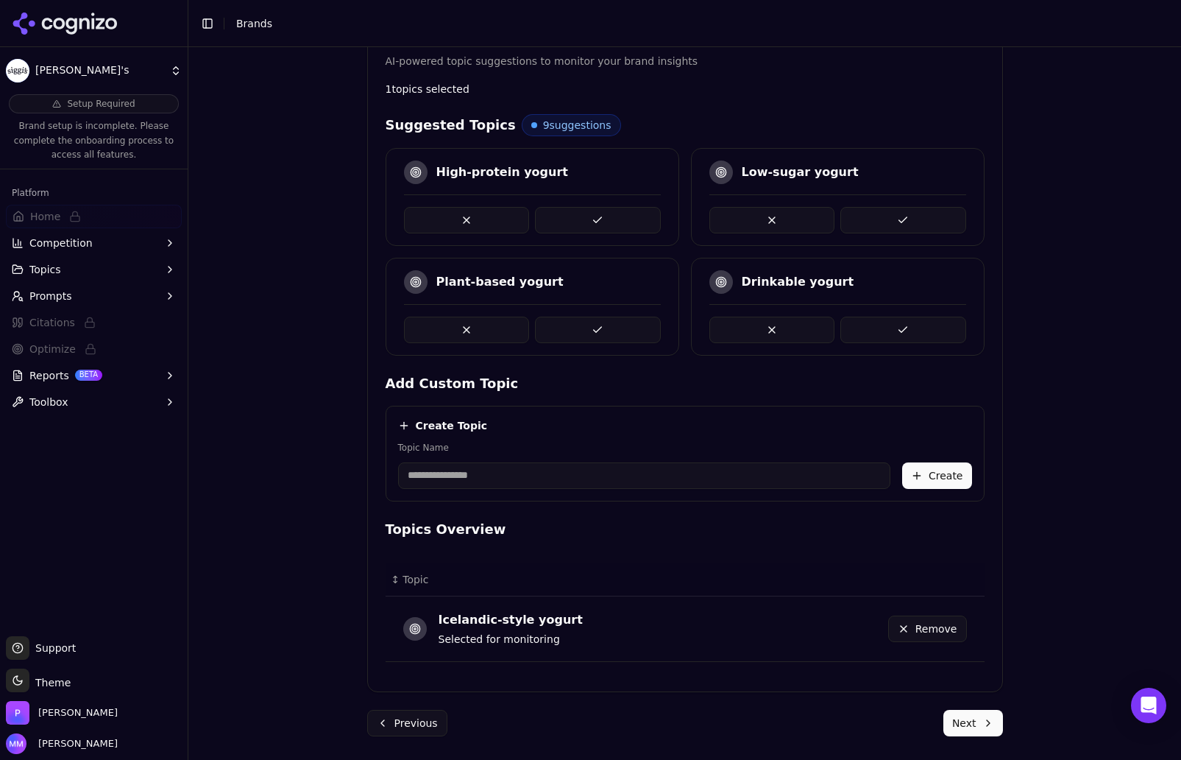
scroll to position [320, 0]
click at [623, 213] on button at bounding box center [598, 220] width 126 height 26
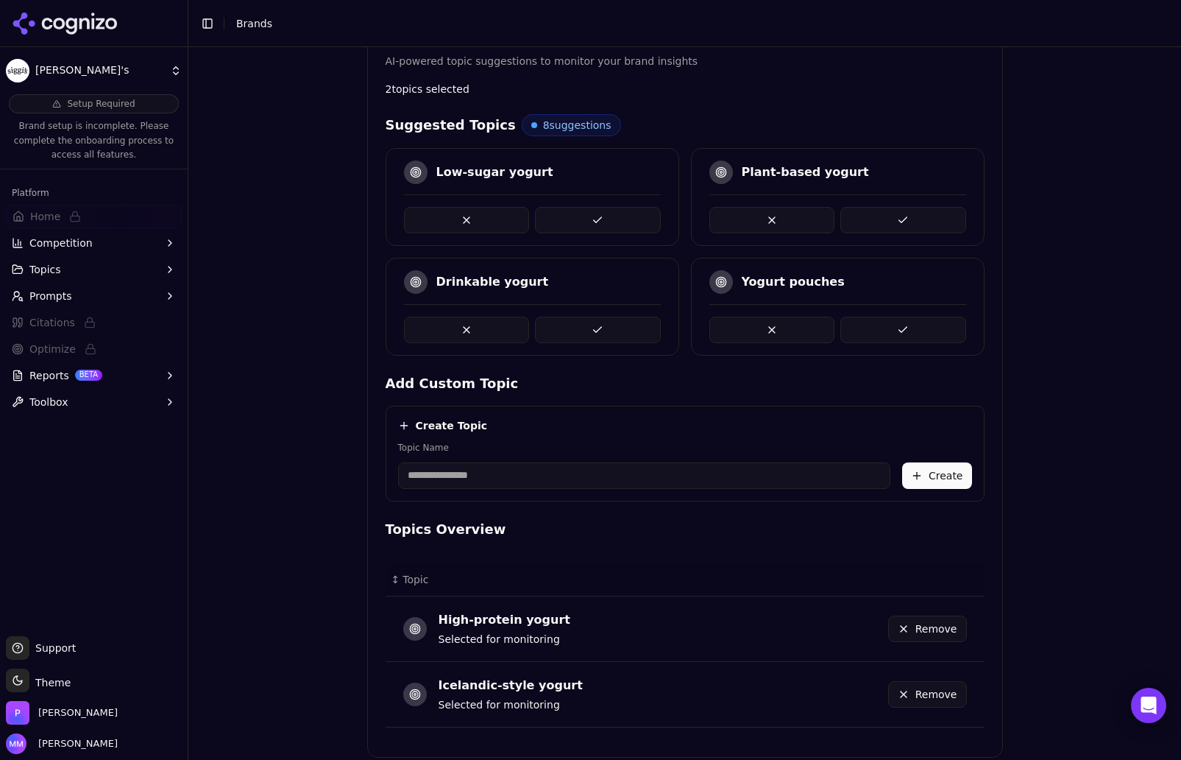
click at [984, 210] on div "Brand Onboarding Let's set up your brand monitoring in a few simple steps Step …" at bounding box center [684, 107] width 993 height 760
click at [916, 216] on button at bounding box center [904, 220] width 126 height 26
click at [874, 216] on button at bounding box center [904, 220] width 126 height 26
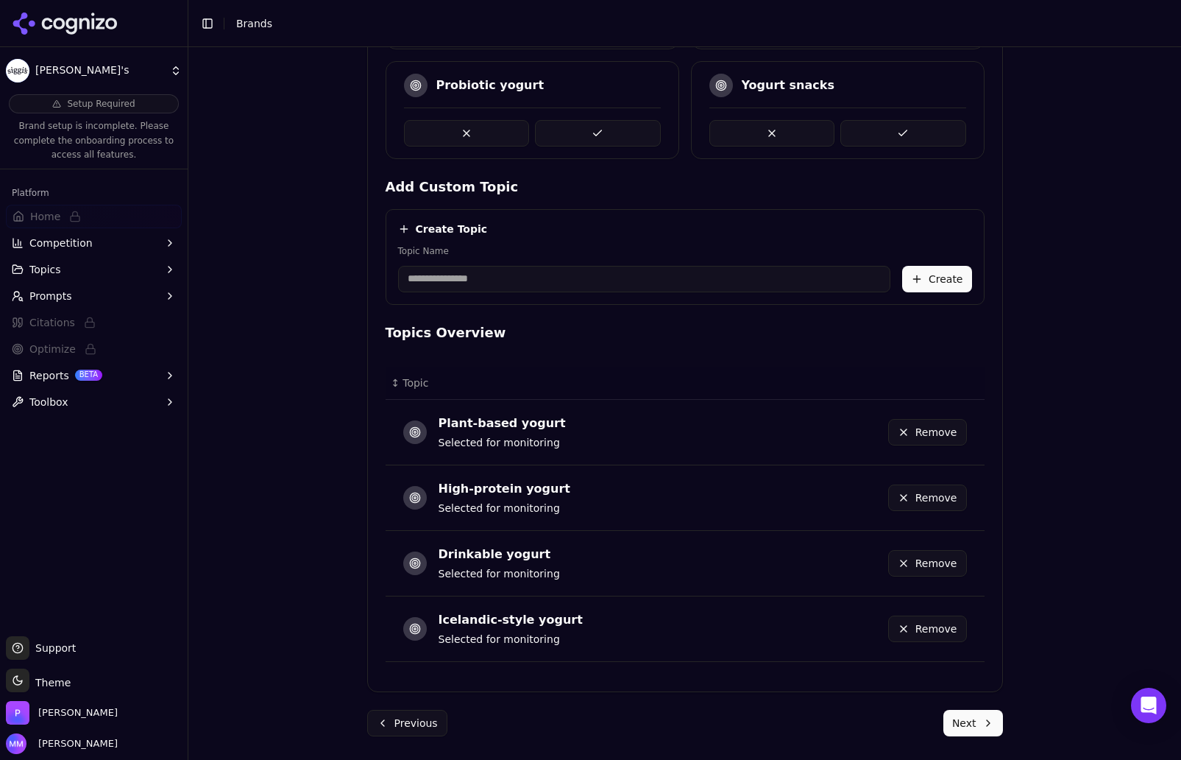
scroll to position [516, 0]
click at [963, 722] on button "Next" at bounding box center [974, 723] width 60 height 26
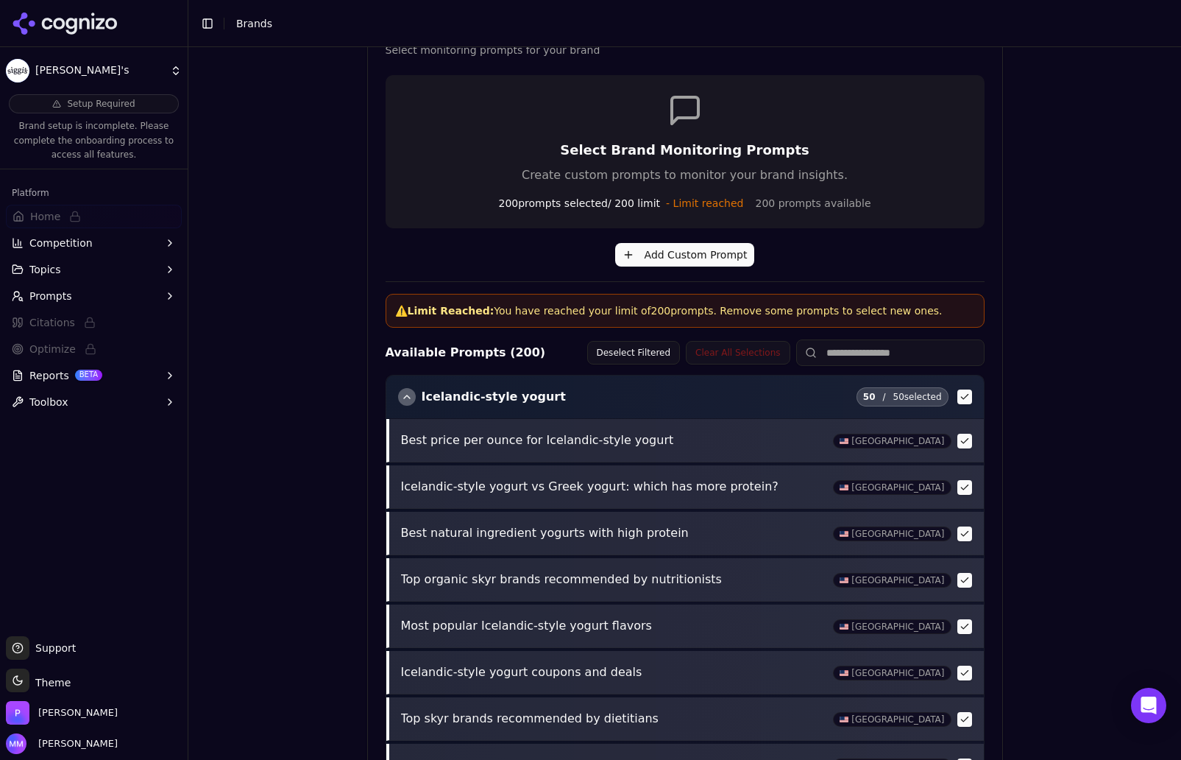
scroll to position [476, 0]
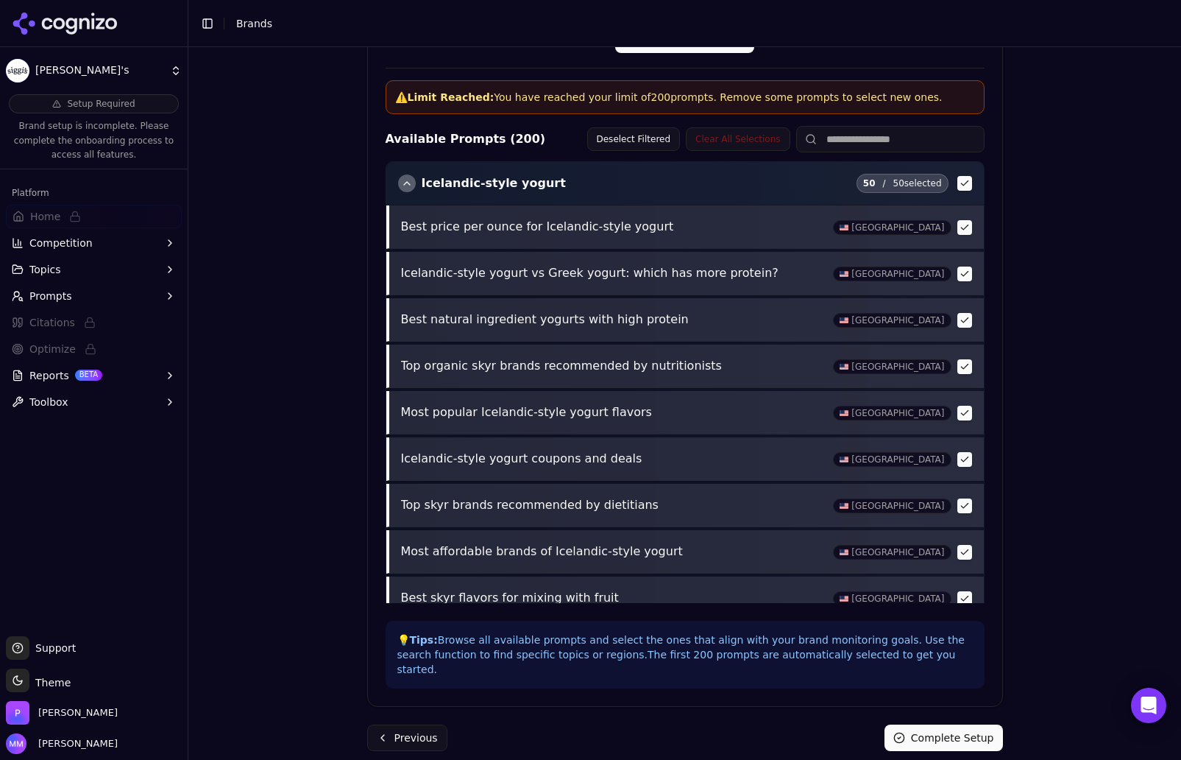
click at [933, 724] on button "Complete Setup" at bounding box center [944, 737] width 119 height 26
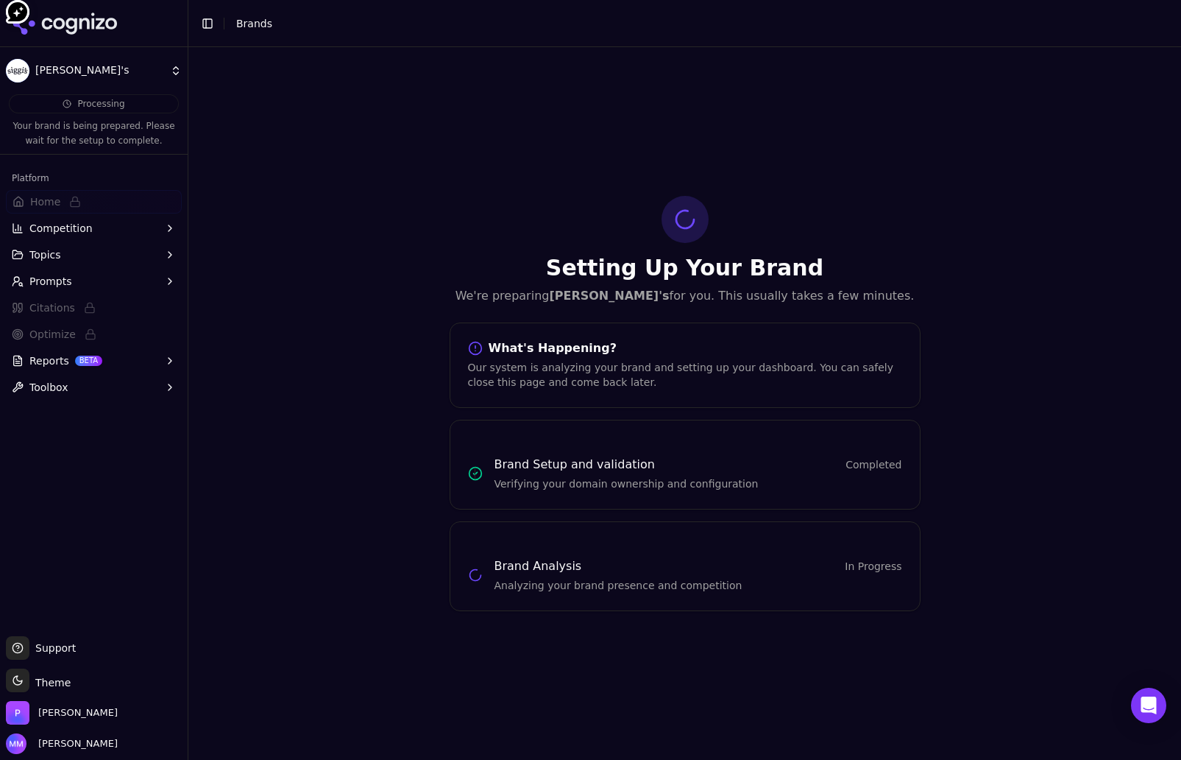
scroll to position [0, 0]
